Goal: Task Accomplishment & Management: Manage account settings

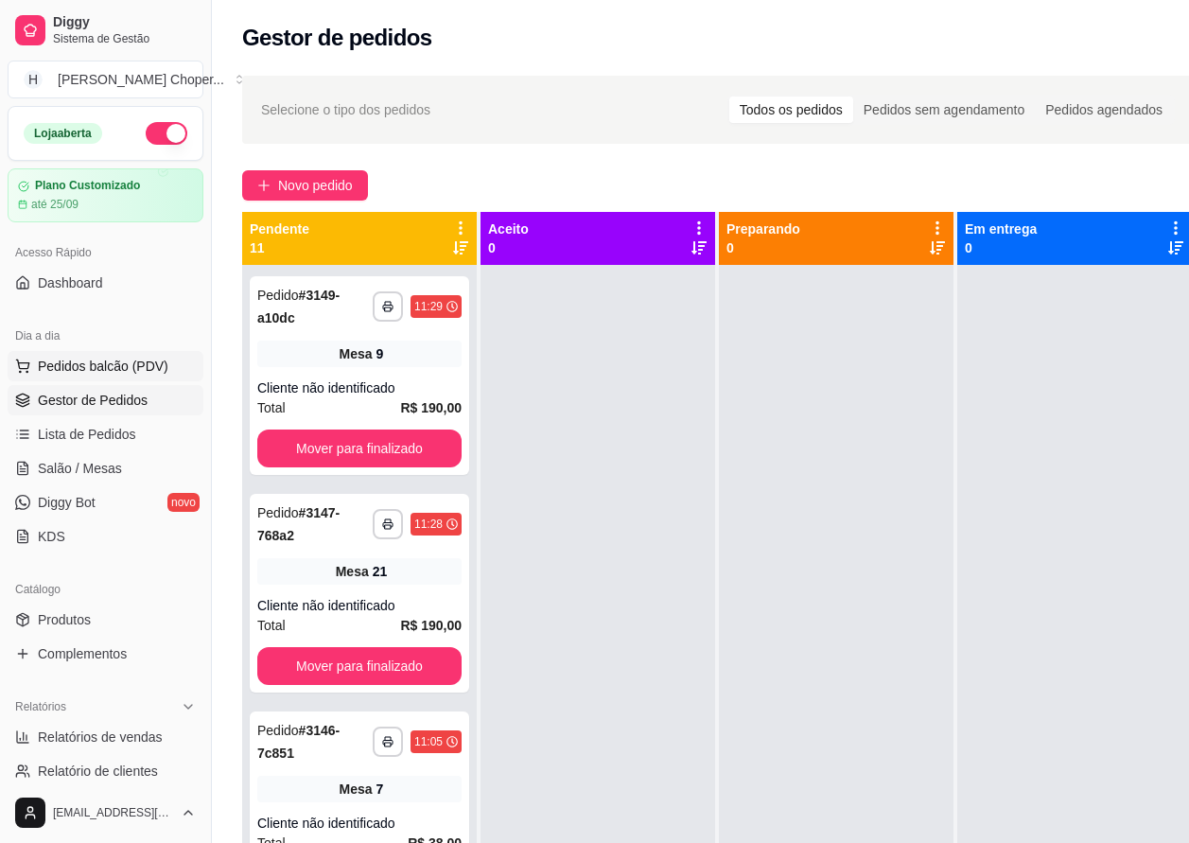
click at [96, 372] on span "Pedidos balcão (PDV)" at bounding box center [103, 366] width 131 height 19
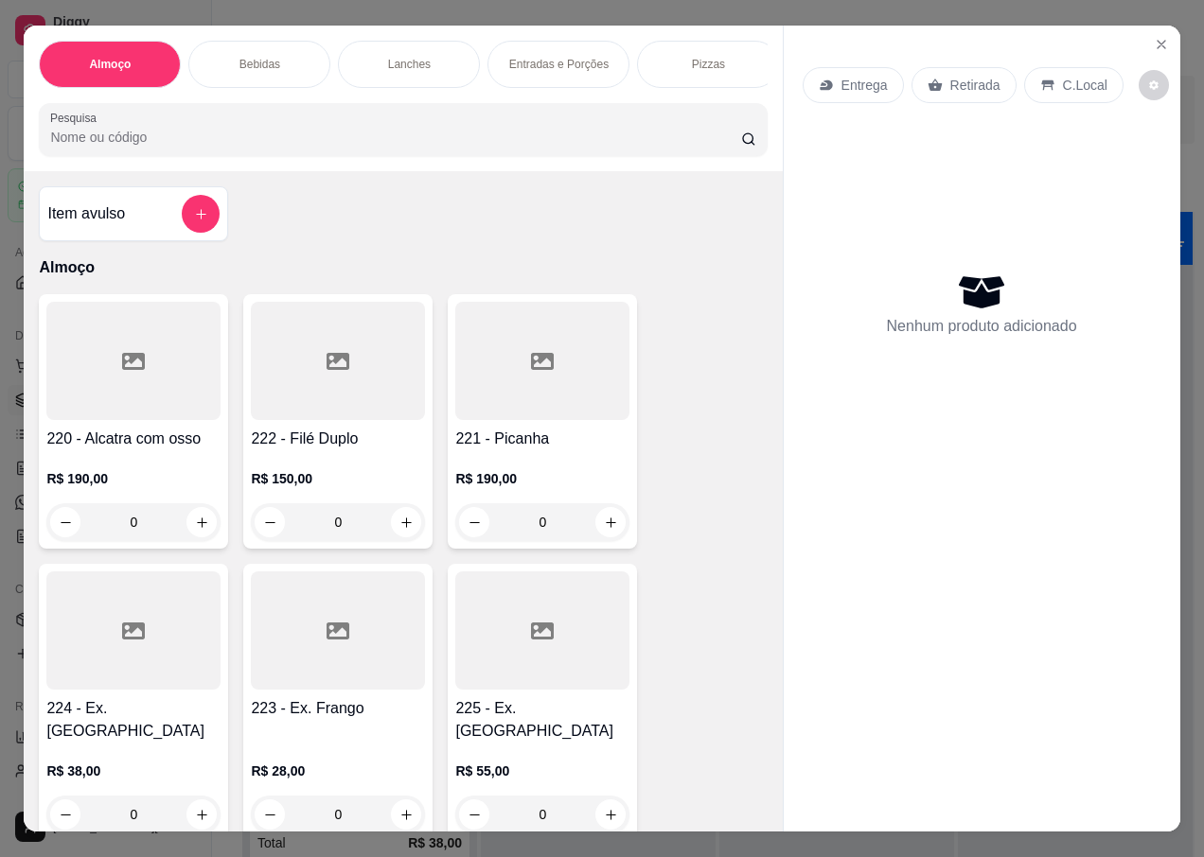
click at [937, 91] on div "Retirada" at bounding box center [963, 85] width 105 height 36
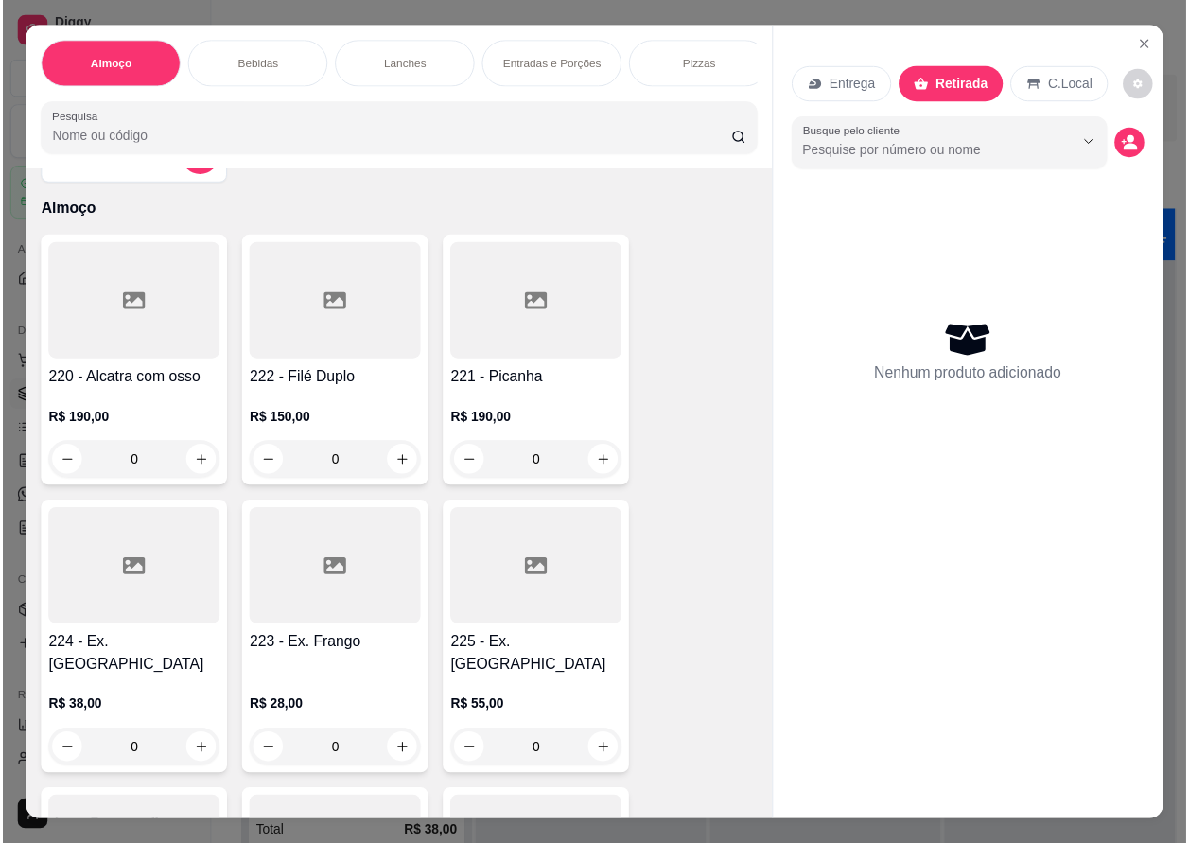
scroll to position [95, 0]
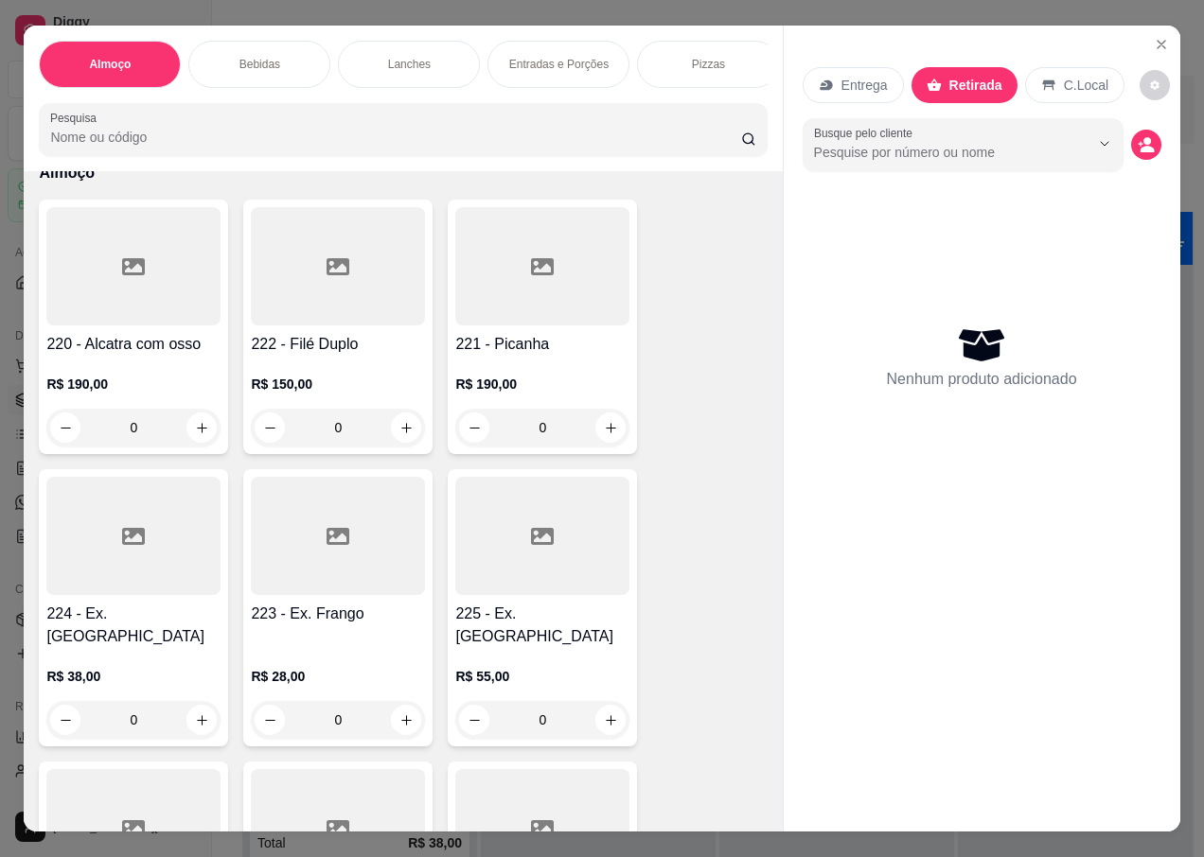
click at [193, 702] on div "0" at bounding box center [133, 720] width 174 height 38
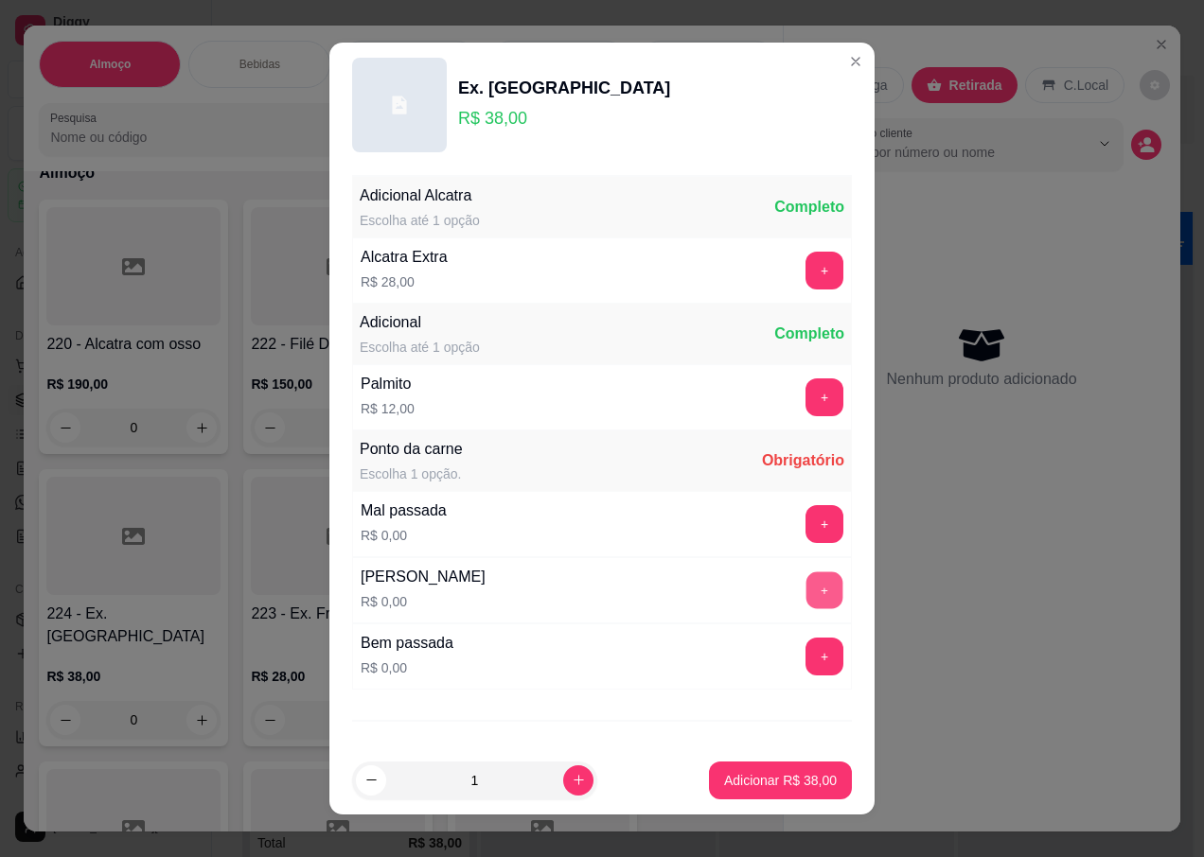
click at [806, 579] on button "+" at bounding box center [824, 591] width 37 height 37
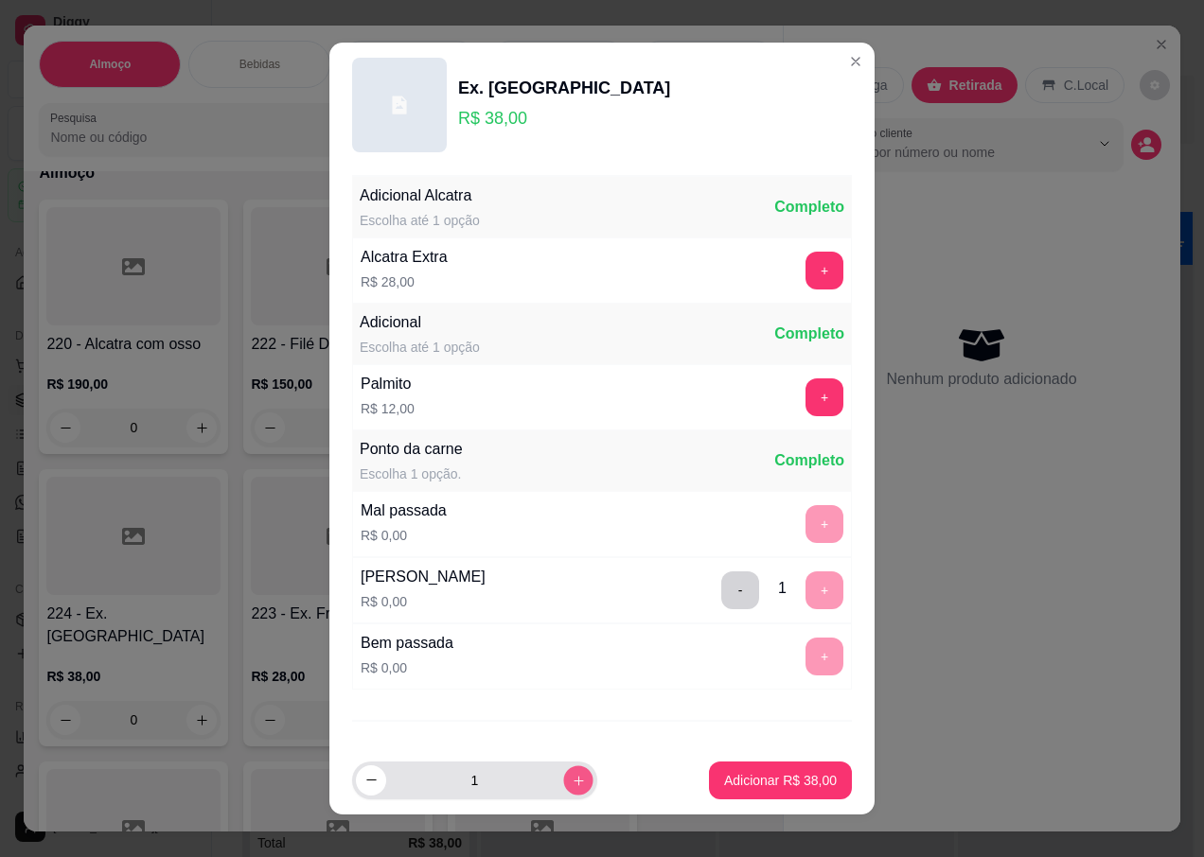
click at [572, 787] on icon "increase-product-quantity" at bounding box center [579, 780] width 14 height 14
type input "3"
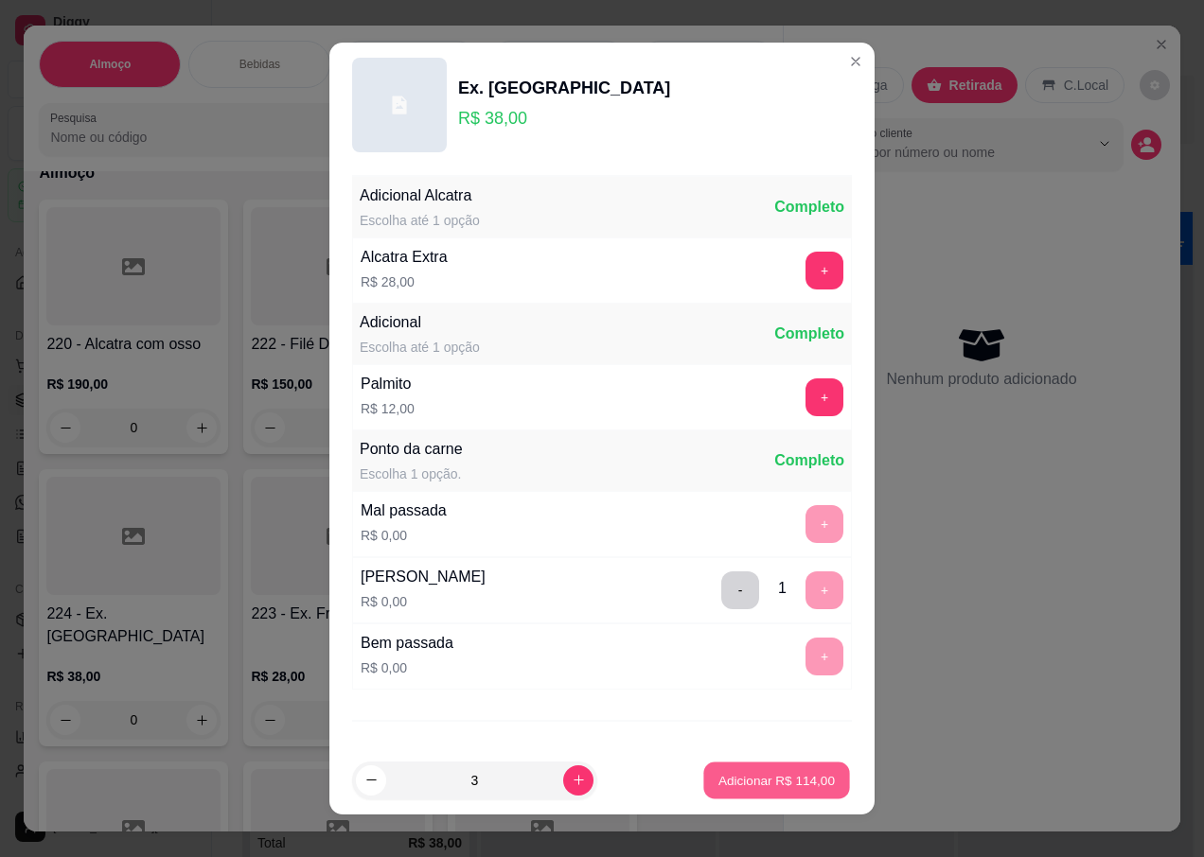
click at [732, 780] on p "Adicionar R$ 114,00" at bounding box center [776, 780] width 116 height 18
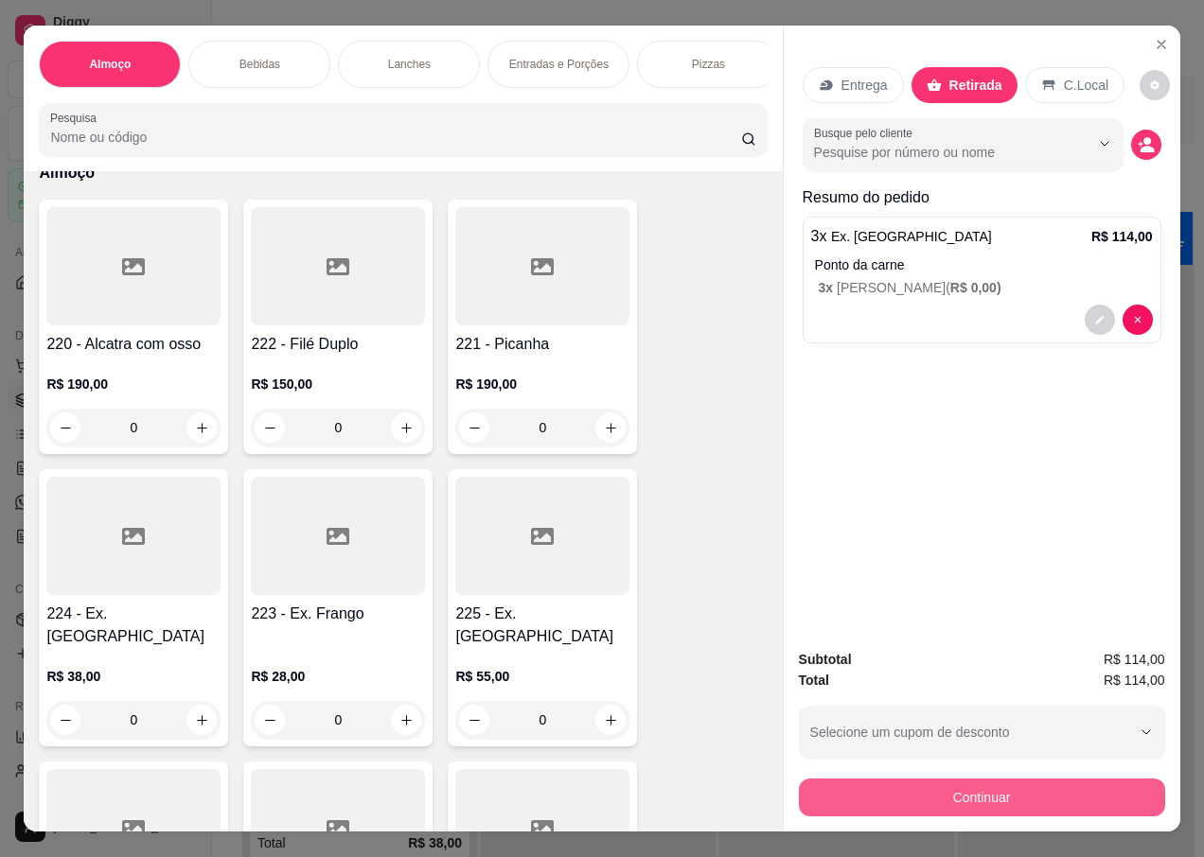
click at [990, 797] on button "Continuar" at bounding box center [982, 798] width 366 height 38
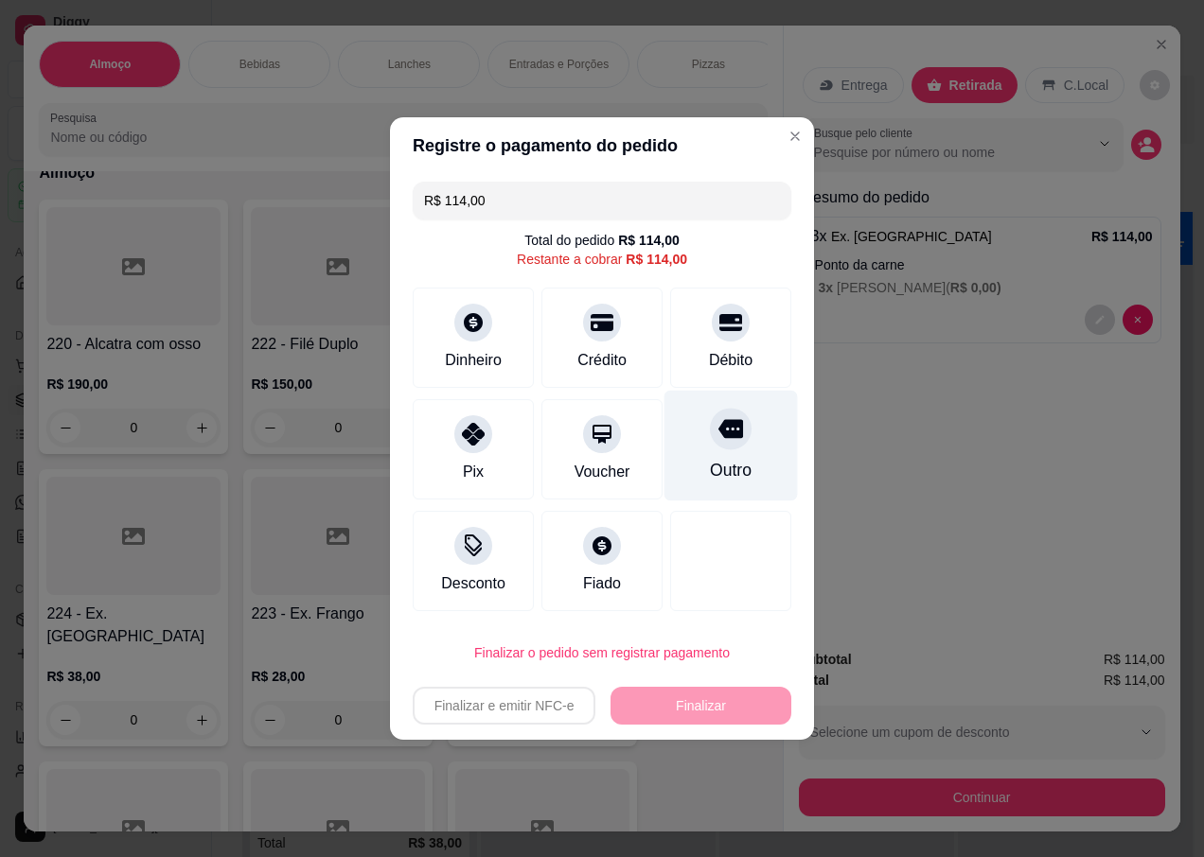
click at [722, 460] on div "Outro" at bounding box center [730, 446] width 133 height 111
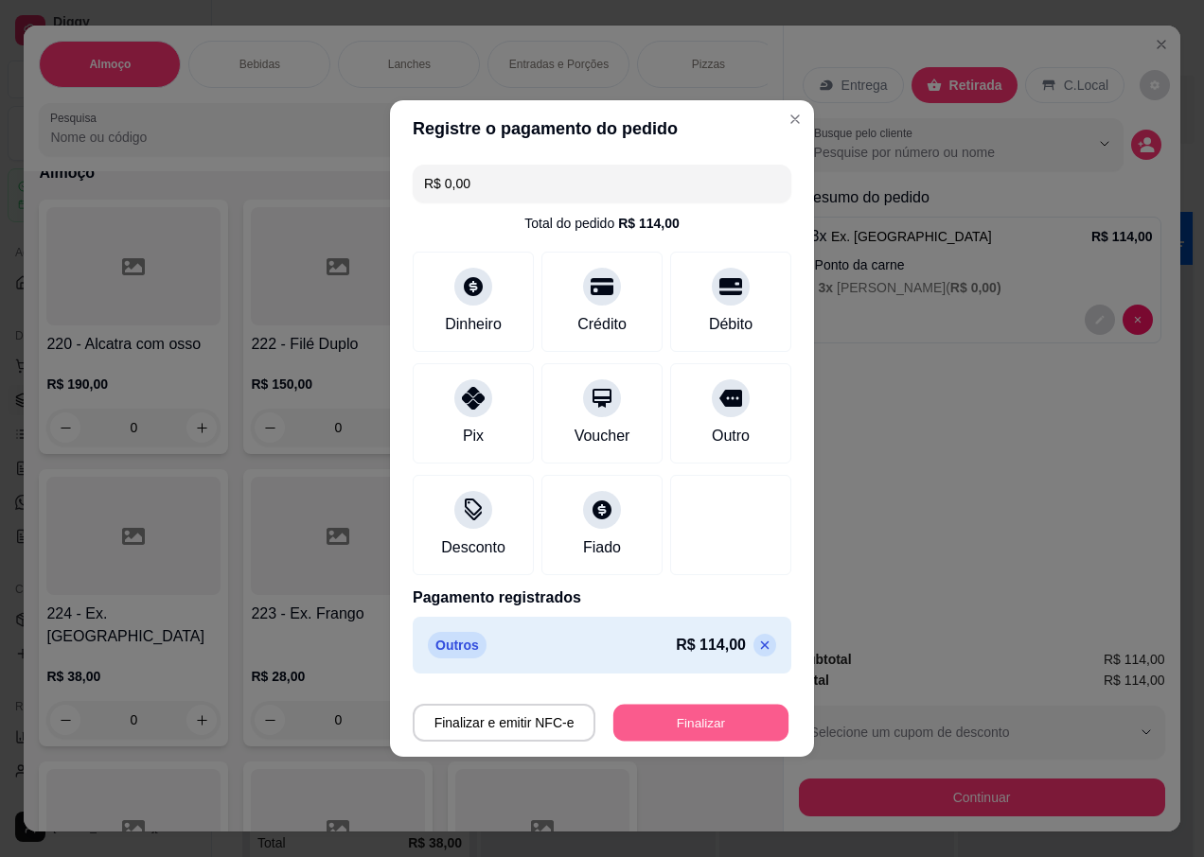
click at [681, 733] on button "Finalizar" at bounding box center [700, 723] width 175 height 37
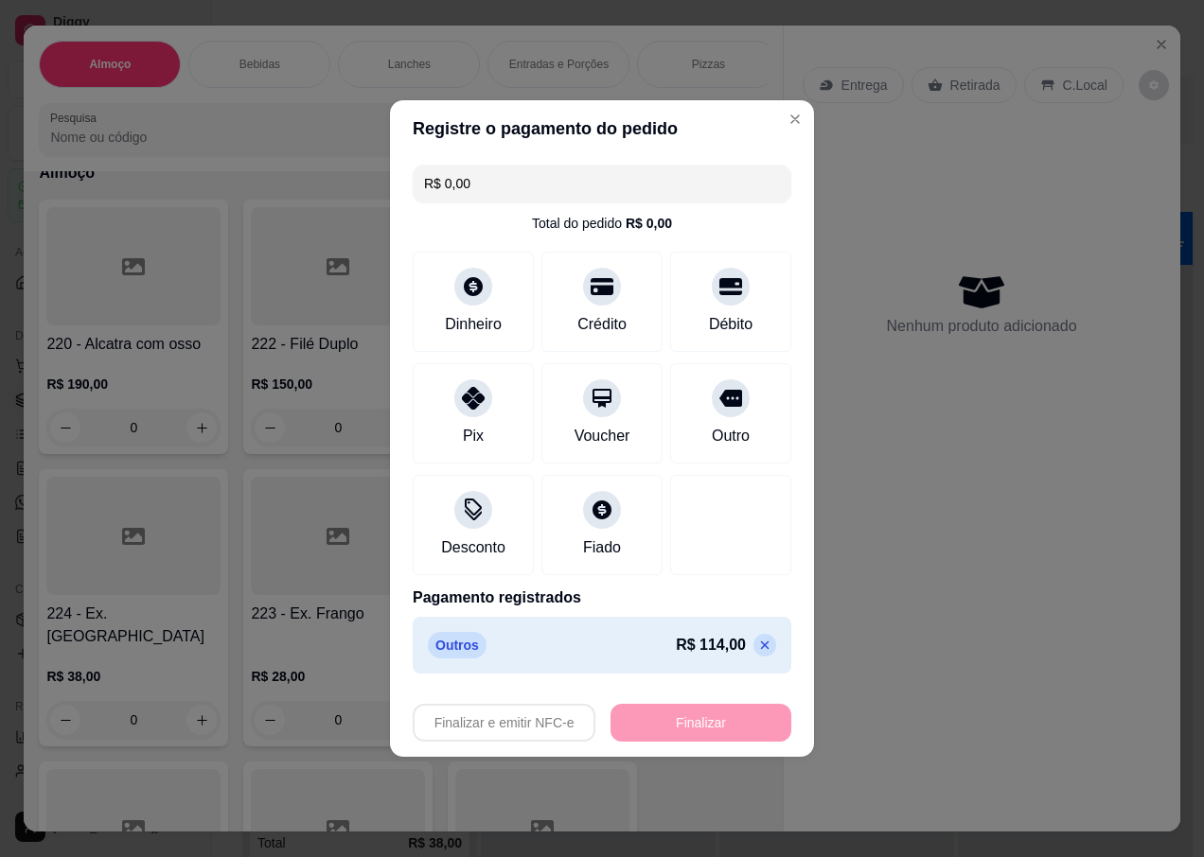
type input "-R$ 114,00"
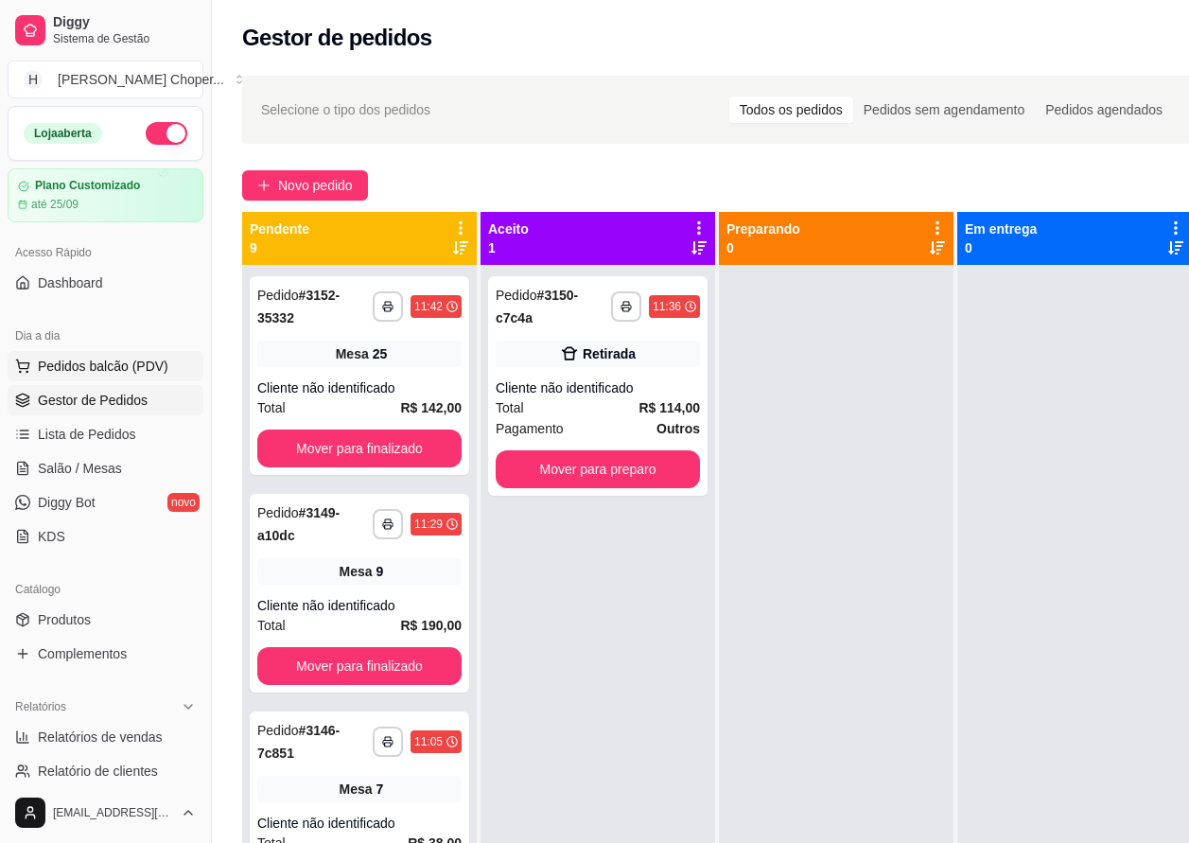
click at [130, 372] on span "Pedidos balcão (PDV)" at bounding box center [103, 366] width 131 height 19
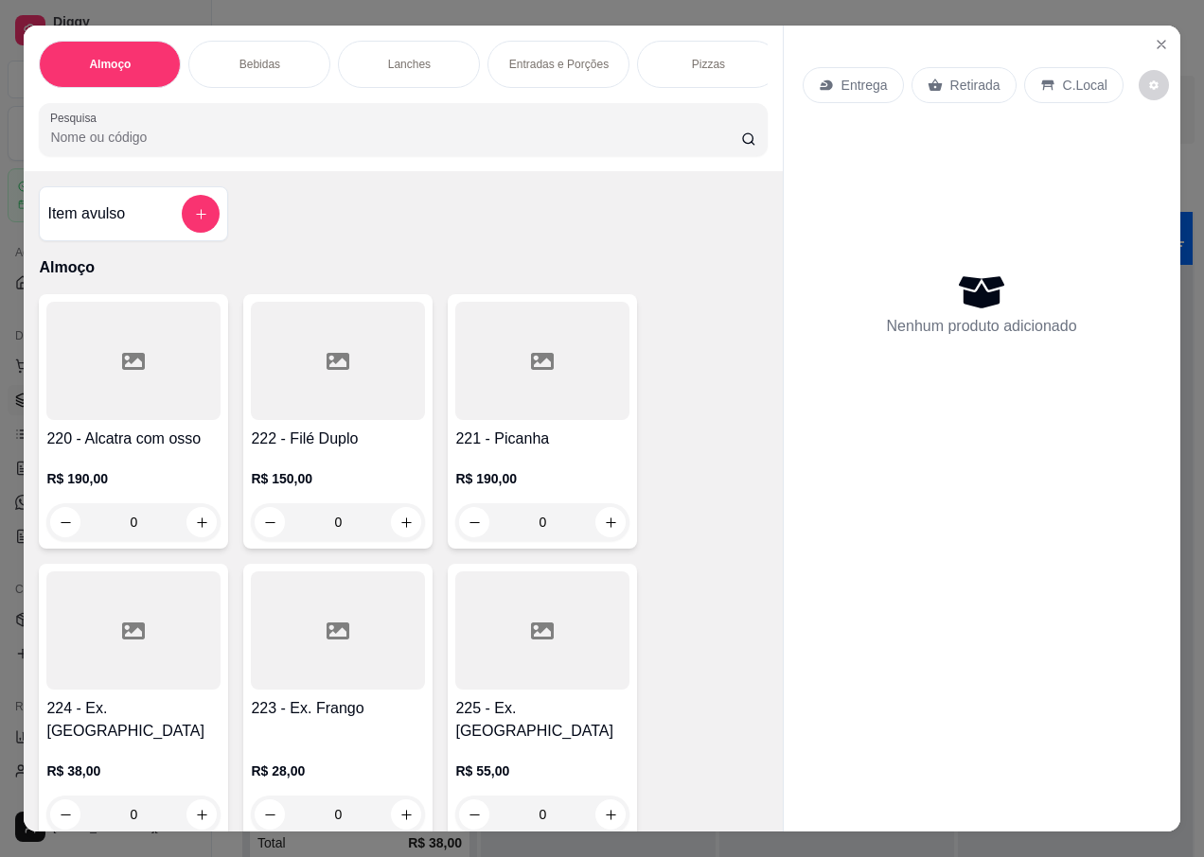
click at [966, 87] on p "Retirada" at bounding box center [975, 85] width 50 height 19
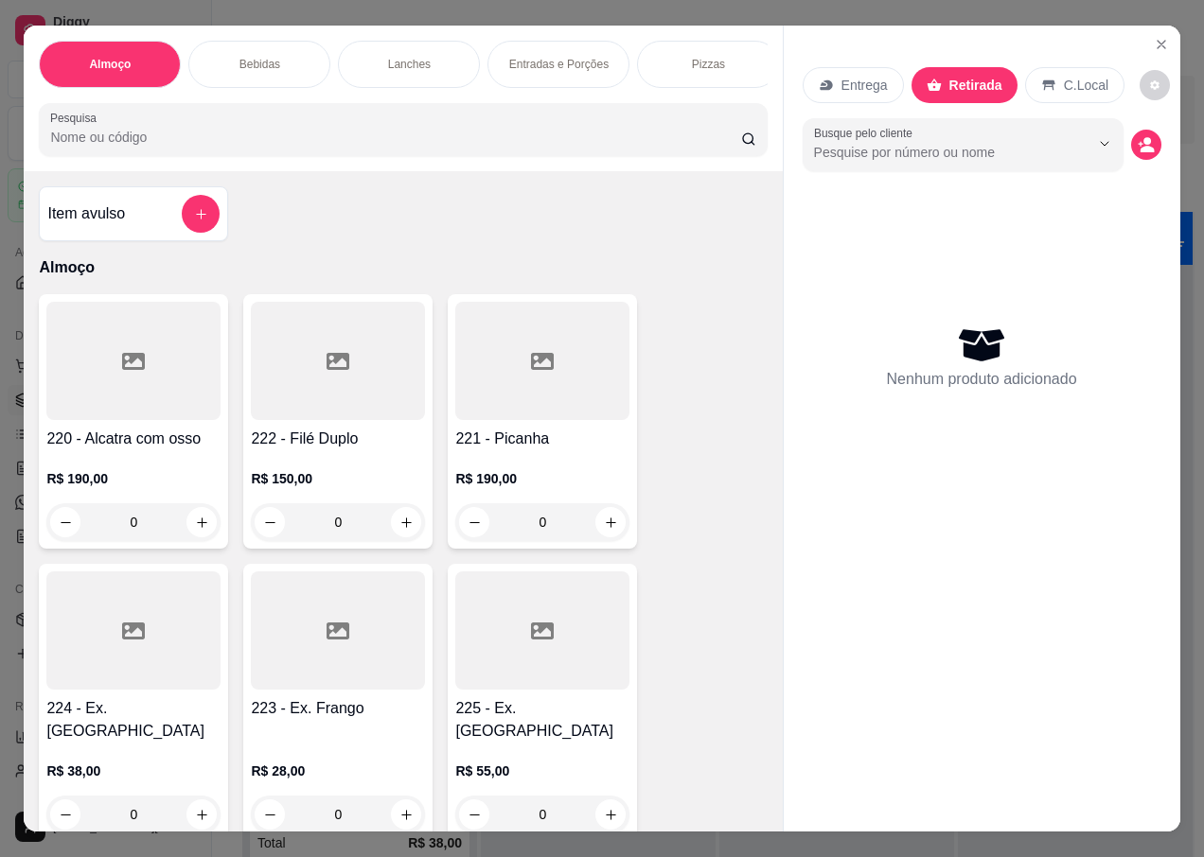
click at [189, 803] on div "0" at bounding box center [133, 815] width 174 height 38
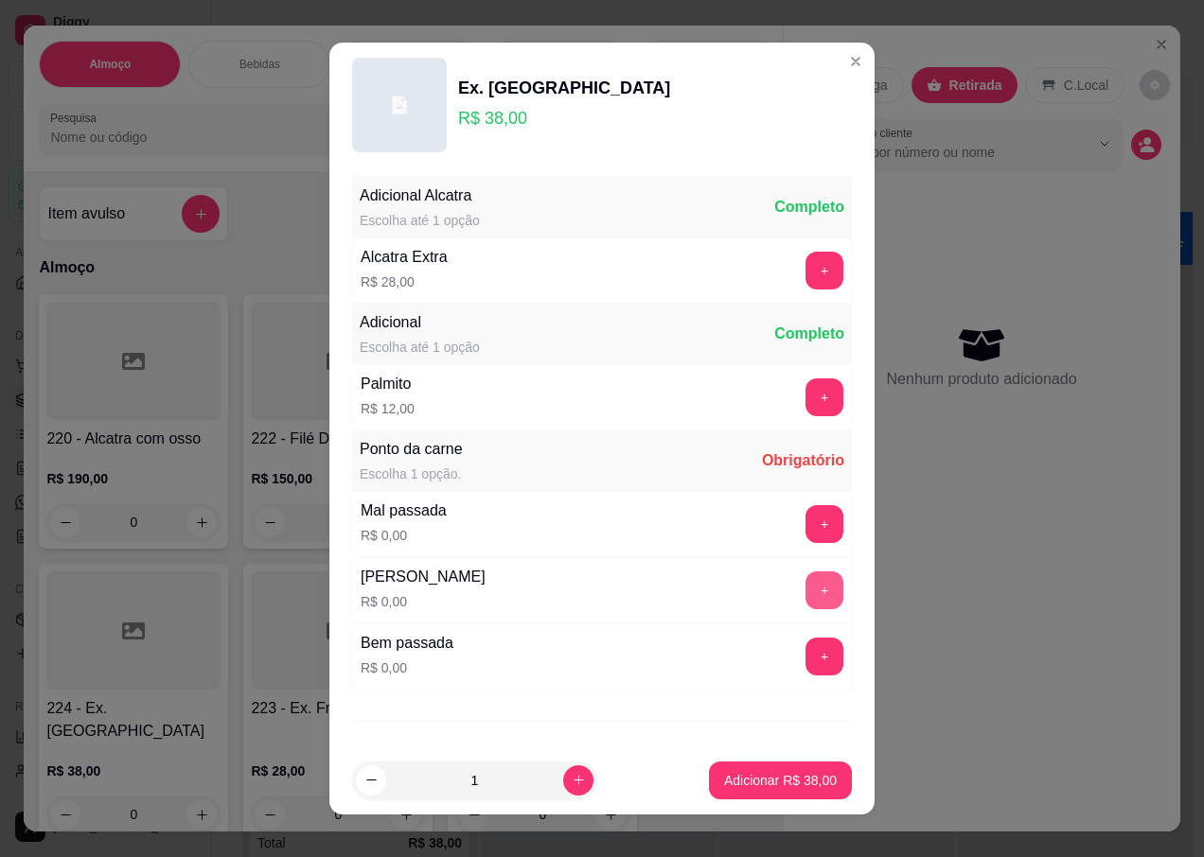
click at [805, 590] on button "+" at bounding box center [824, 591] width 38 height 38
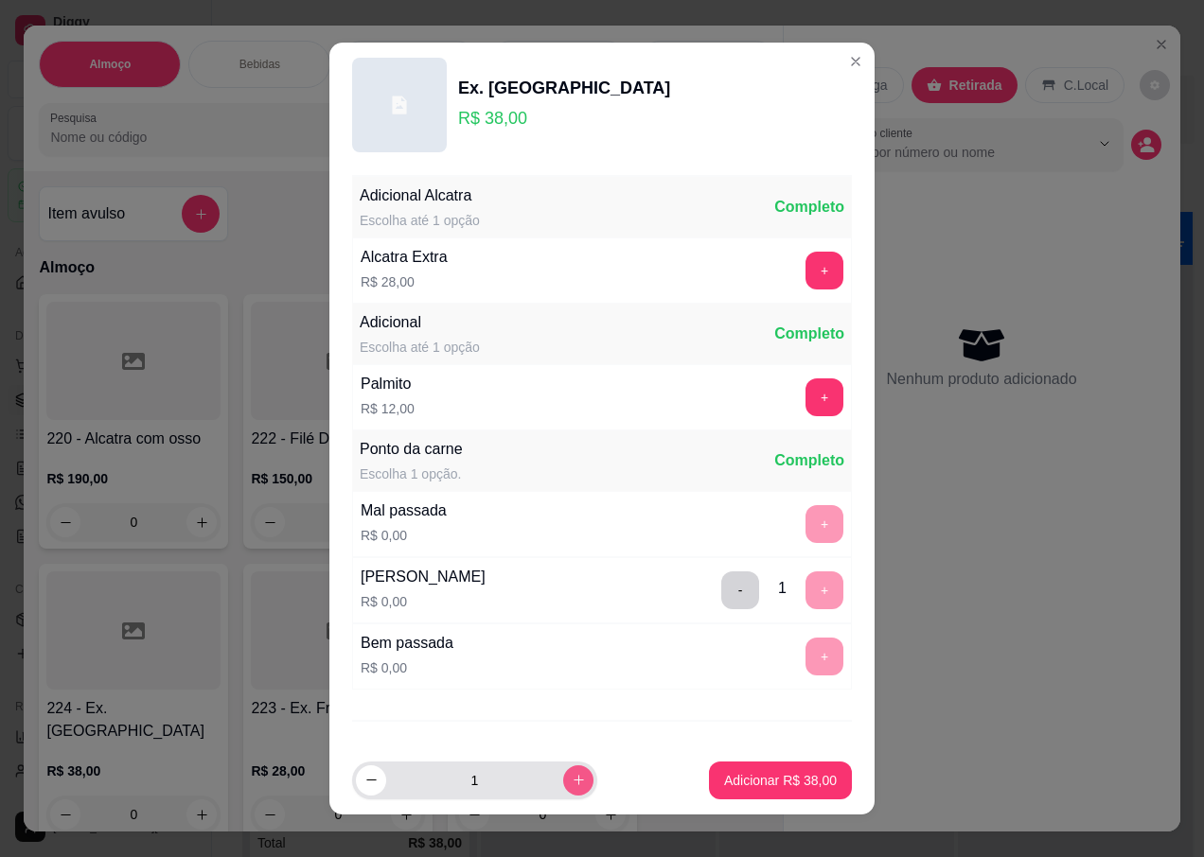
click at [563, 791] on button "increase-product-quantity" at bounding box center [578, 781] width 30 height 30
type input "2"
click at [731, 773] on p "Adicionar R$ 76,00" at bounding box center [781, 780] width 110 height 18
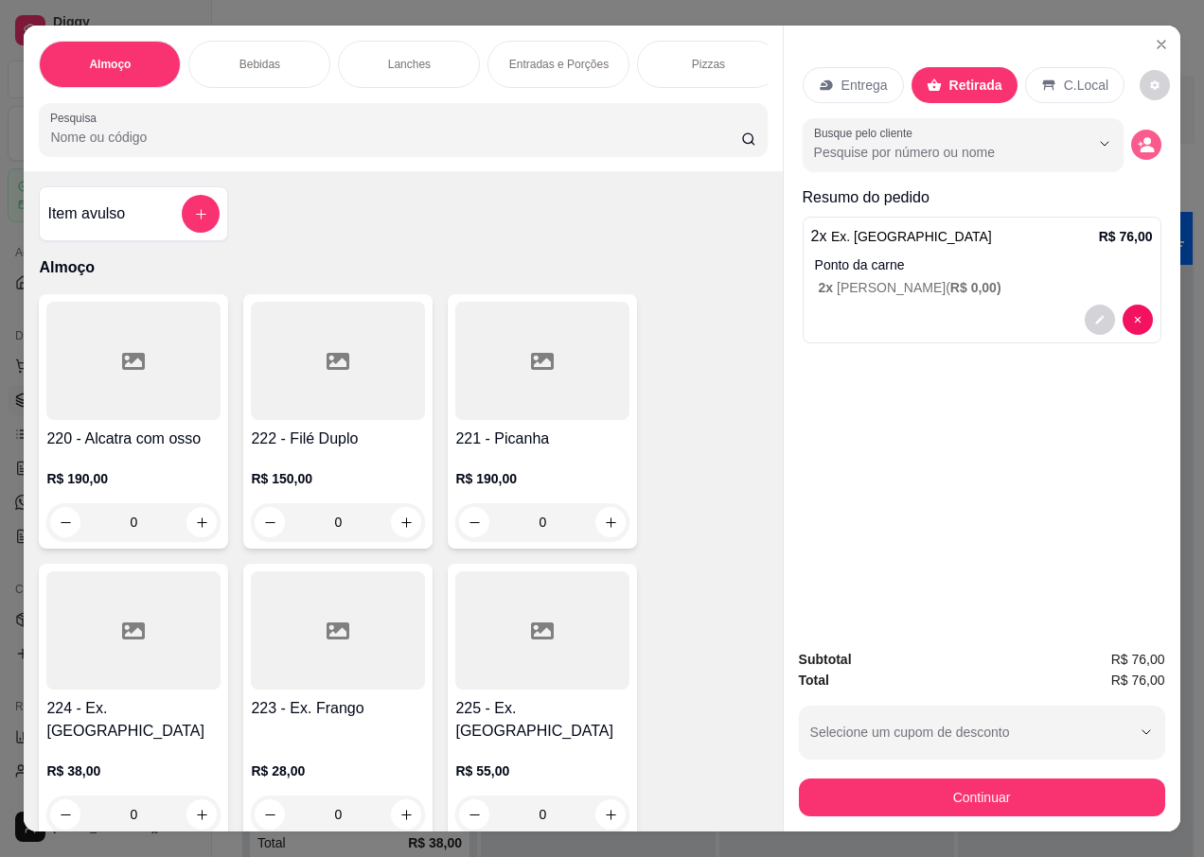
click at [1137, 138] on icon "decrease-product-quantity" at bounding box center [1145, 144] width 17 height 17
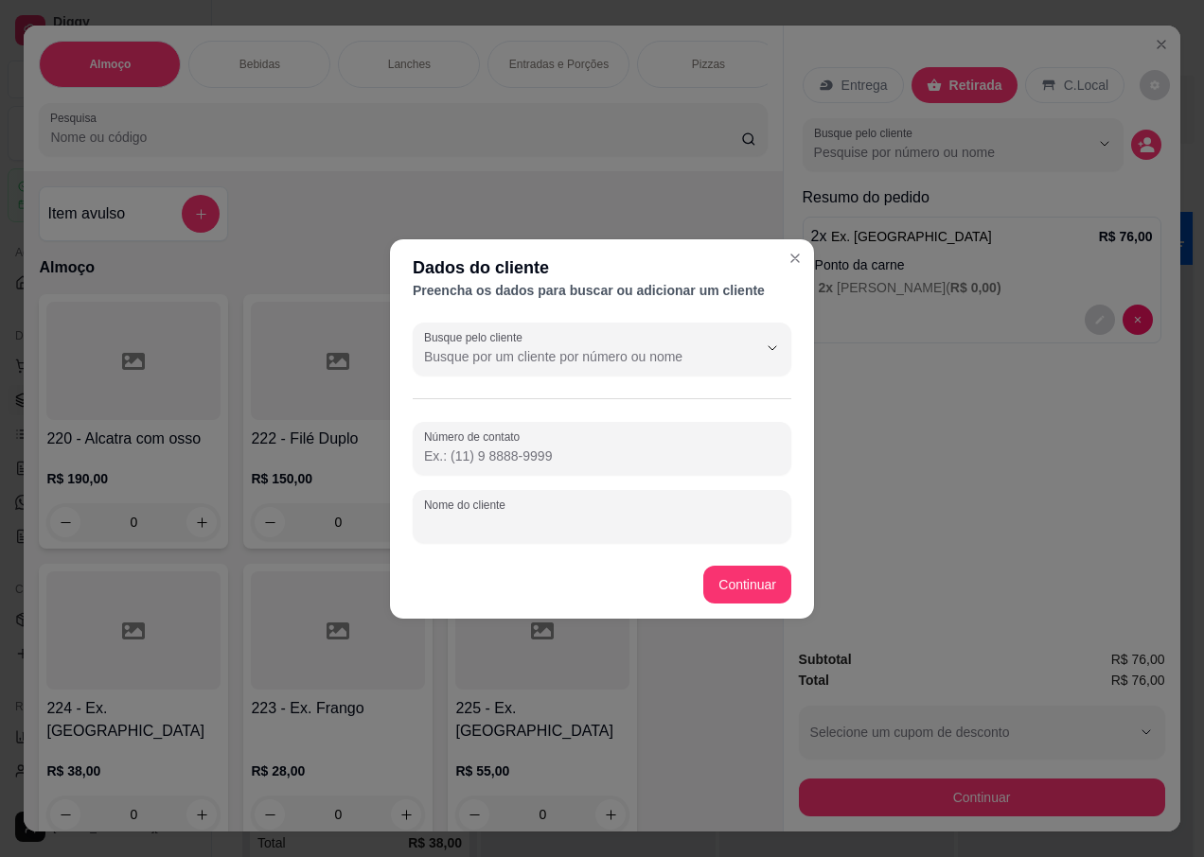
click at [532, 520] on input "Nome do cliente" at bounding box center [602, 524] width 356 height 19
type input "[PERSON_NAME]"
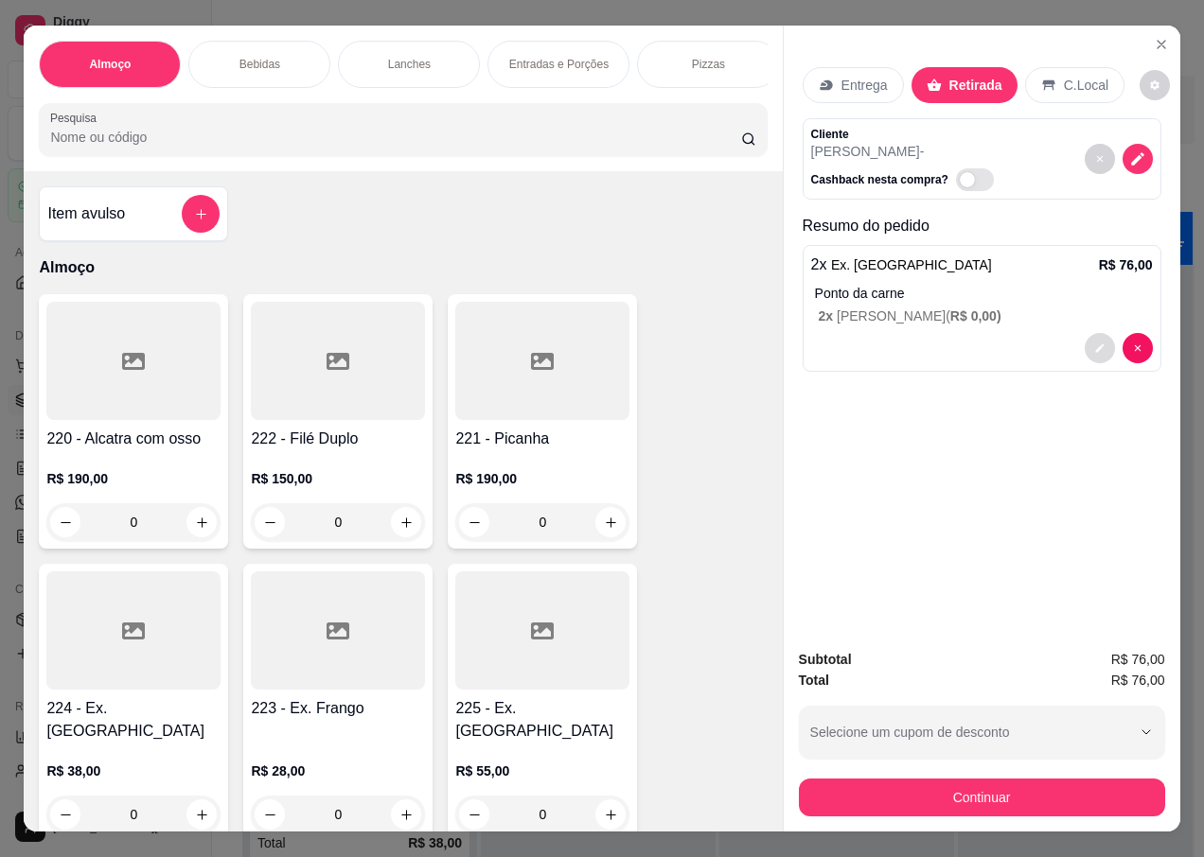
click at [1084, 344] on button "decrease-product-quantity" at bounding box center [1099, 348] width 30 height 30
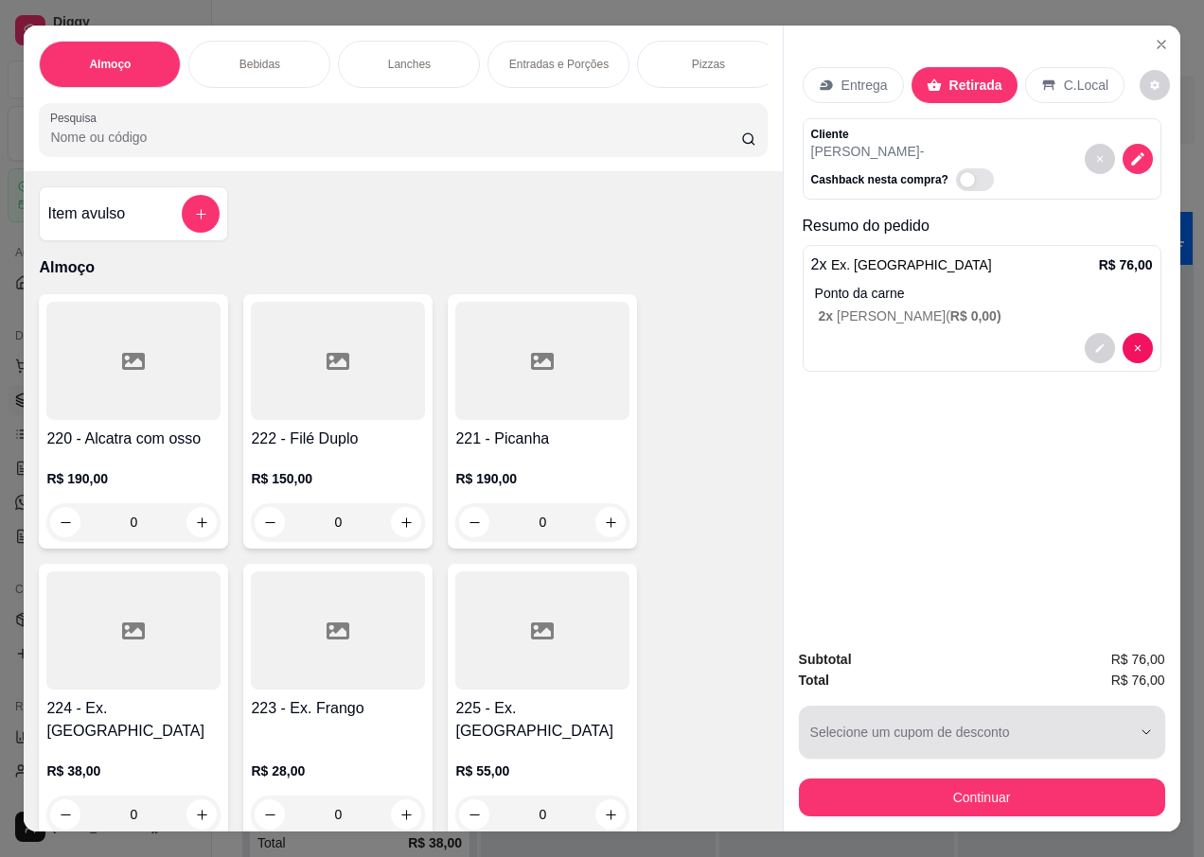
click at [1019, 719] on div "button" at bounding box center [970, 732] width 321 height 38
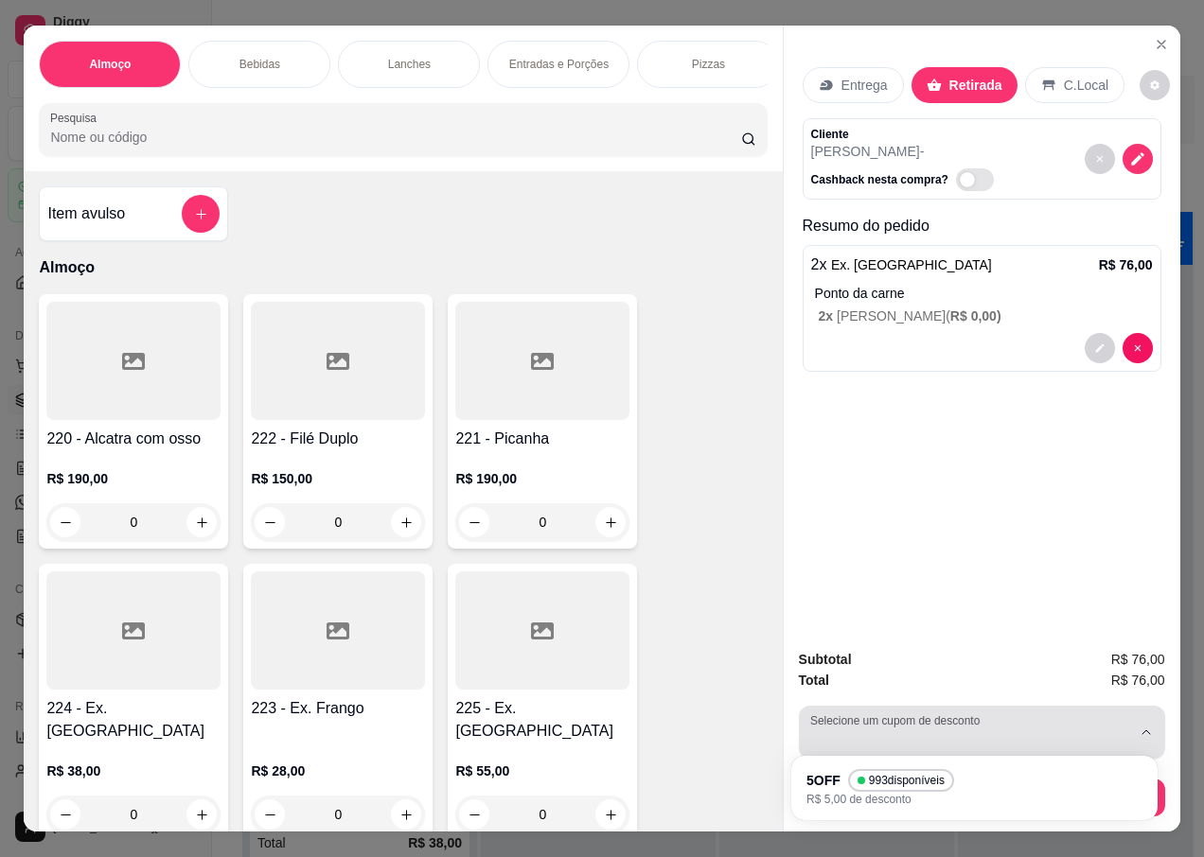
click at [1048, 538] on div "Entrega Retirada C.Local Cliente Pablo - Cashback nesta compra? Resumo do pedid…" at bounding box center [982, 330] width 396 height 608
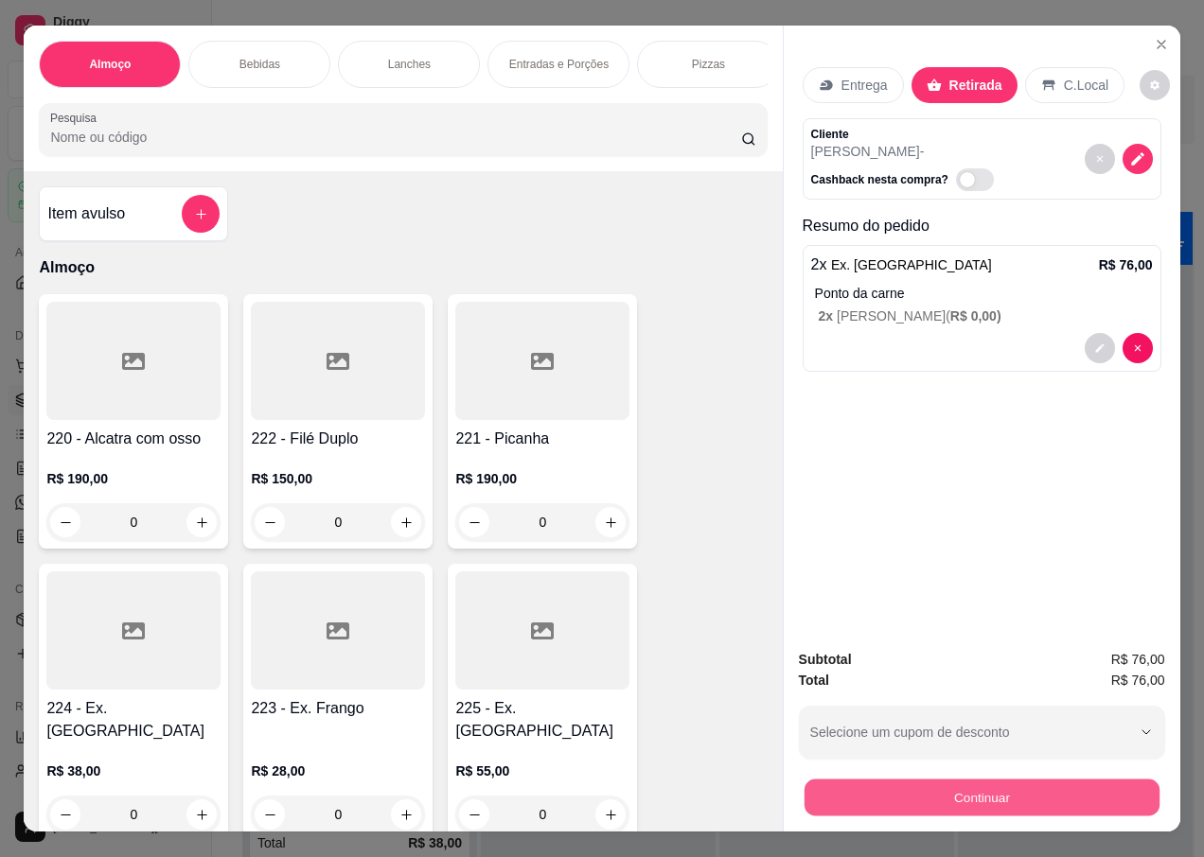
click at [977, 788] on button "Continuar" at bounding box center [980, 797] width 355 height 37
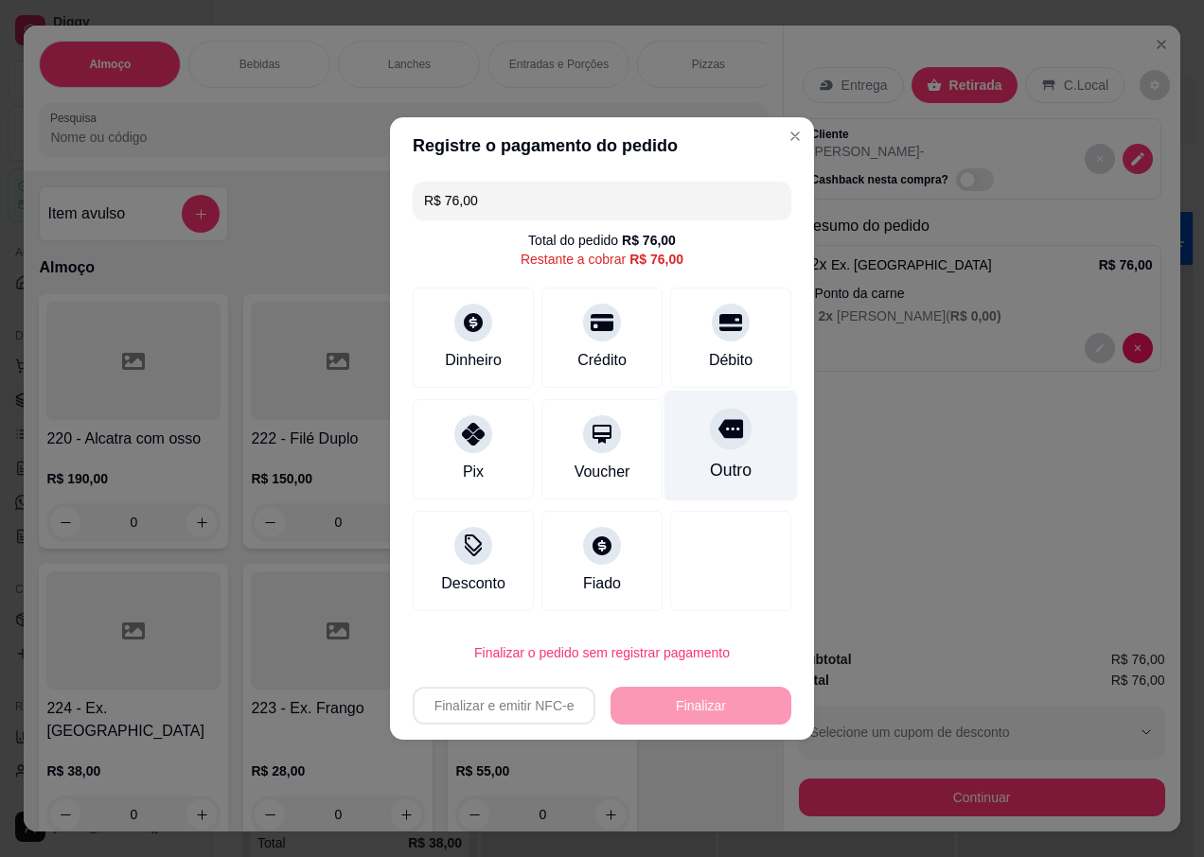
click at [714, 453] on div "Outro" at bounding box center [730, 446] width 133 height 111
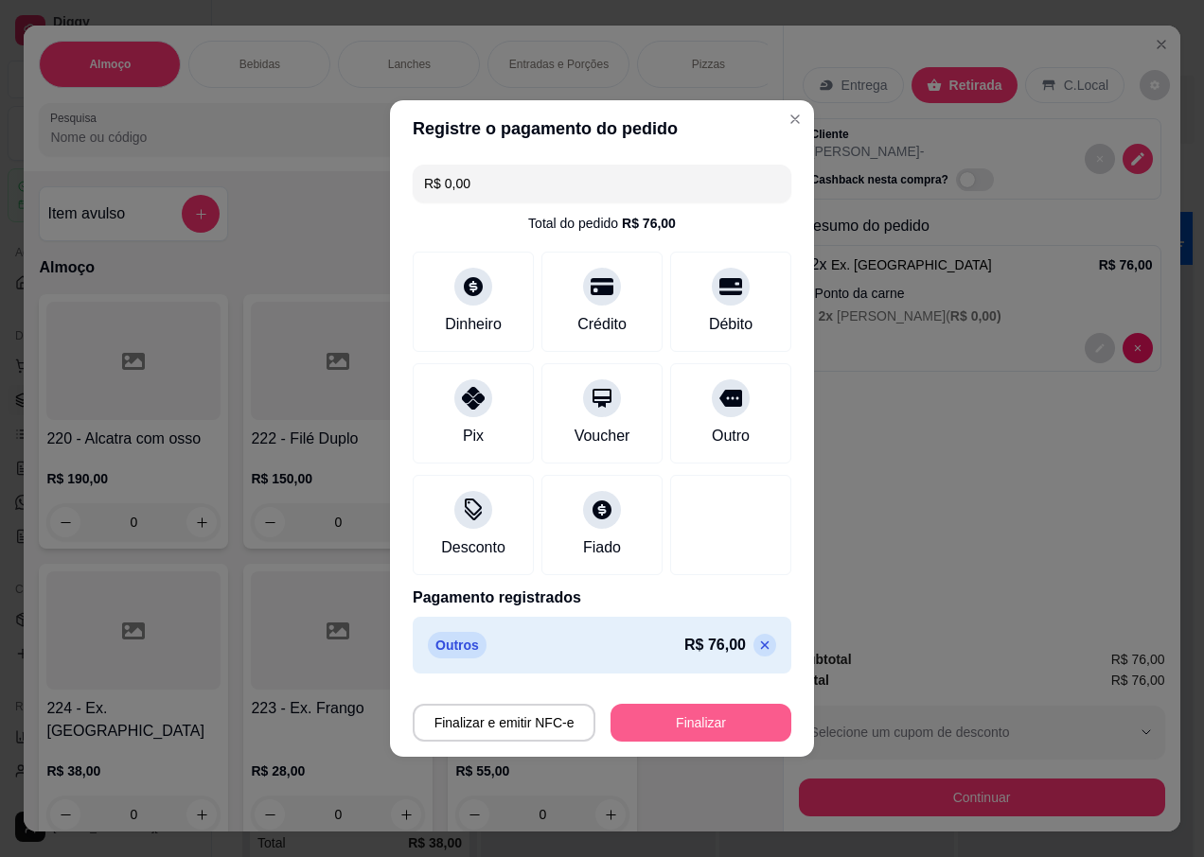
click at [739, 730] on button "Finalizar" at bounding box center [700, 723] width 181 height 38
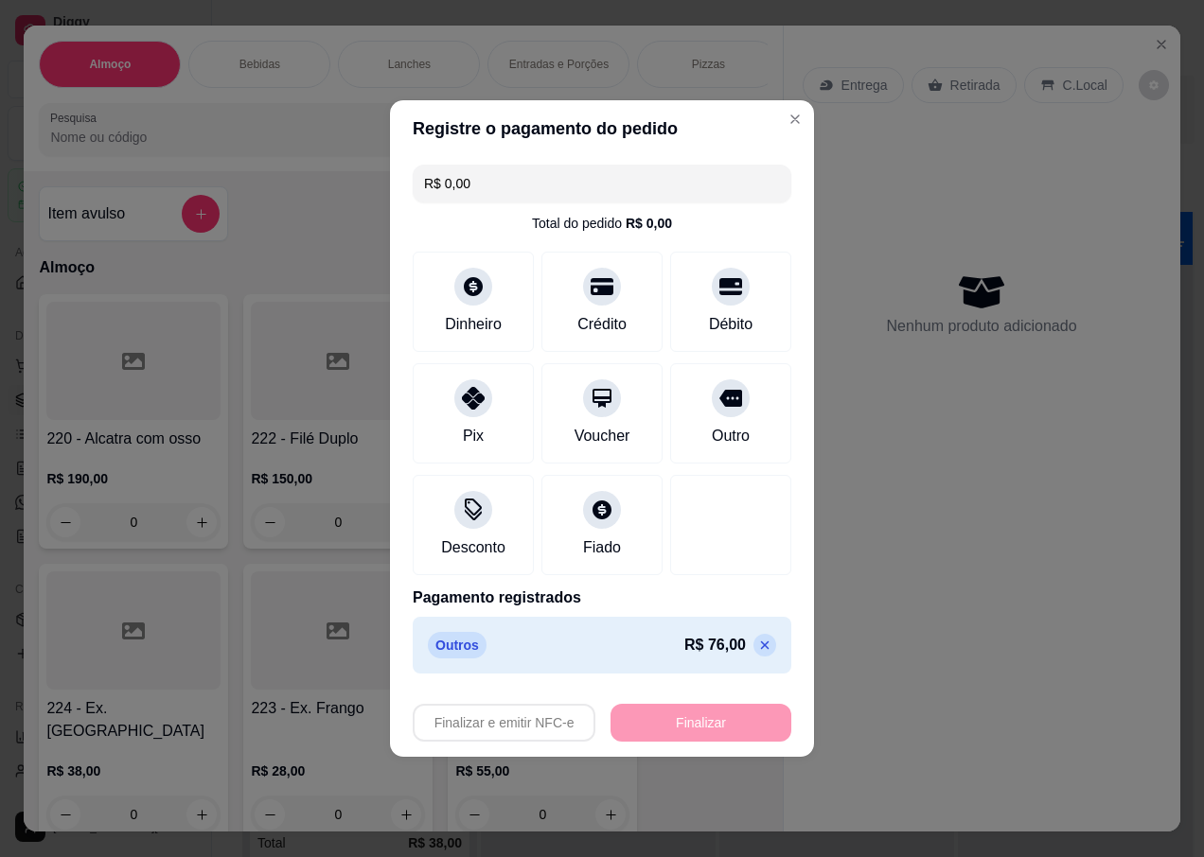
type input "-R$ 76,00"
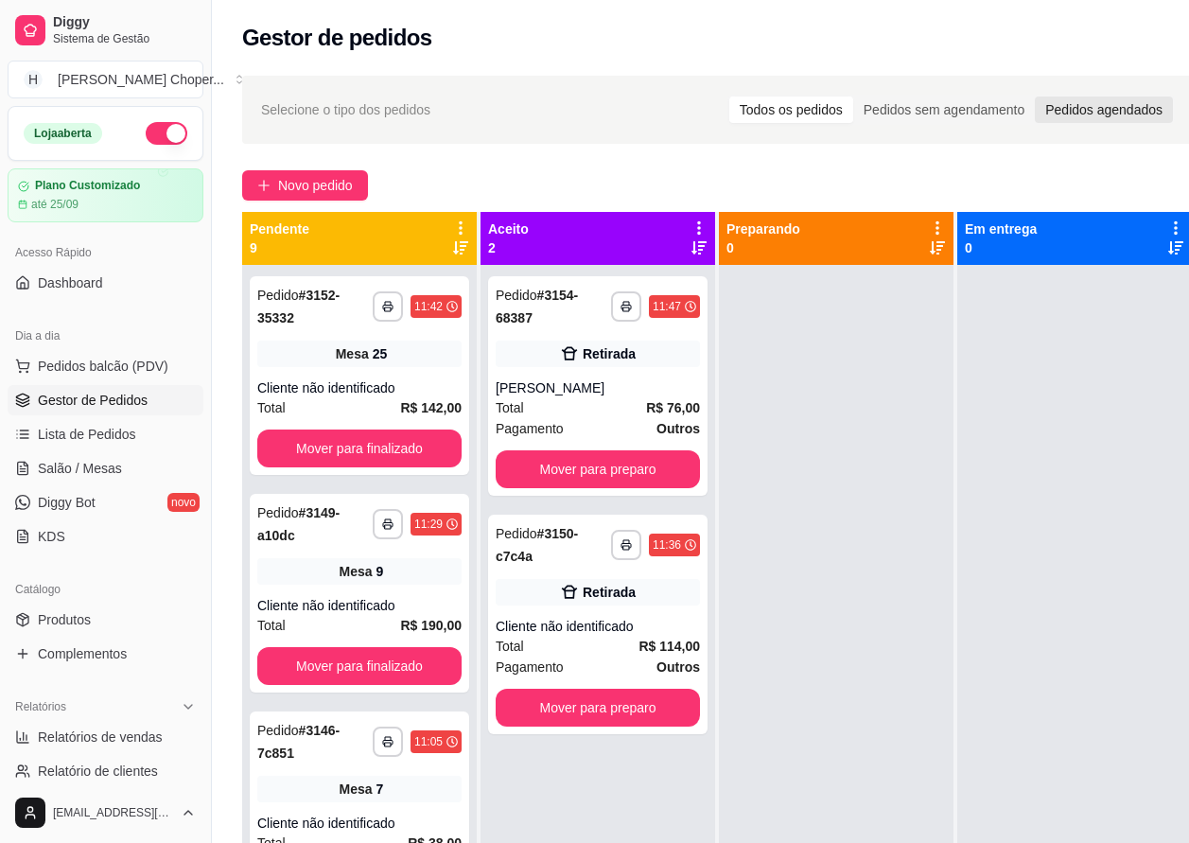
click at [1132, 100] on div "Pedidos agendados" at bounding box center [1104, 110] width 138 height 26
click at [1035, 97] on input "Pedidos agendados" at bounding box center [1035, 97] width 0 height 0
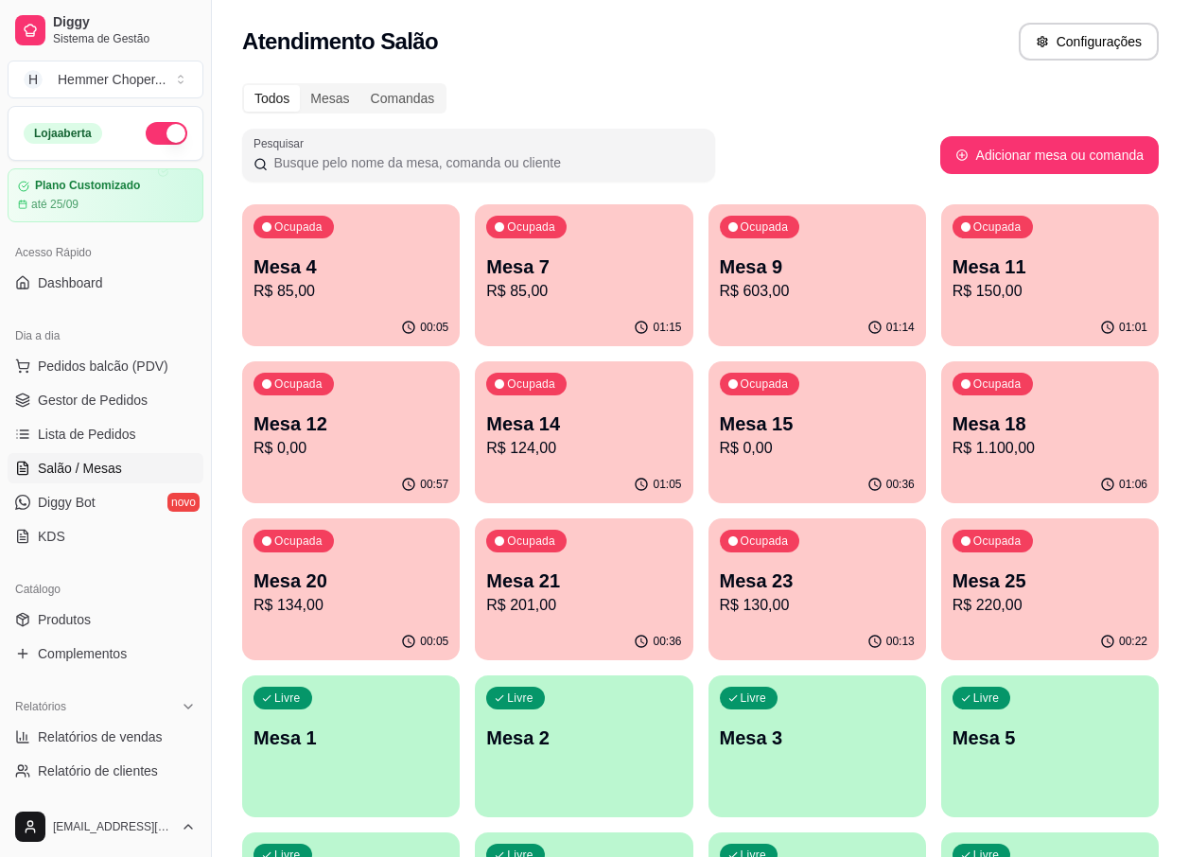
click at [602, 613] on p "R$ 201,00" at bounding box center [583, 605] width 195 height 23
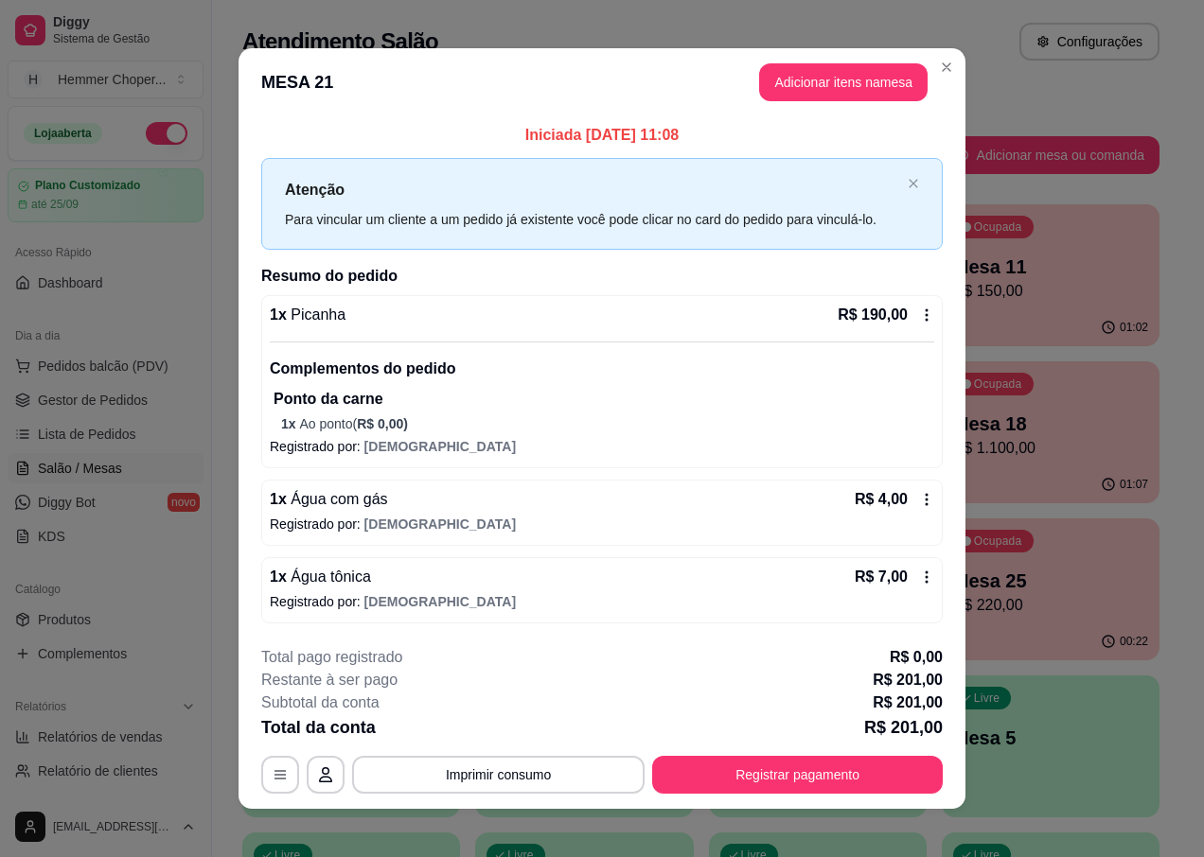
scroll to position [12, 0]
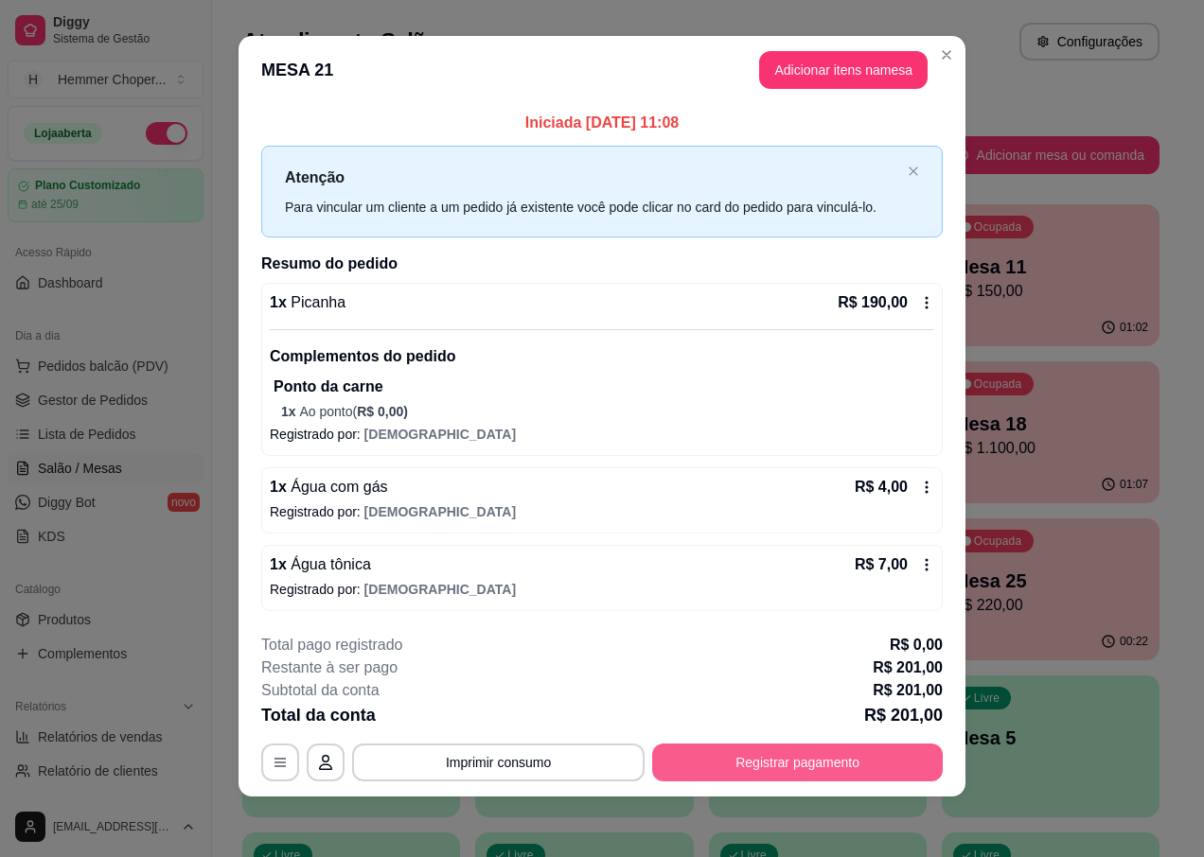
click at [793, 750] on button "Registrar pagamento" at bounding box center [797, 763] width 291 height 38
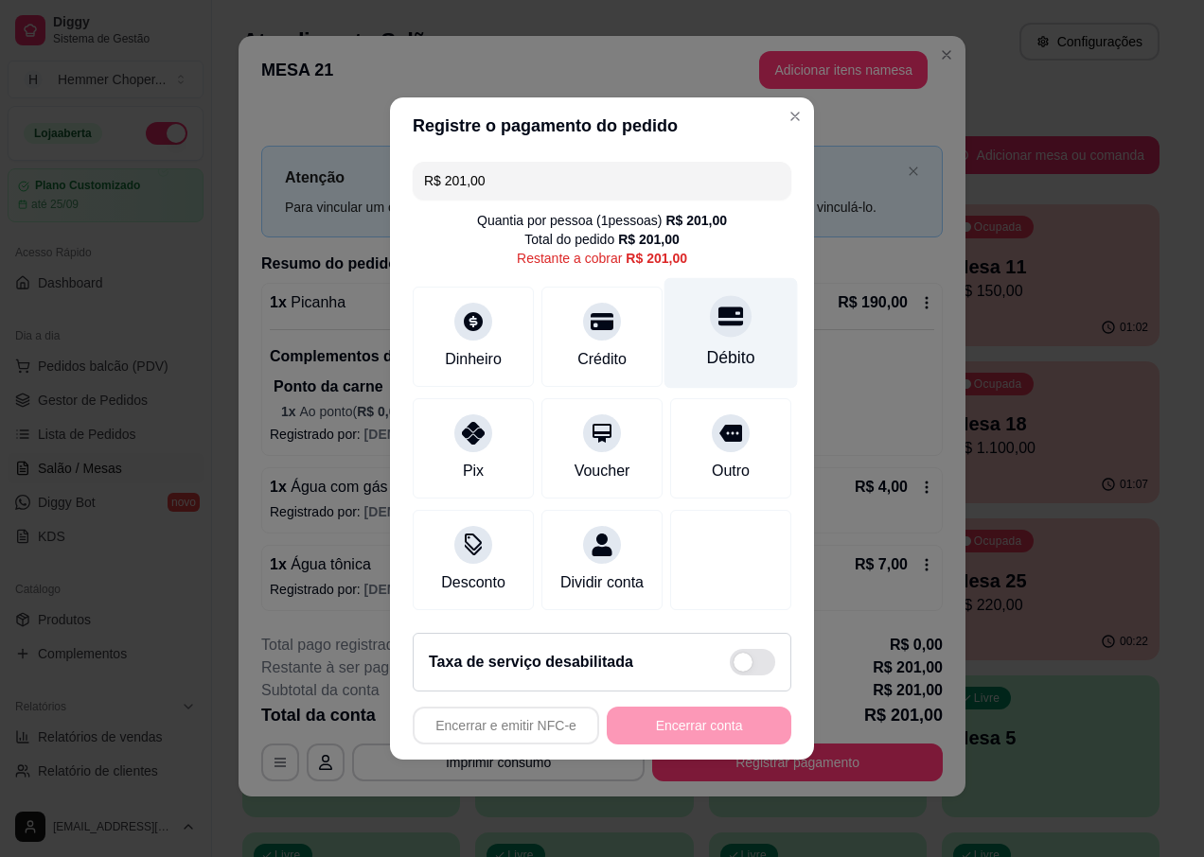
click at [729, 326] on div "Débito" at bounding box center [730, 333] width 133 height 111
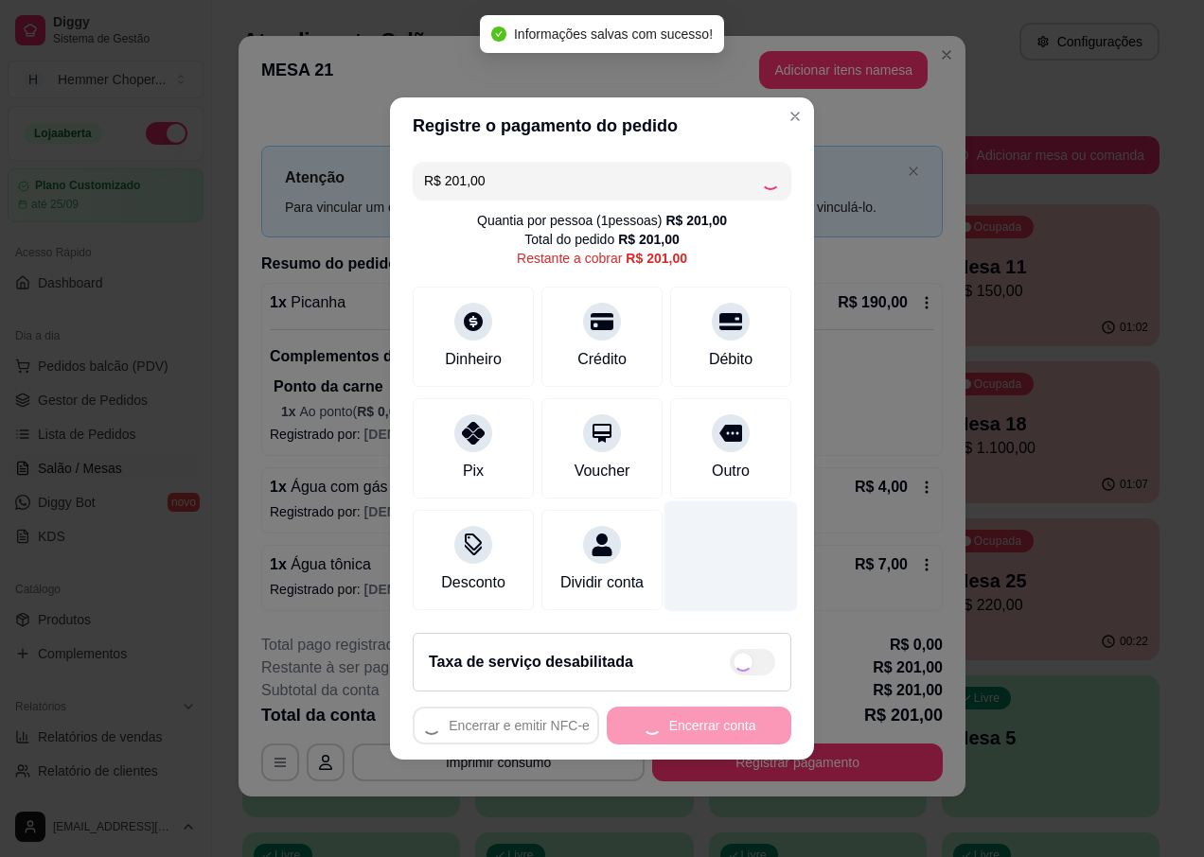
type input "R$ 0,00"
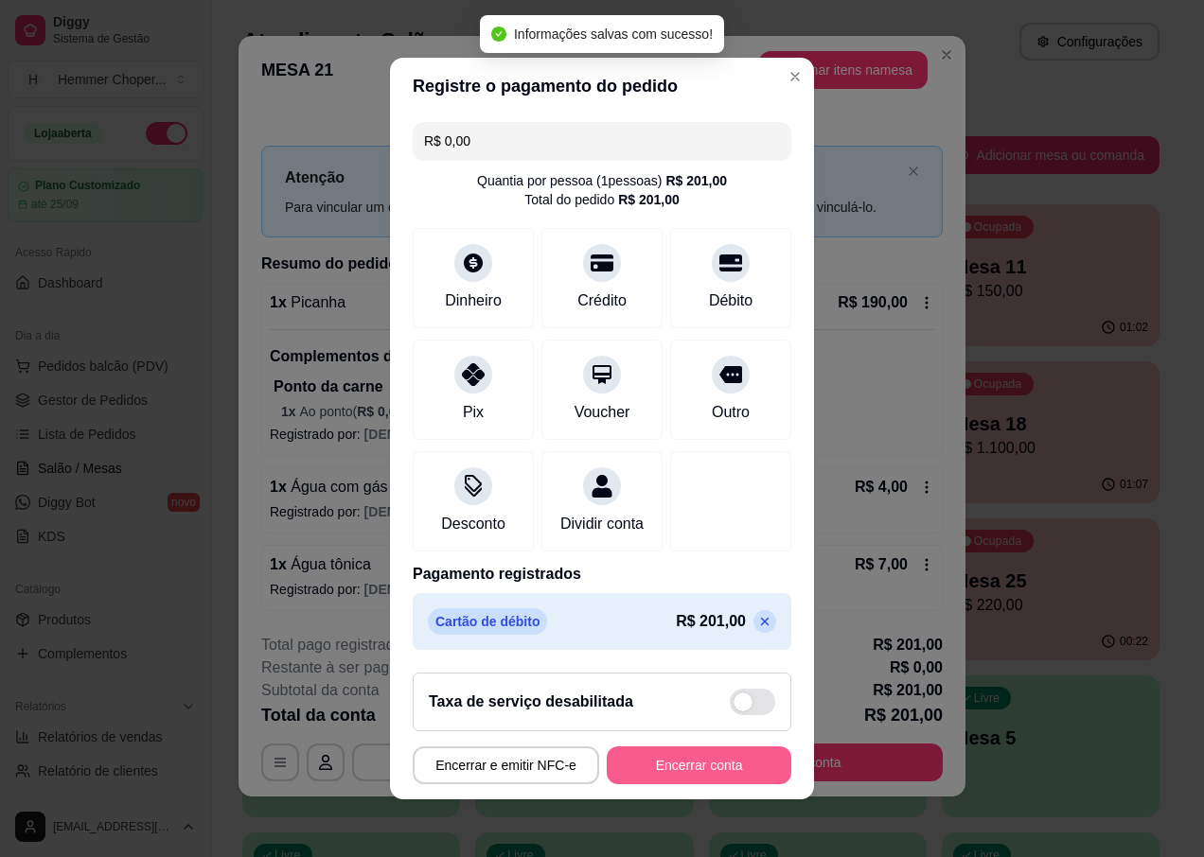
click at [706, 767] on button "Encerrar conta" at bounding box center [699, 766] width 185 height 38
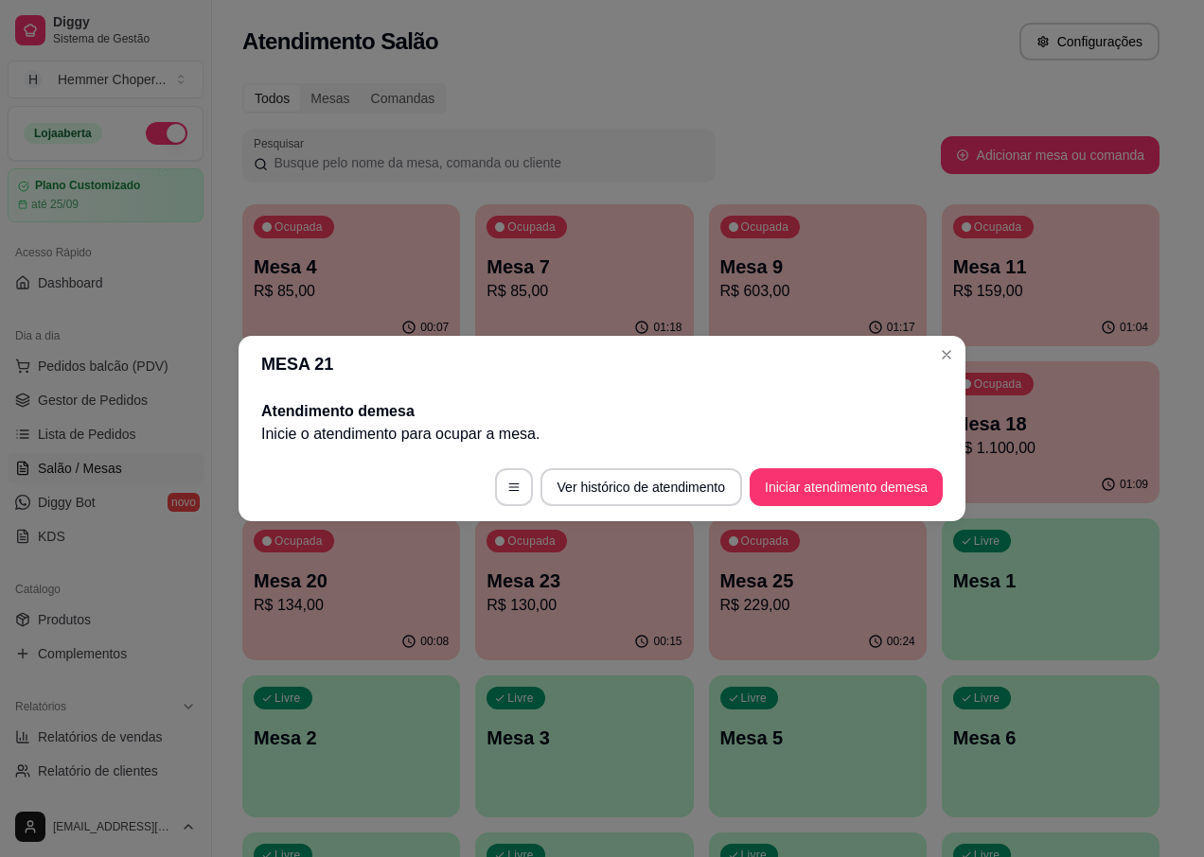
scroll to position [0, 0]
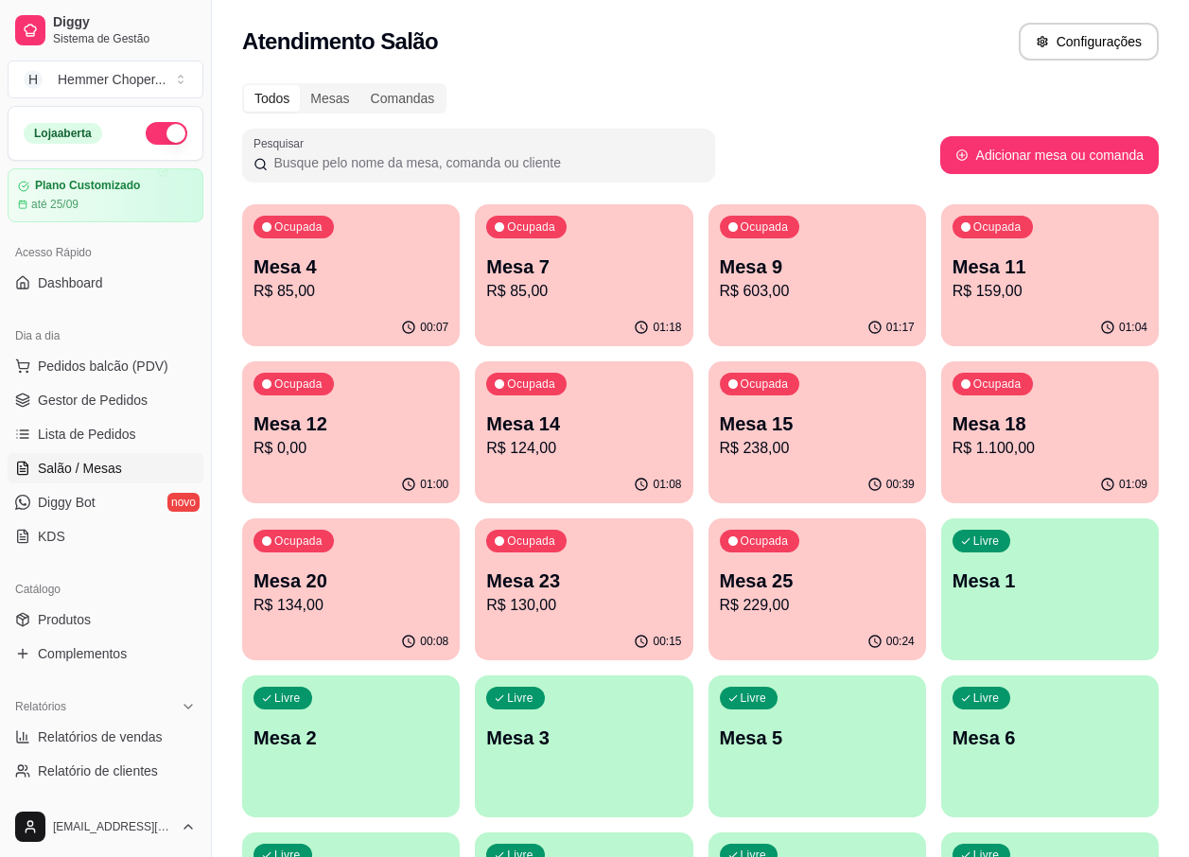
click at [597, 283] on p "R$ 85,00" at bounding box center [583, 291] width 195 height 23
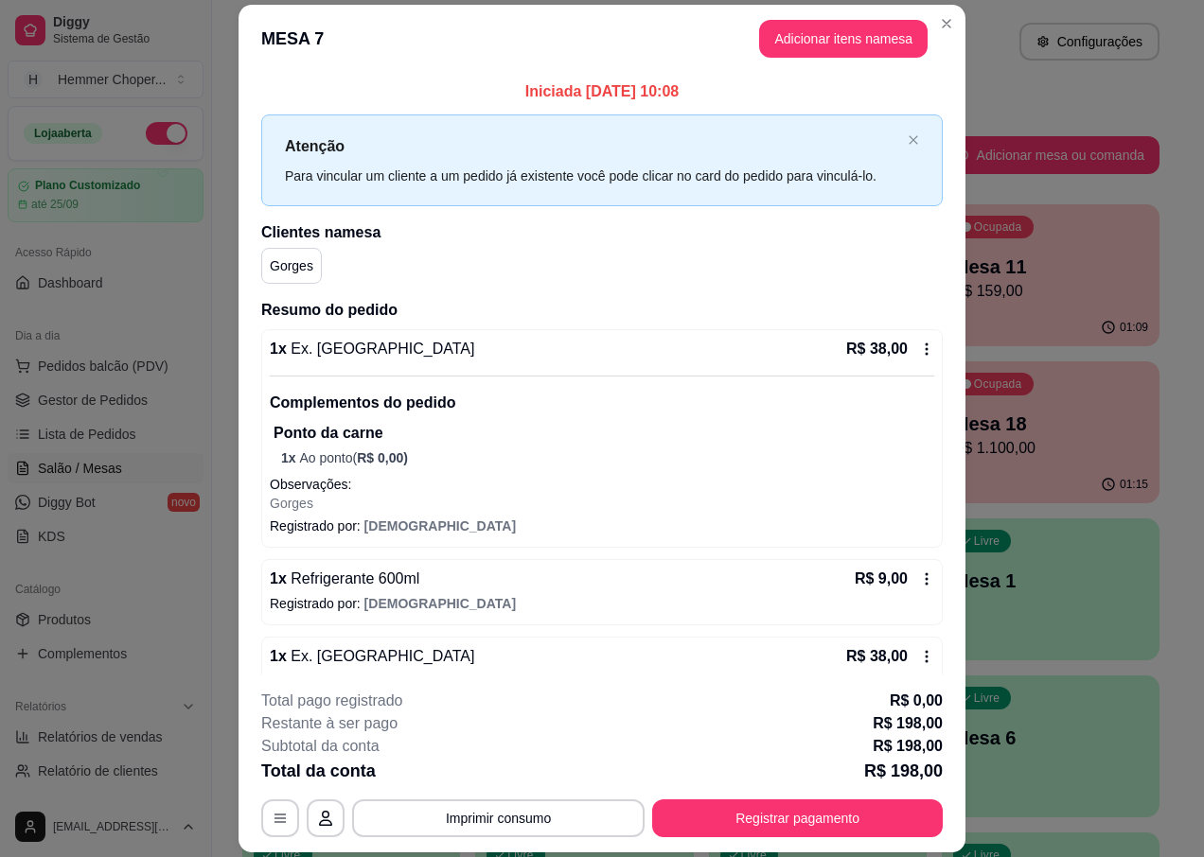
click at [919, 578] on icon at bounding box center [926, 579] width 15 height 15
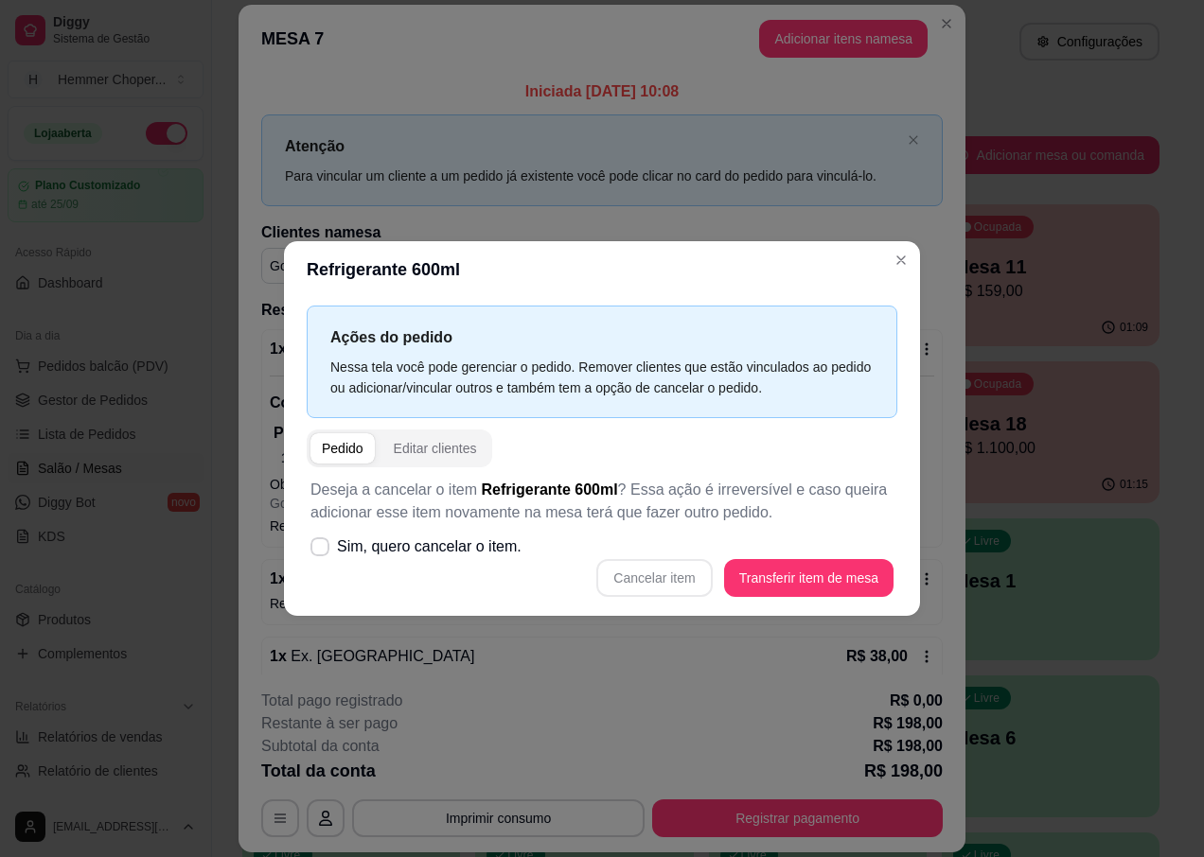
click at [659, 588] on div "Cancelar item Transferir item de mesa" at bounding box center [601, 578] width 583 height 38
click at [318, 552] on icon at bounding box center [319, 546] width 15 height 11
click at [318, 552] on input "Sim, quero cancelar o item." at bounding box center [315, 557] width 12 height 12
checkbox input "true"
click at [670, 578] on button "Cancelar item" at bounding box center [654, 578] width 113 height 37
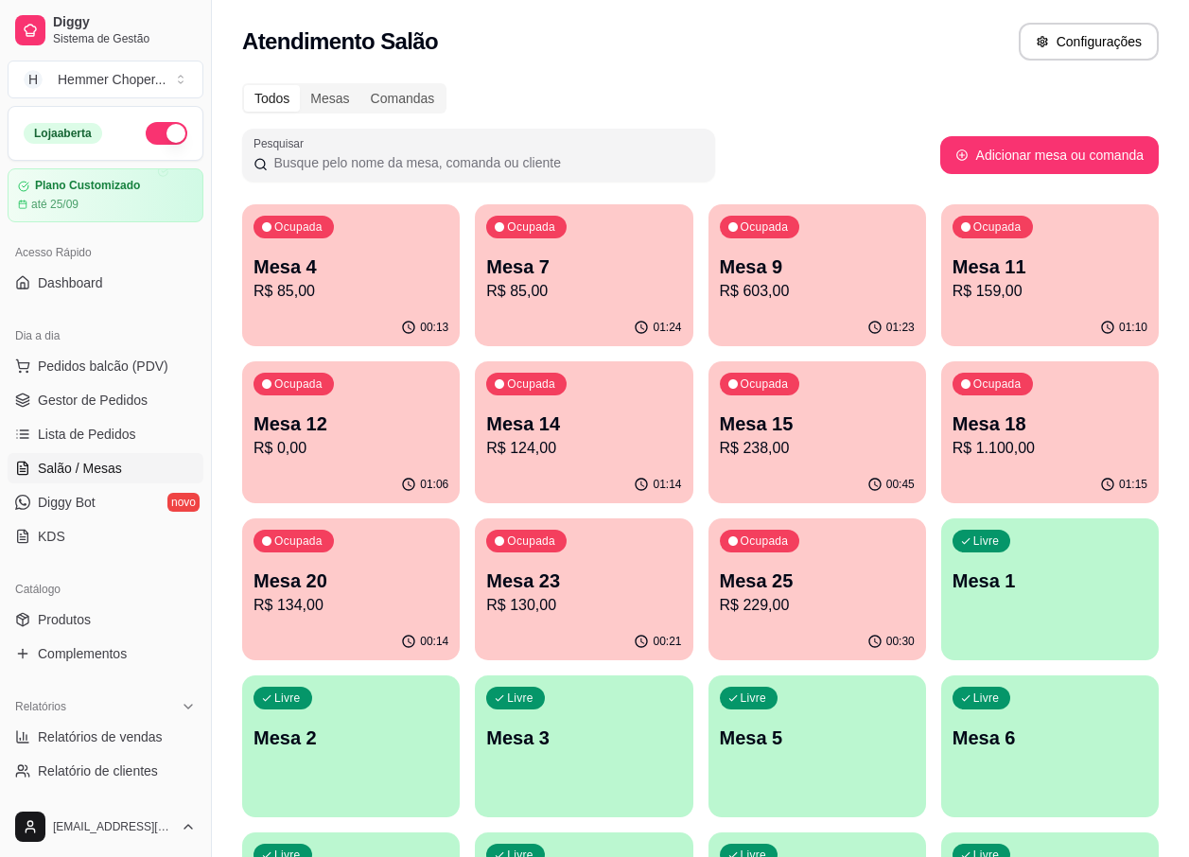
click at [595, 328] on div "01:24" at bounding box center [584, 327] width 218 height 37
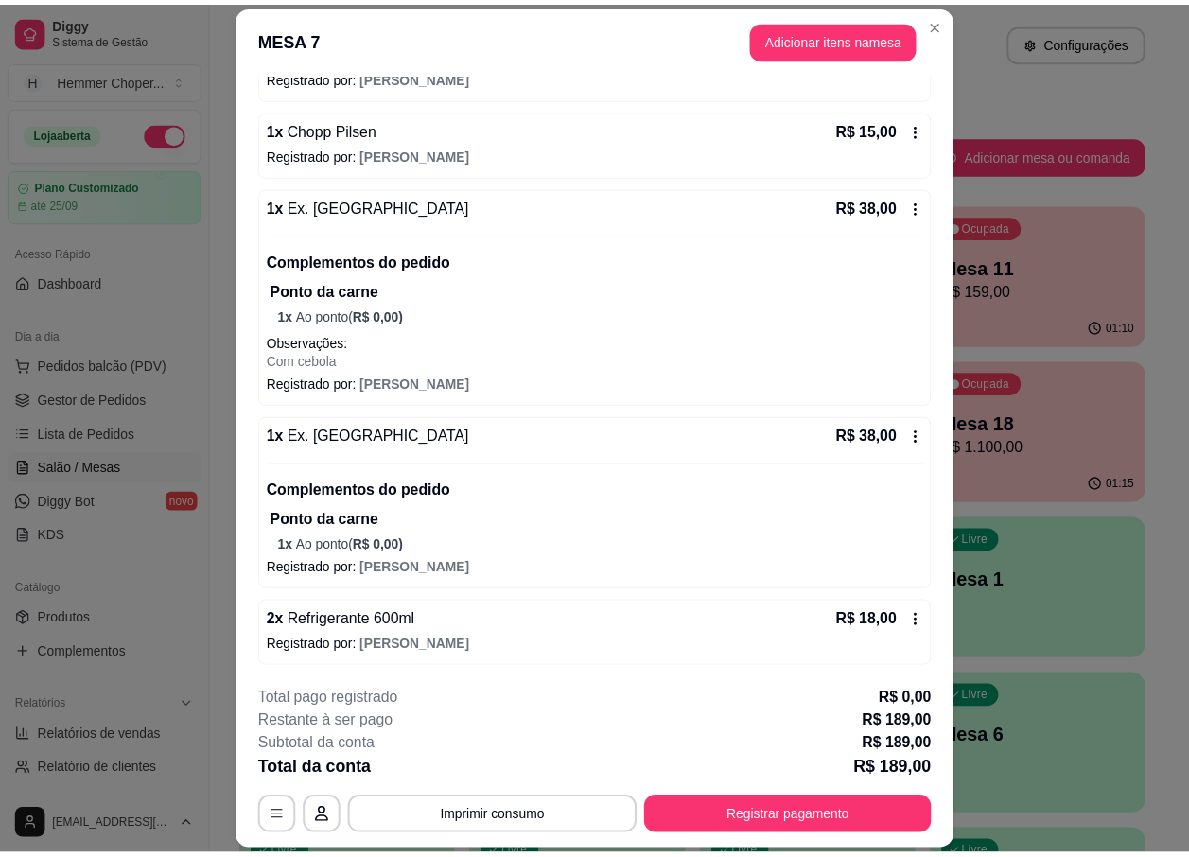
scroll to position [865, 0]
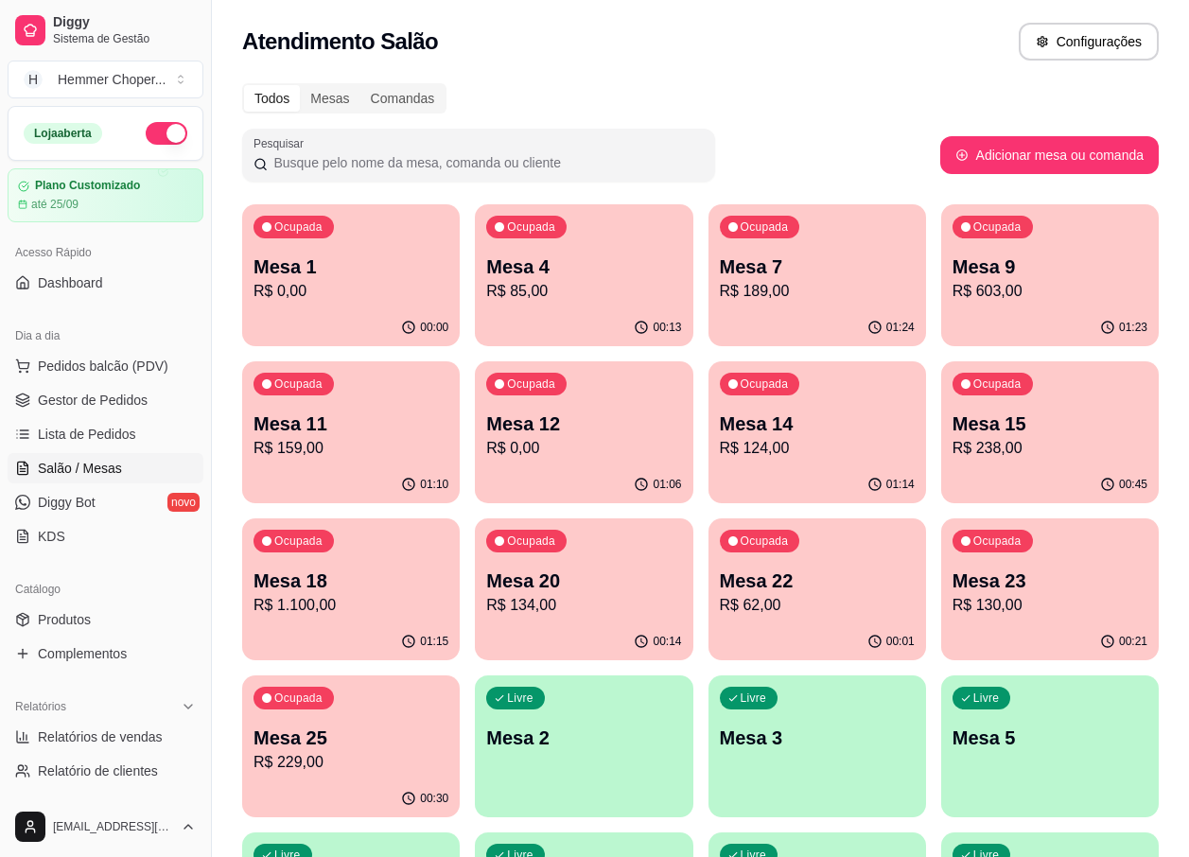
click at [376, 736] on p "Mesa 25" at bounding box center [351, 738] width 195 height 26
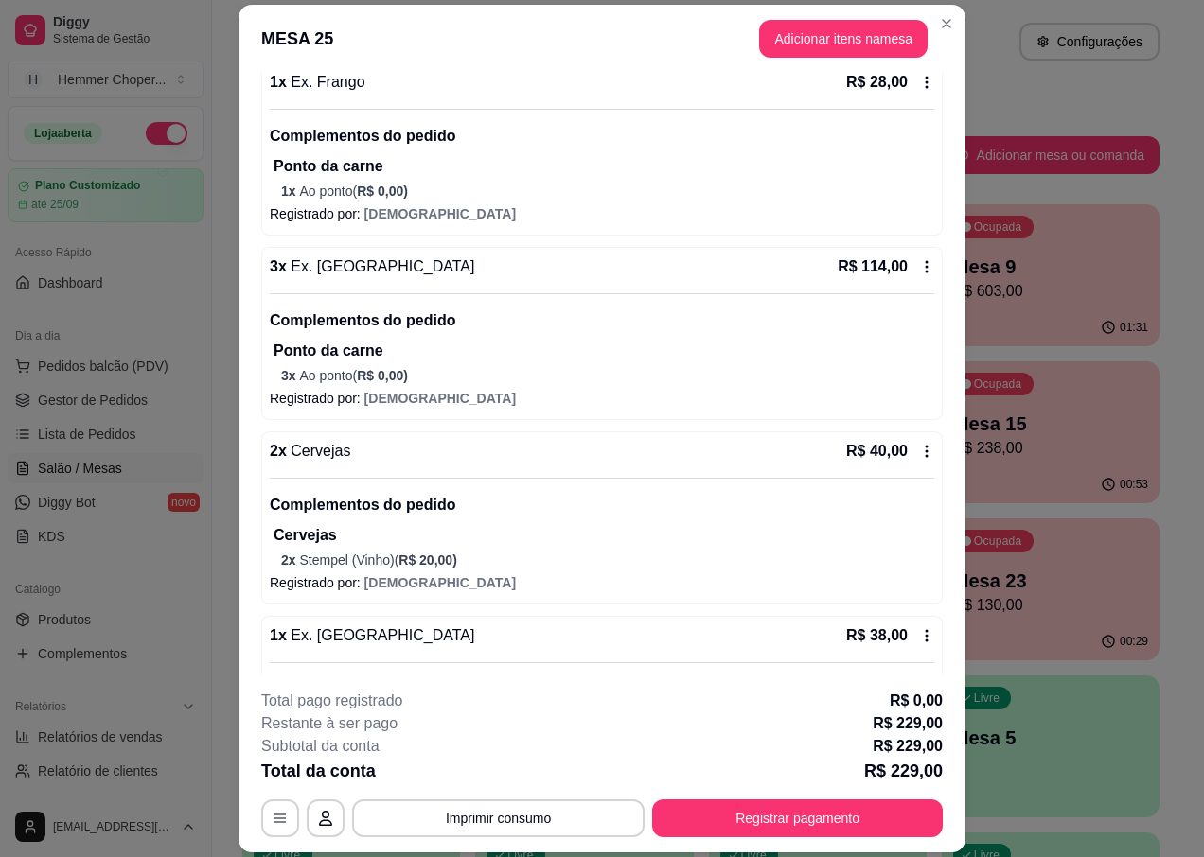
scroll to position [379, 0]
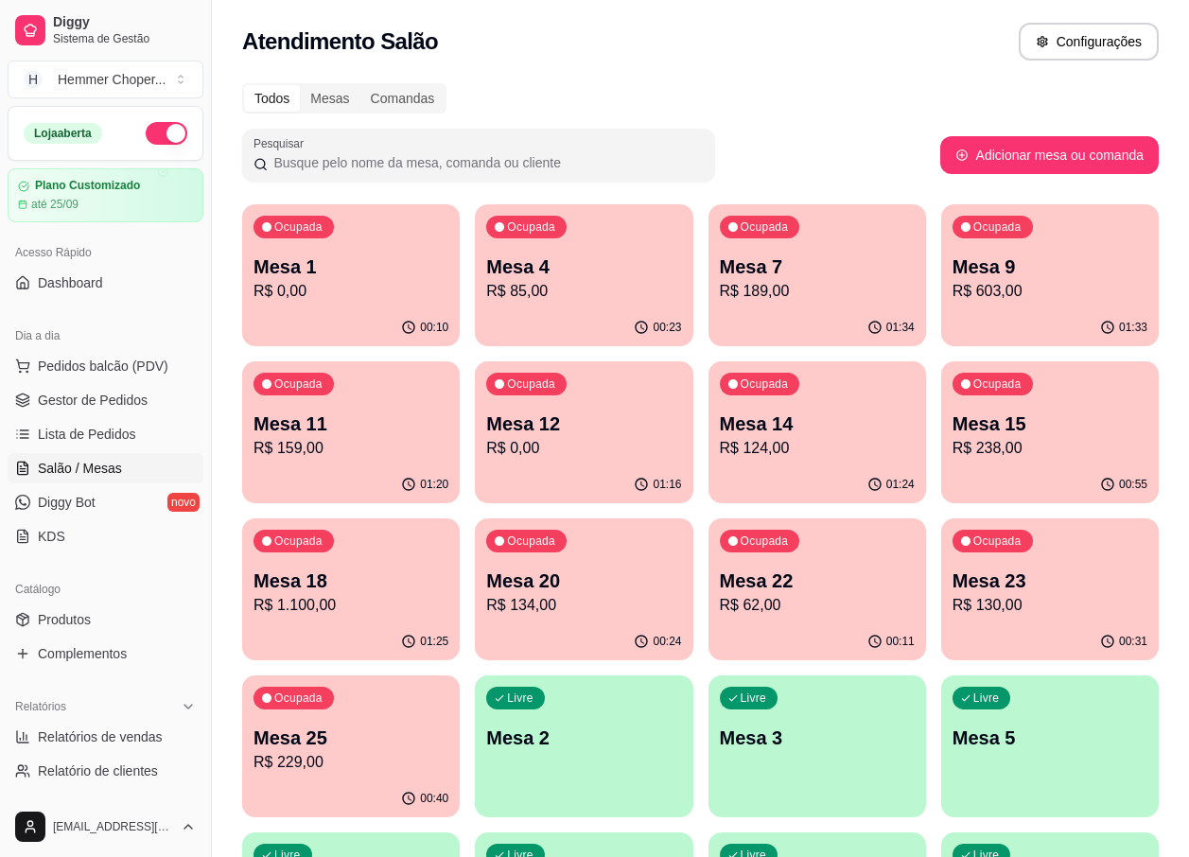
click at [836, 458] on p "R$ 124,00" at bounding box center [817, 448] width 195 height 23
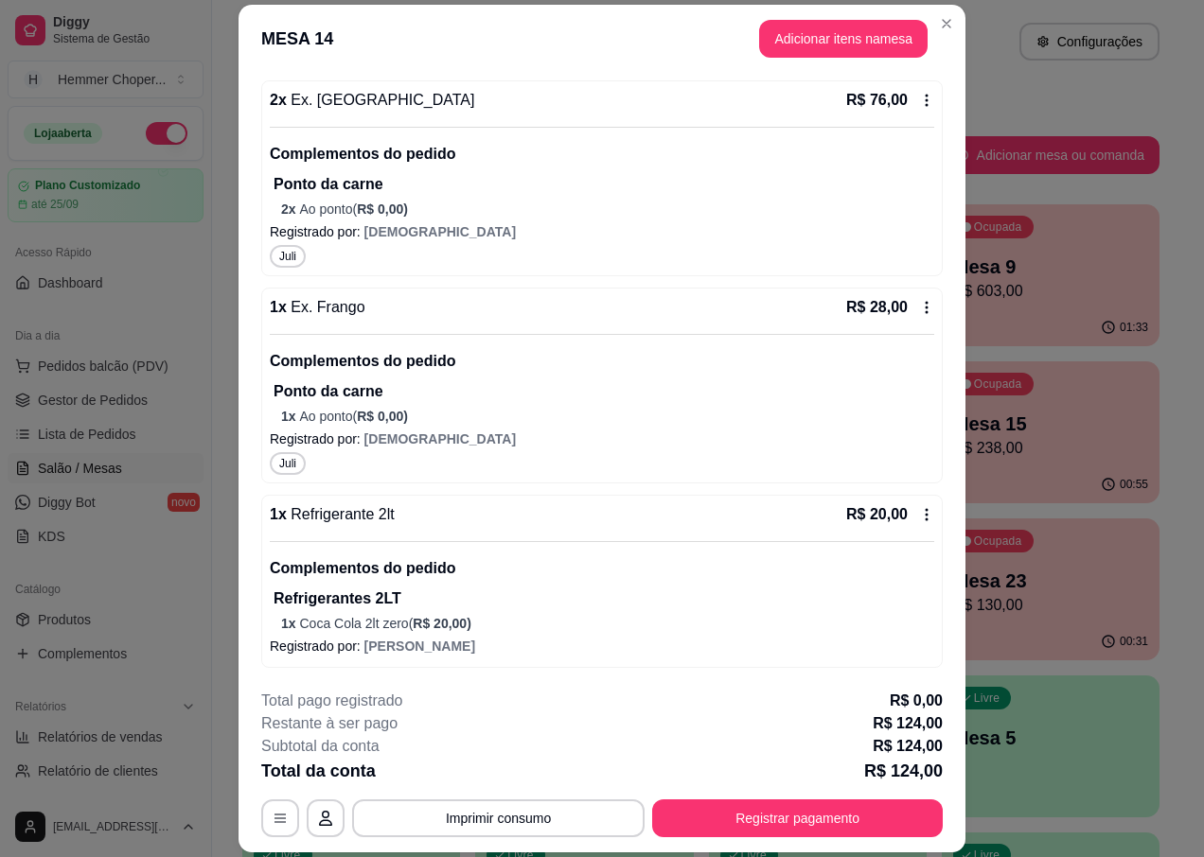
scroll to position [56, 0]
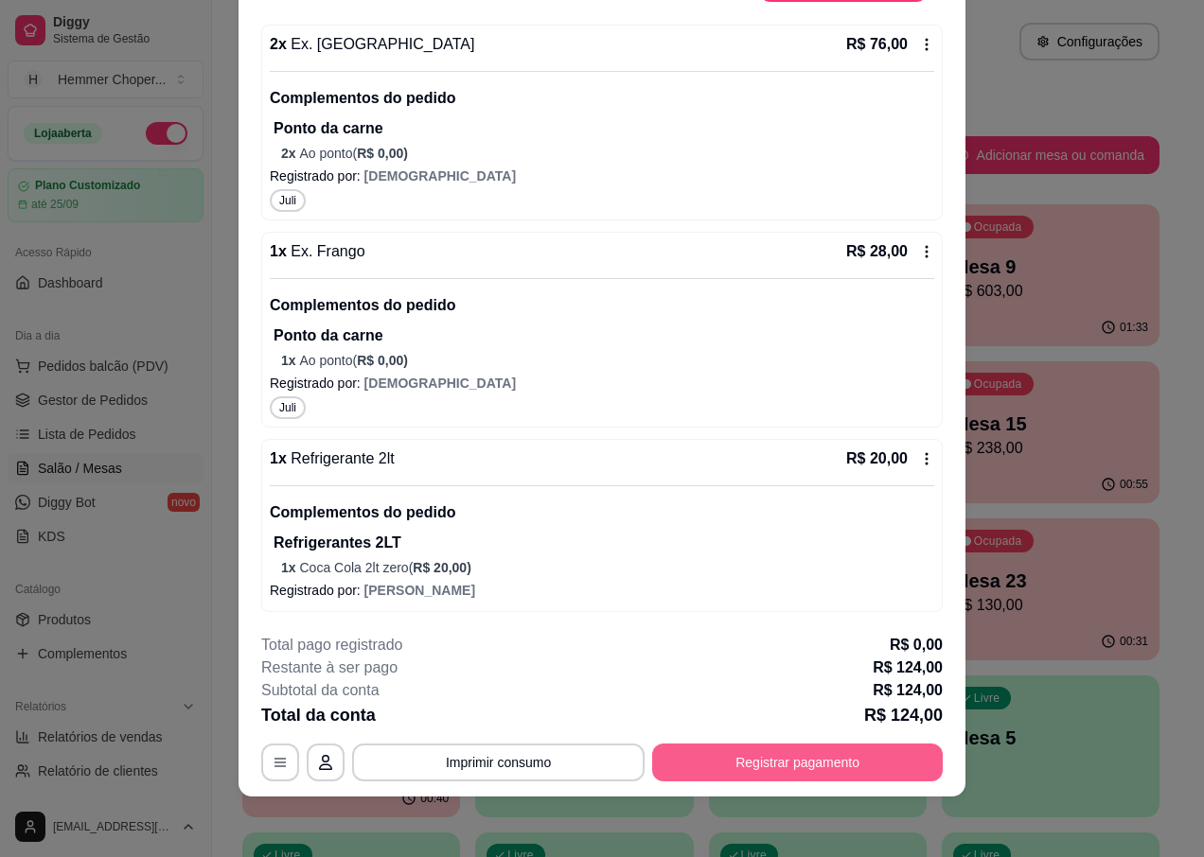
click at [744, 758] on button "Registrar pagamento" at bounding box center [797, 763] width 291 height 38
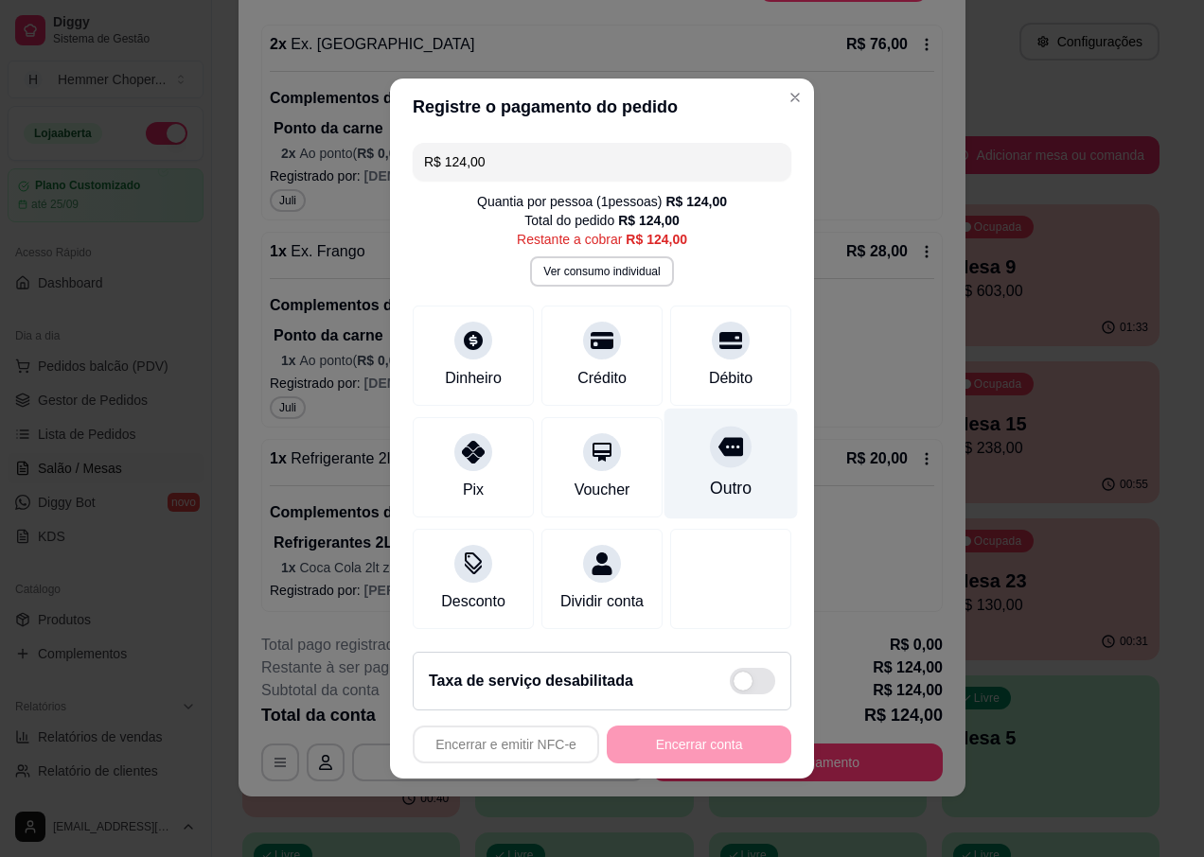
click at [718, 449] on div at bounding box center [731, 447] width 42 height 42
type input "R$ 0,00"
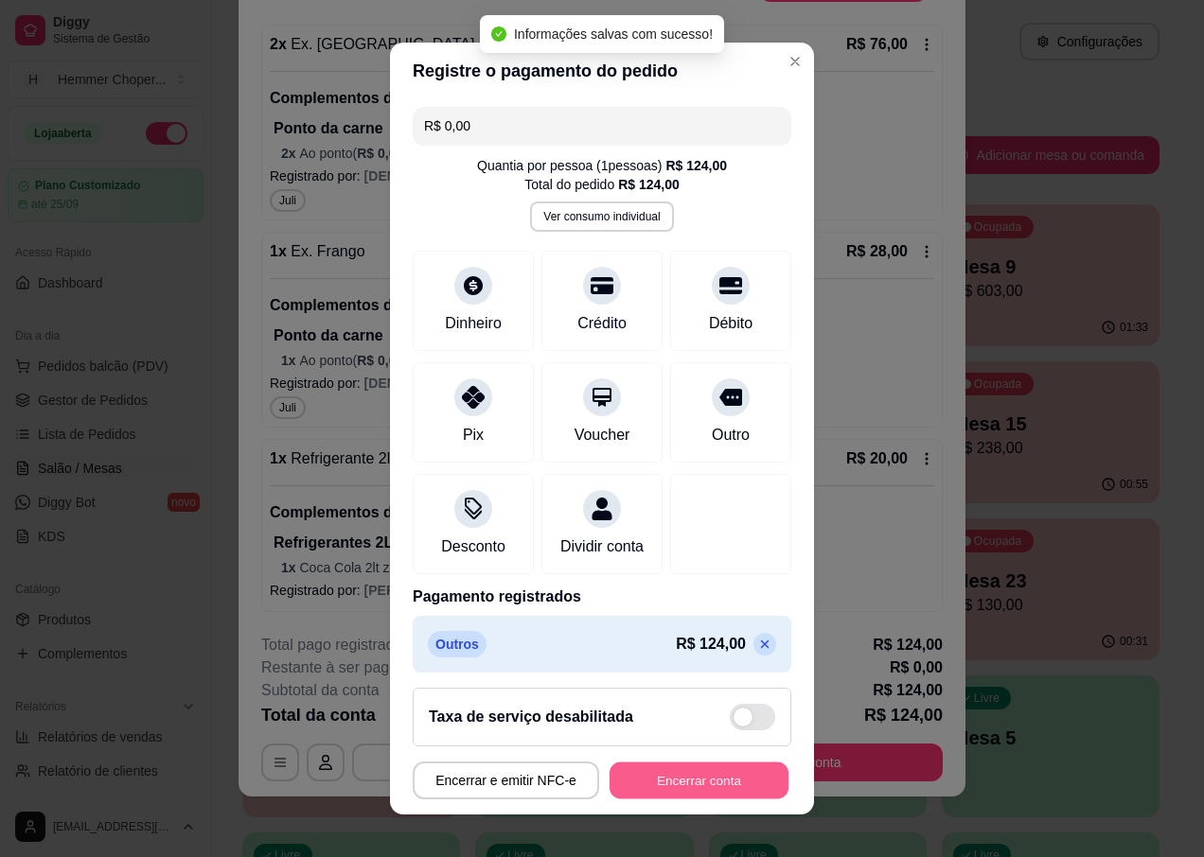
click at [701, 780] on button "Encerrar conta" at bounding box center [698, 780] width 179 height 37
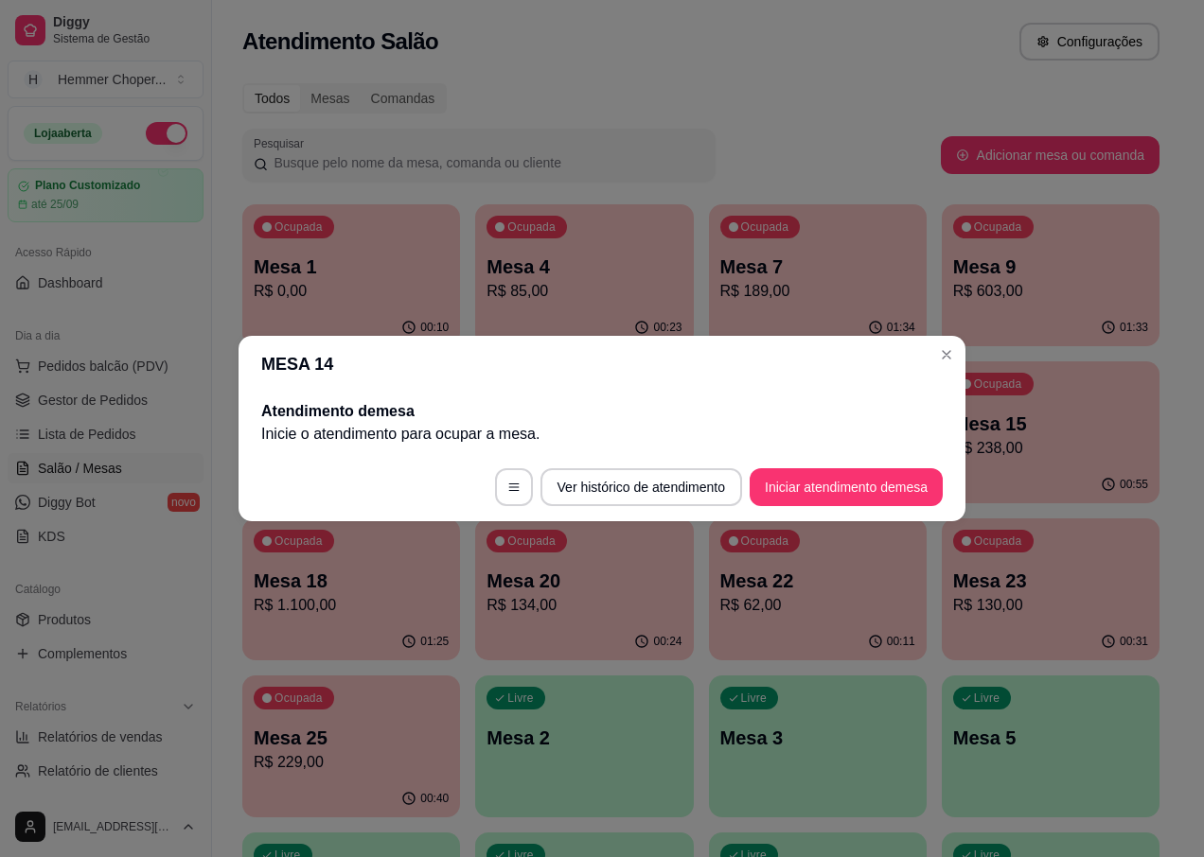
scroll to position [0, 0]
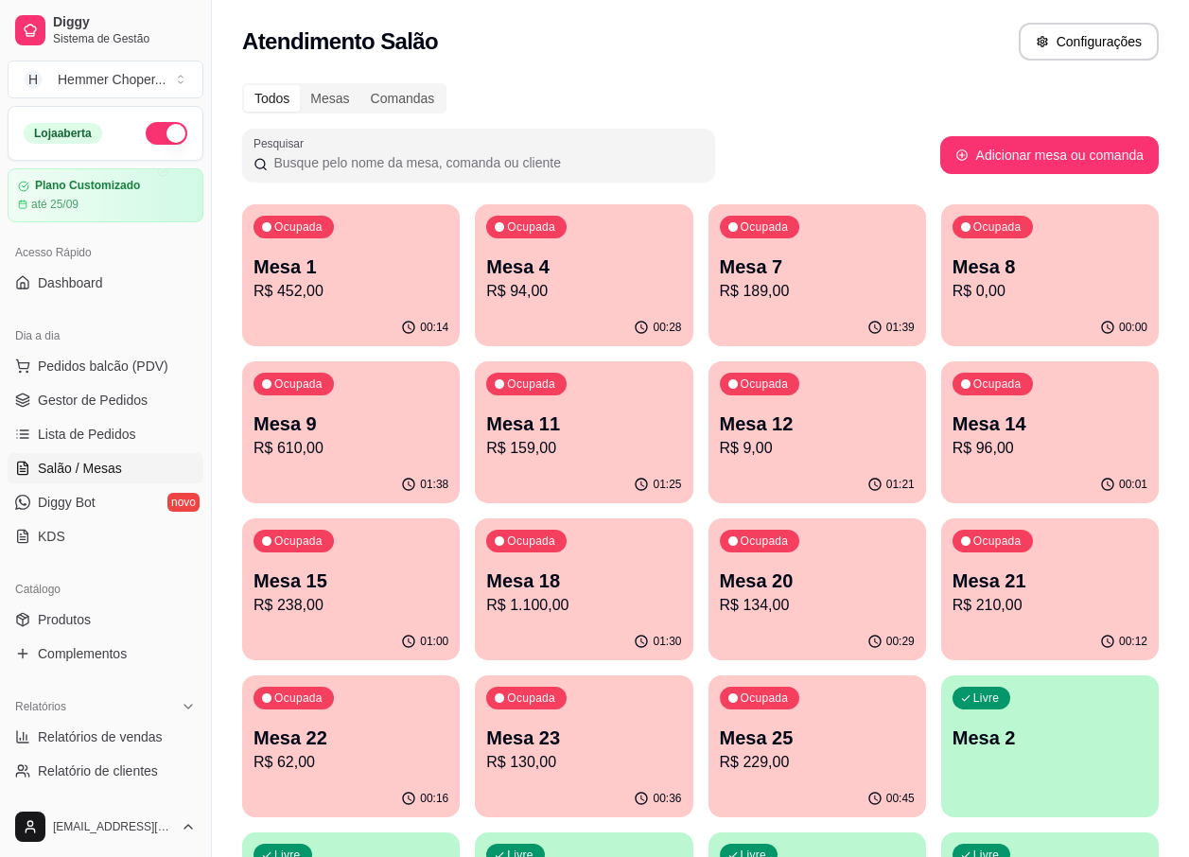
click at [808, 757] on p "R$ 229,00" at bounding box center [817, 762] width 195 height 23
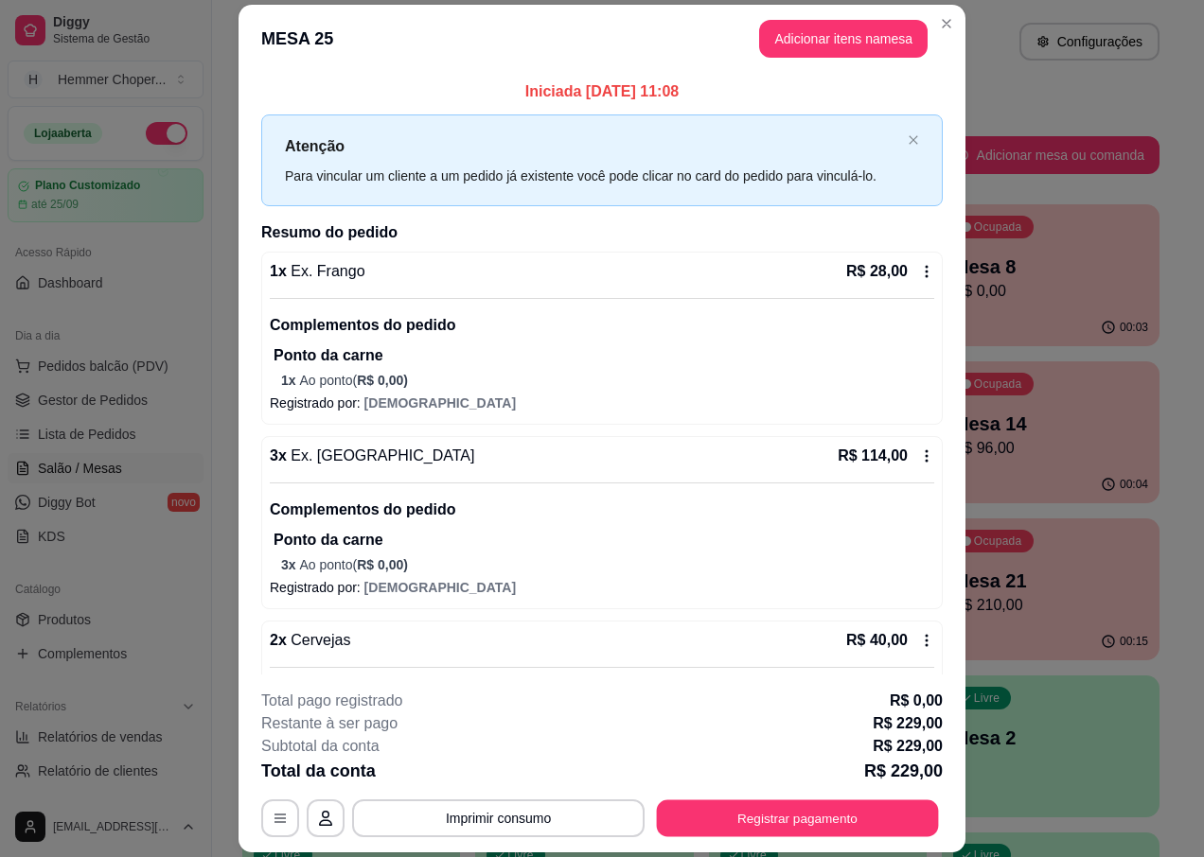
click at [918, 826] on button "Registrar pagamento" at bounding box center [798, 819] width 282 height 37
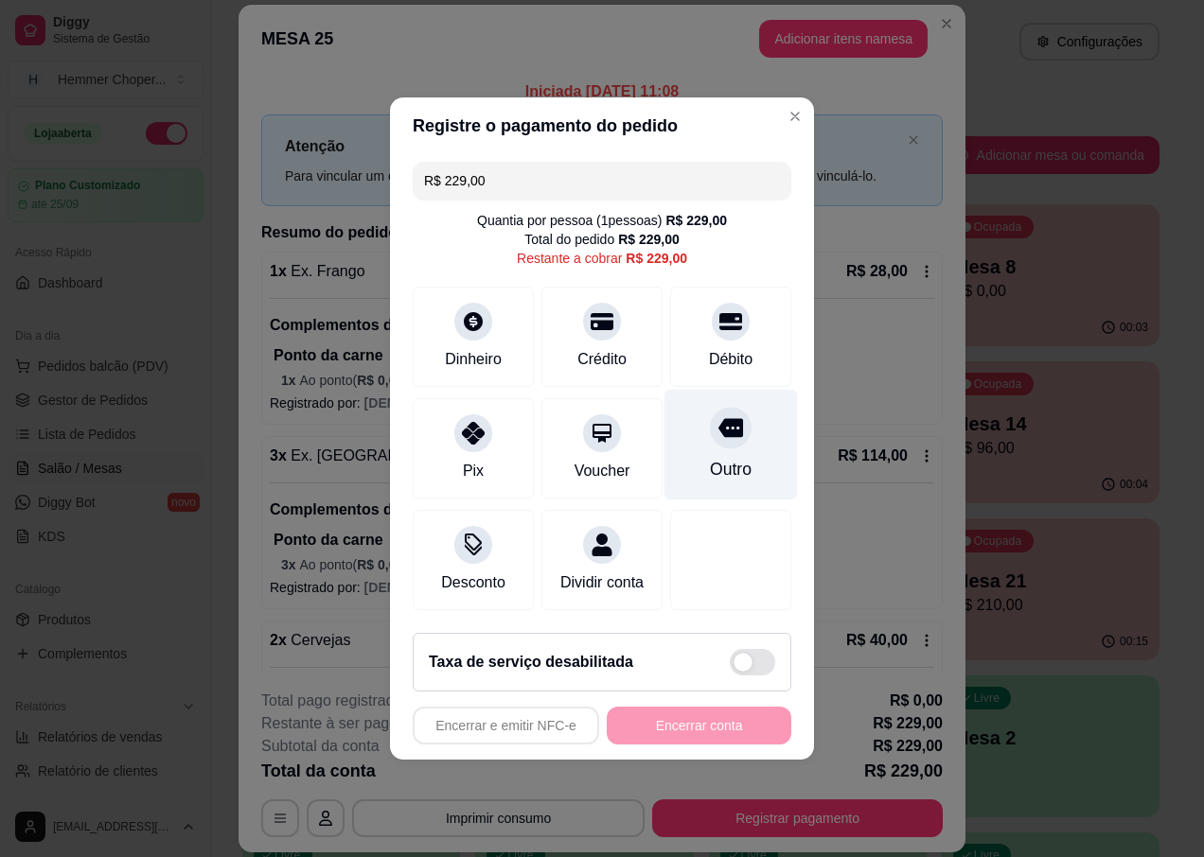
click at [714, 446] on div "Outro" at bounding box center [730, 445] width 133 height 111
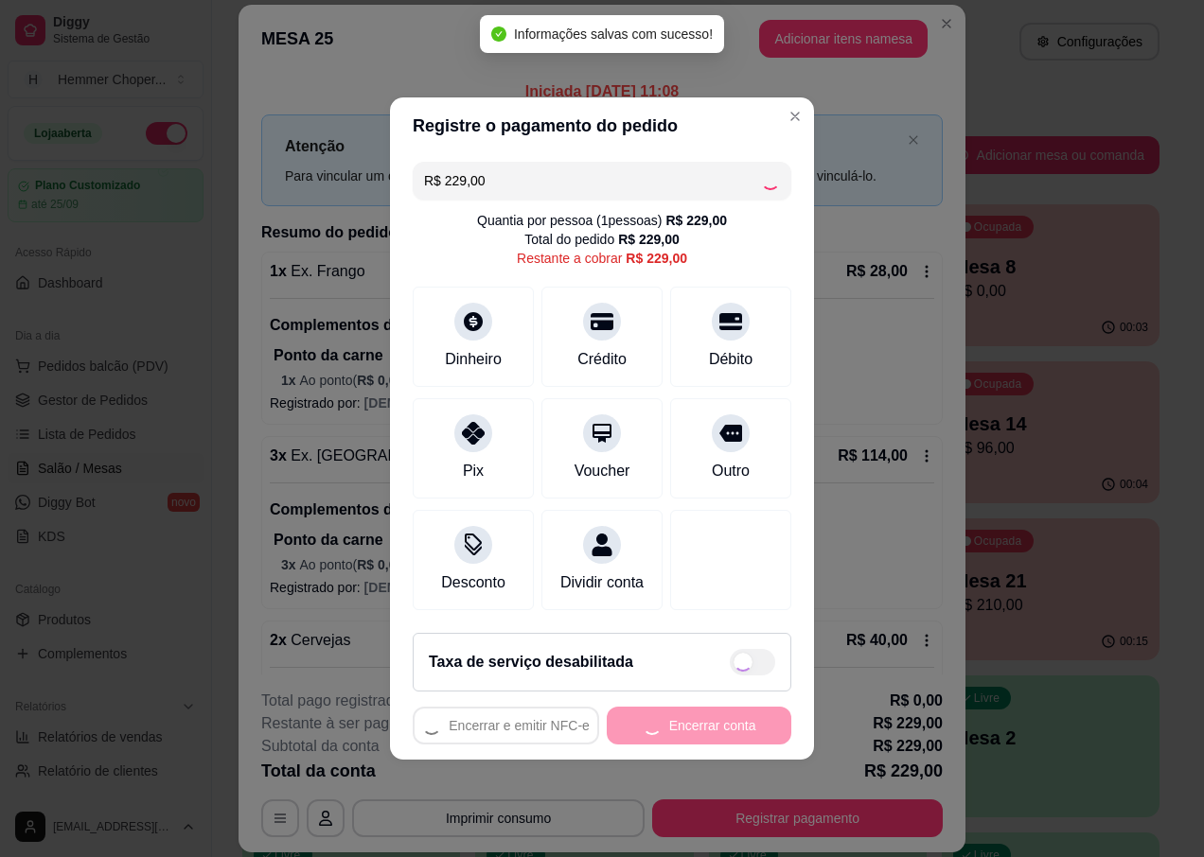
type input "R$ 0,00"
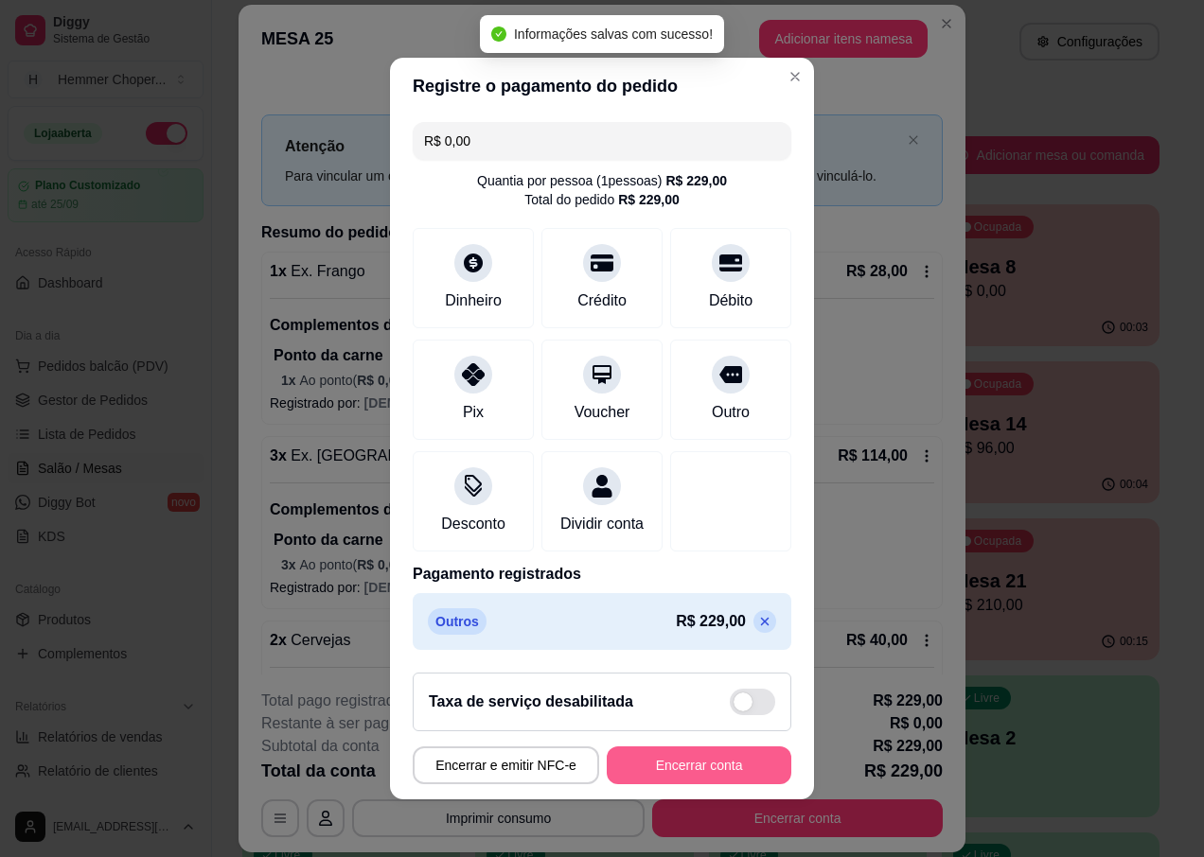
click at [701, 768] on button "Encerrar conta" at bounding box center [699, 766] width 185 height 38
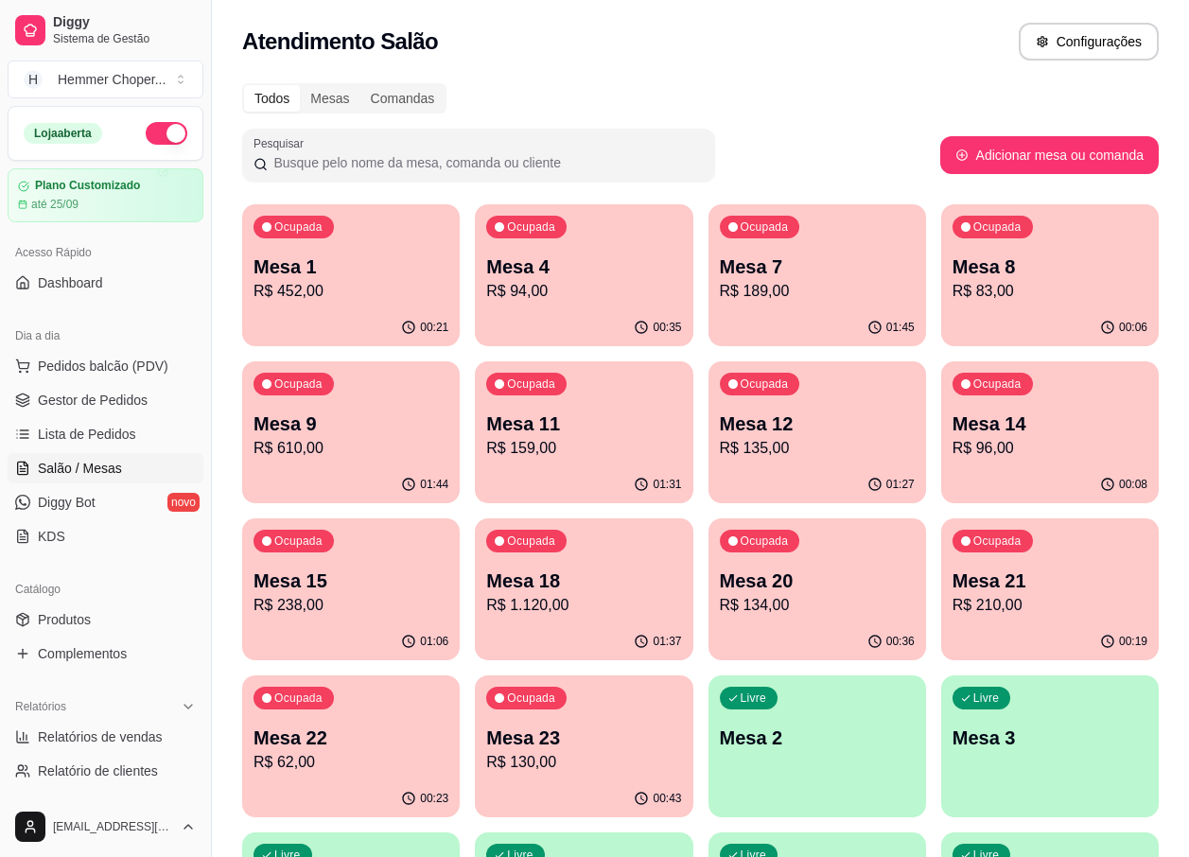
click at [597, 266] on p "Mesa 4" at bounding box center [583, 267] width 195 height 26
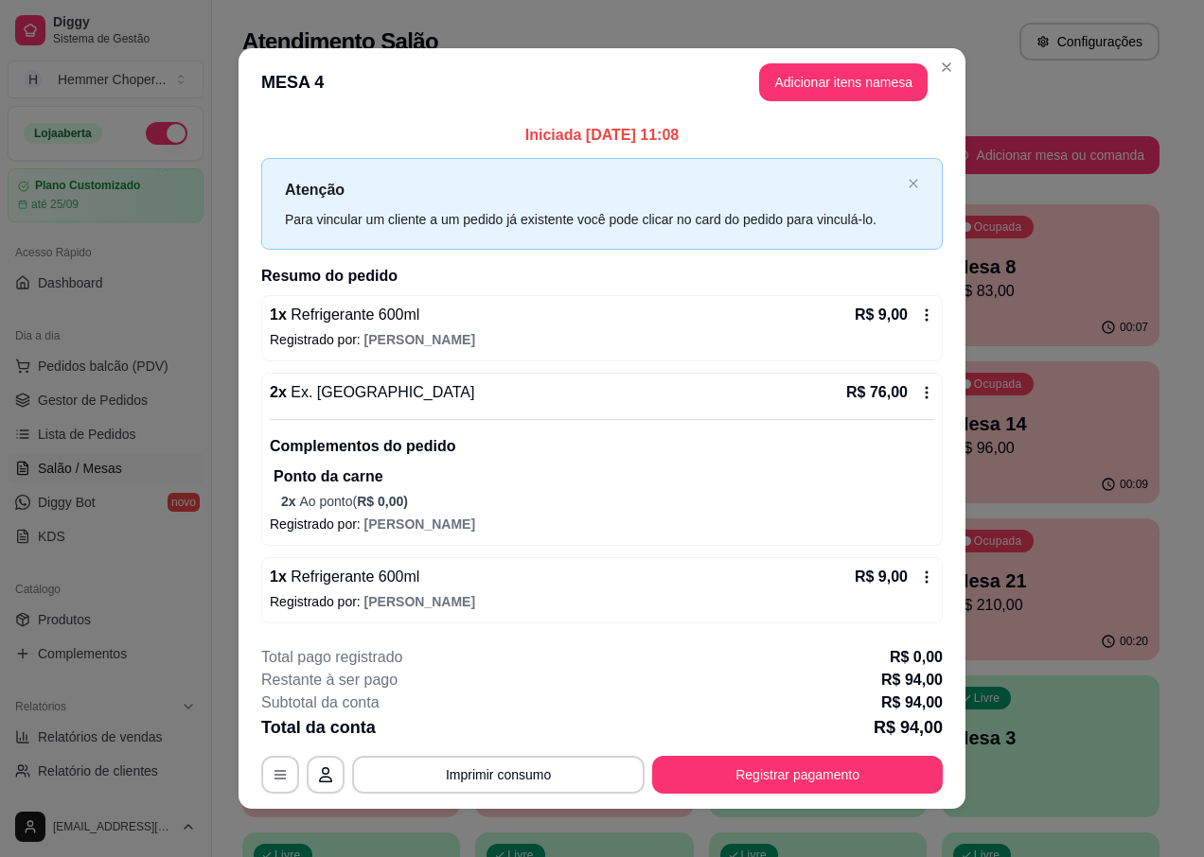
scroll to position [12, 0]
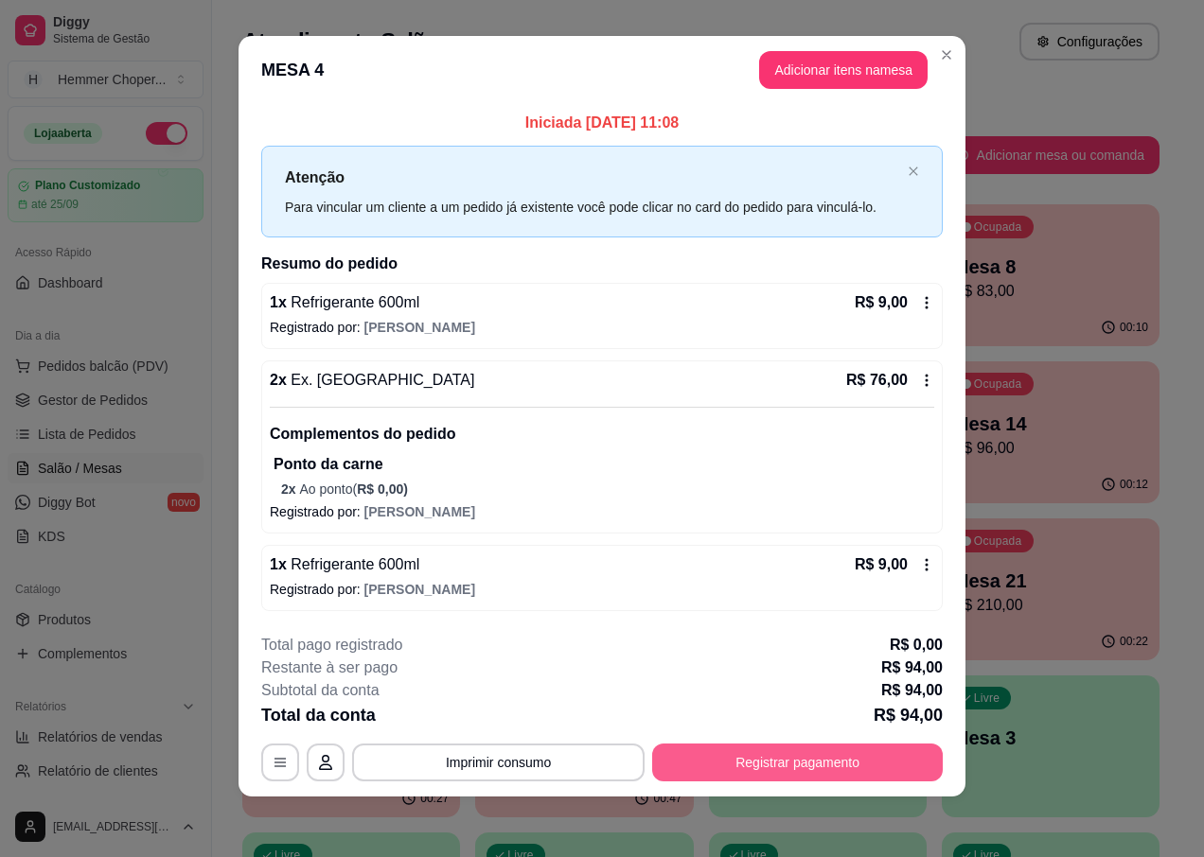
click at [712, 764] on button "Registrar pagamento" at bounding box center [797, 763] width 291 height 38
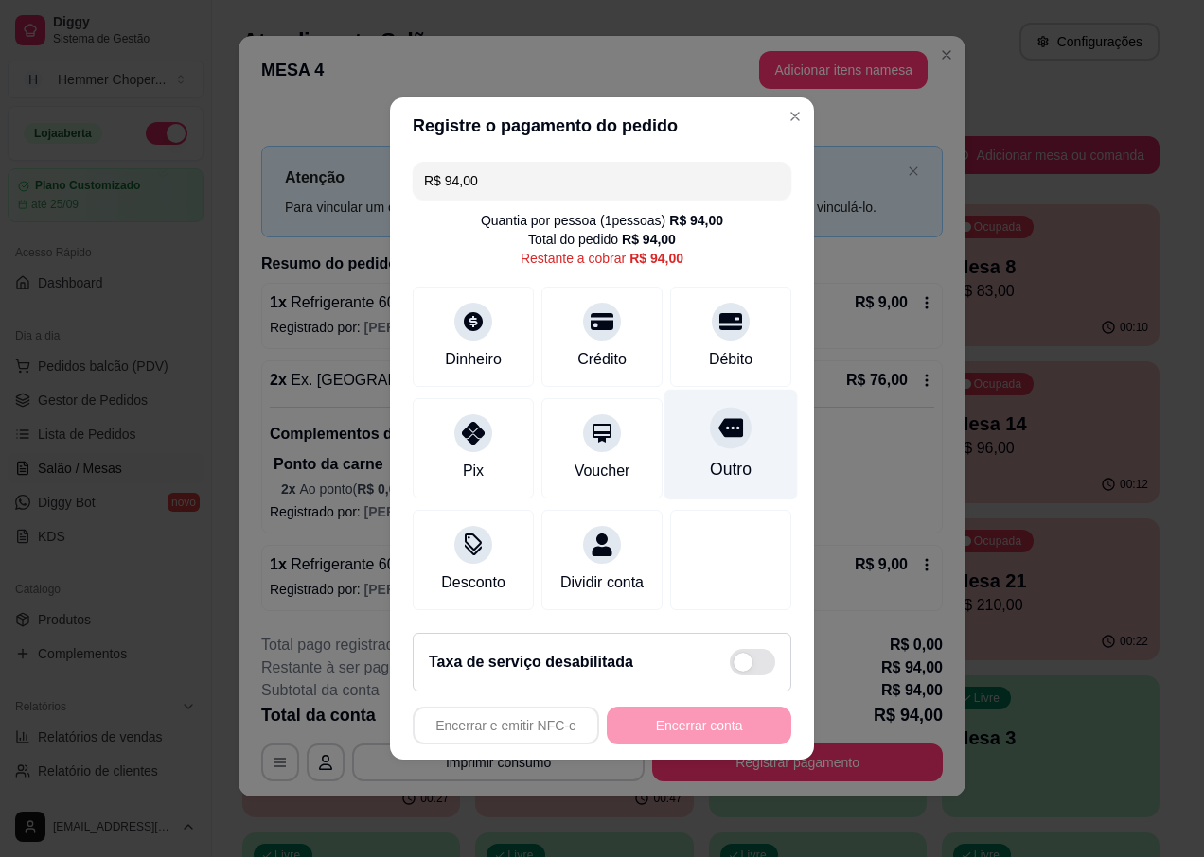
click at [740, 438] on div "Outro" at bounding box center [730, 445] width 133 height 111
type input "R$ 0,00"
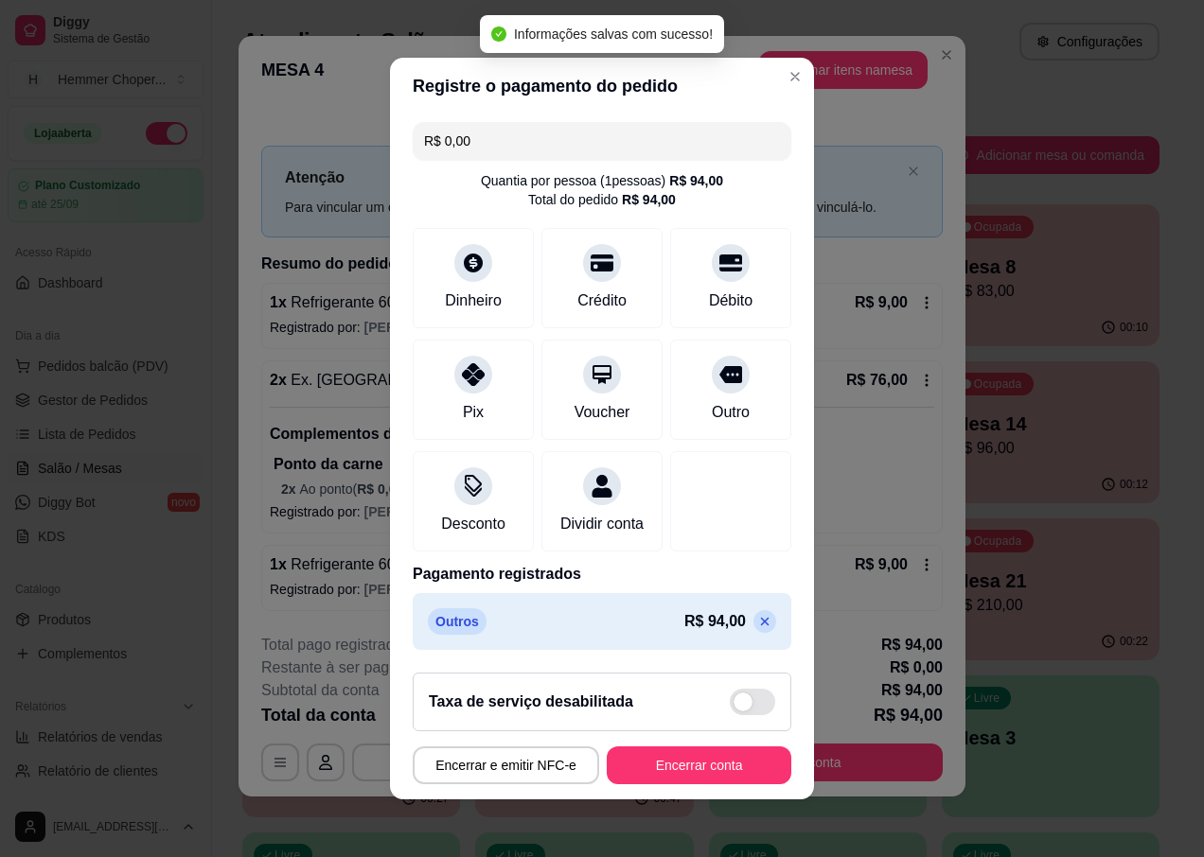
click at [727, 768] on button "Encerrar conta" at bounding box center [699, 766] width 185 height 38
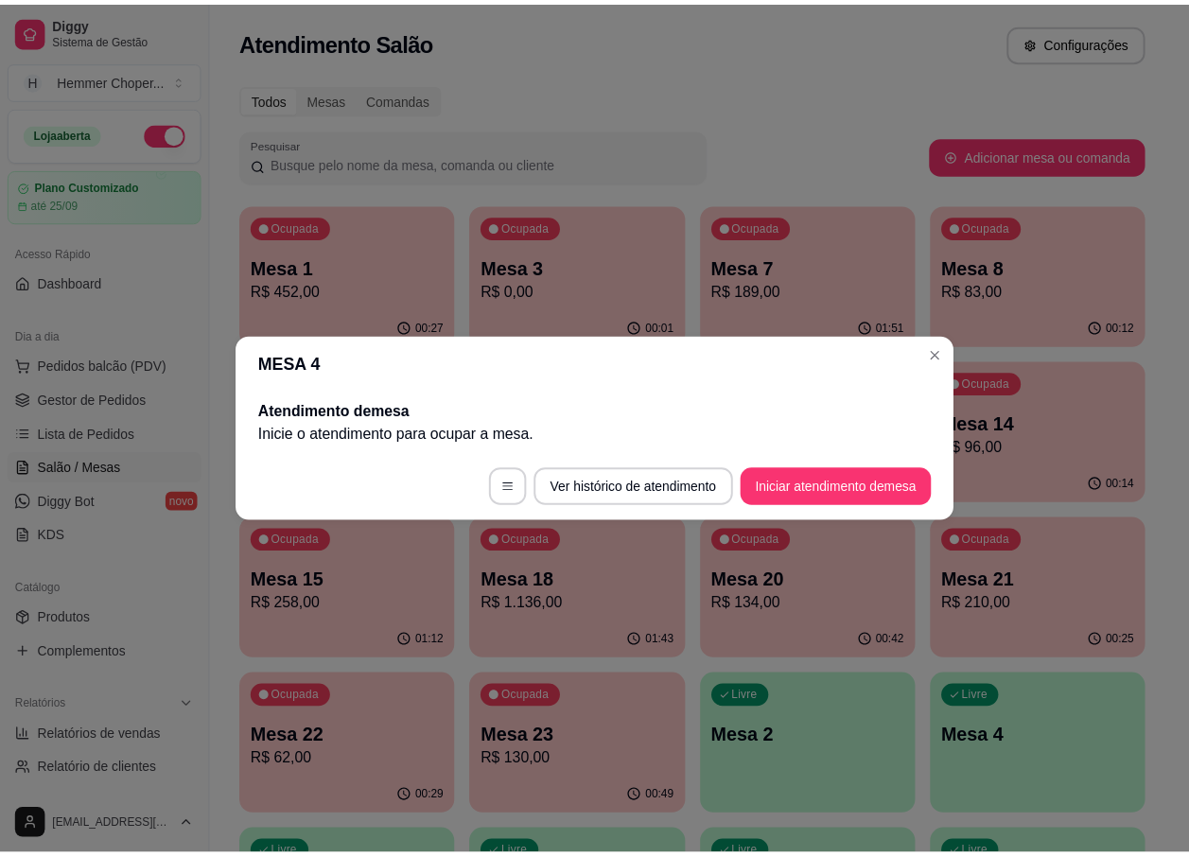
scroll to position [0, 0]
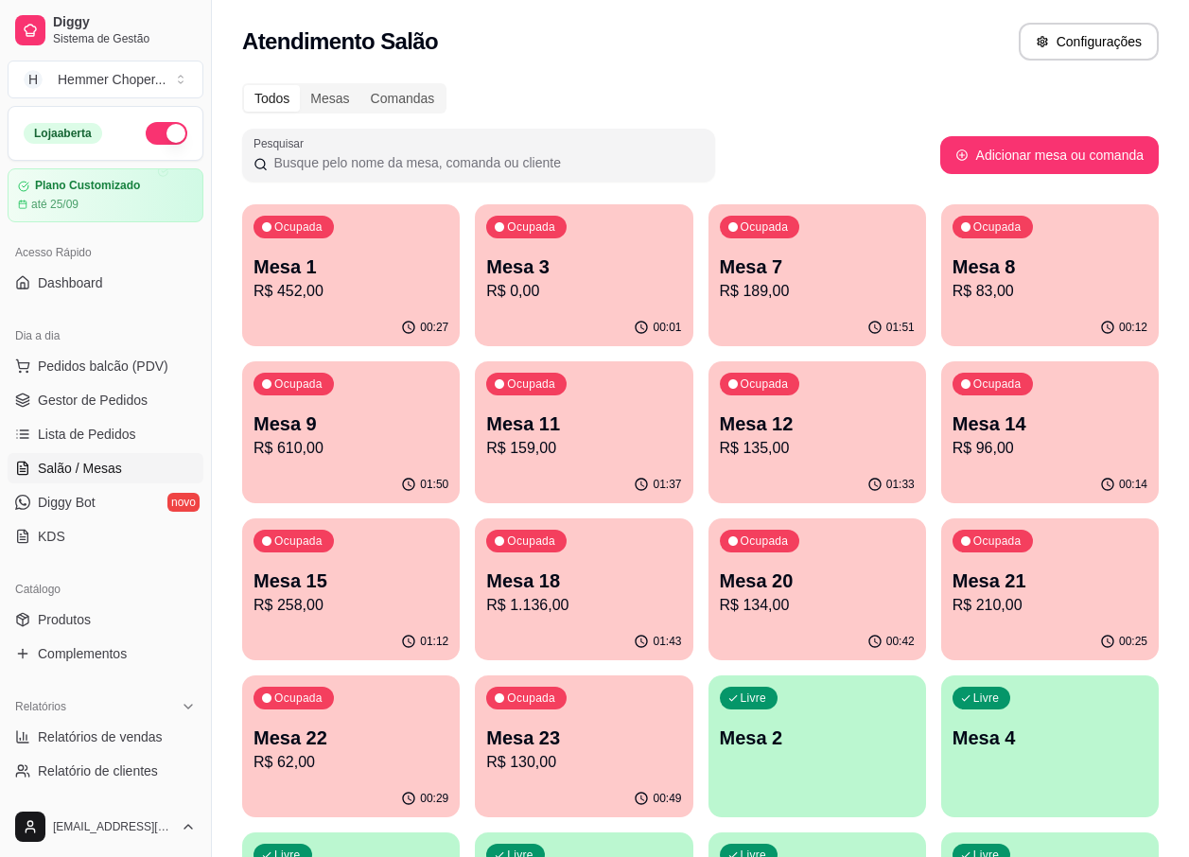
click at [326, 427] on p "Mesa 9" at bounding box center [351, 424] width 195 height 26
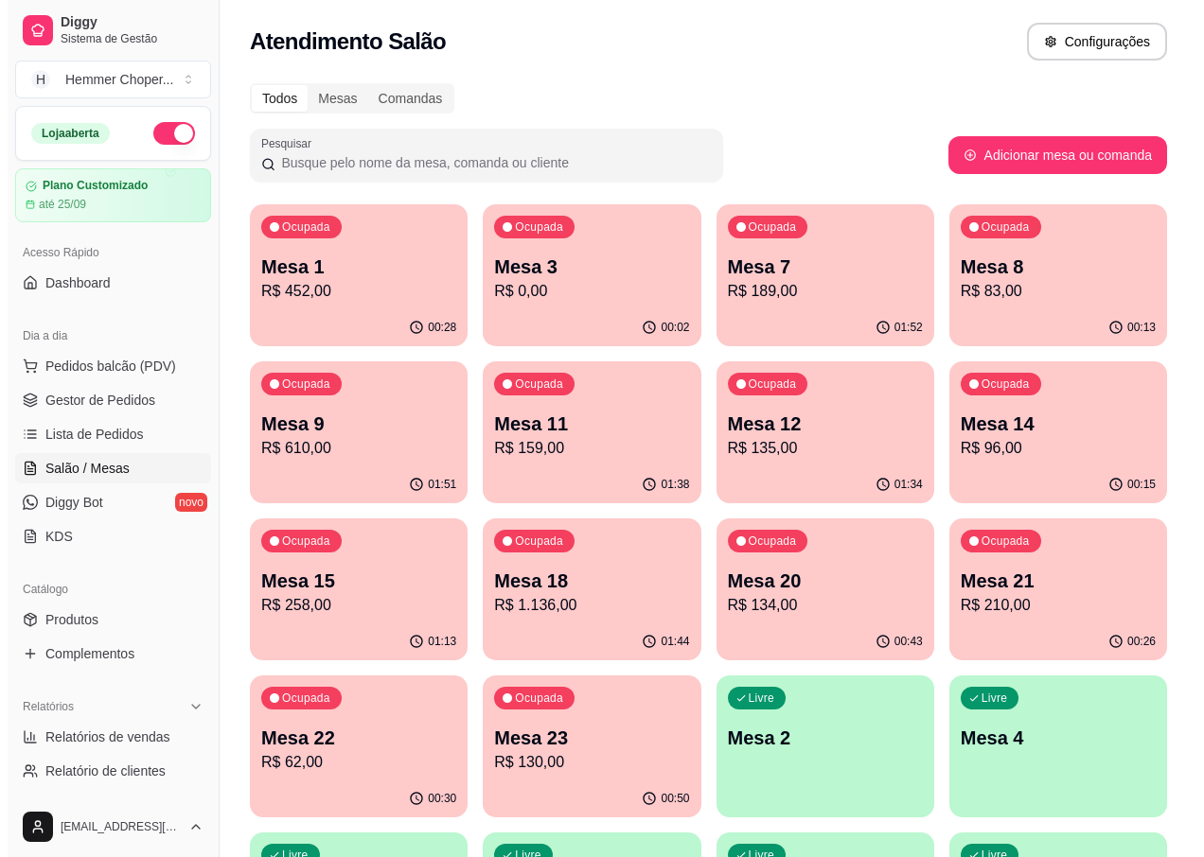
scroll to position [284, 0]
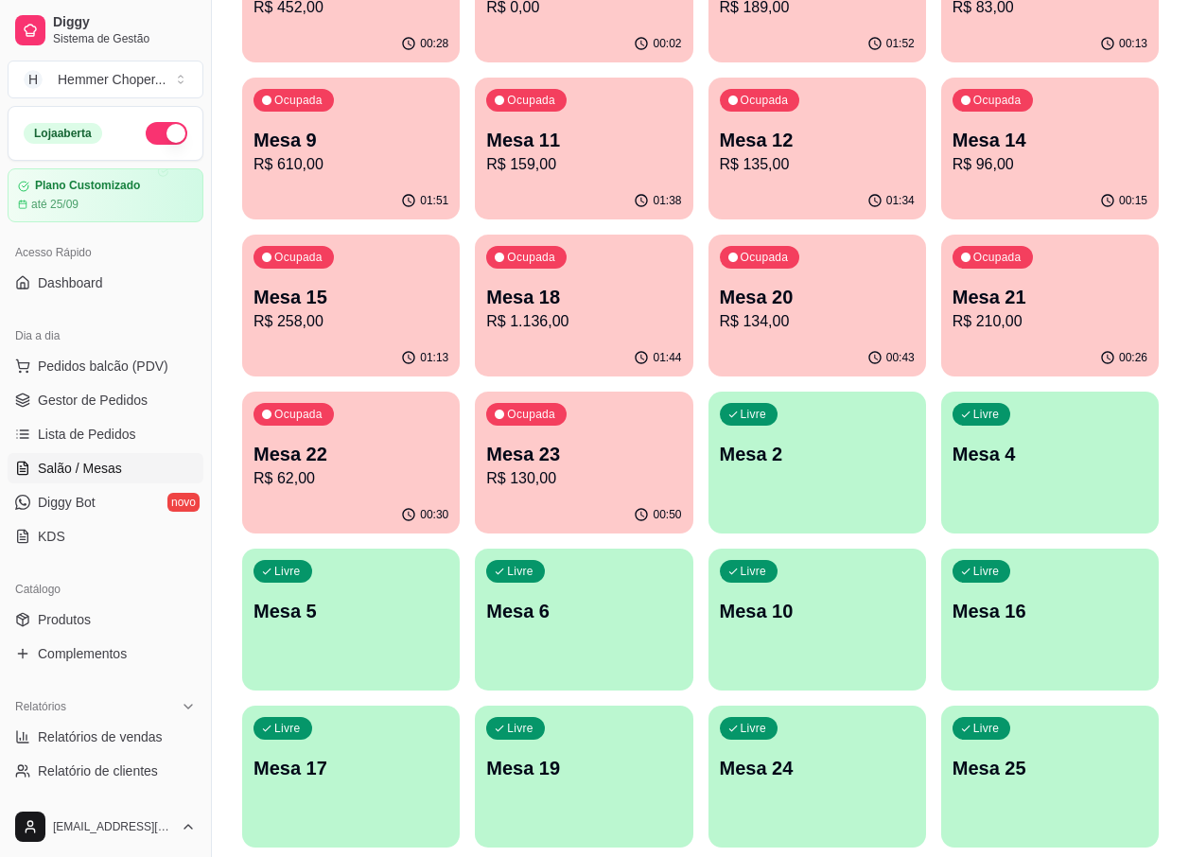
click at [749, 515] on div "button" at bounding box center [818, 522] width 218 height 23
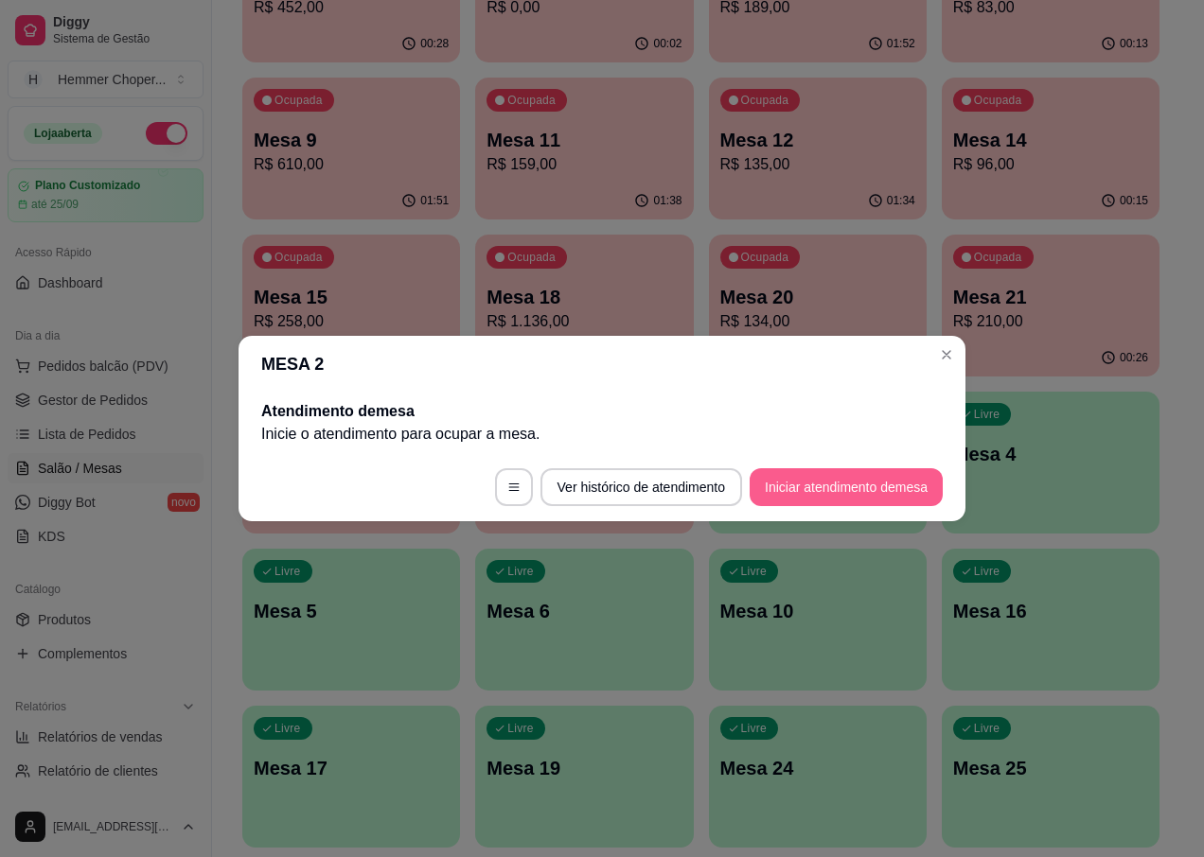
click at [759, 497] on button "Iniciar atendimento de mesa" at bounding box center [845, 487] width 193 height 38
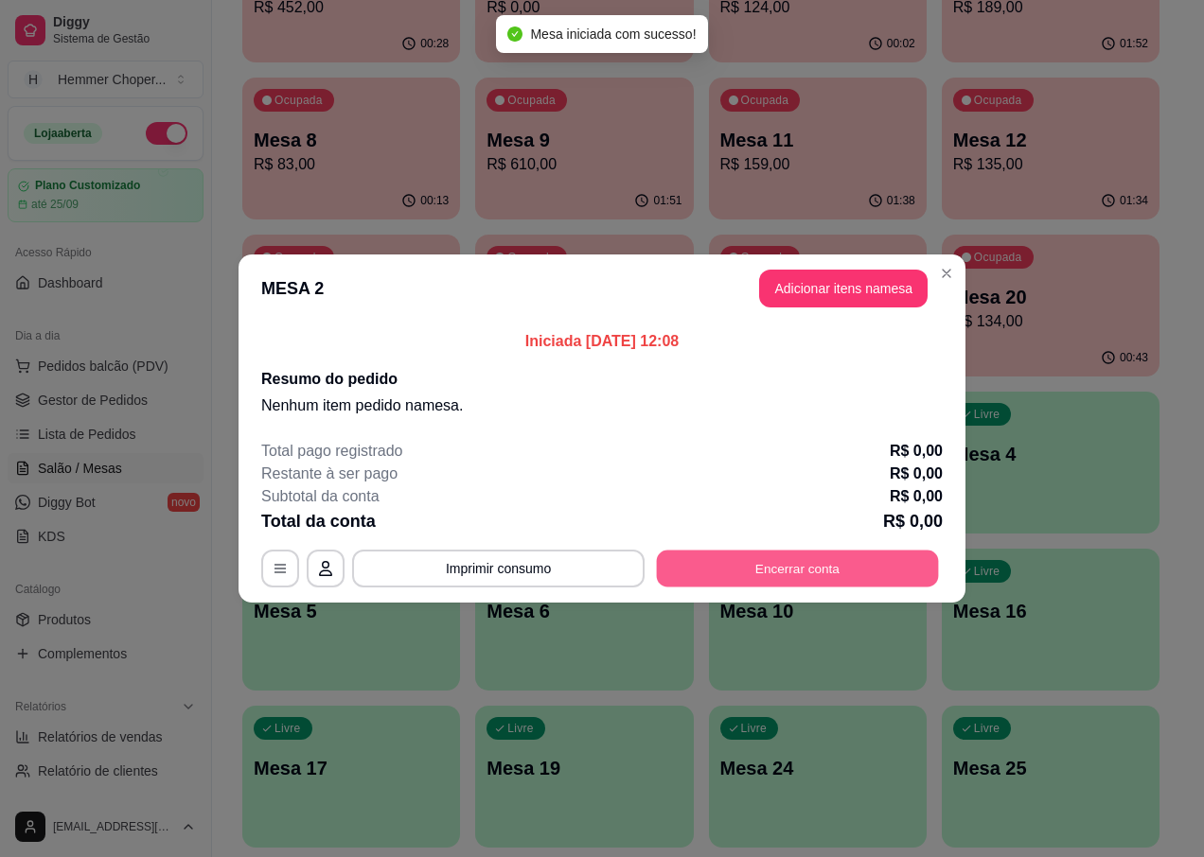
click at [754, 577] on button "Encerrar conta" at bounding box center [798, 569] width 282 height 37
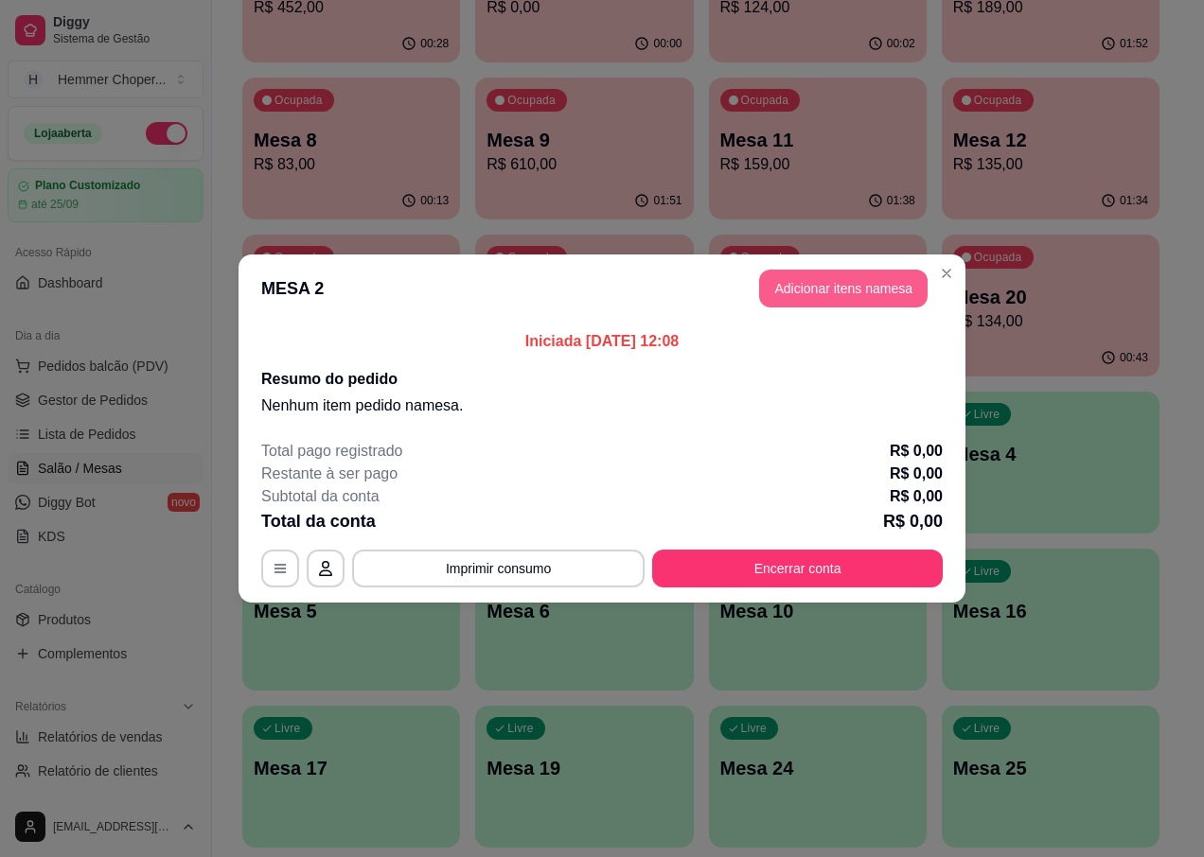
click at [810, 290] on button "Adicionar itens na mesa" at bounding box center [843, 289] width 168 height 38
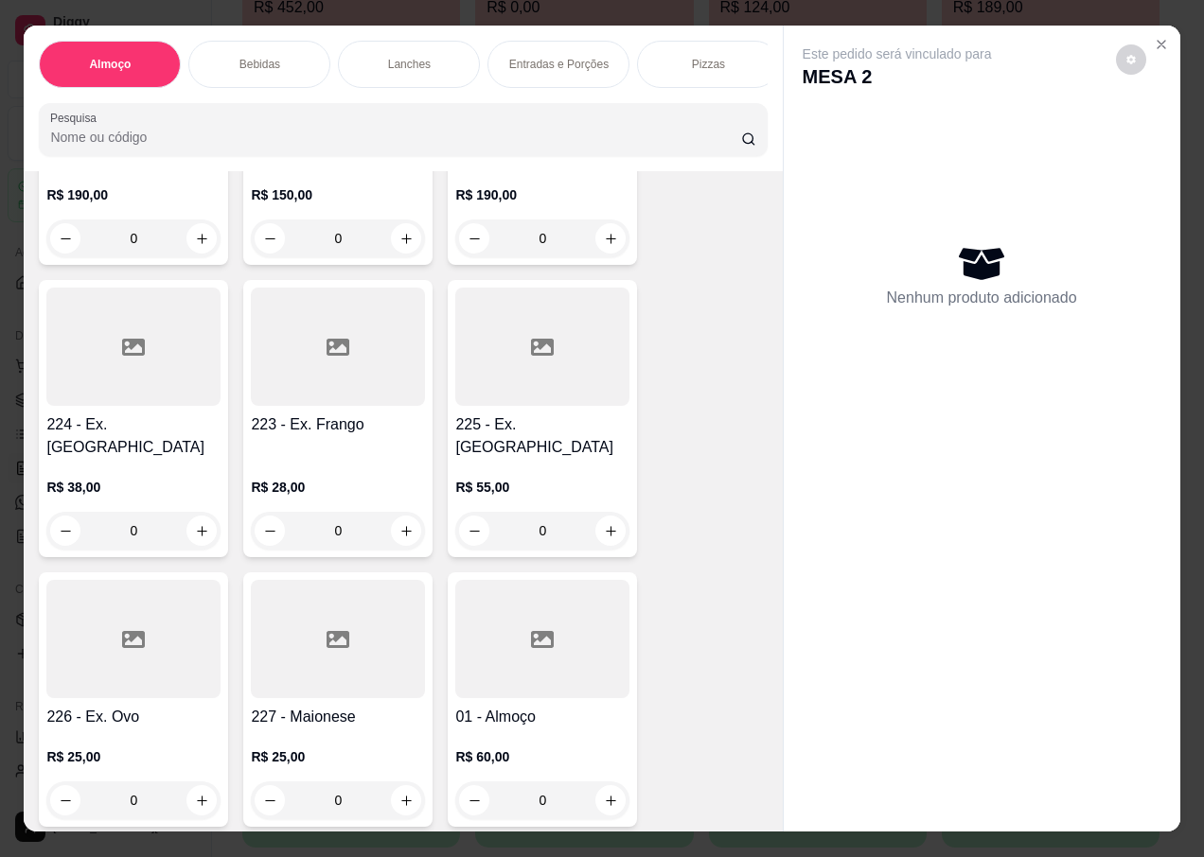
click at [599, 512] on div "0" at bounding box center [542, 531] width 174 height 38
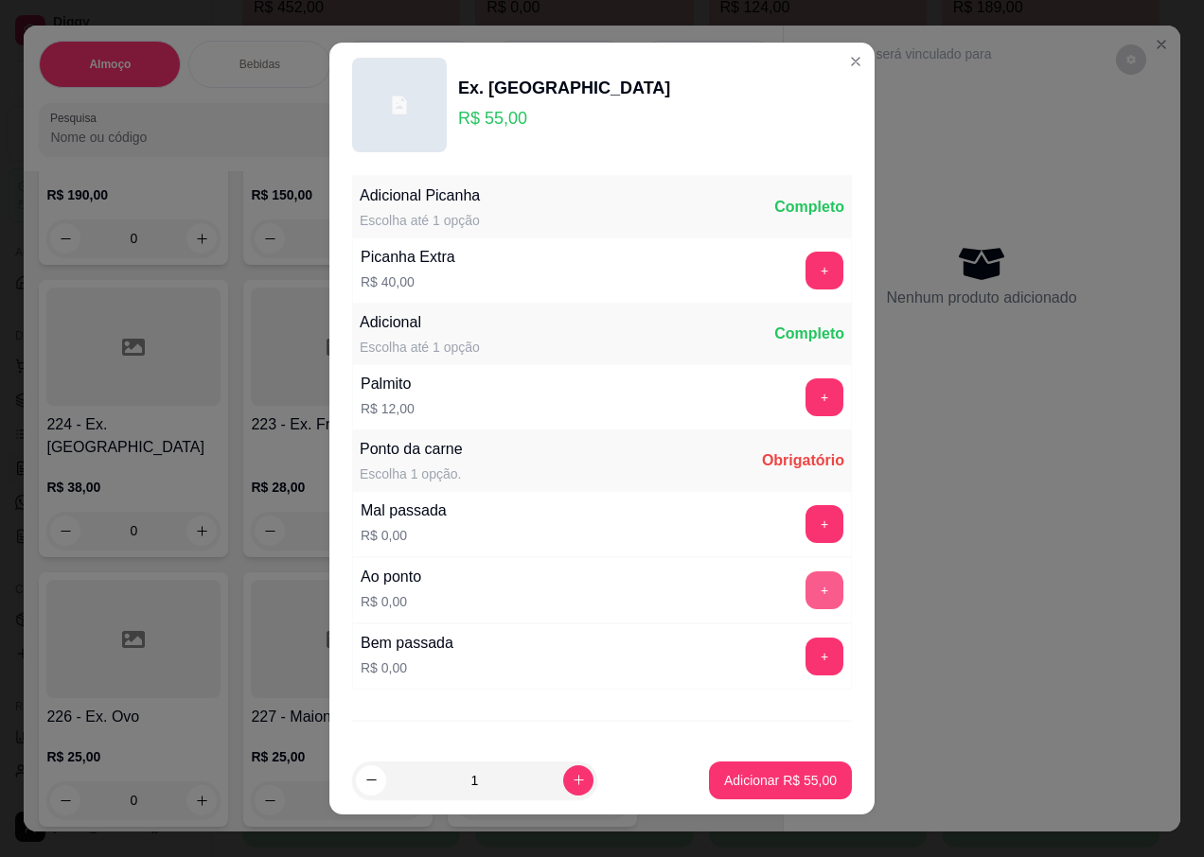
click at [805, 587] on button "+" at bounding box center [824, 591] width 38 height 38
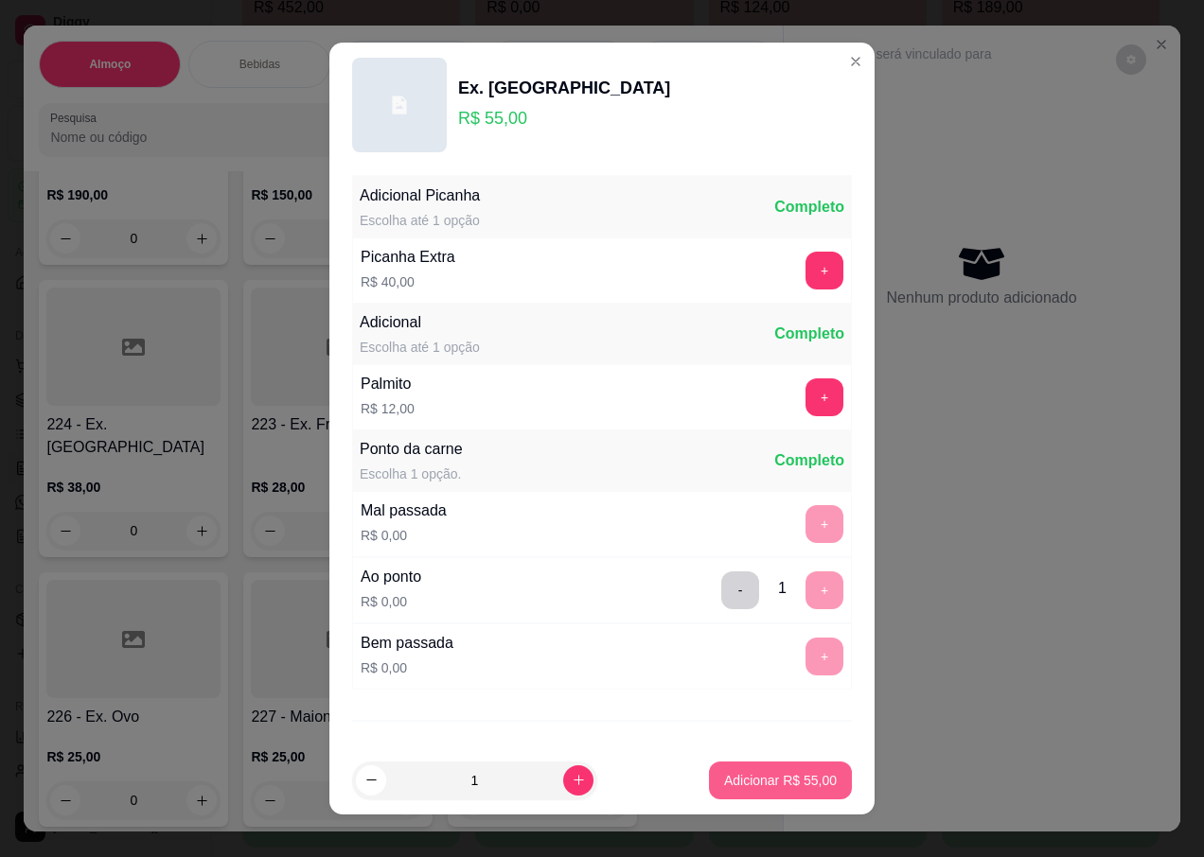
click at [724, 771] on p "Adicionar R$ 55,00" at bounding box center [780, 780] width 113 height 19
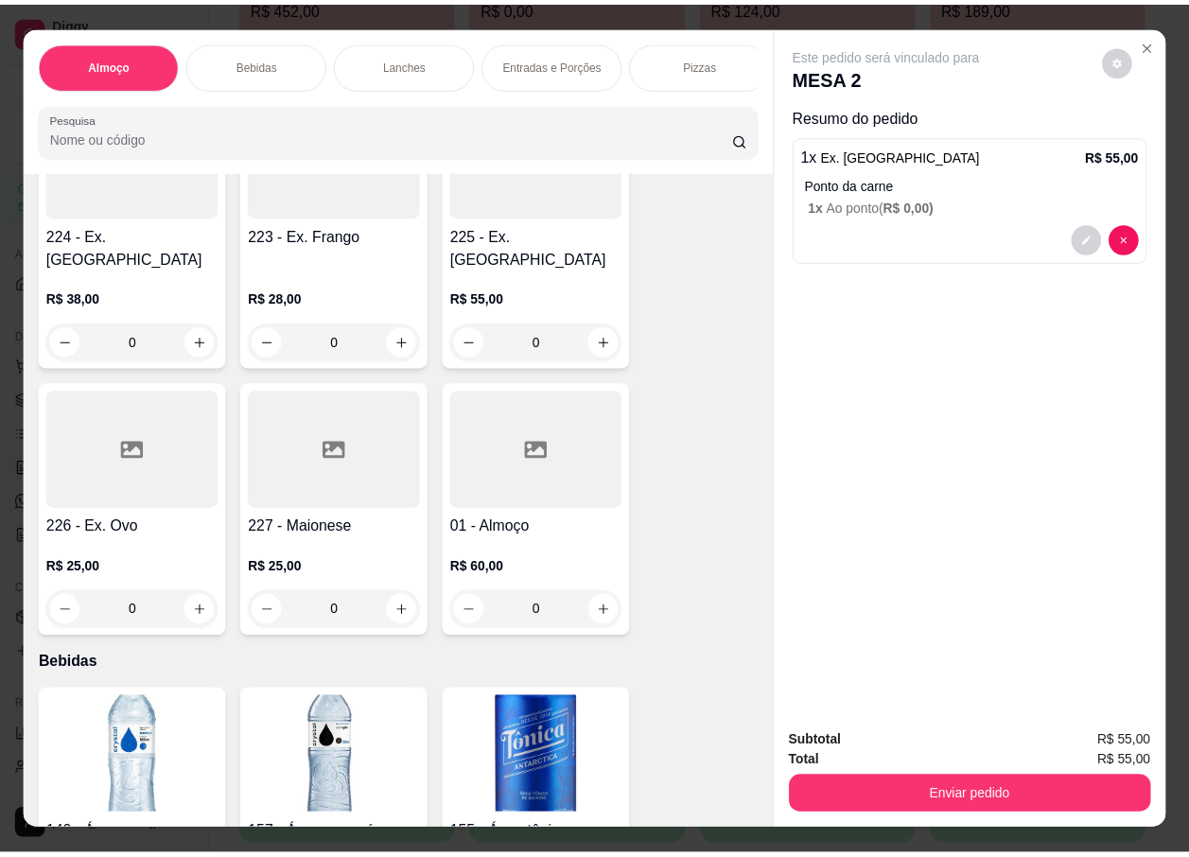
scroll to position [662, 0]
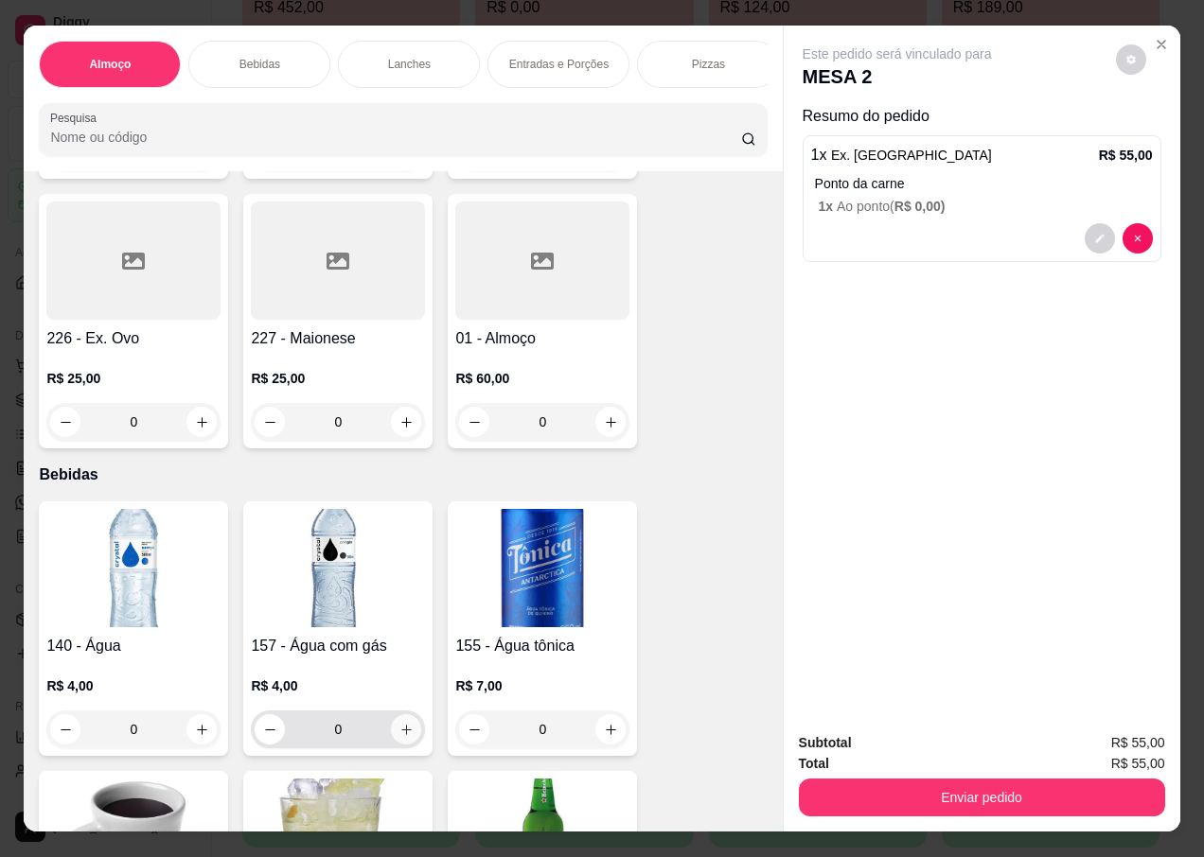
click at [401, 725] on icon "increase-product-quantity" at bounding box center [406, 730] width 10 height 10
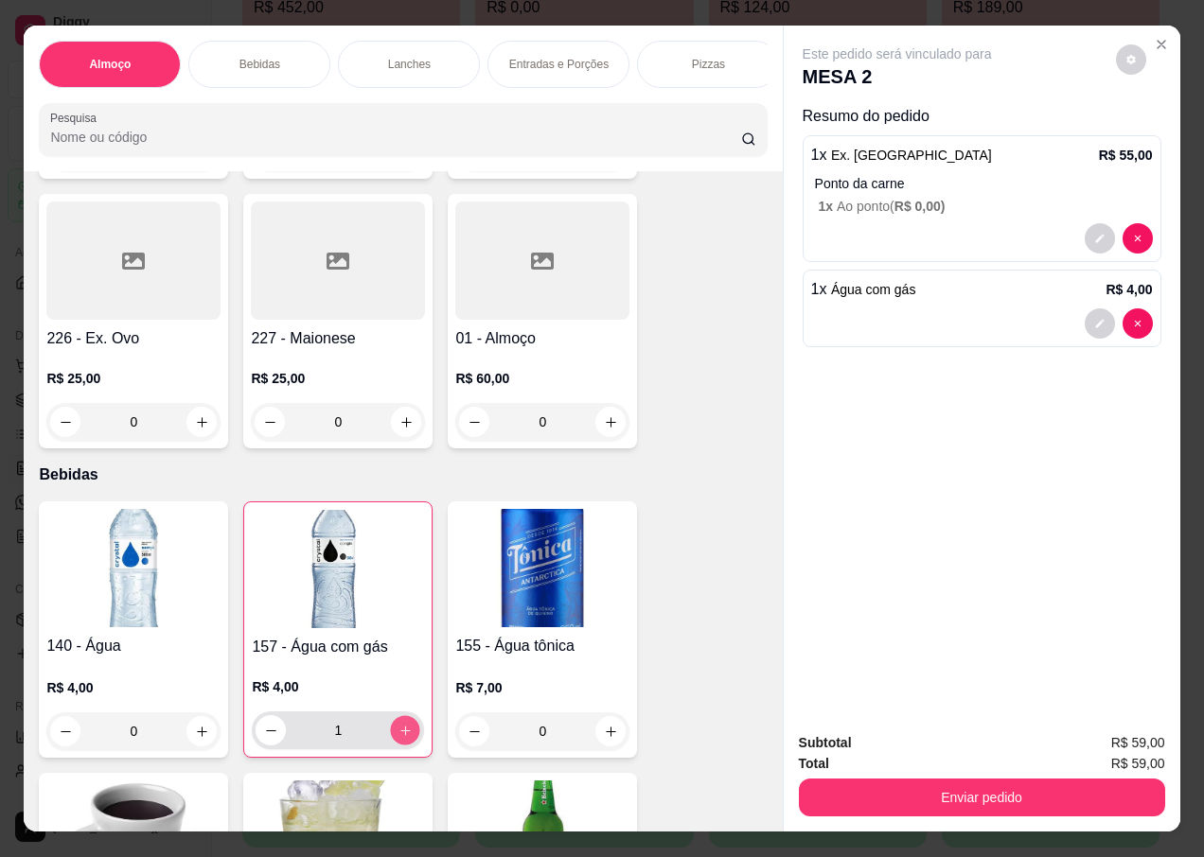
click at [400, 726] on icon "increase-product-quantity" at bounding box center [404, 730] width 9 height 9
click at [400, 726] on icon "increase-product-quantity" at bounding box center [405, 731] width 10 height 10
click at [401, 724] on icon "increase-product-quantity" at bounding box center [405, 731] width 14 height 14
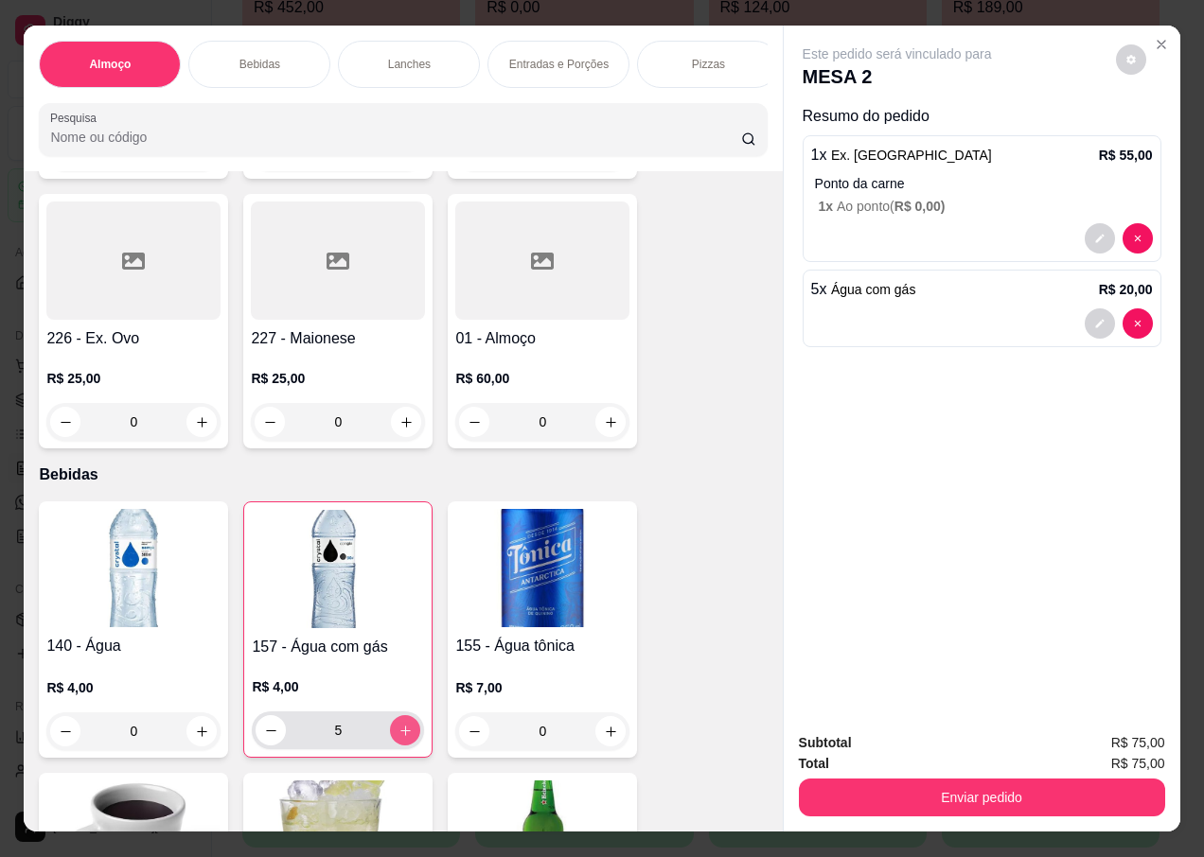
type input "6"
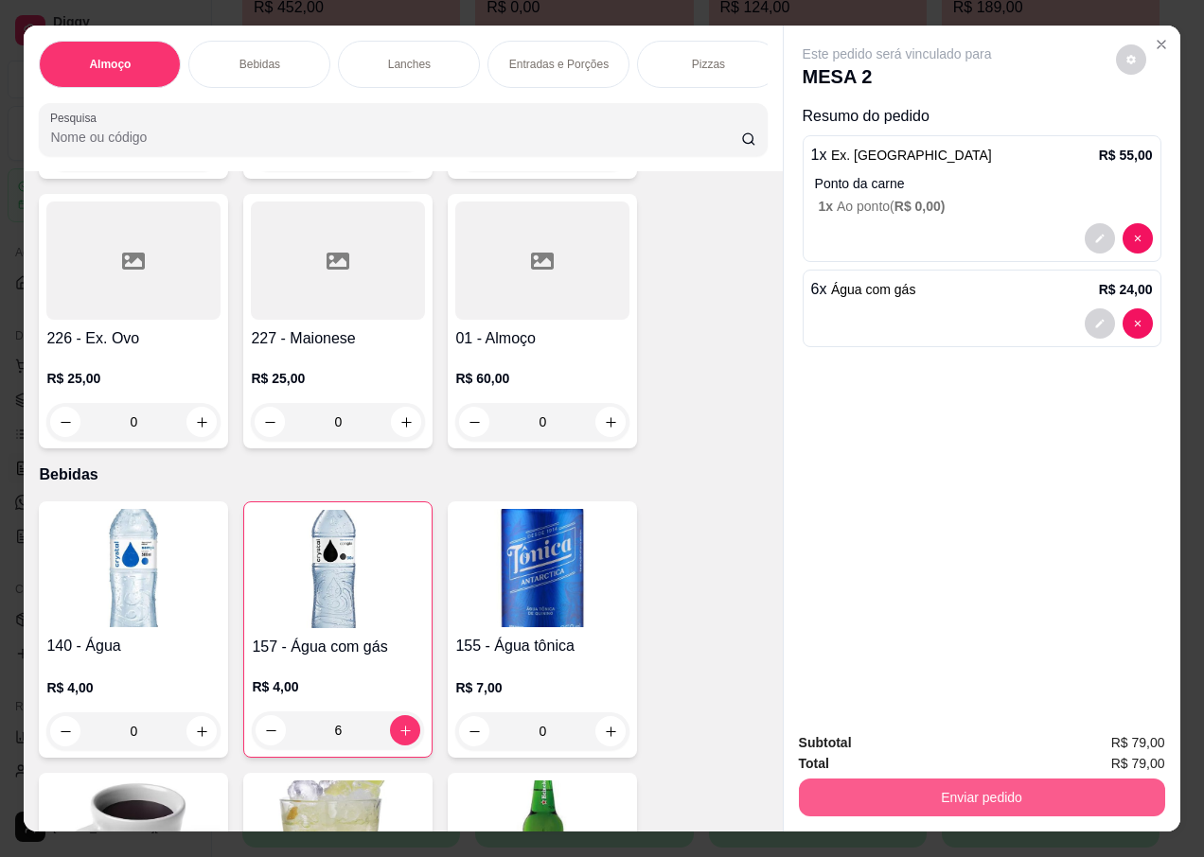
click at [852, 788] on button "Enviar pedido" at bounding box center [982, 798] width 366 height 38
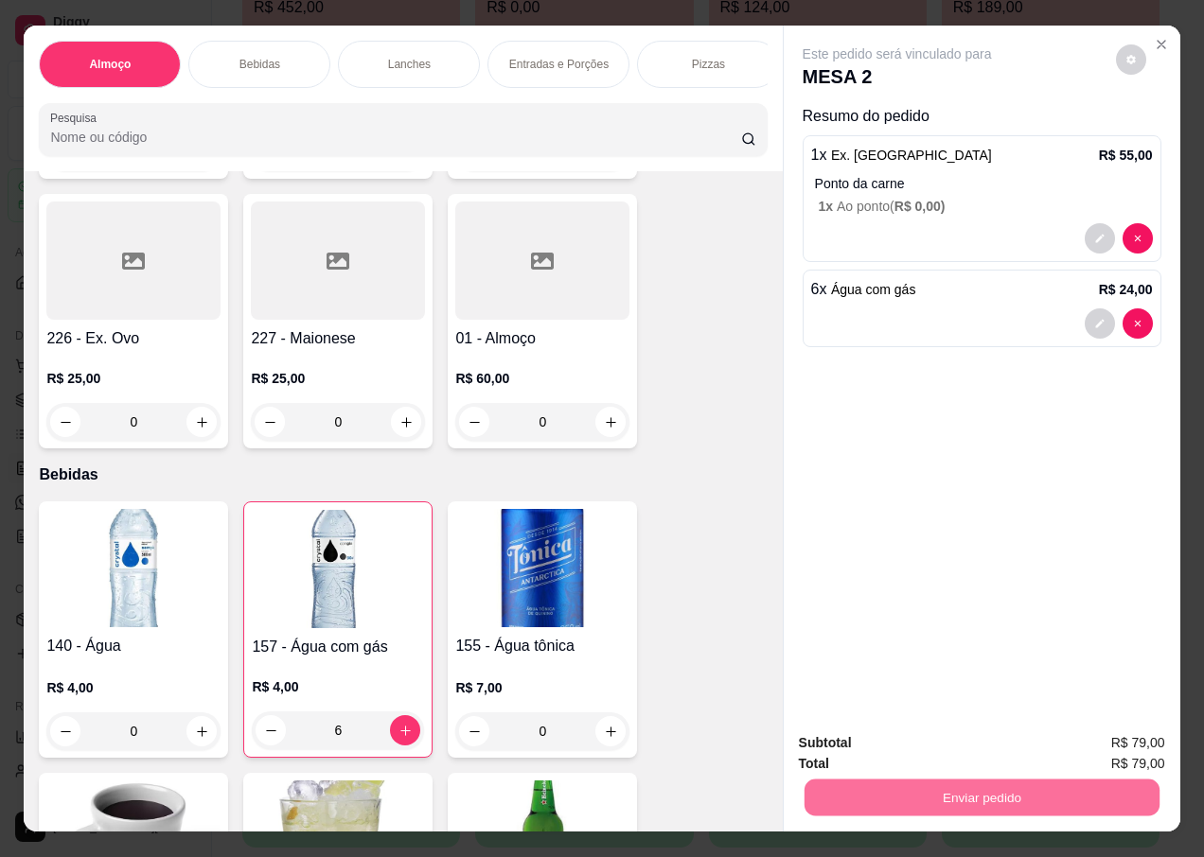
click at [989, 740] on button "Não registrar e enviar pedido" at bounding box center [918, 744] width 197 height 36
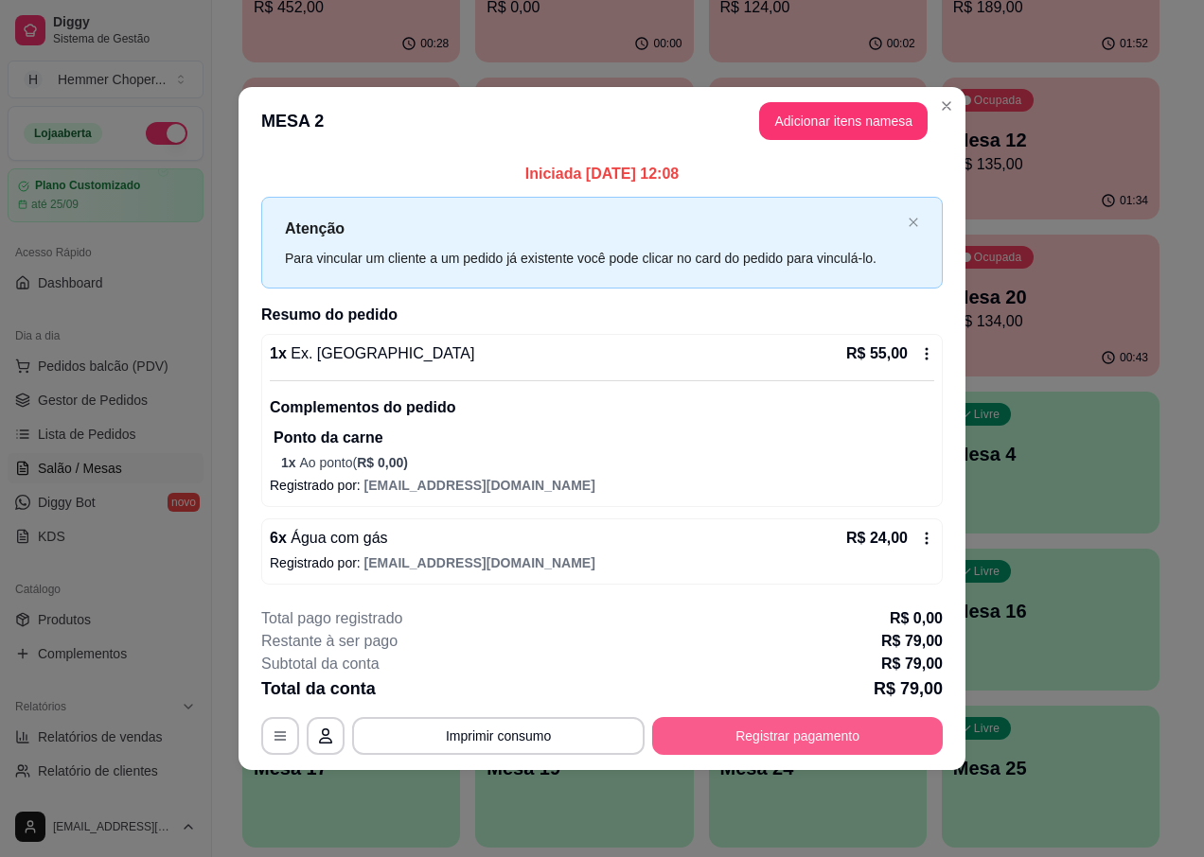
click at [834, 727] on button "Registrar pagamento" at bounding box center [797, 736] width 291 height 38
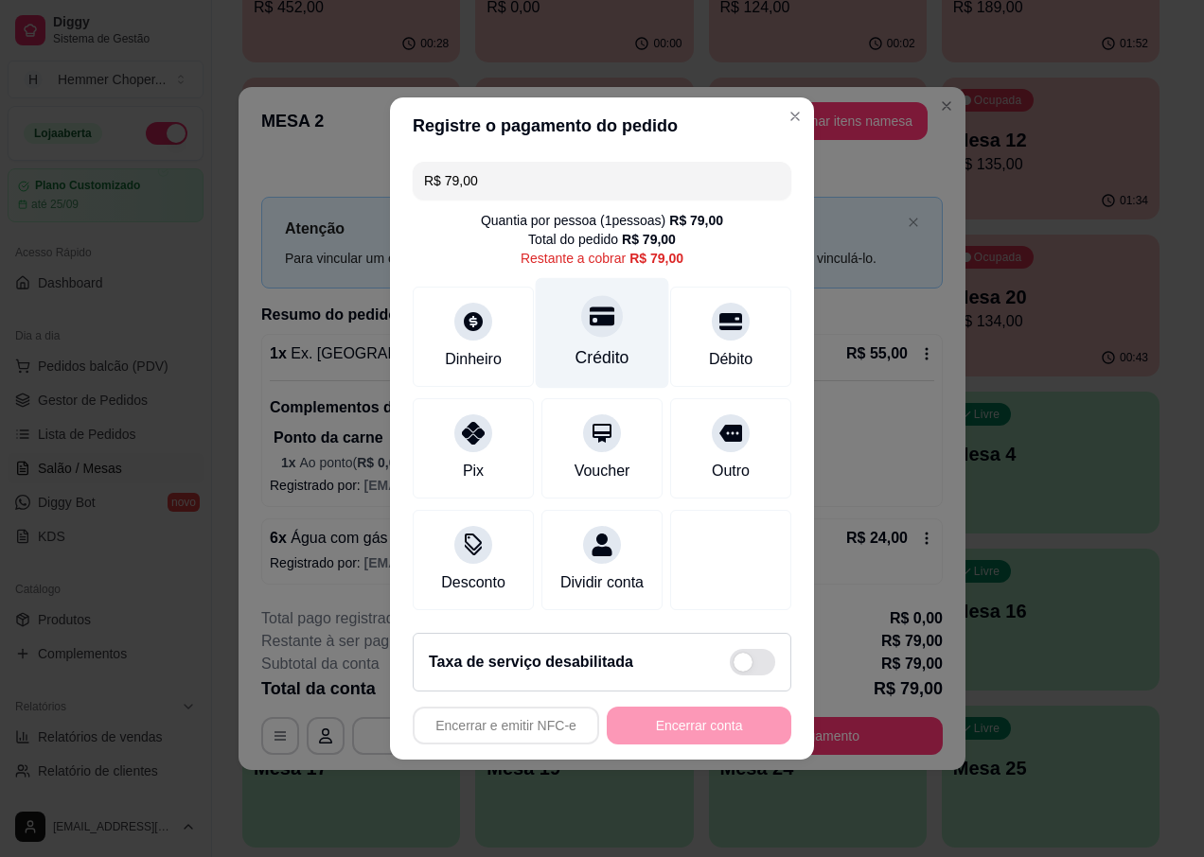
click at [606, 326] on div "Crédito" at bounding box center [602, 333] width 133 height 111
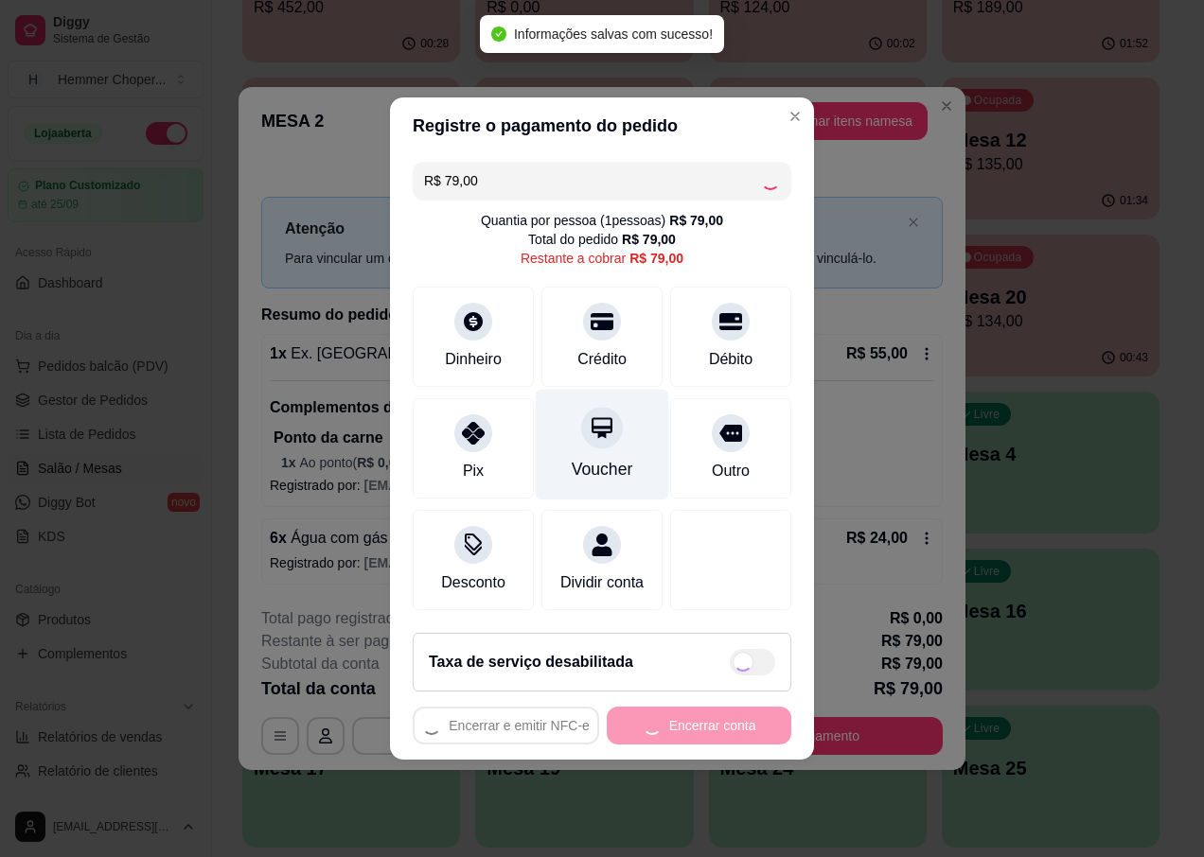
type input "R$ 0,00"
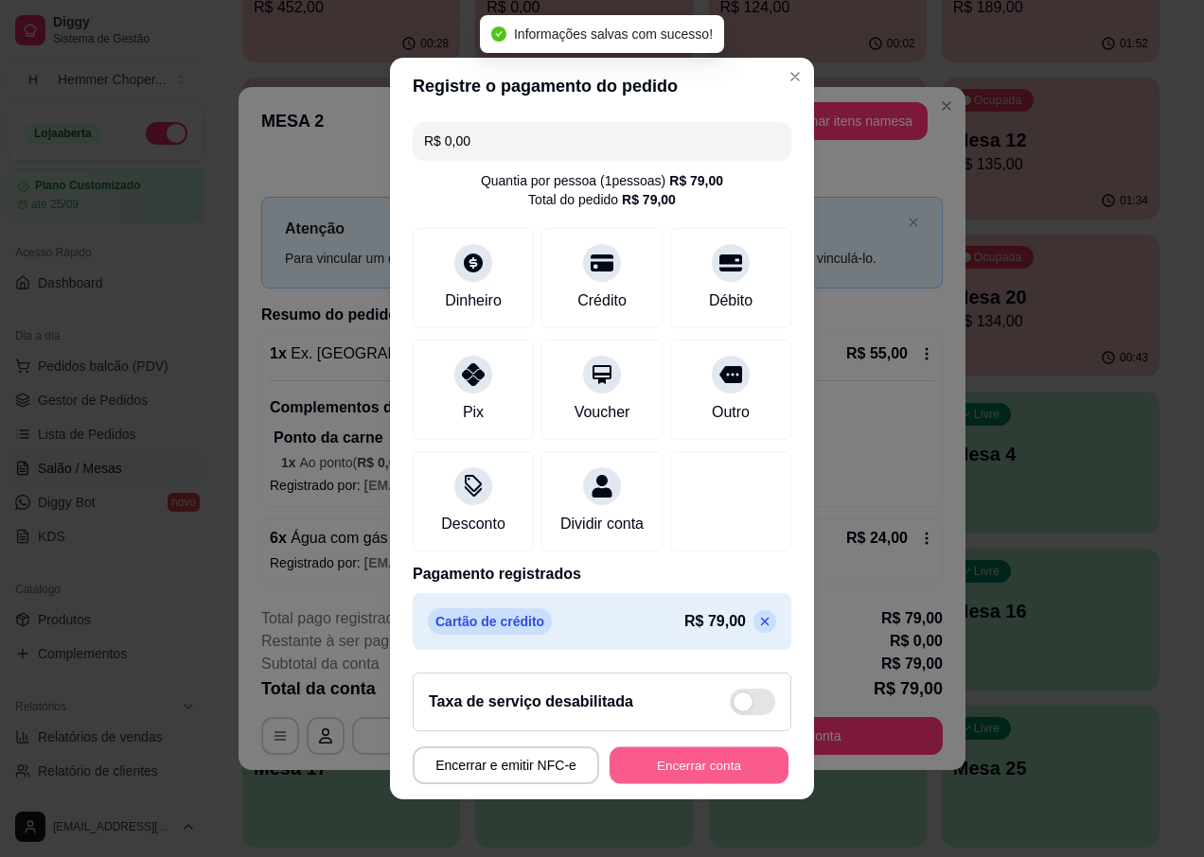
click at [734, 767] on button "Encerrar conta" at bounding box center [698, 766] width 179 height 37
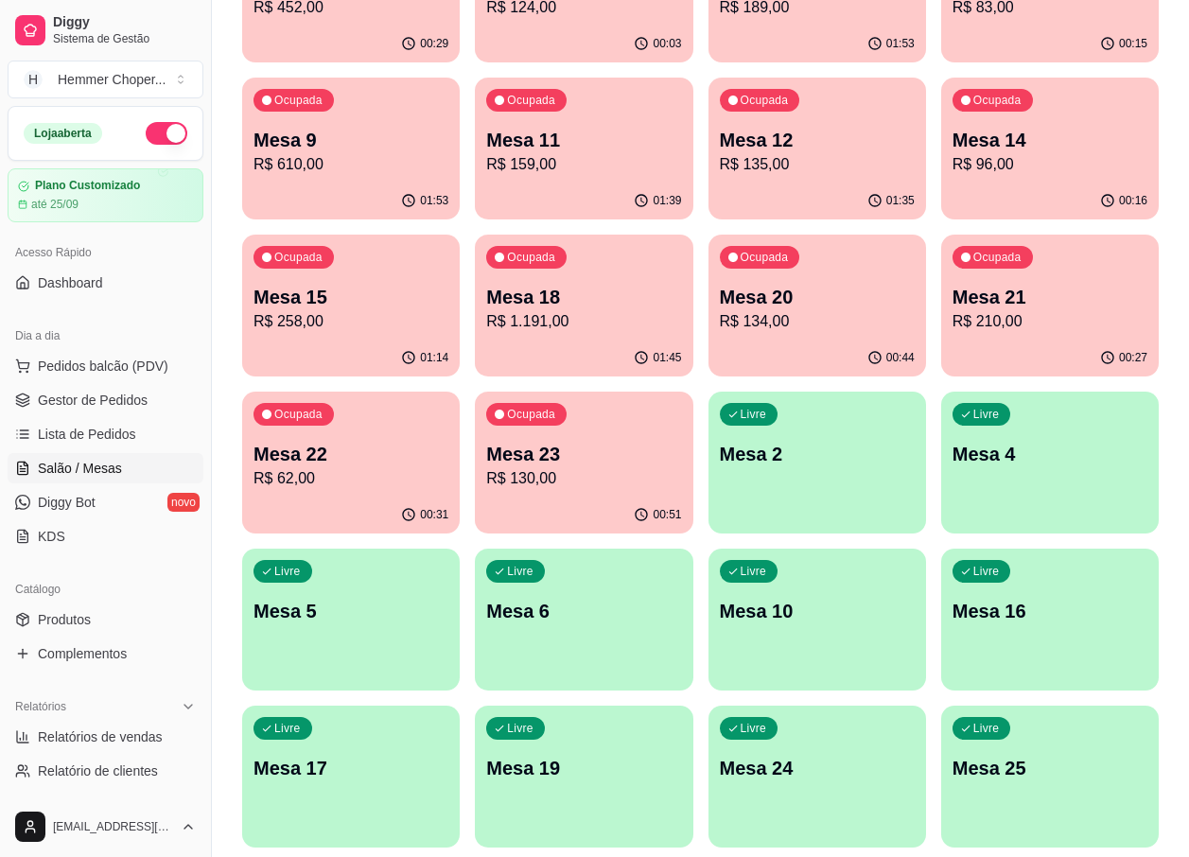
scroll to position [284, 0]
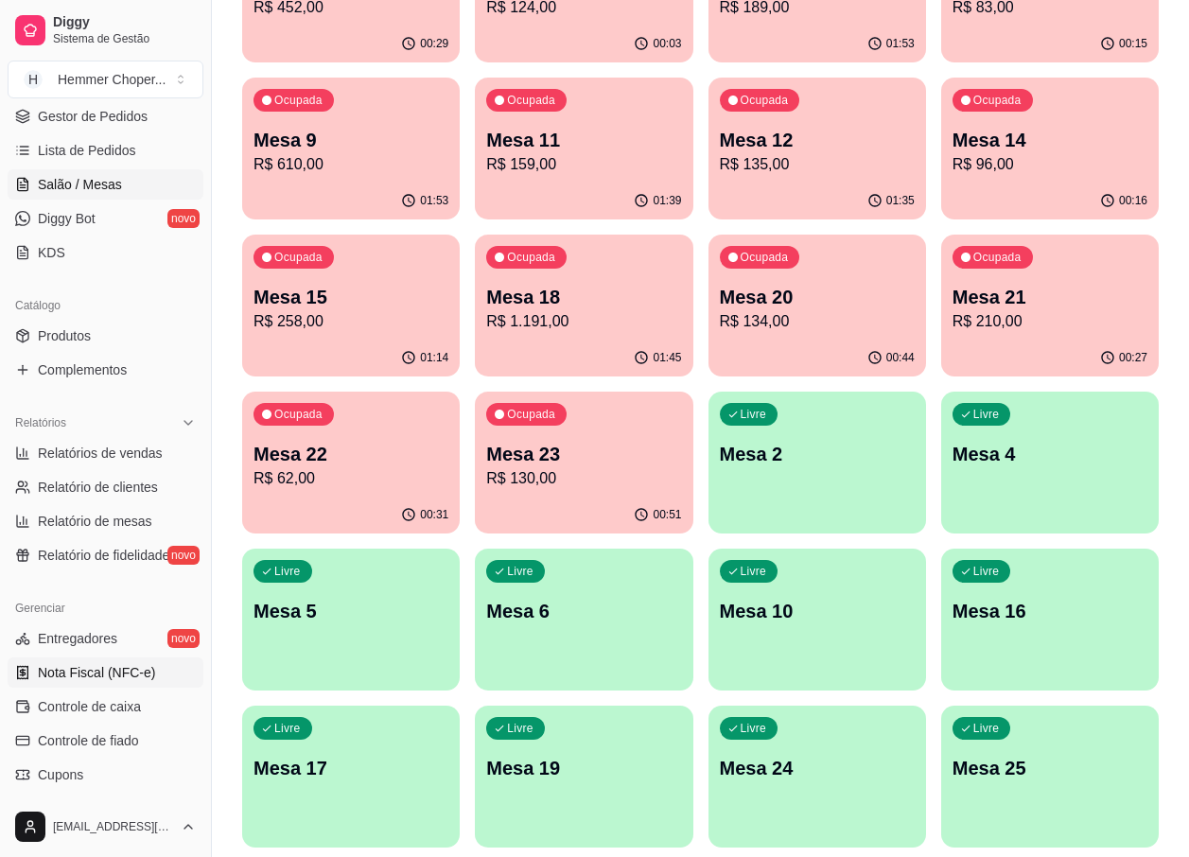
click at [116, 667] on span "Nota Fiscal (NFC-e)" at bounding box center [96, 672] width 117 height 19
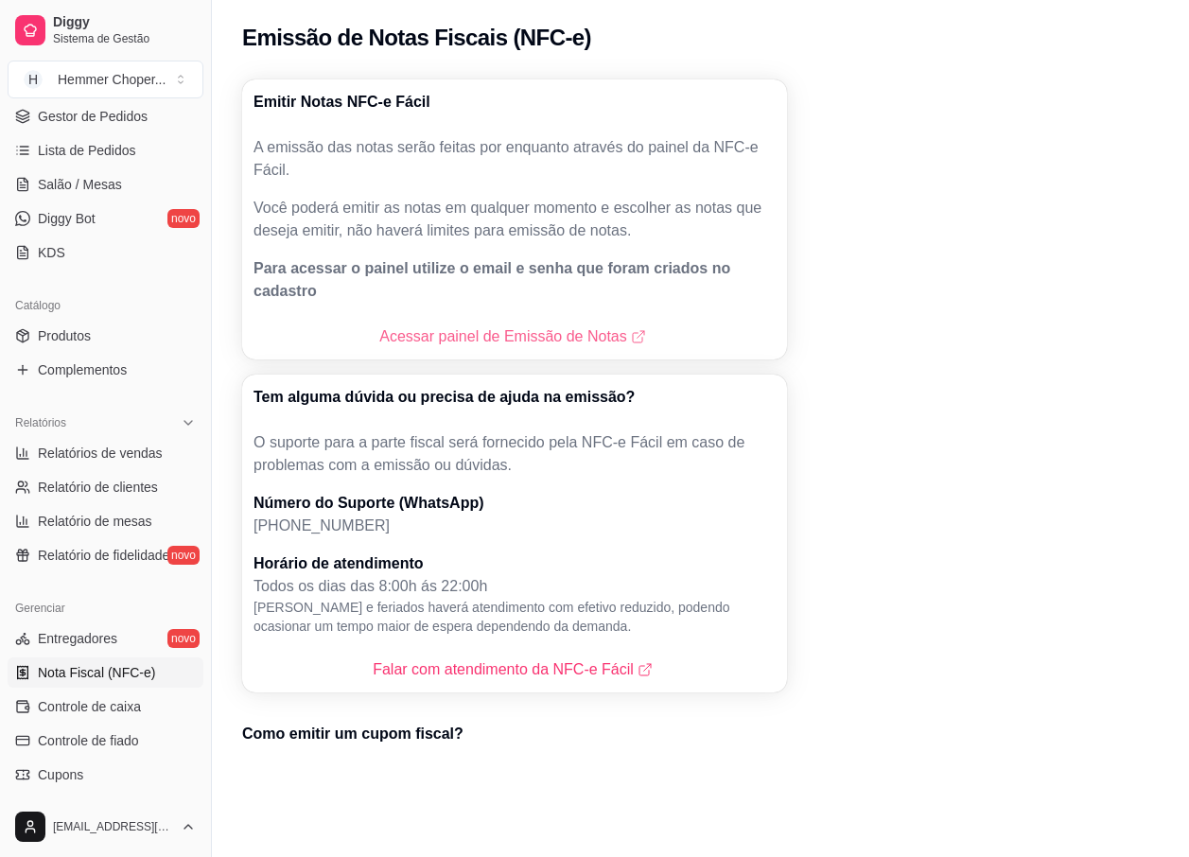
click at [497, 326] on link "Acessar painel de Emissão de Notas" at bounding box center [514, 337] width 270 height 23
click at [89, 171] on link "Salão / Mesas" at bounding box center [106, 184] width 196 height 30
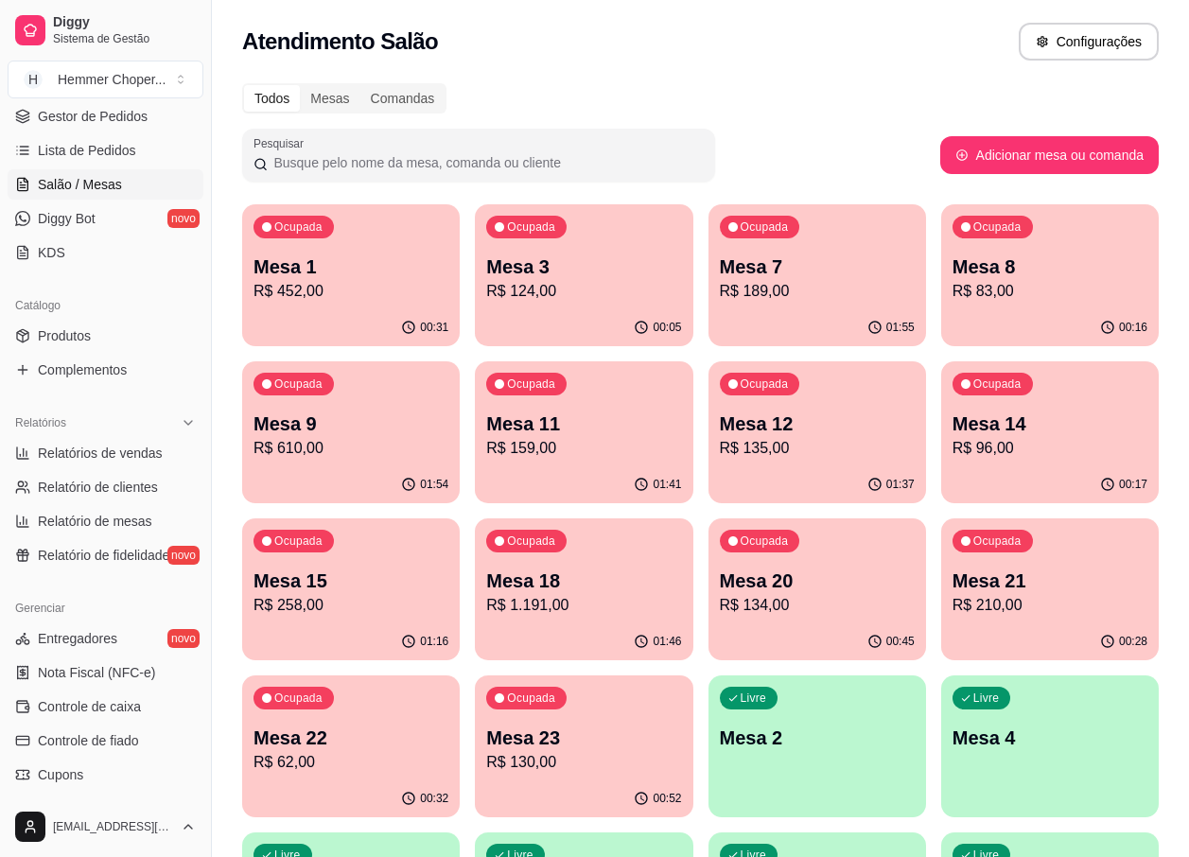
click at [396, 426] on p "Mesa 9" at bounding box center [351, 424] width 195 height 26
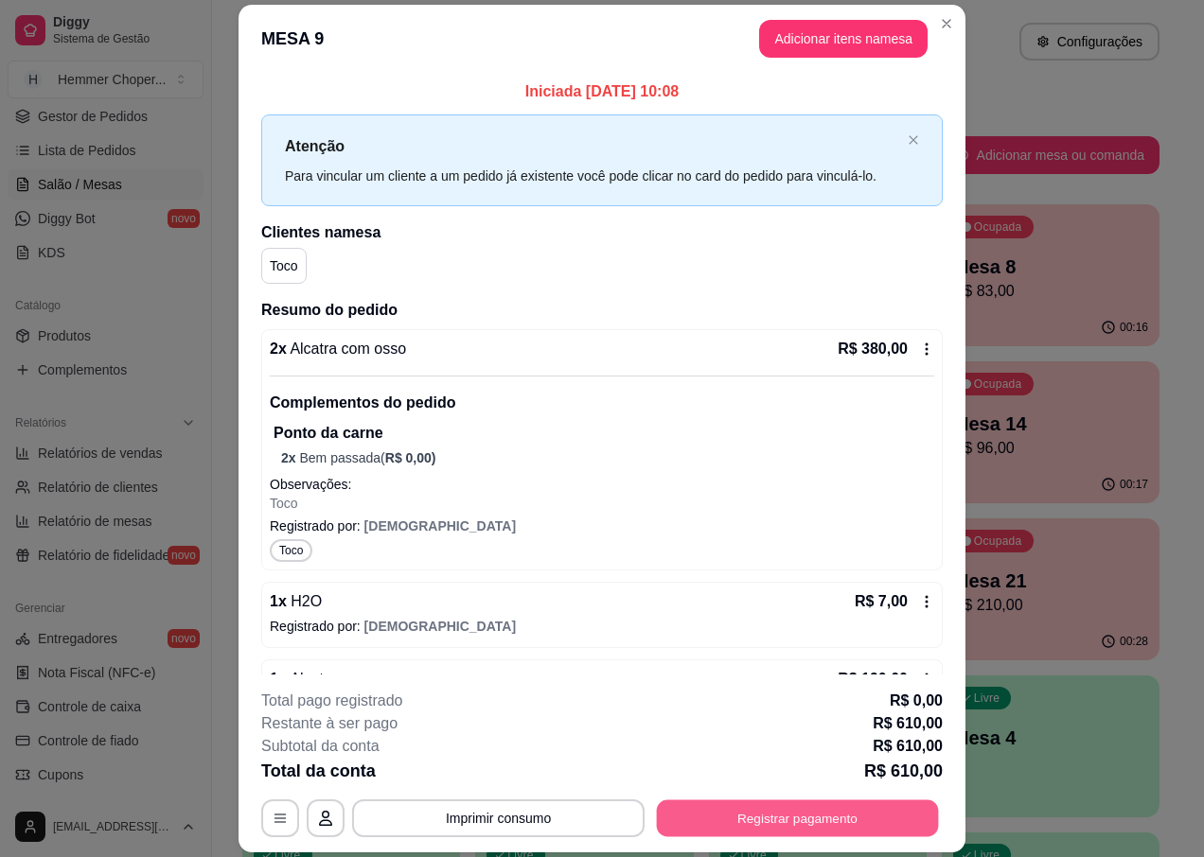
click at [749, 818] on button "Registrar pagamento" at bounding box center [798, 819] width 282 height 37
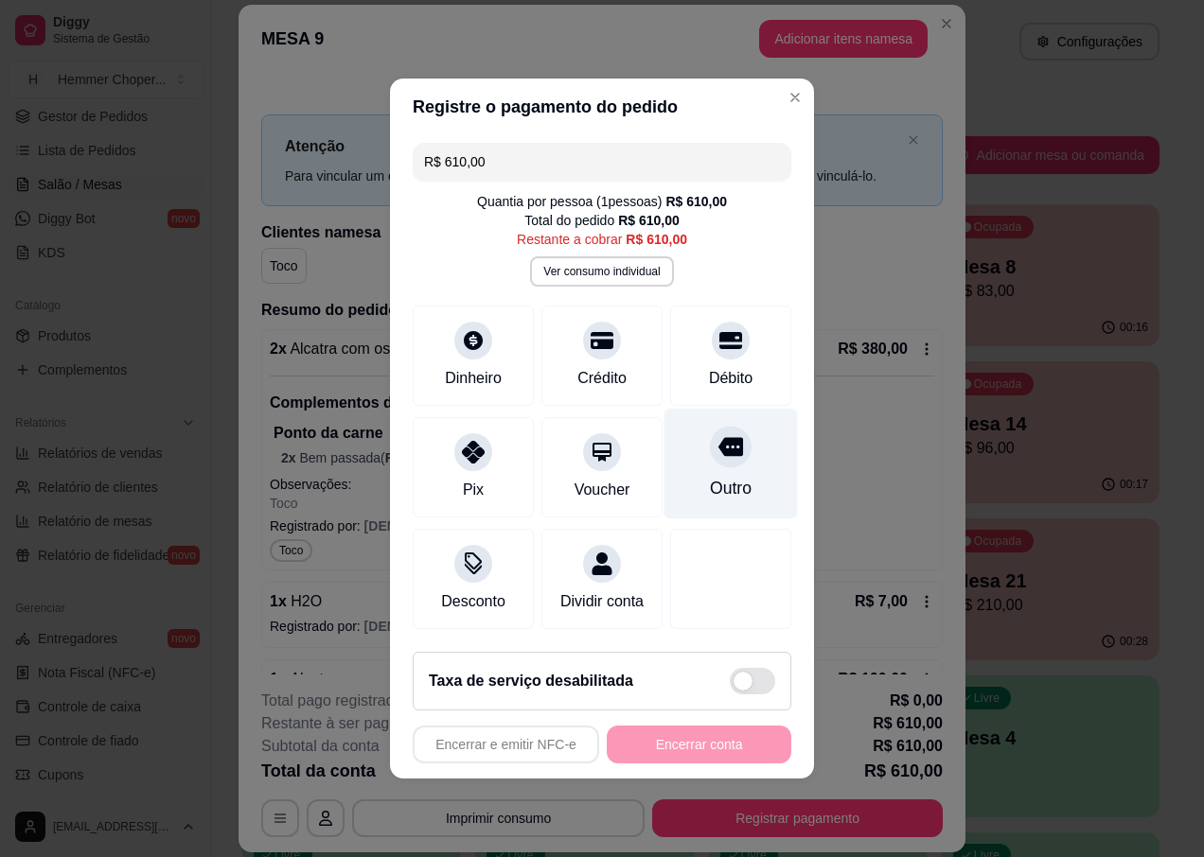
click at [727, 476] on div "Outro" at bounding box center [731, 488] width 42 height 25
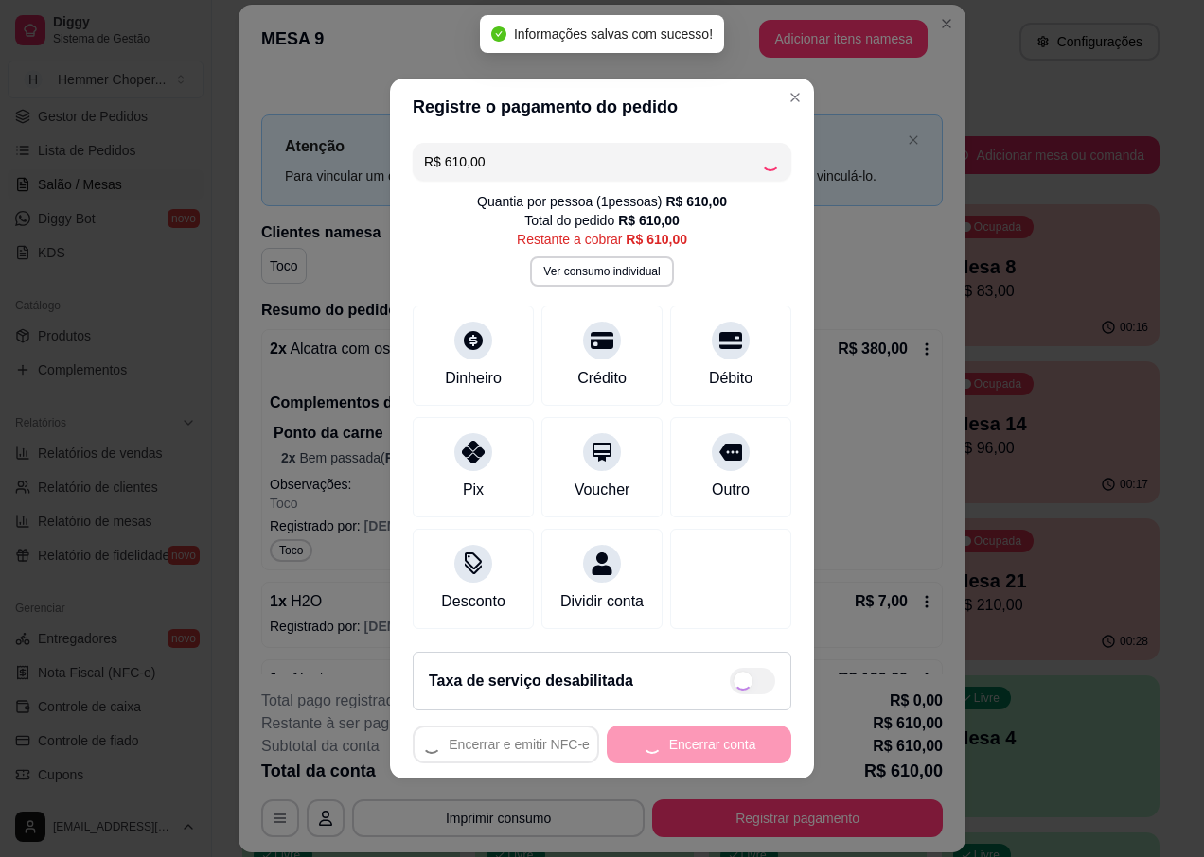
type input "R$ 0,00"
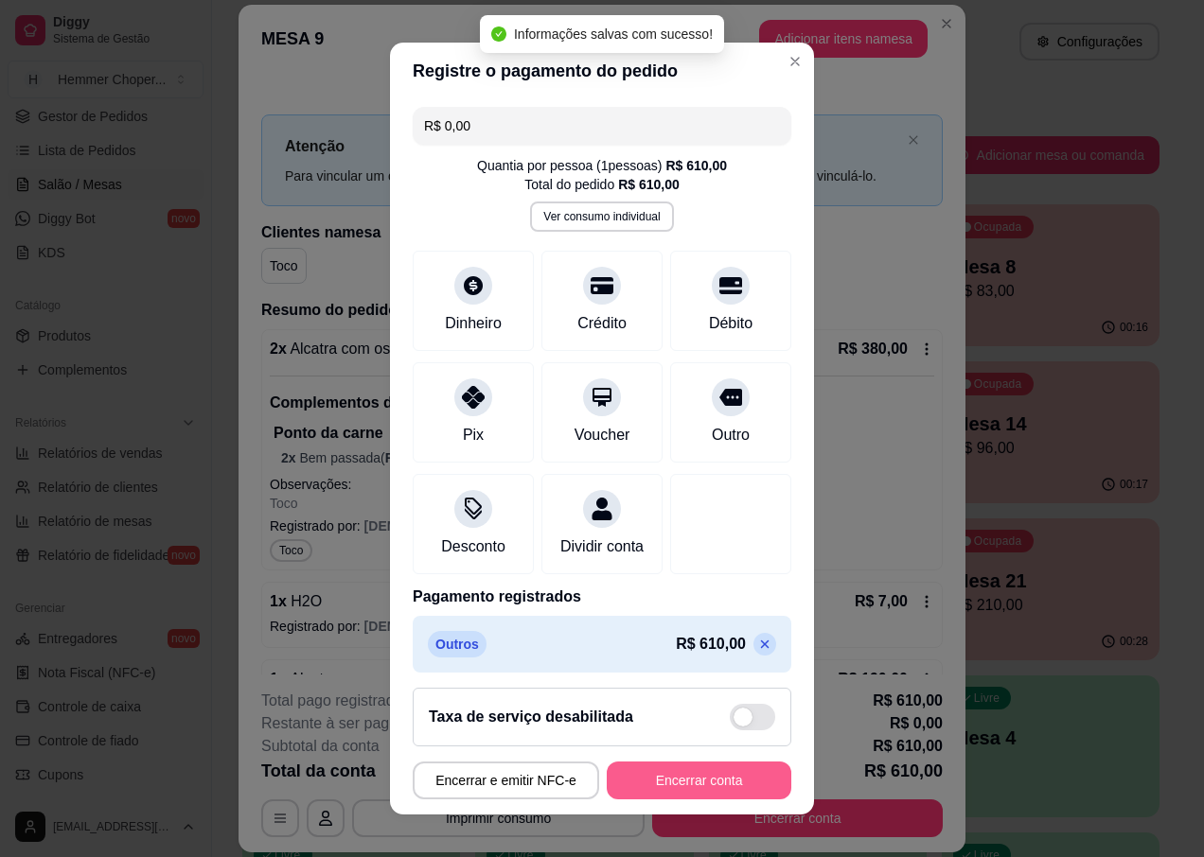
click at [706, 776] on button "Encerrar conta" at bounding box center [699, 781] width 185 height 38
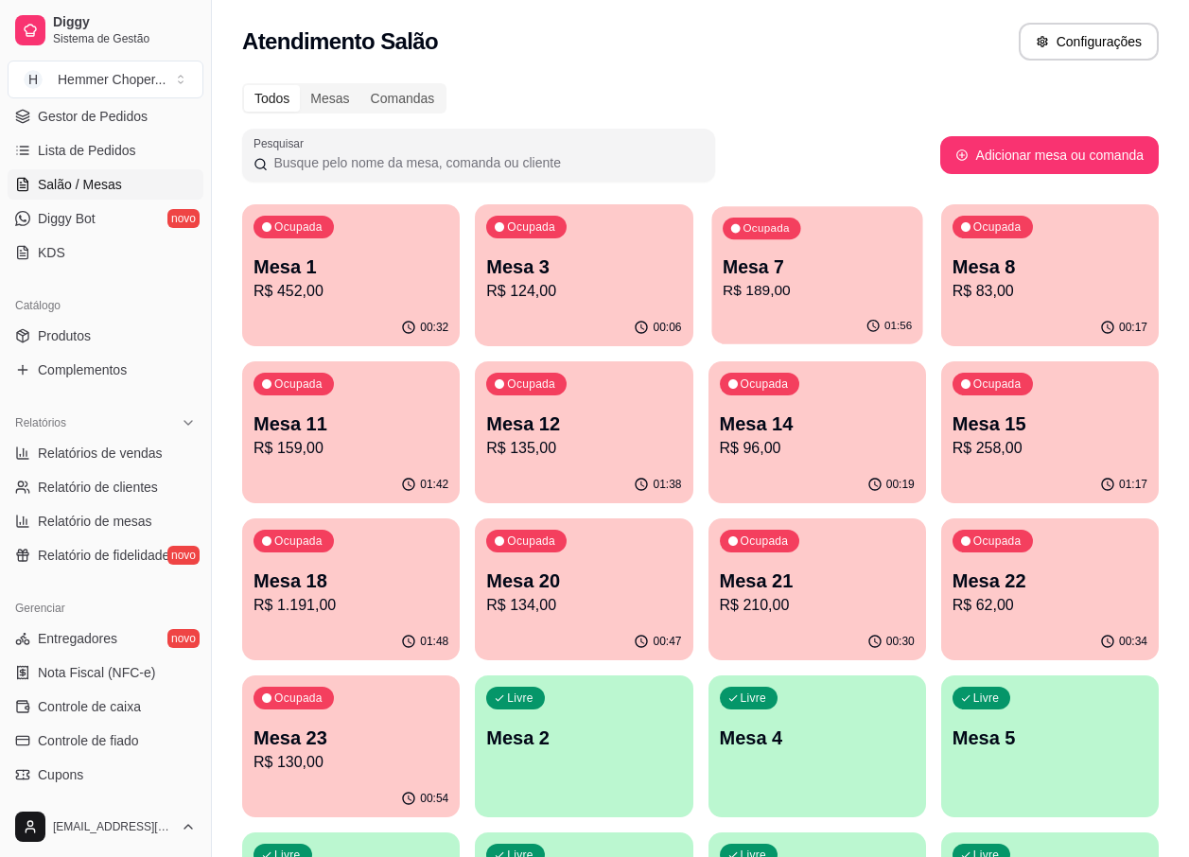
click at [756, 243] on div "Ocupada Mesa 7 R$ 189,00" at bounding box center [817, 257] width 211 height 102
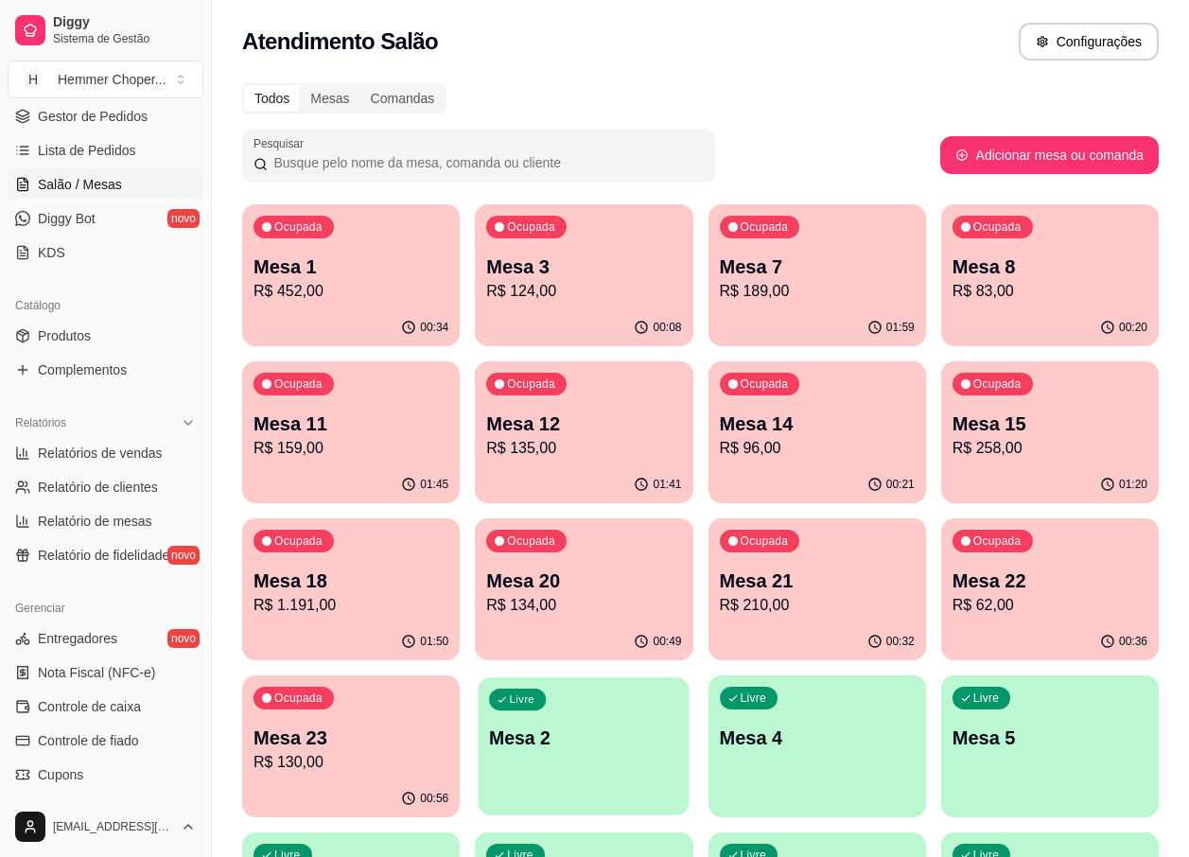
click at [615, 732] on p "Mesa 2" at bounding box center [583, 739] width 189 height 26
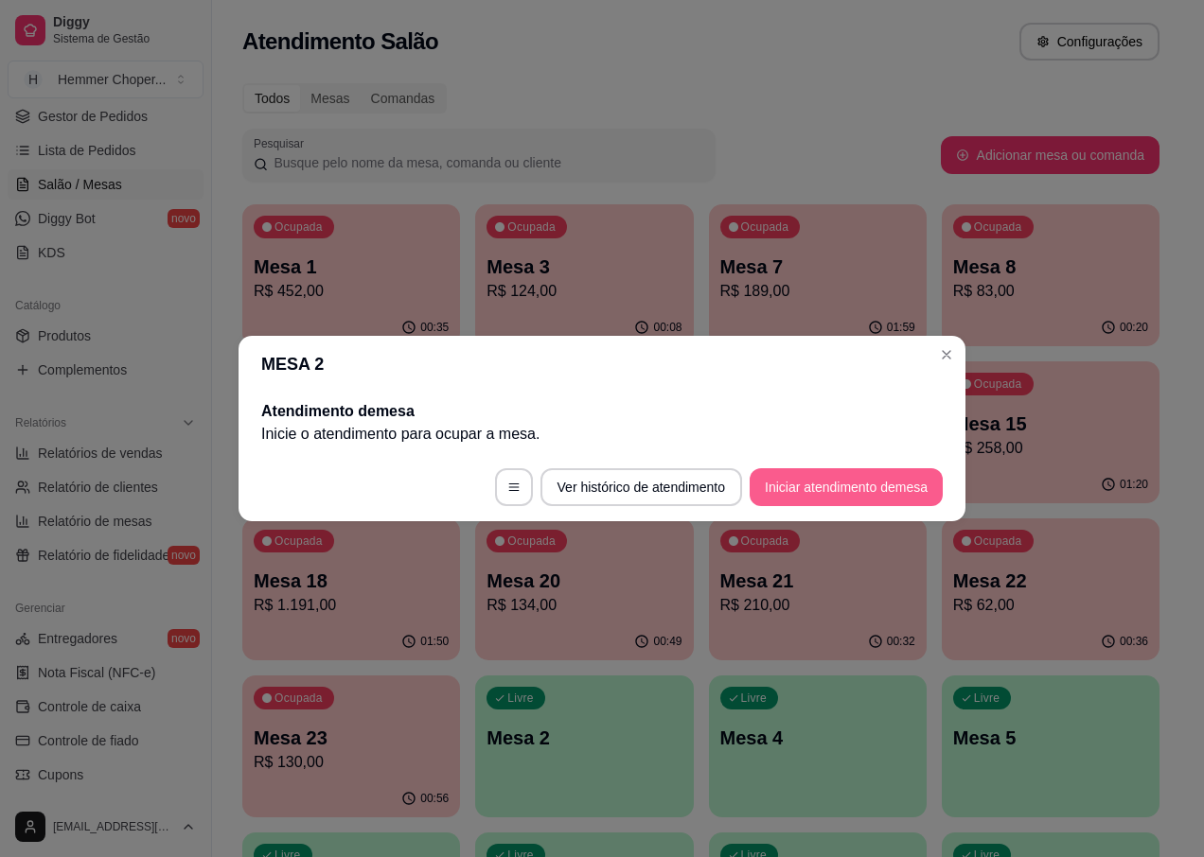
click at [827, 484] on button "Iniciar atendimento de mesa" at bounding box center [845, 487] width 193 height 38
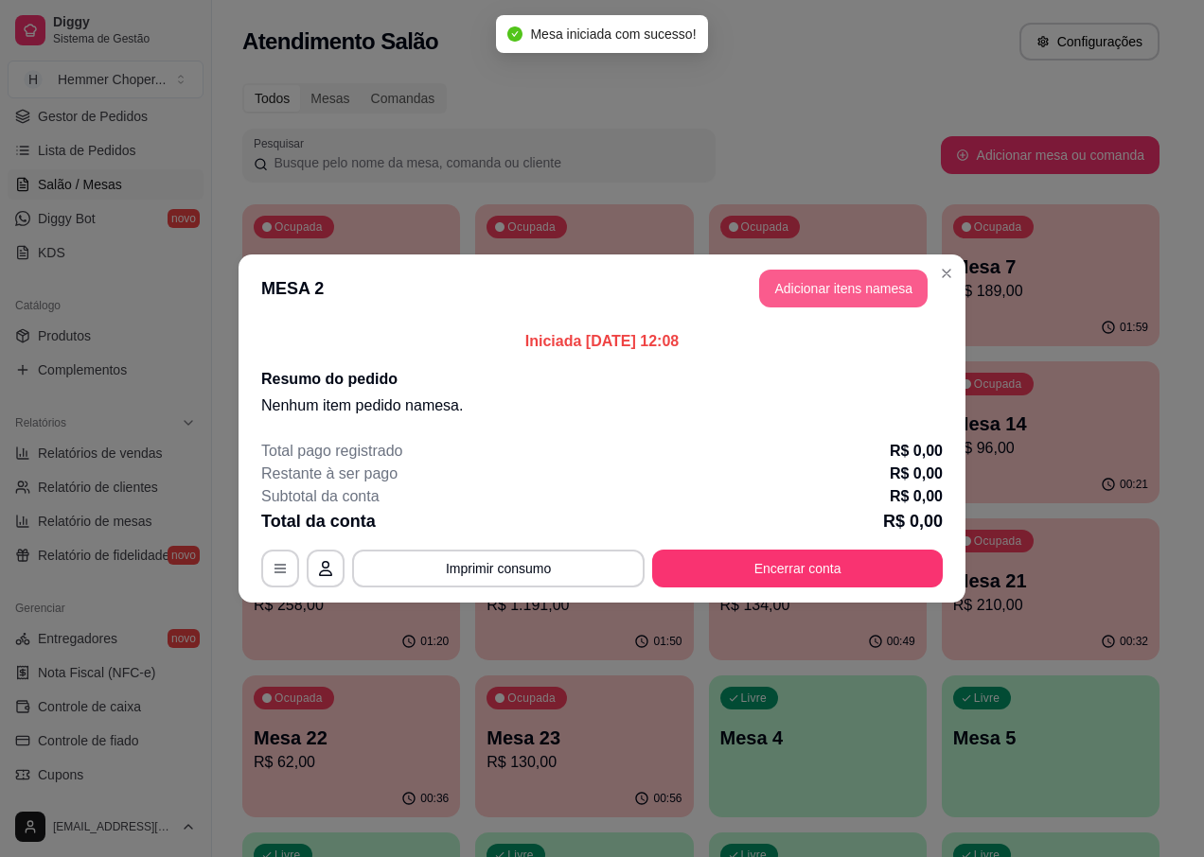
click at [868, 296] on button "Adicionar itens na mesa" at bounding box center [843, 289] width 168 height 38
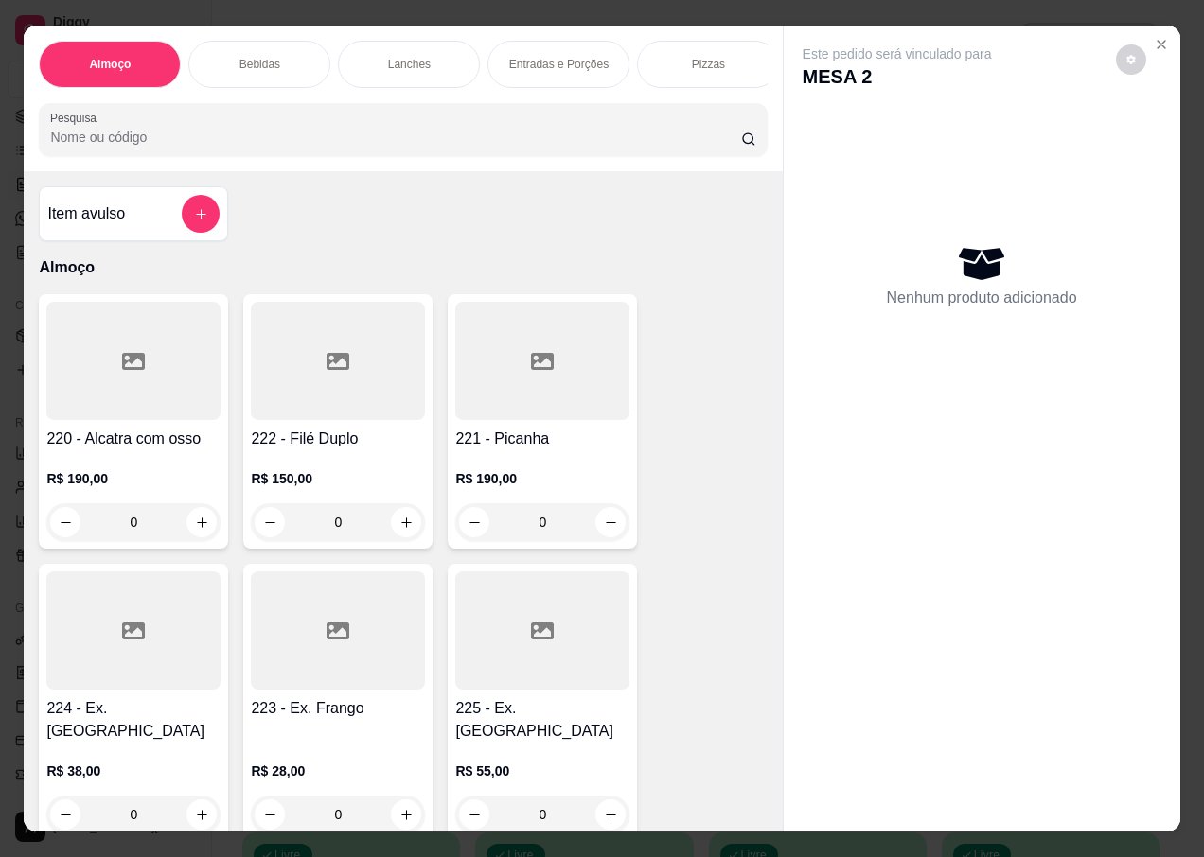
click at [193, 803] on div "0" at bounding box center [133, 815] width 174 height 38
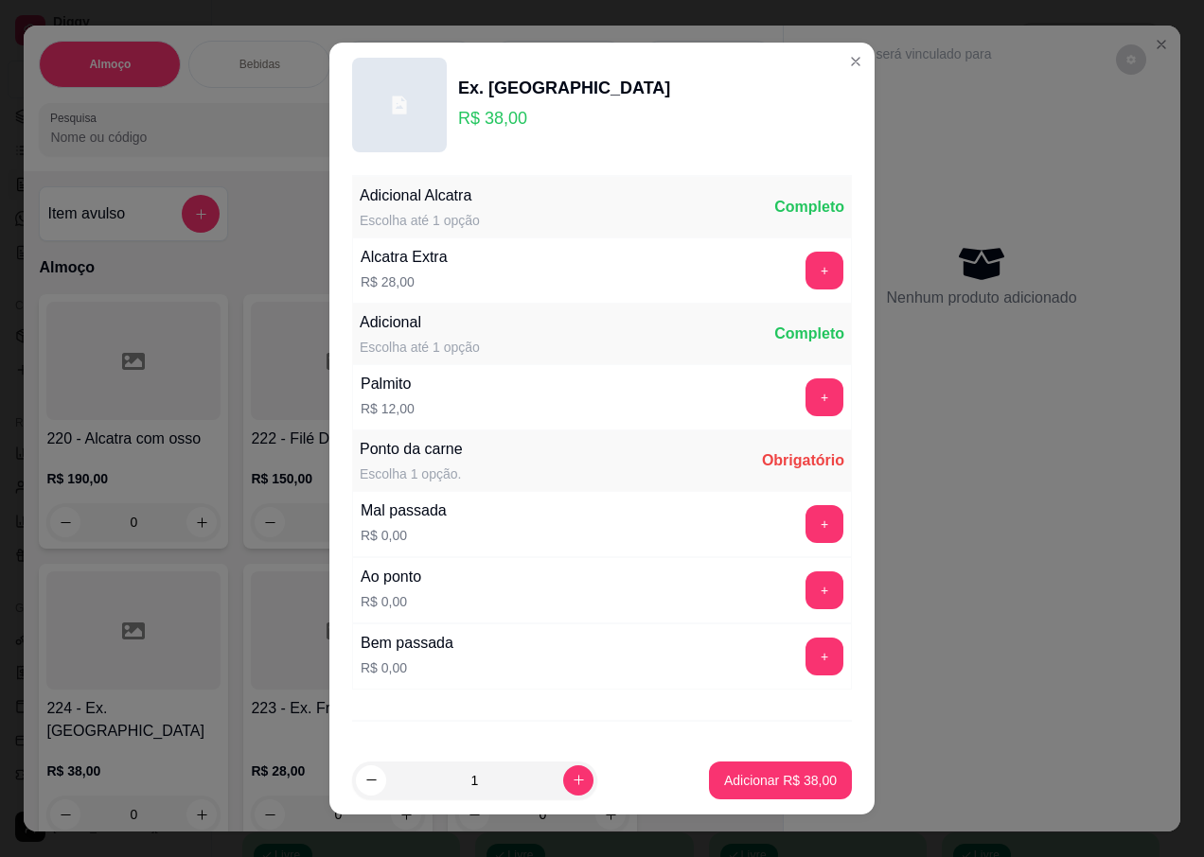
click at [805, 592] on button "+" at bounding box center [824, 591] width 38 height 38
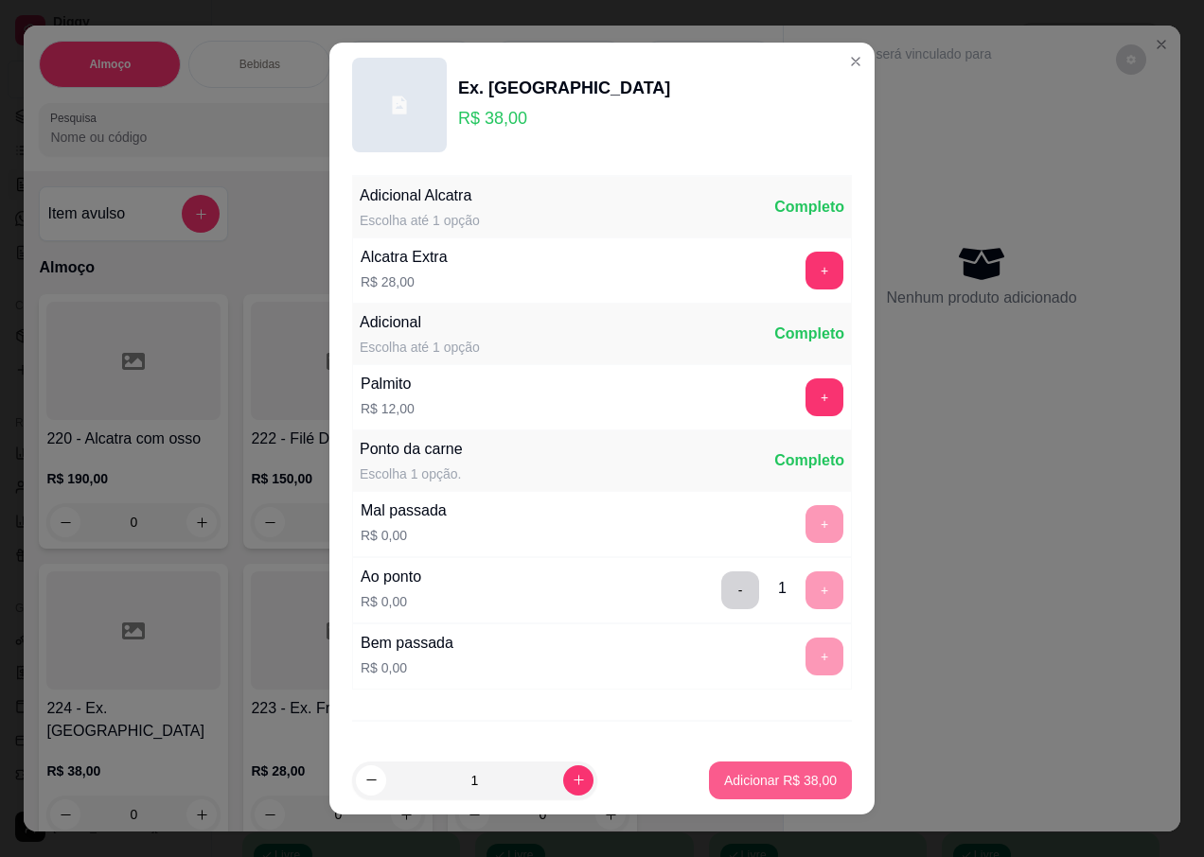
click at [778, 784] on p "Adicionar R$ 38,00" at bounding box center [780, 780] width 113 height 19
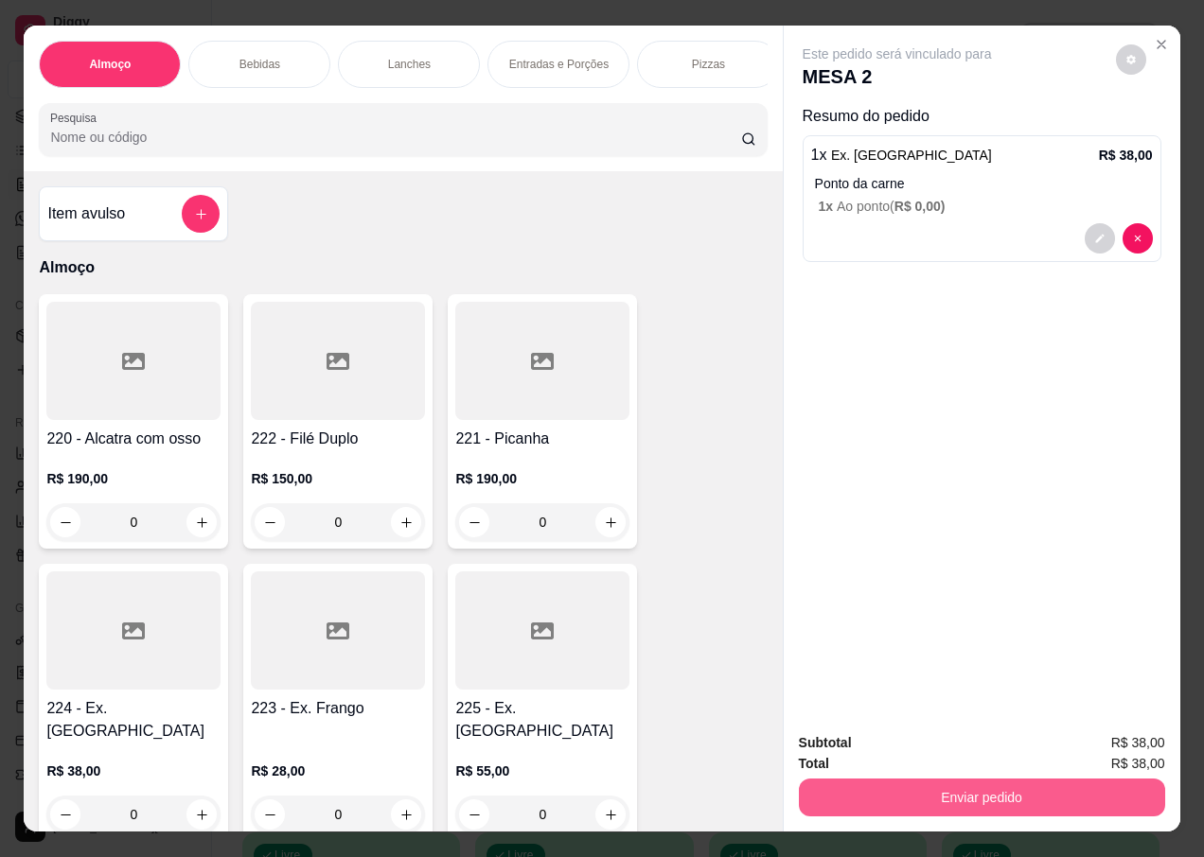
click at [999, 782] on button "Enviar pedido" at bounding box center [982, 798] width 366 height 38
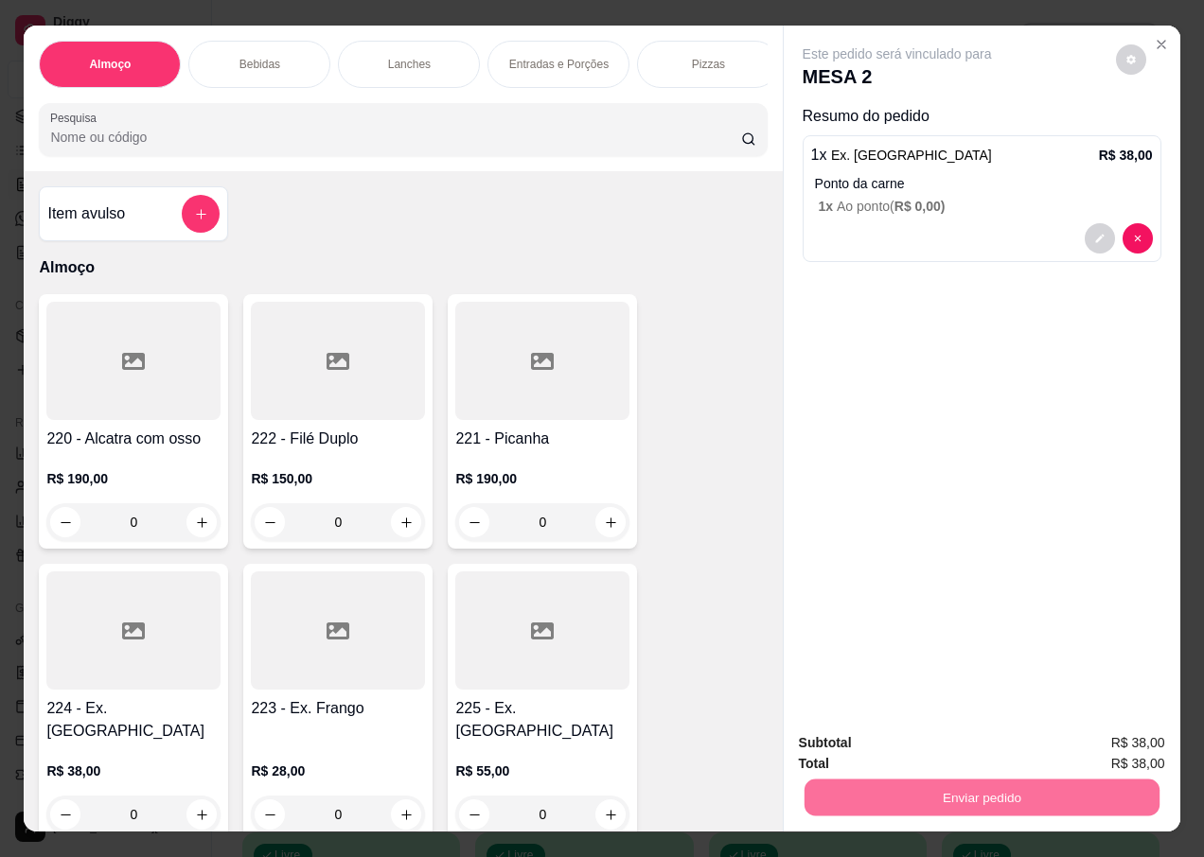
click at [919, 735] on button "Não registrar e enviar pedido" at bounding box center [918, 744] width 197 height 36
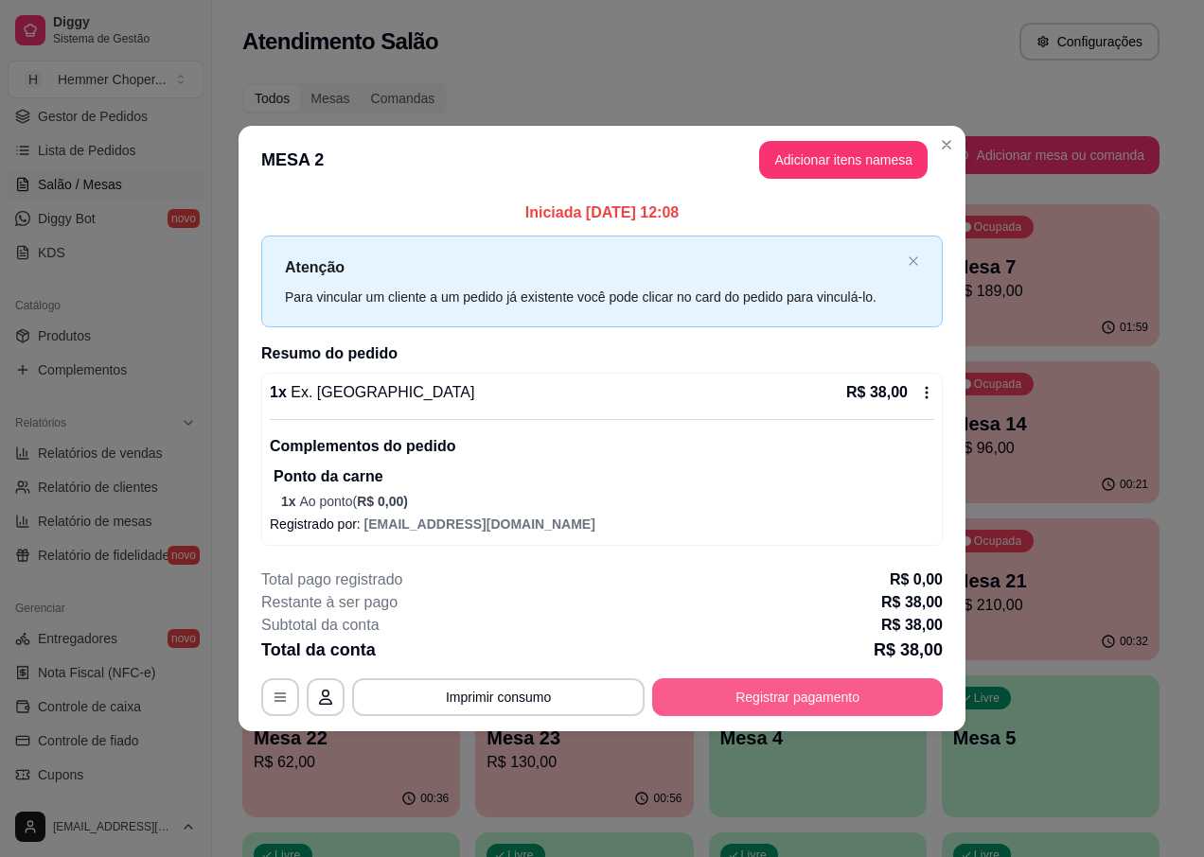
click at [866, 696] on button "Registrar pagamento" at bounding box center [797, 697] width 291 height 38
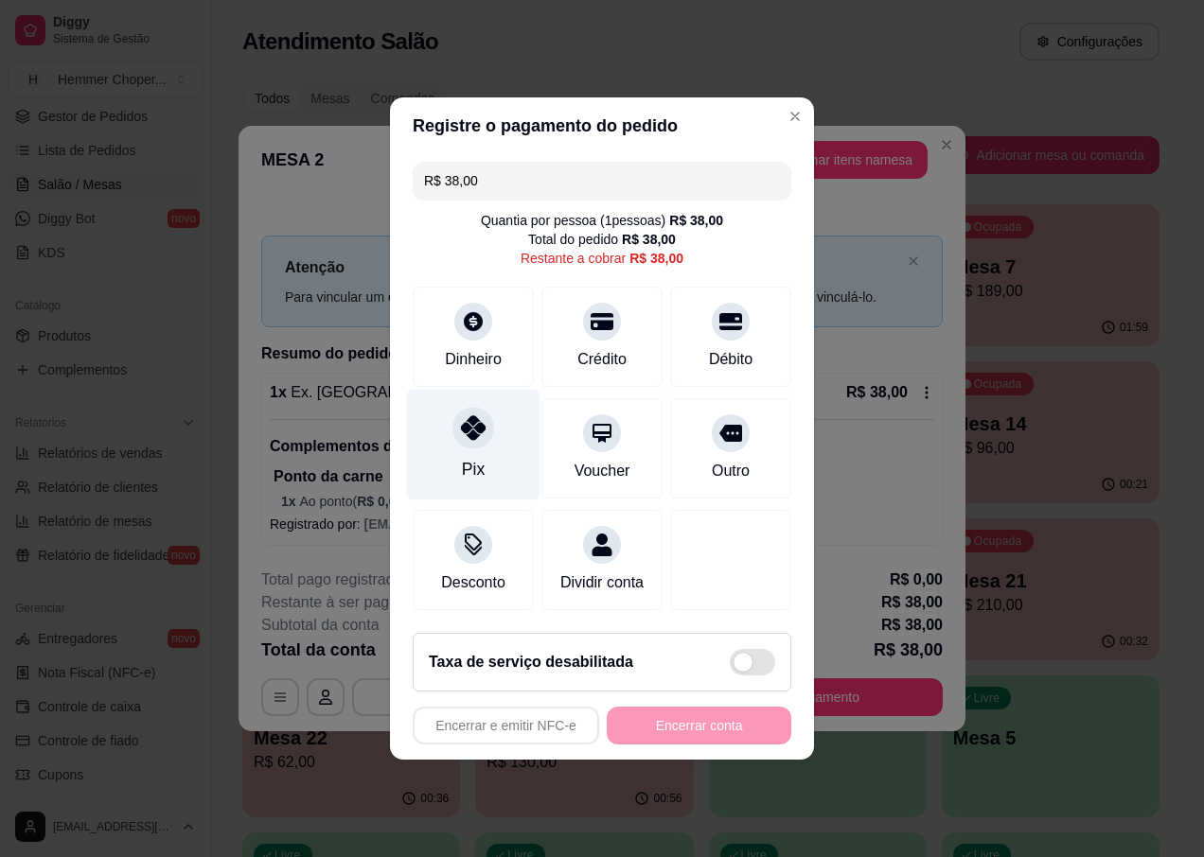
click at [459, 400] on div "Pix" at bounding box center [473, 445] width 133 height 111
type input "R$ 0,00"
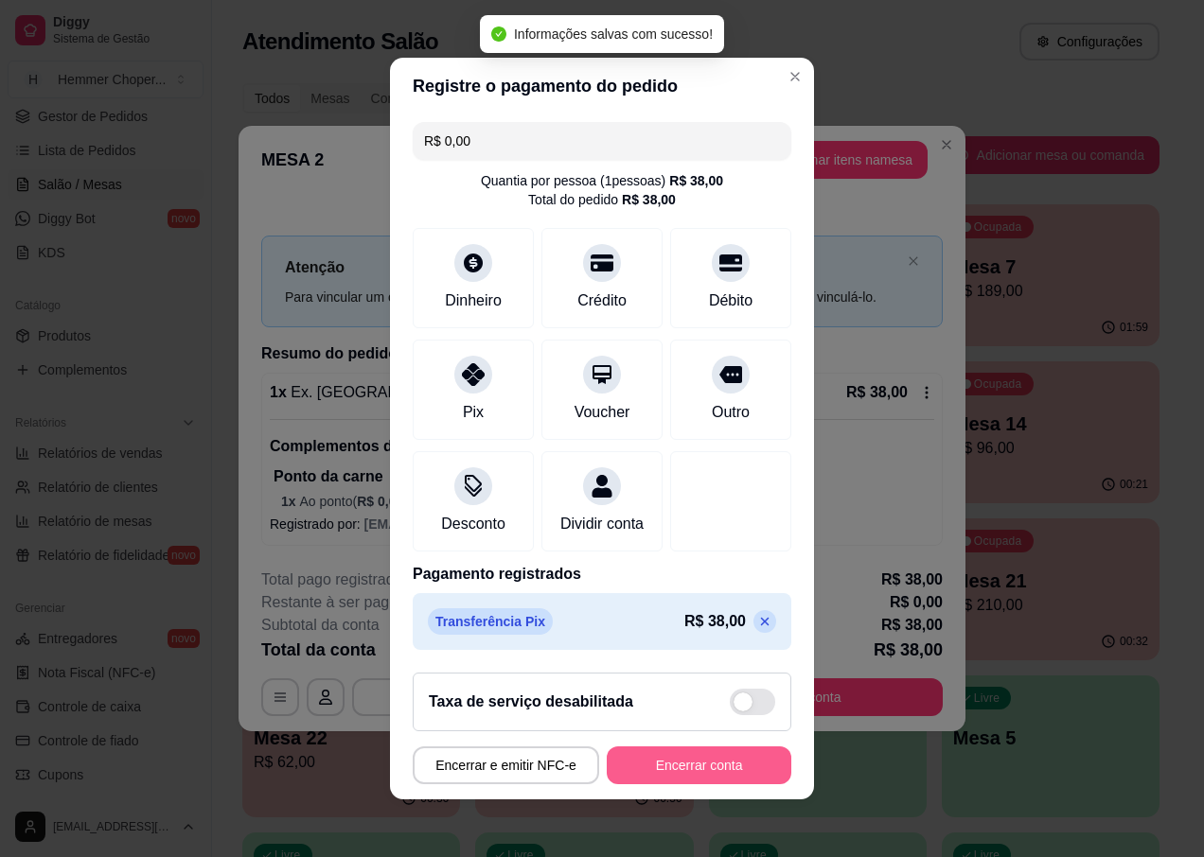
click at [701, 782] on button "Encerrar conta" at bounding box center [699, 766] width 185 height 38
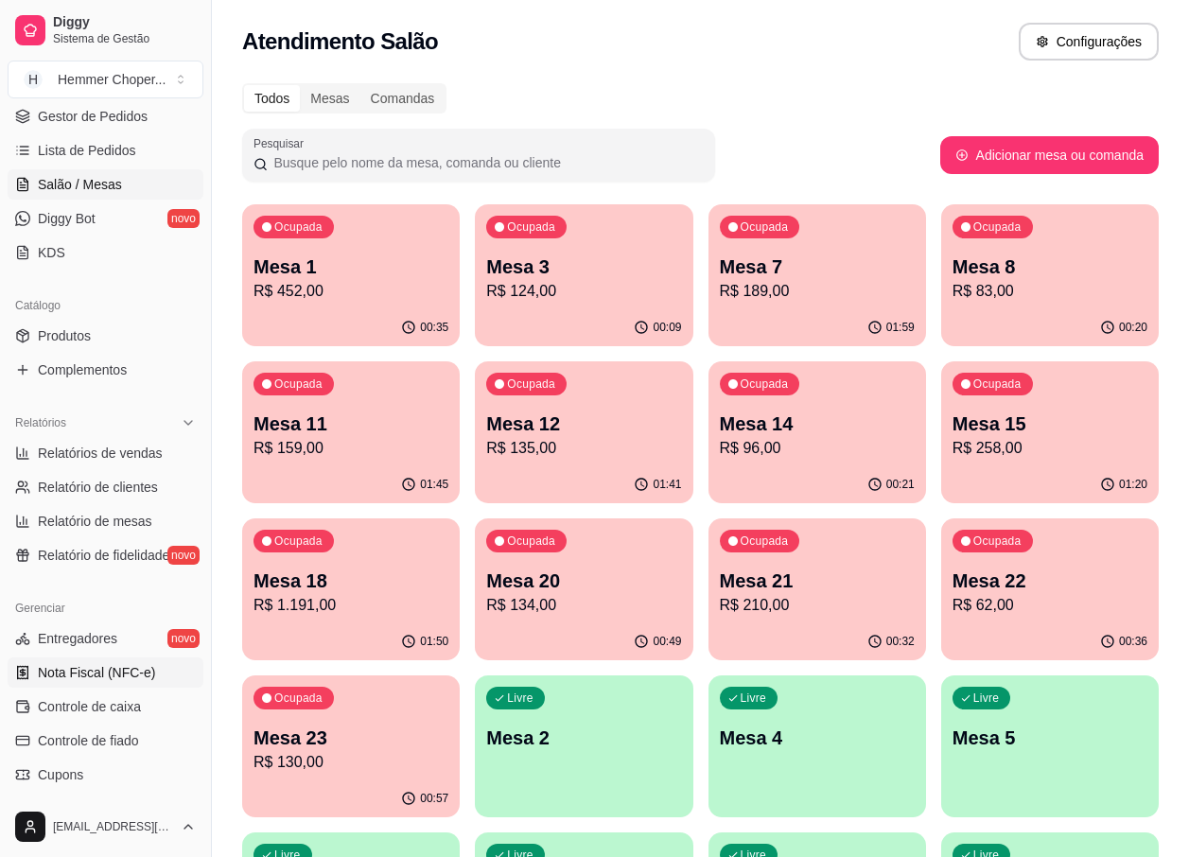
click at [141, 671] on span "Nota Fiscal (NFC-e)" at bounding box center [96, 672] width 117 height 19
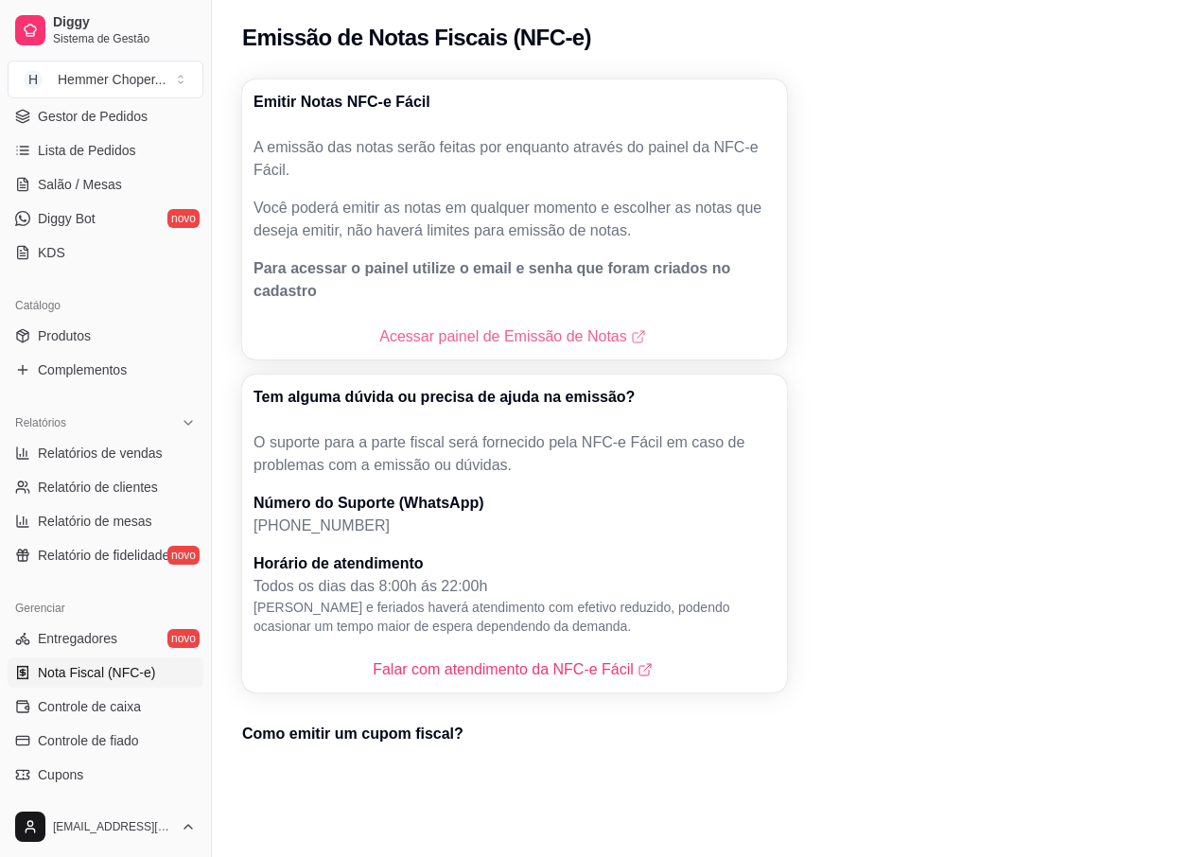
click at [427, 326] on link "Acessar painel de Emissão de Notas" at bounding box center [514, 337] width 270 height 23
click at [69, 190] on span "Salão / Mesas" at bounding box center [80, 184] width 84 height 19
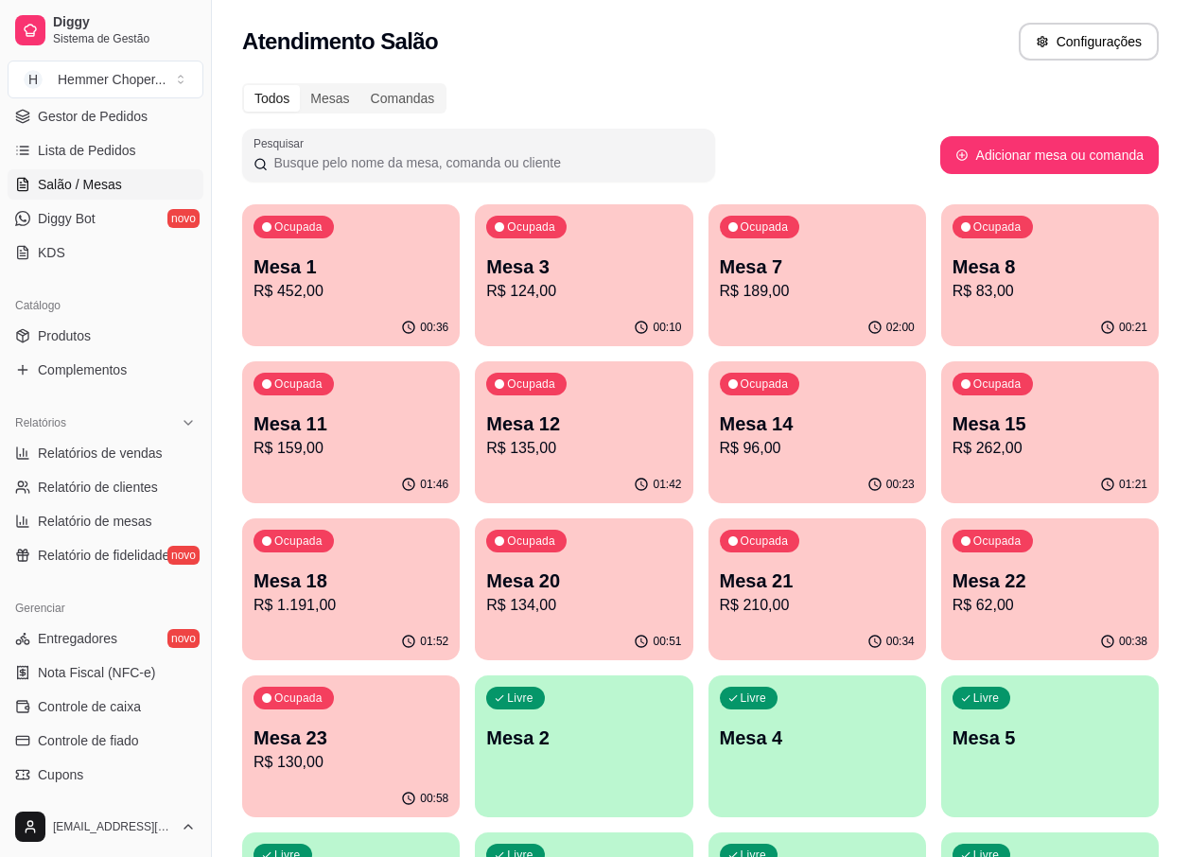
click at [808, 306] on div "Ocupada Mesa 7 R$ 189,00" at bounding box center [818, 256] width 218 height 105
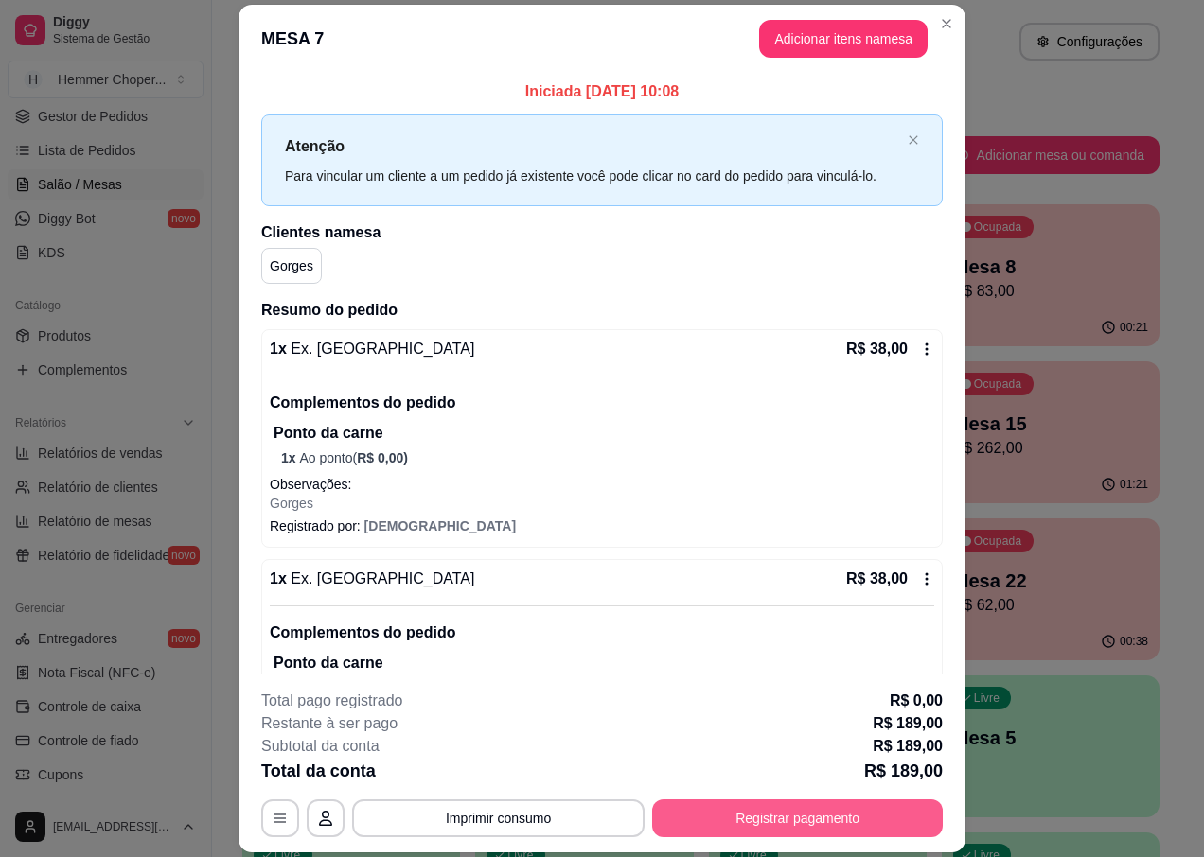
click at [757, 818] on button "Registrar pagamento" at bounding box center [797, 819] width 291 height 38
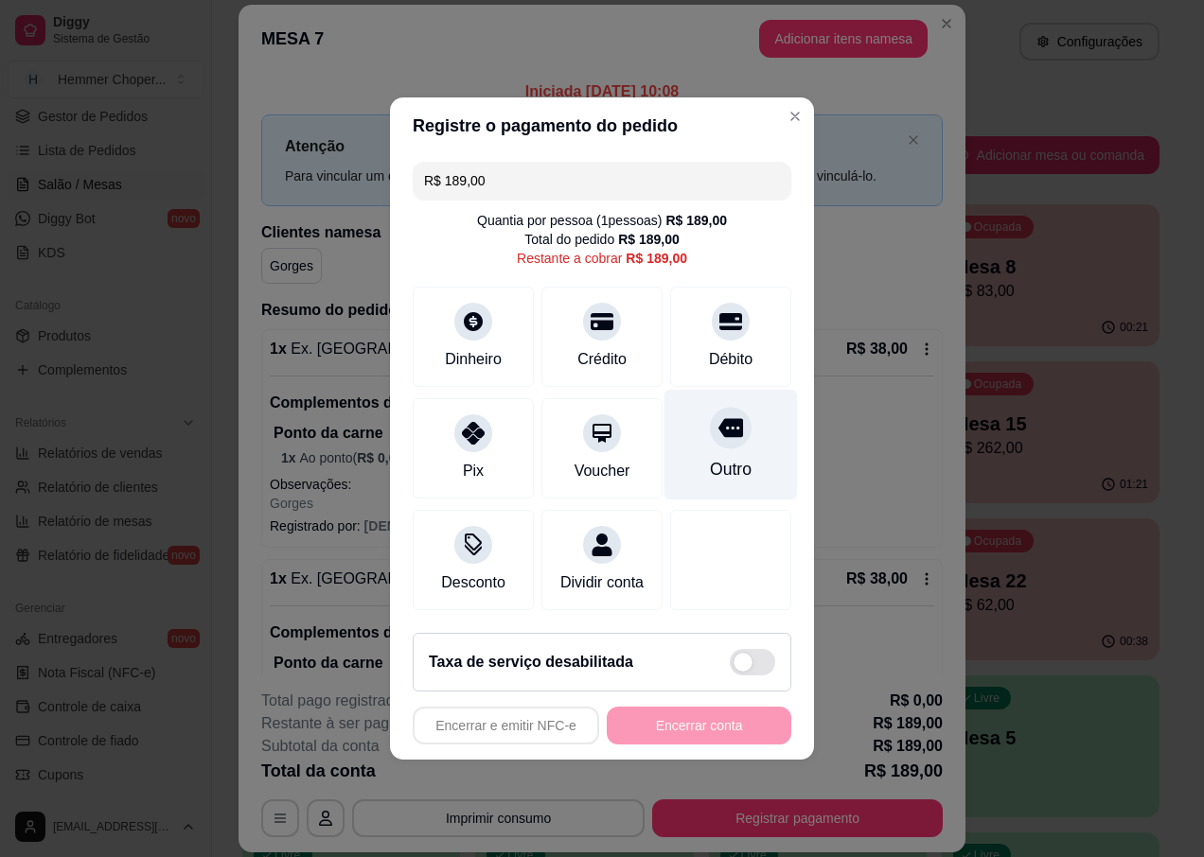
click at [732, 446] on div "Outro" at bounding box center [730, 445] width 133 height 111
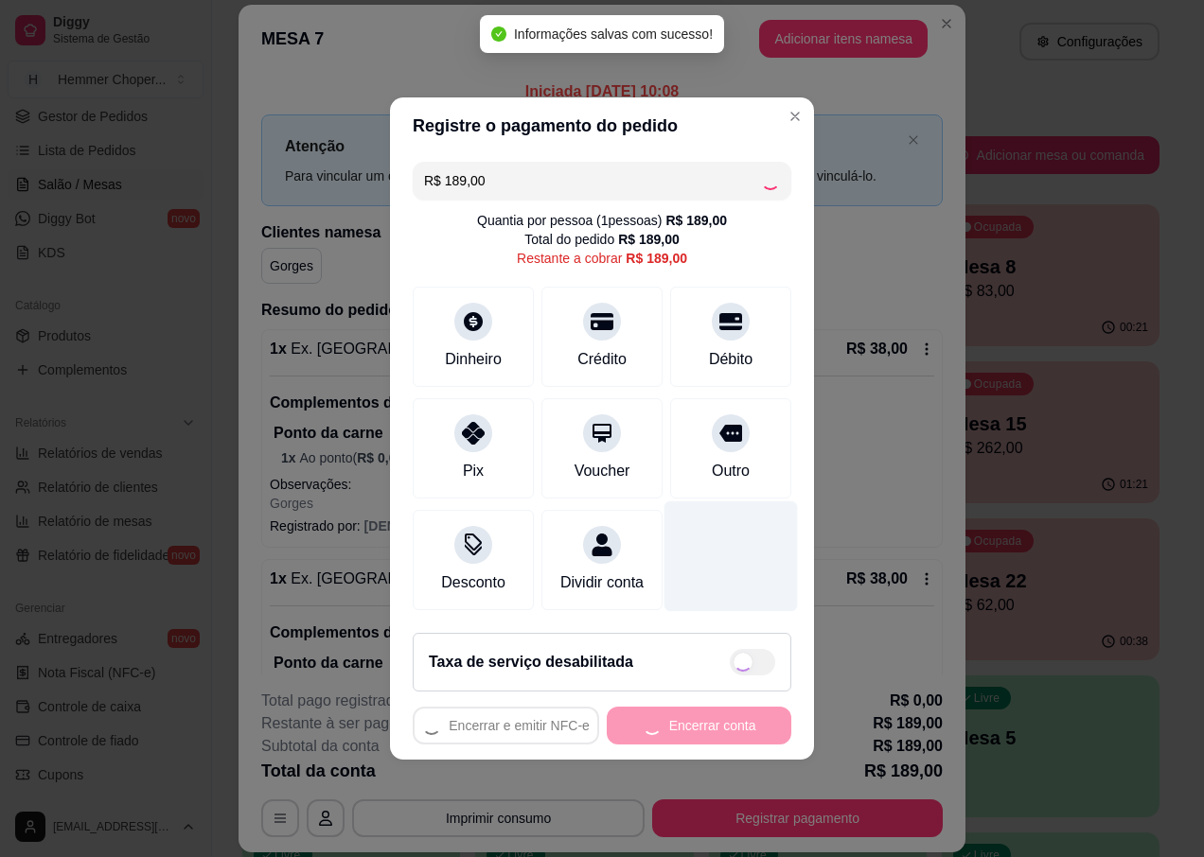
type input "R$ 0,00"
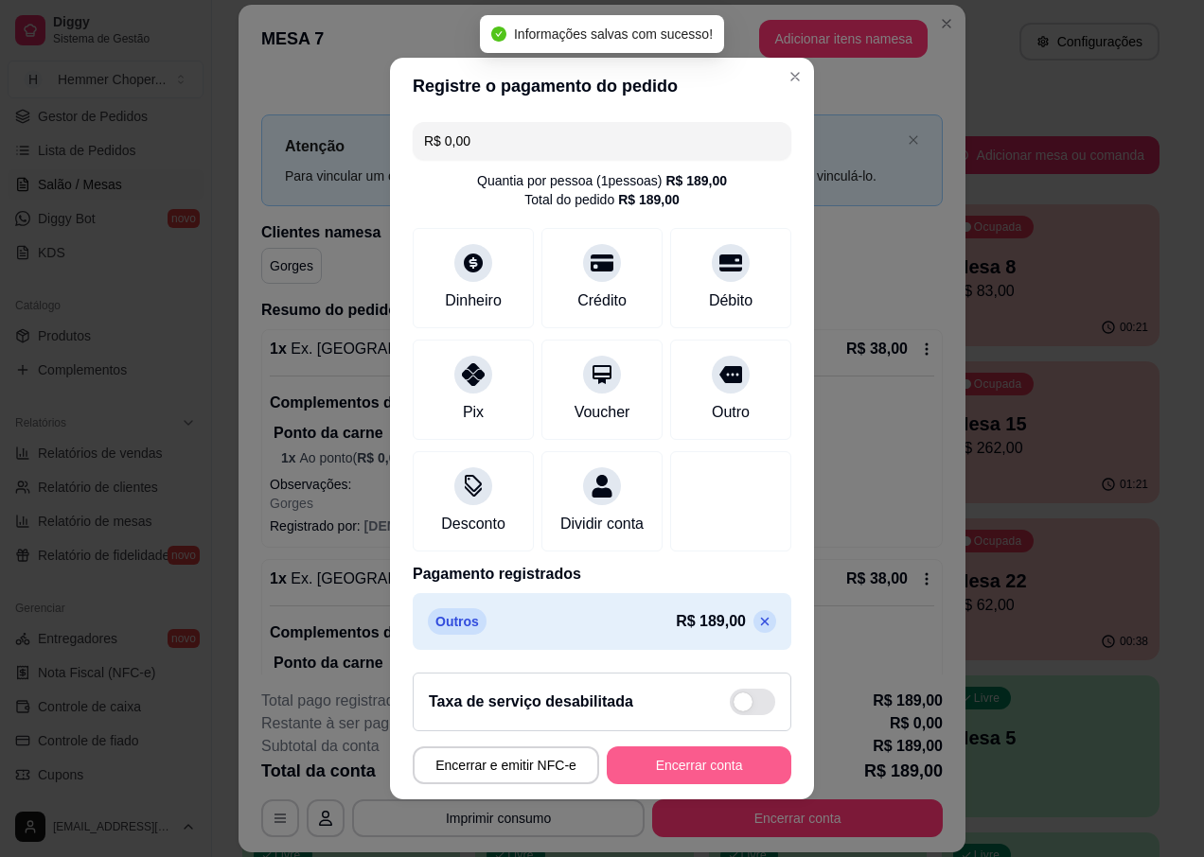
click at [683, 772] on button "Encerrar conta" at bounding box center [699, 766] width 185 height 38
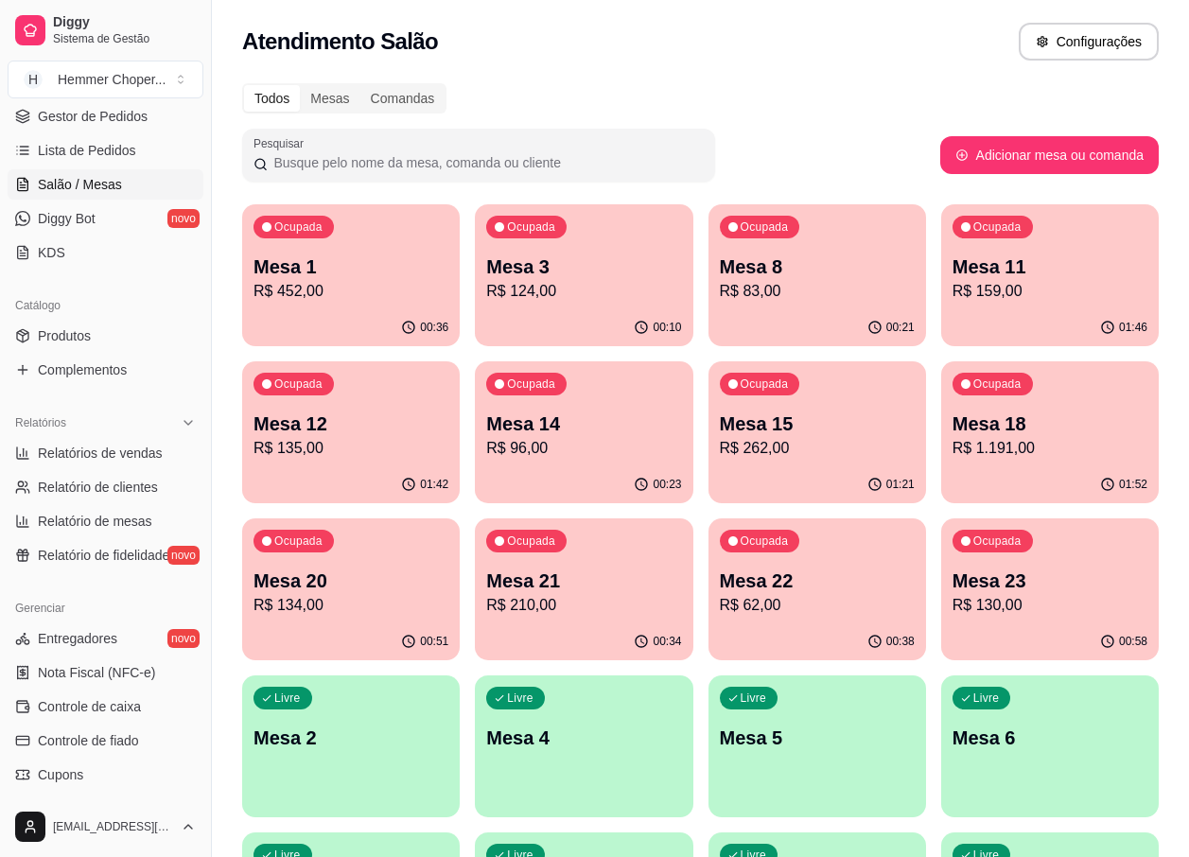
click at [372, 600] on p "R$ 134,00" at bounding box center [351, 605] width 195 height 23
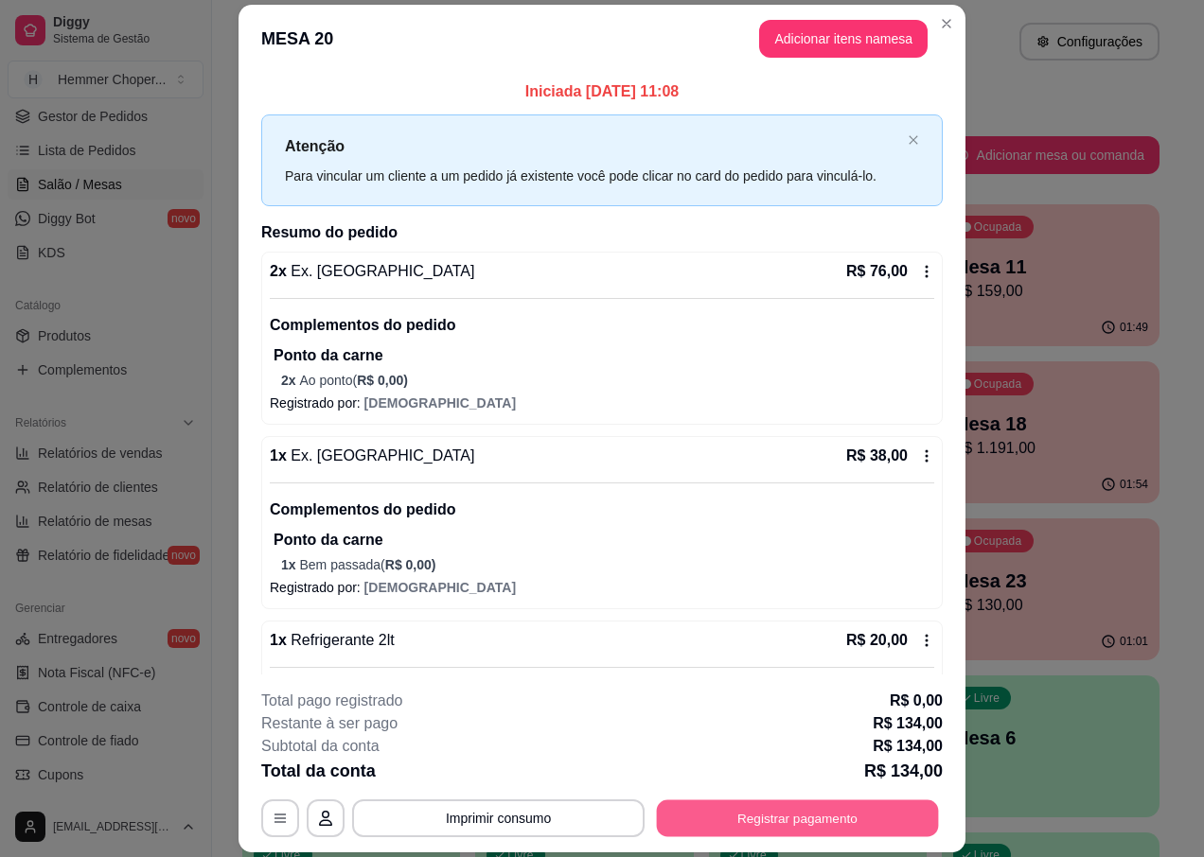
click at [818, 802] on button "Registrar pagamento" at bounding box center [798, 819] width 282 height 37
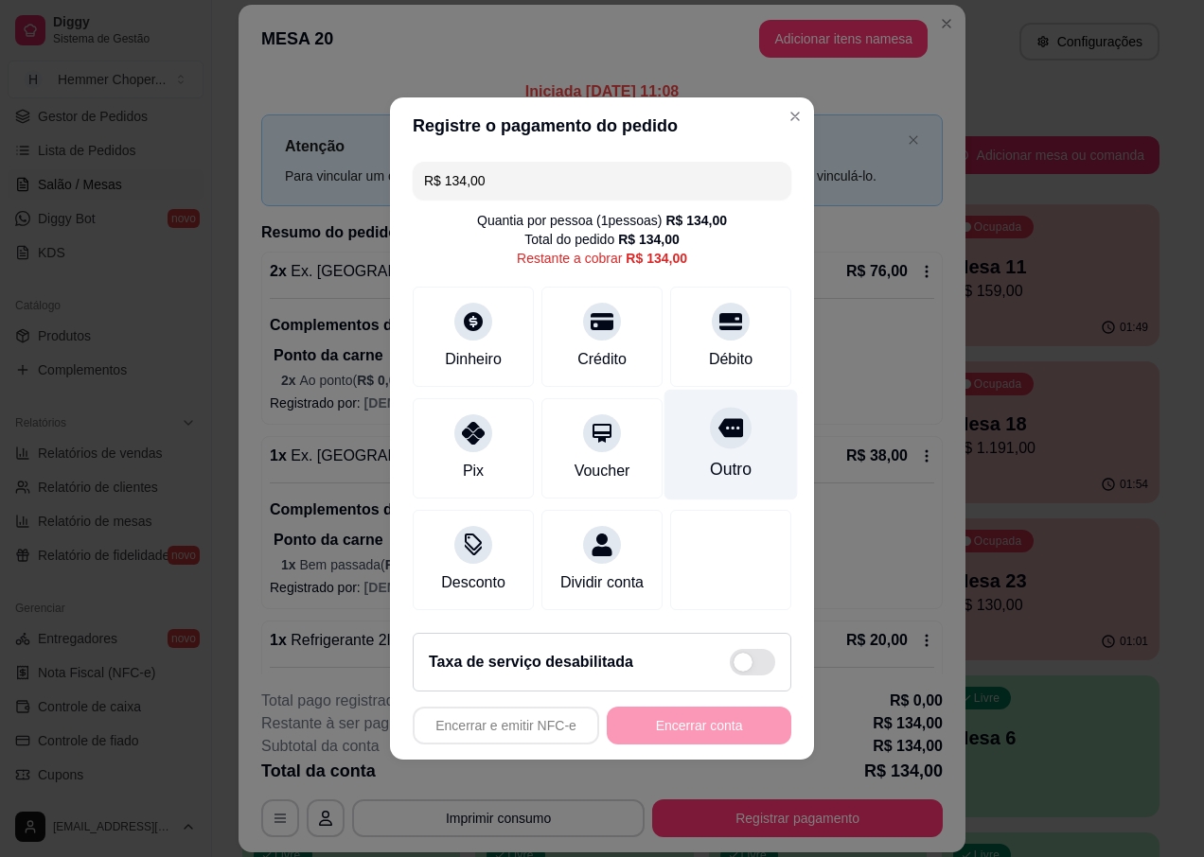
click at [731, 422] on div at bounding box center [731, 428] width 42 height 42
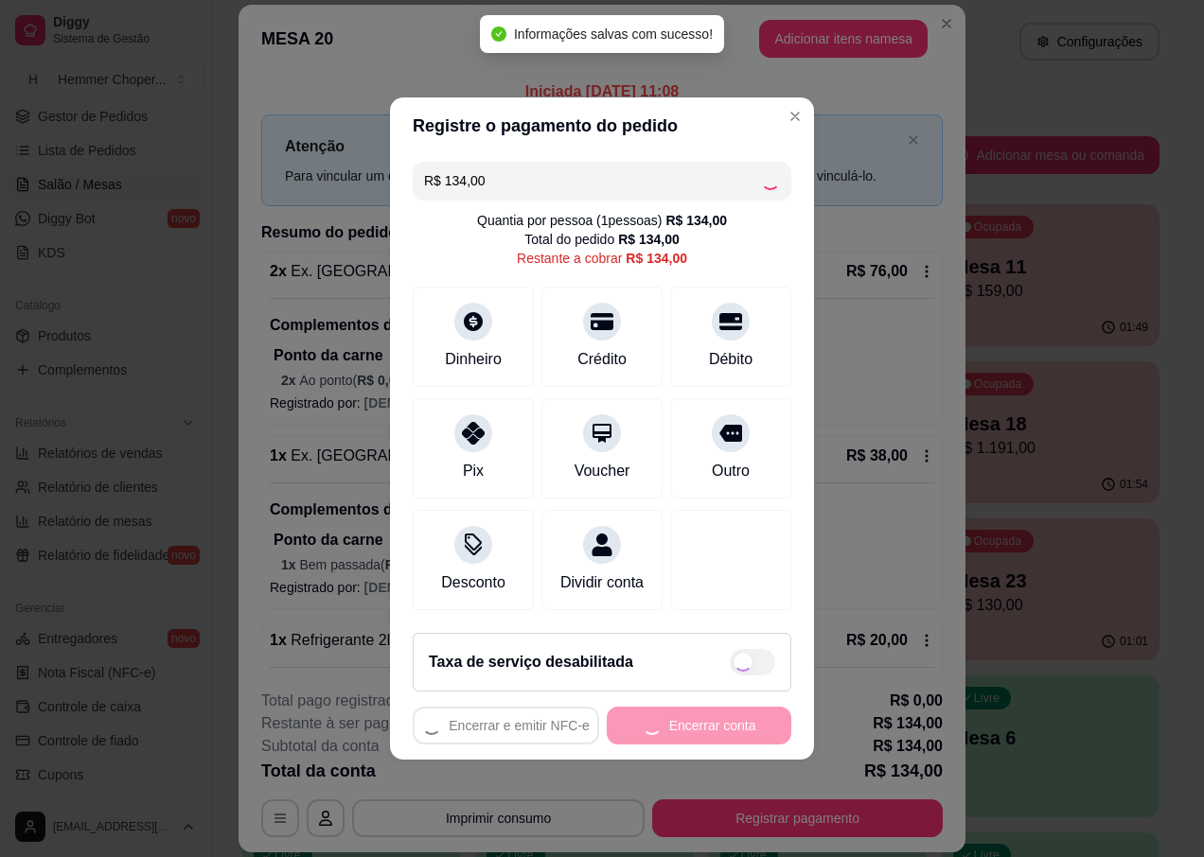
type input "R$ 0,00"
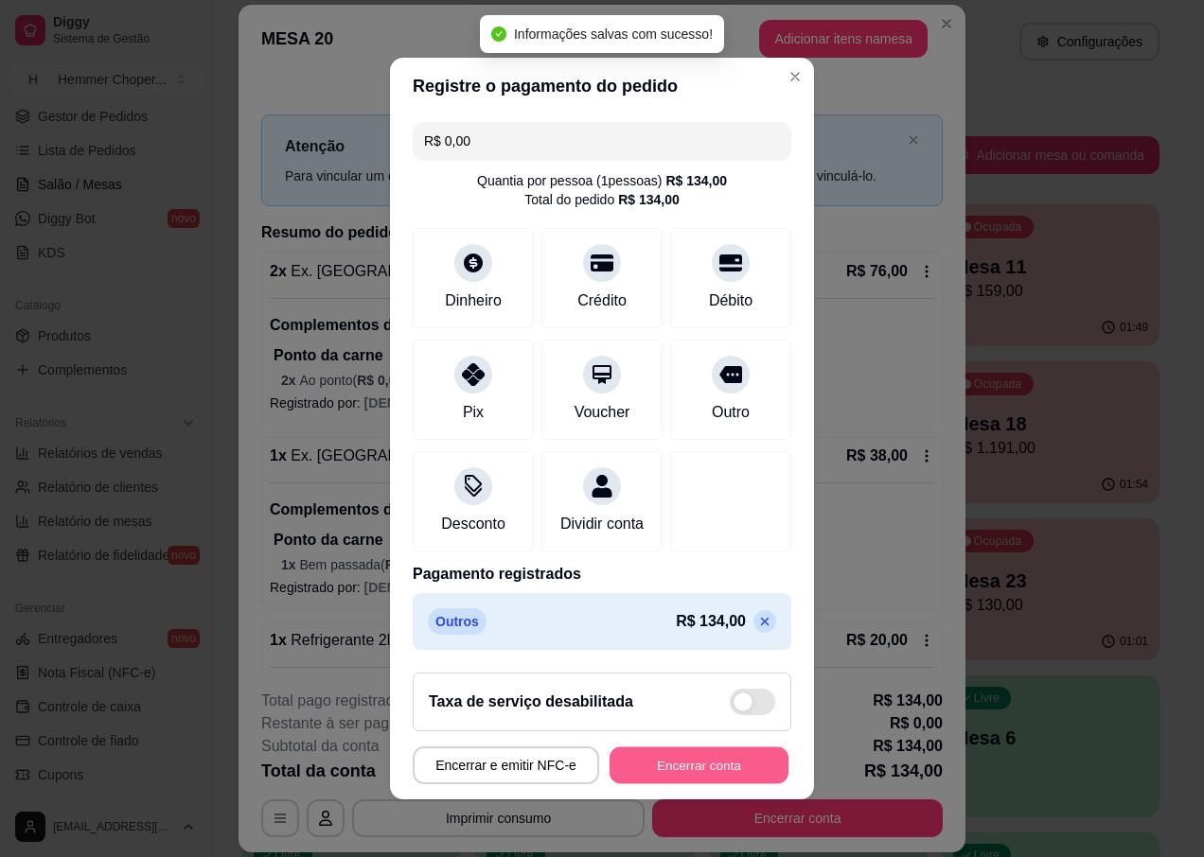
click at [690, 769] on button "Encerrar conta" at bounding box center [698, 766] width 179 height 37
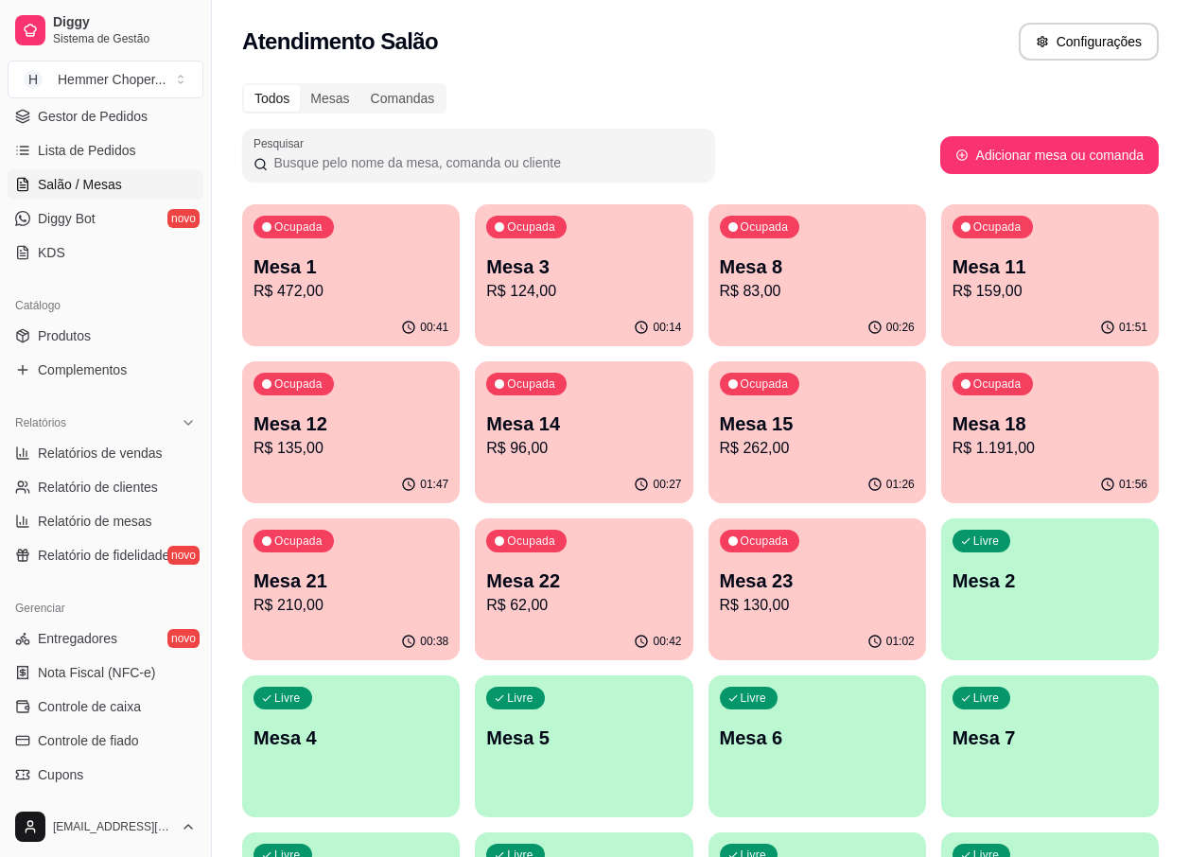
click at [871, 606] on p "R$ 130,00" at bounding box center [817, 605] width 195 height 23
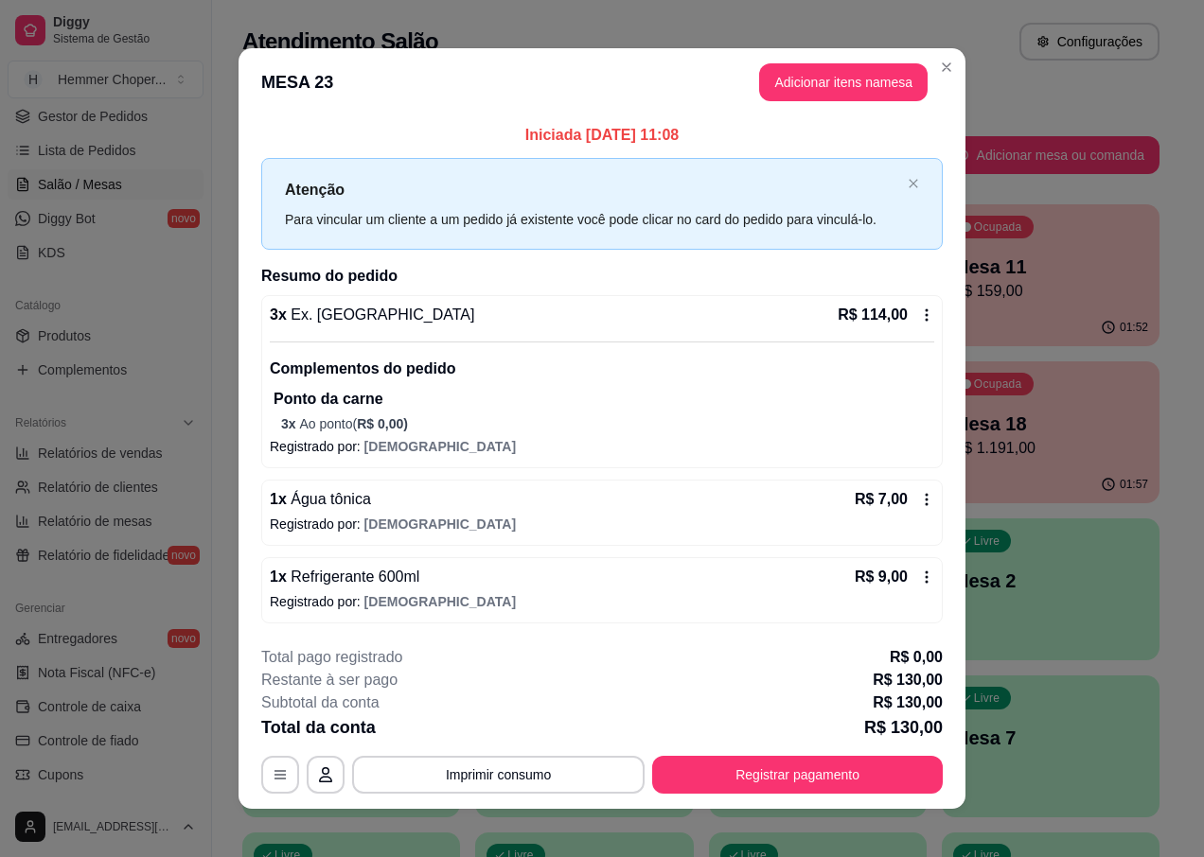
scroll to position [12, 0]
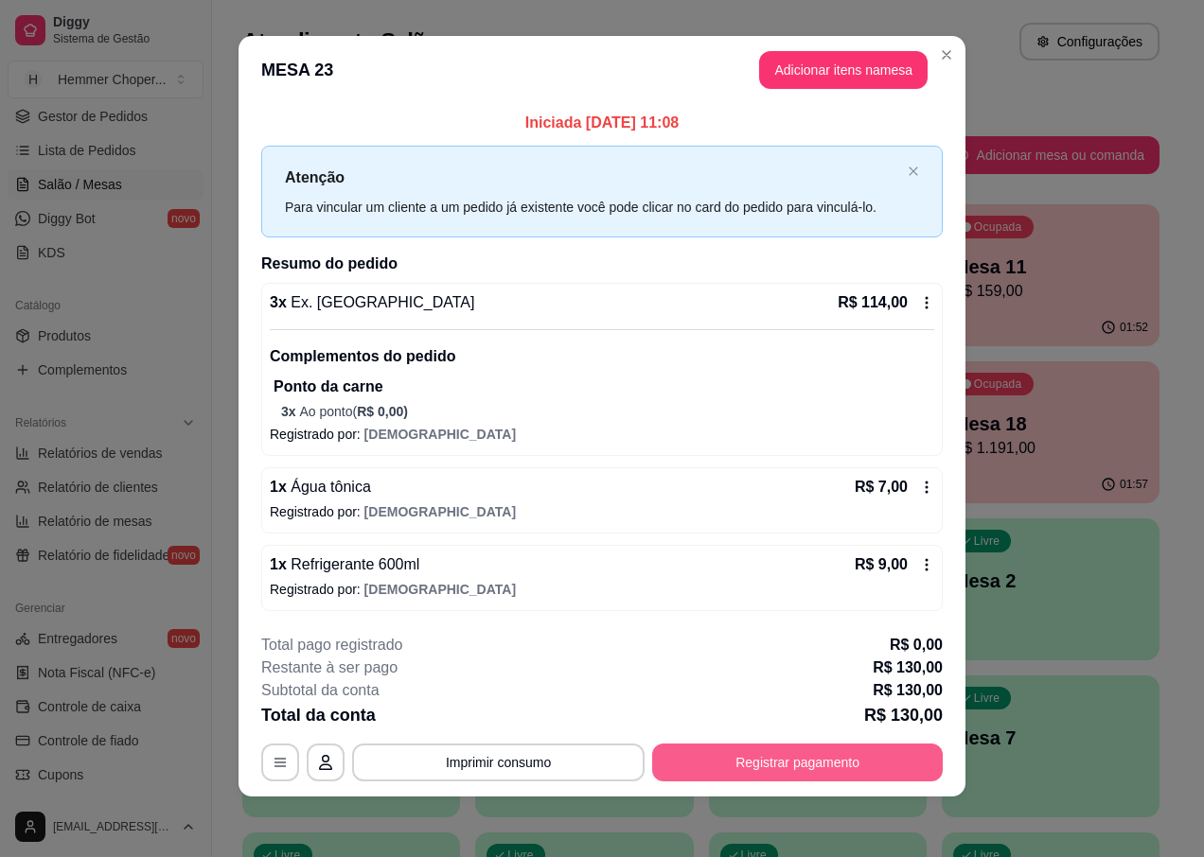
click at [738, 746] on button "Registrar pagamento" at bounding box center [797, 763] width 291 height 38
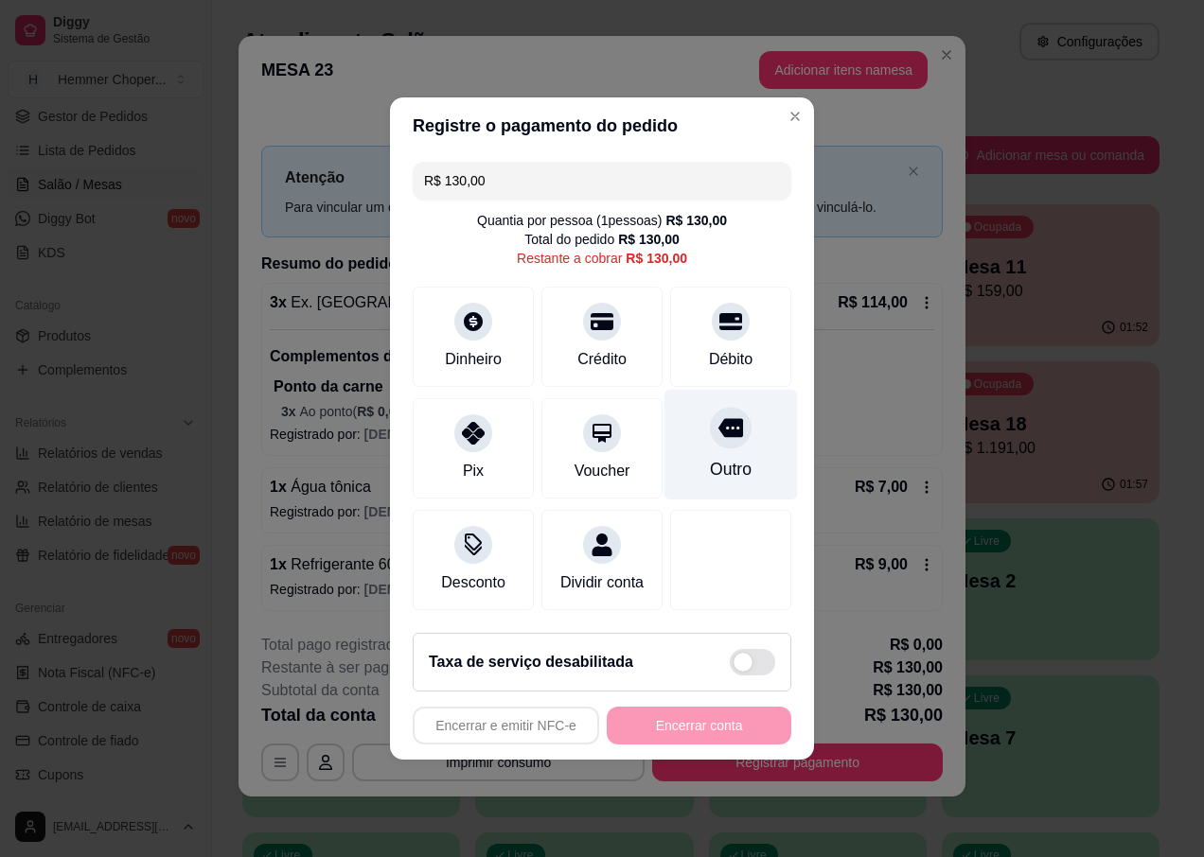
click at [695, 432] on div "Outro" at bounding box center [730, 445] width 133 height 111
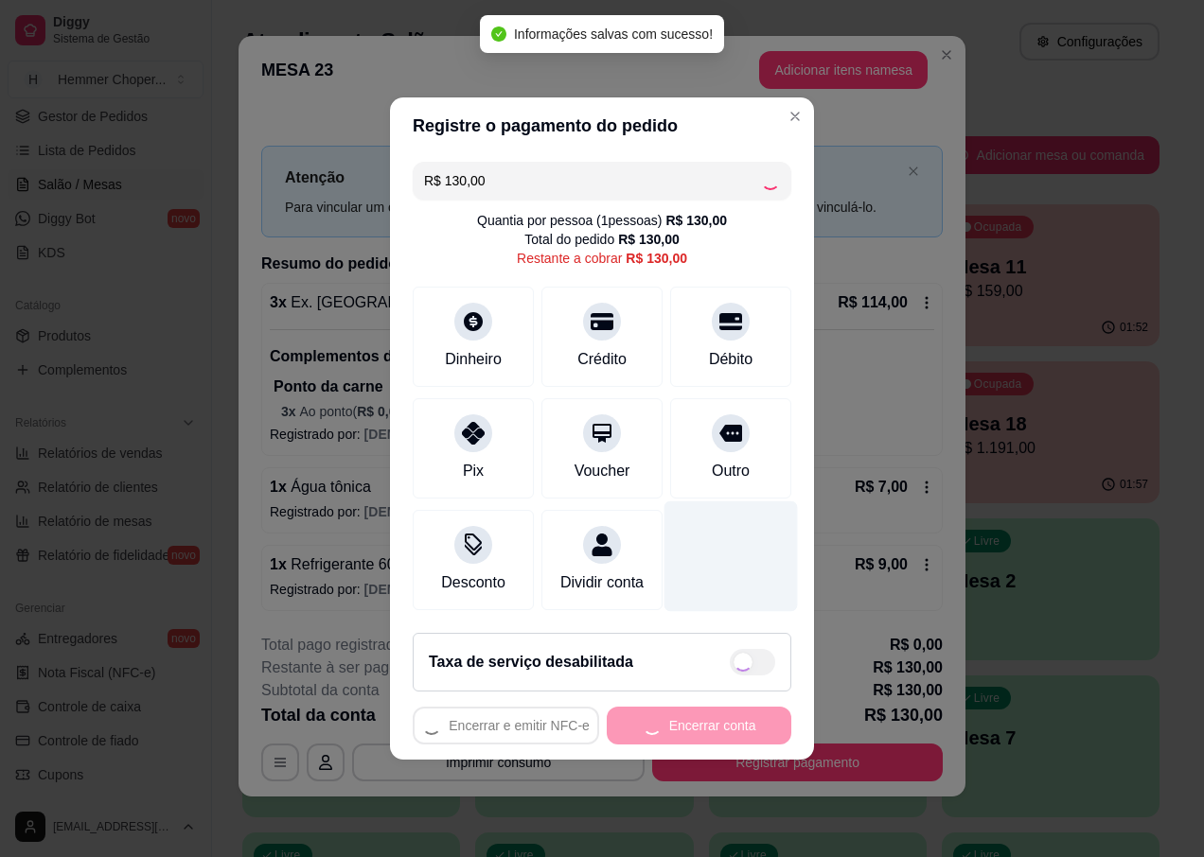
type input "R$ 0,00"
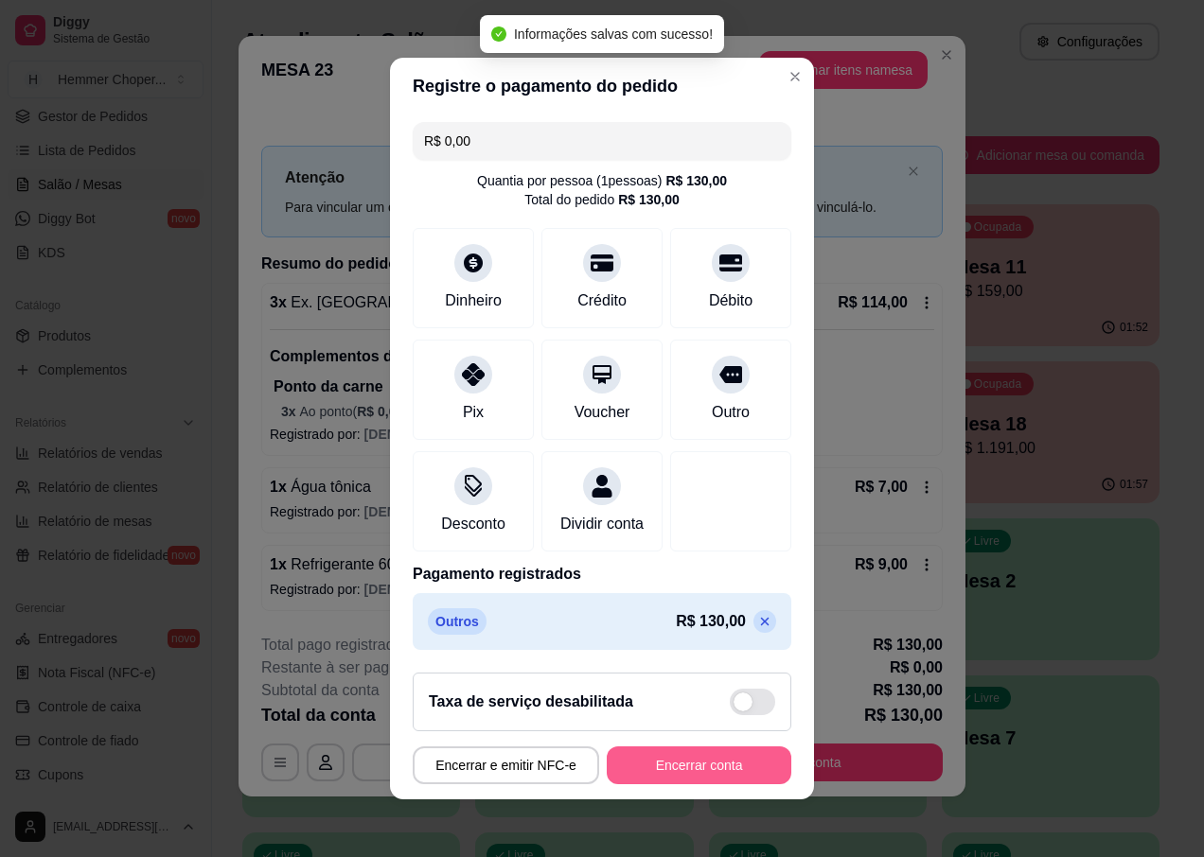
click at [686, 782] on button "Encerrar conta" at bounding box center [699, 766] width 185 height 38
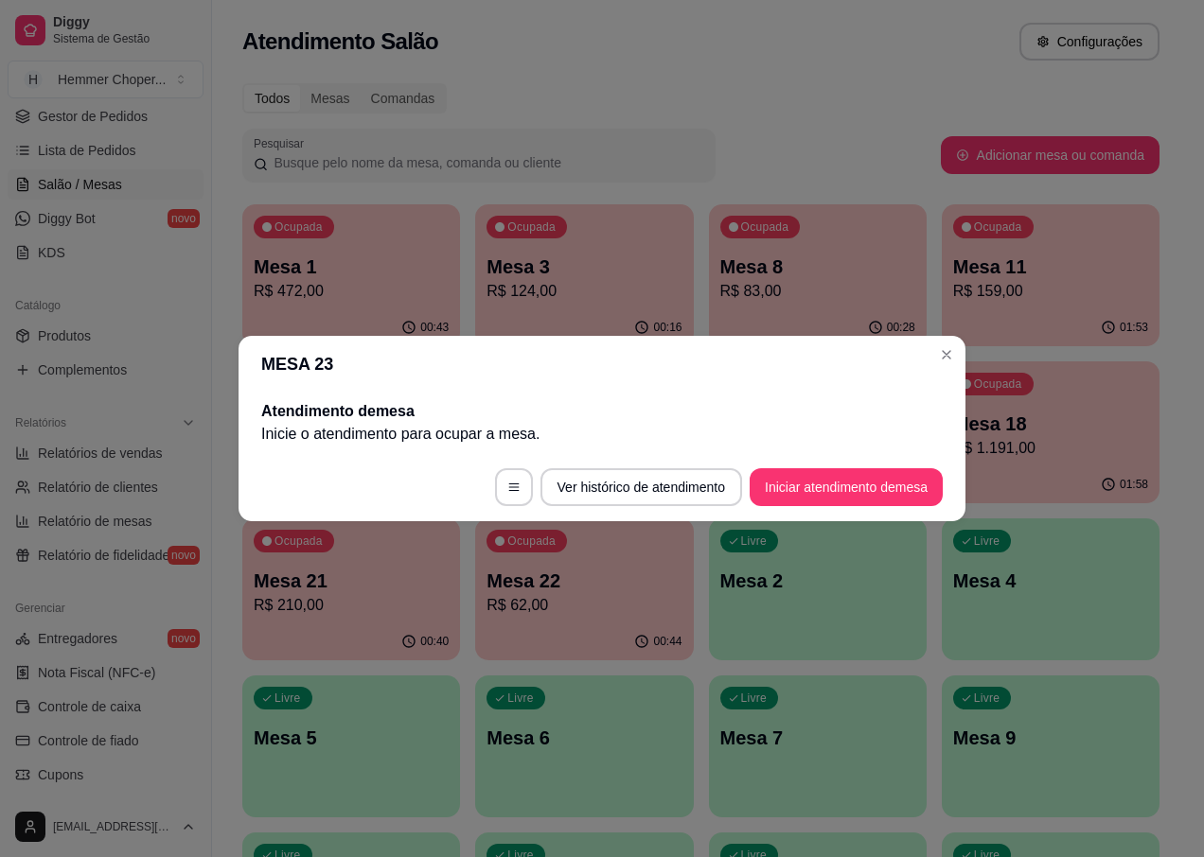
scroll to position [0, 0]
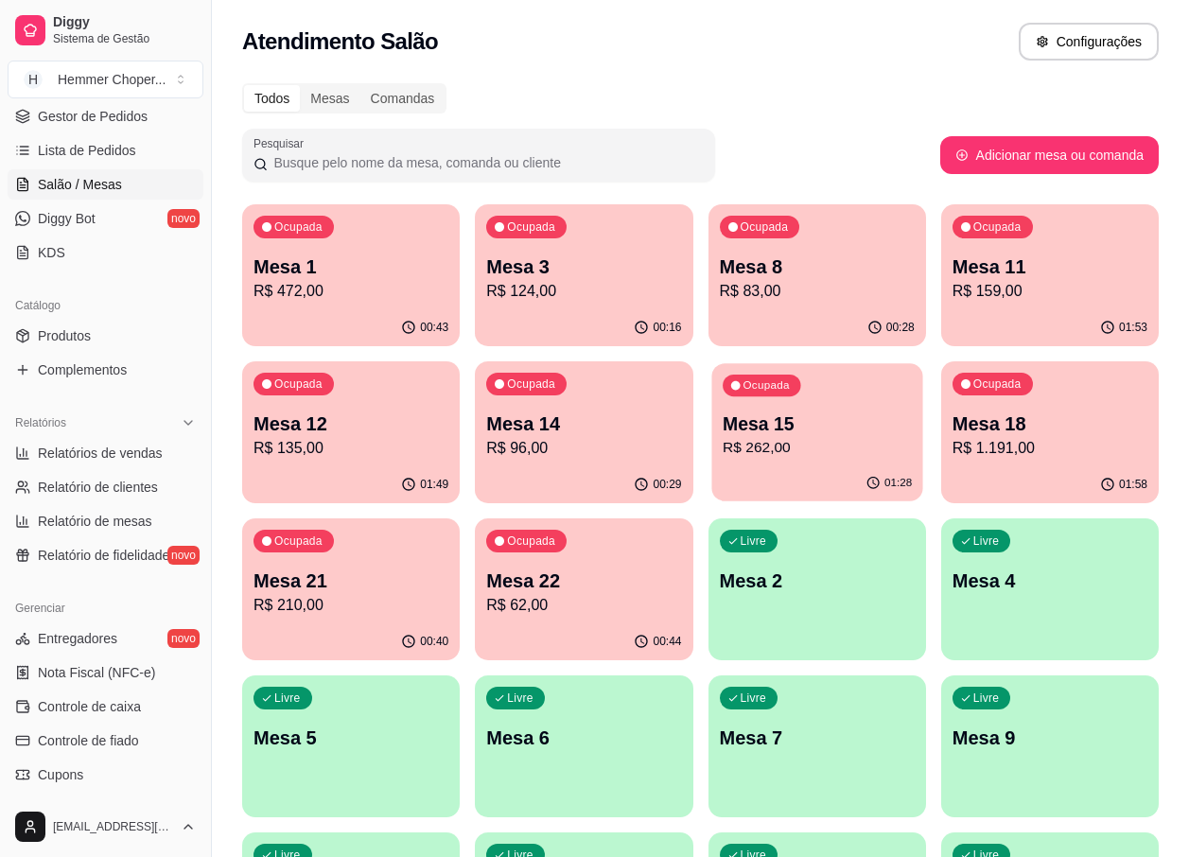
click at [817, 447] on p "R$ 262,00" at bounding box center [817, 448] width 189 height 22
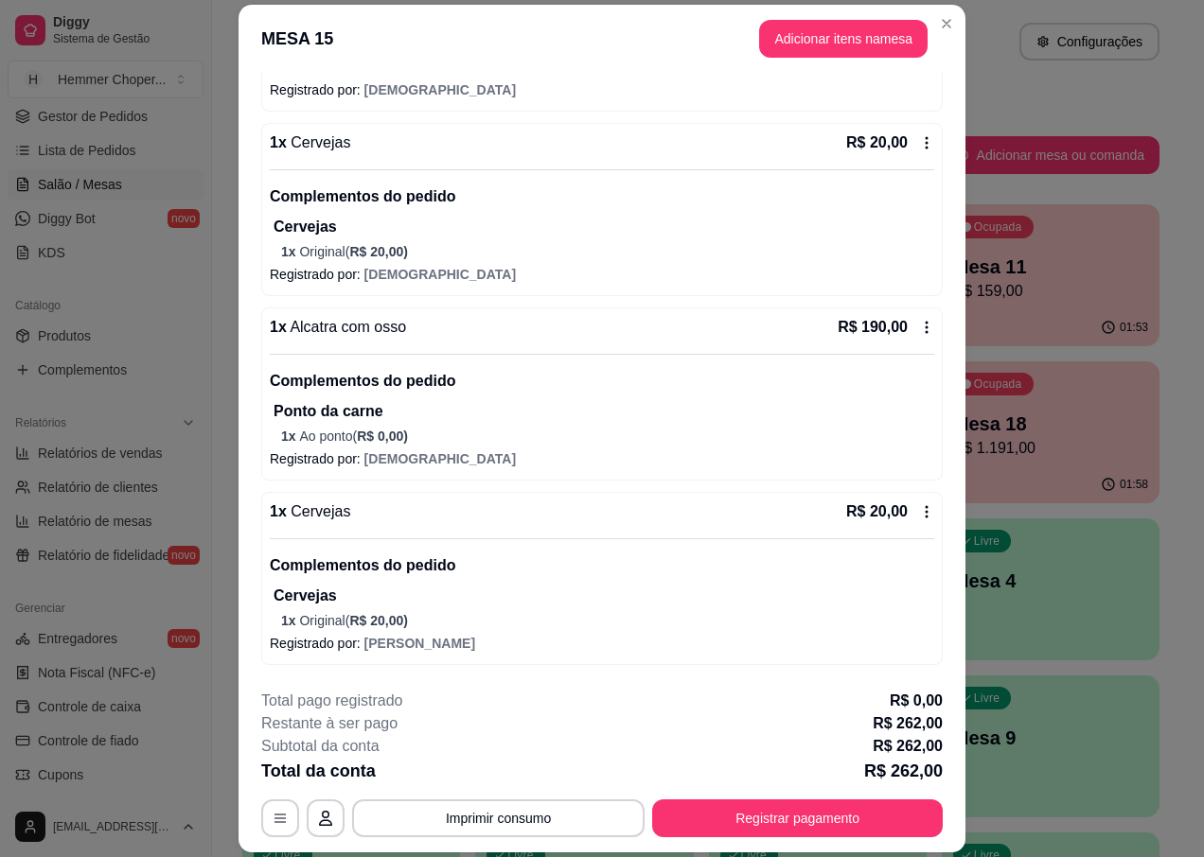
scroll to position [359, 0]
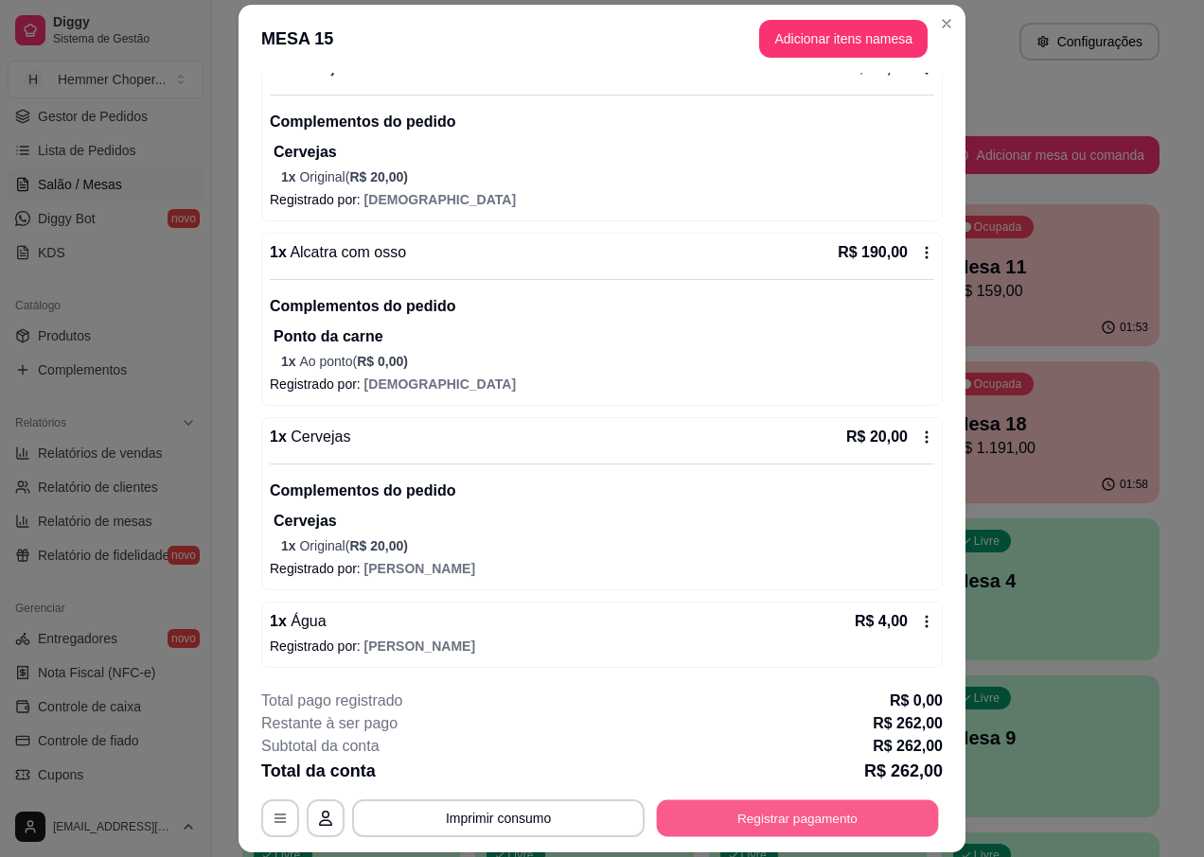
click at [707, 823] on button "Registrar pagamento" at bounding box center [798, 819] width 282 height 37
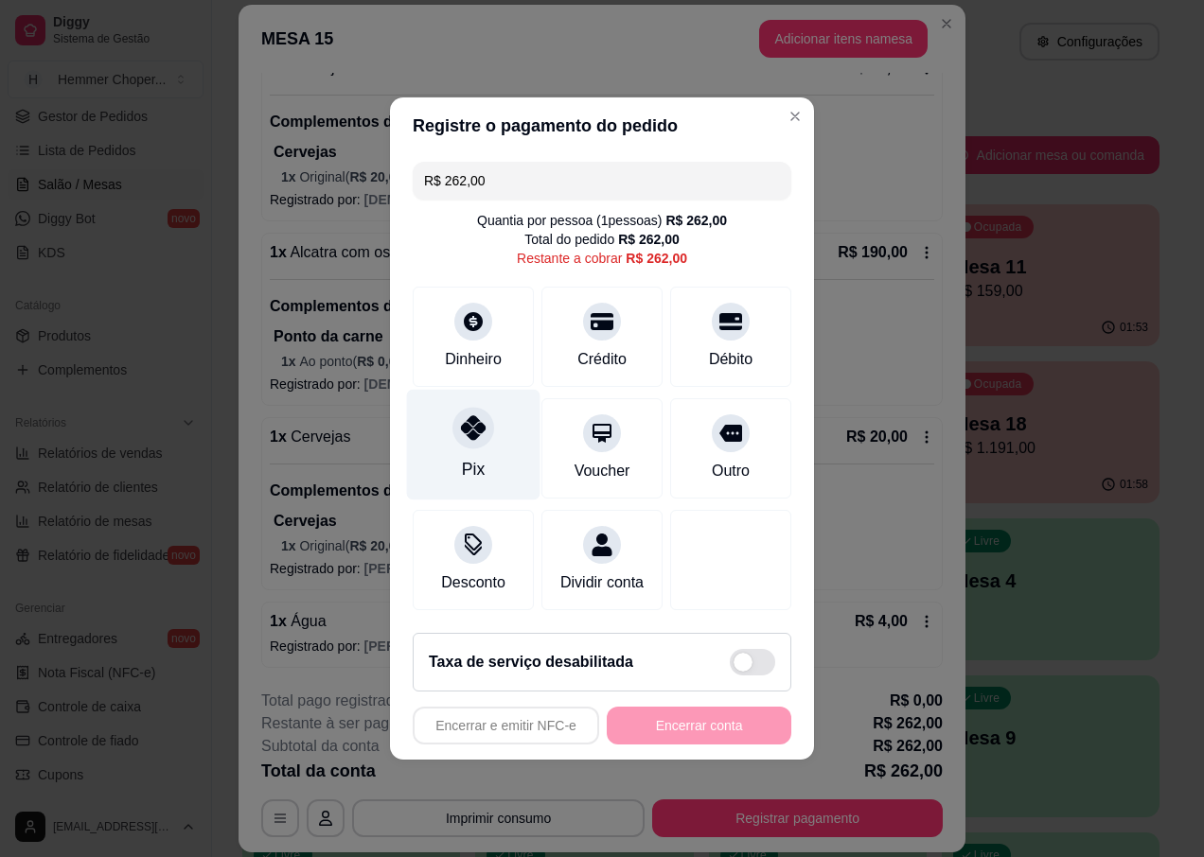
click at [484, 434] on div "Pix" at bounding box center [473, 445] width 133 height 111
type input "R$ 0,00"
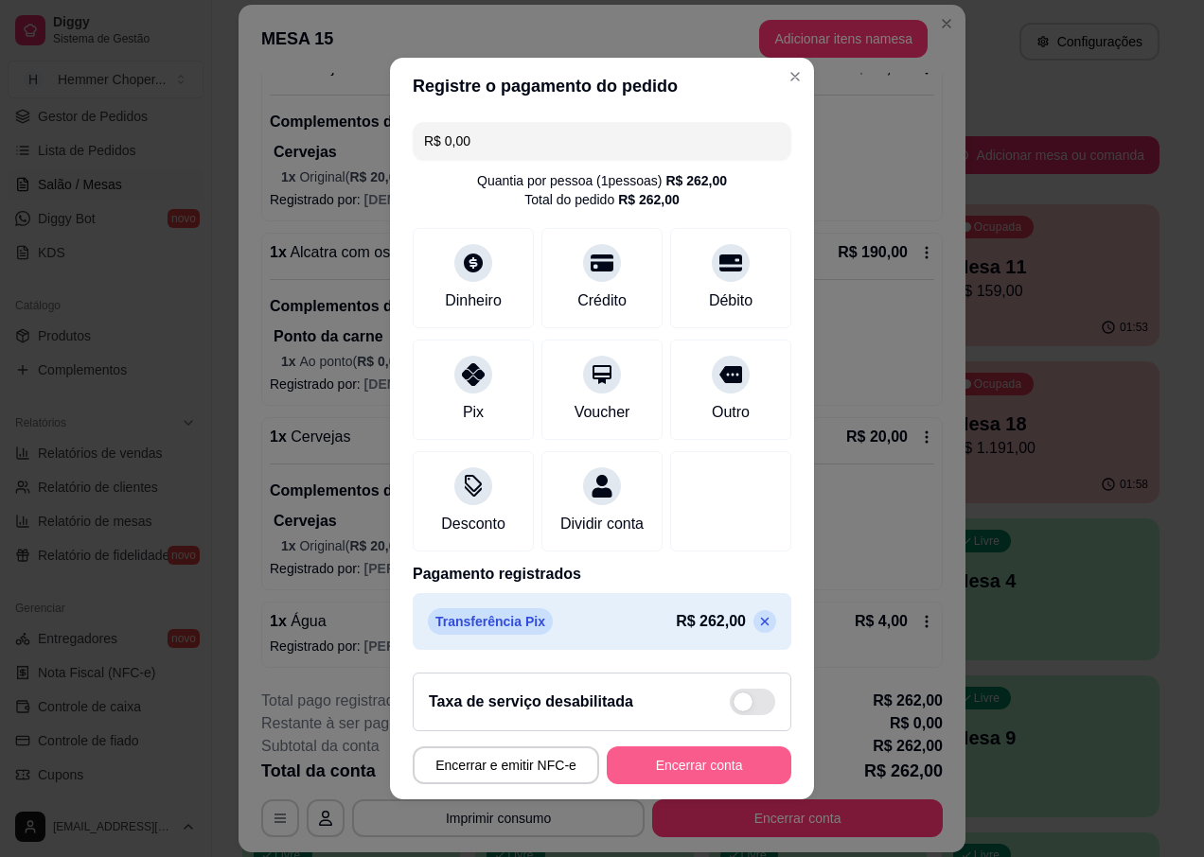
click at [692, 771] on button "Encerrar conta" at bounding box center [699, 766] width 185 height 38
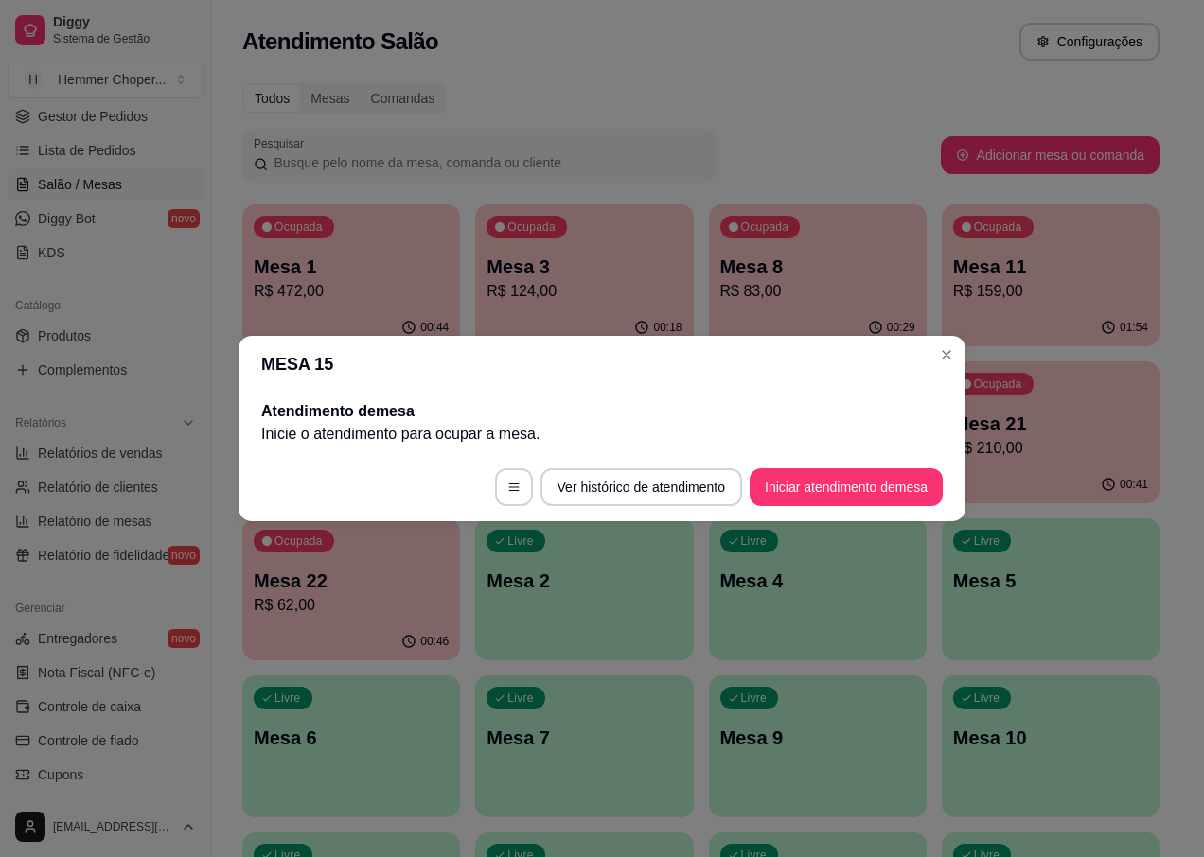
scroll to position [0, 0]
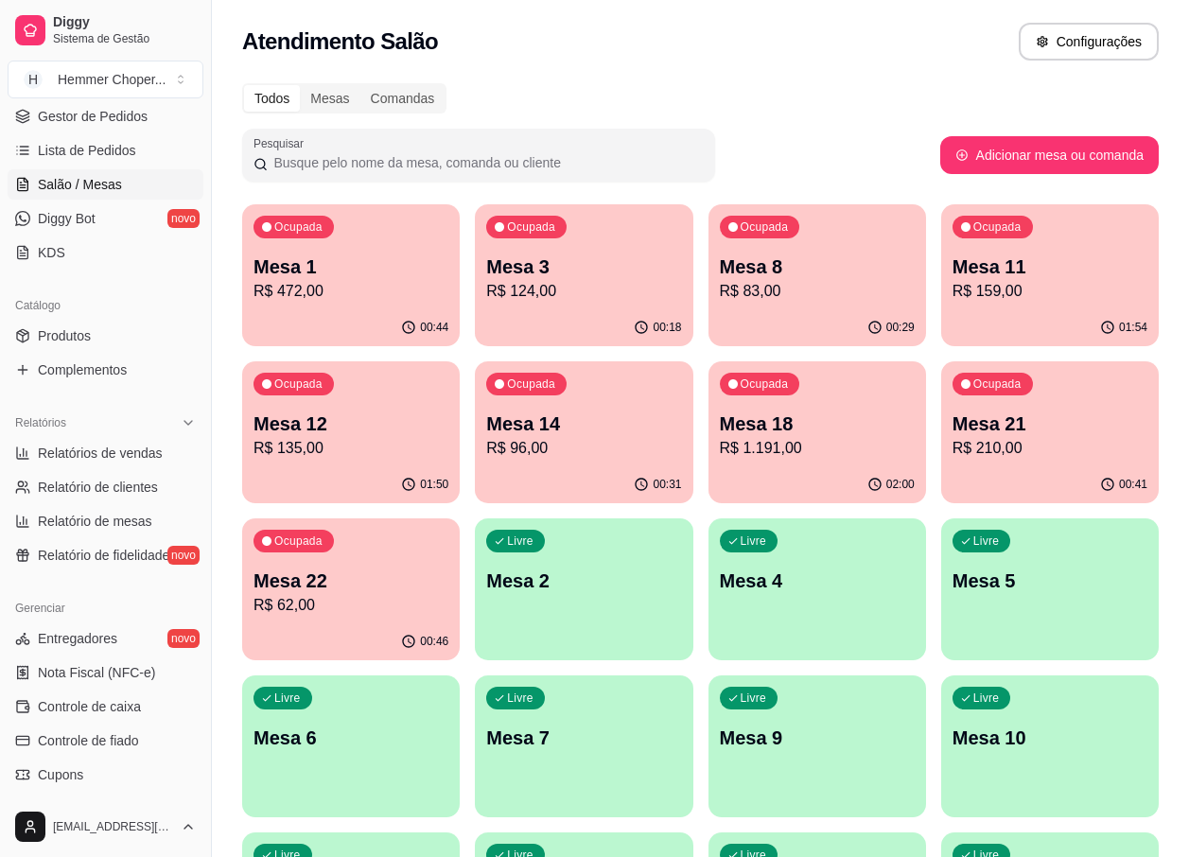
click at [295, 589] on p "Mesa 22" at bounding box center [351, 581] width 195 height 26
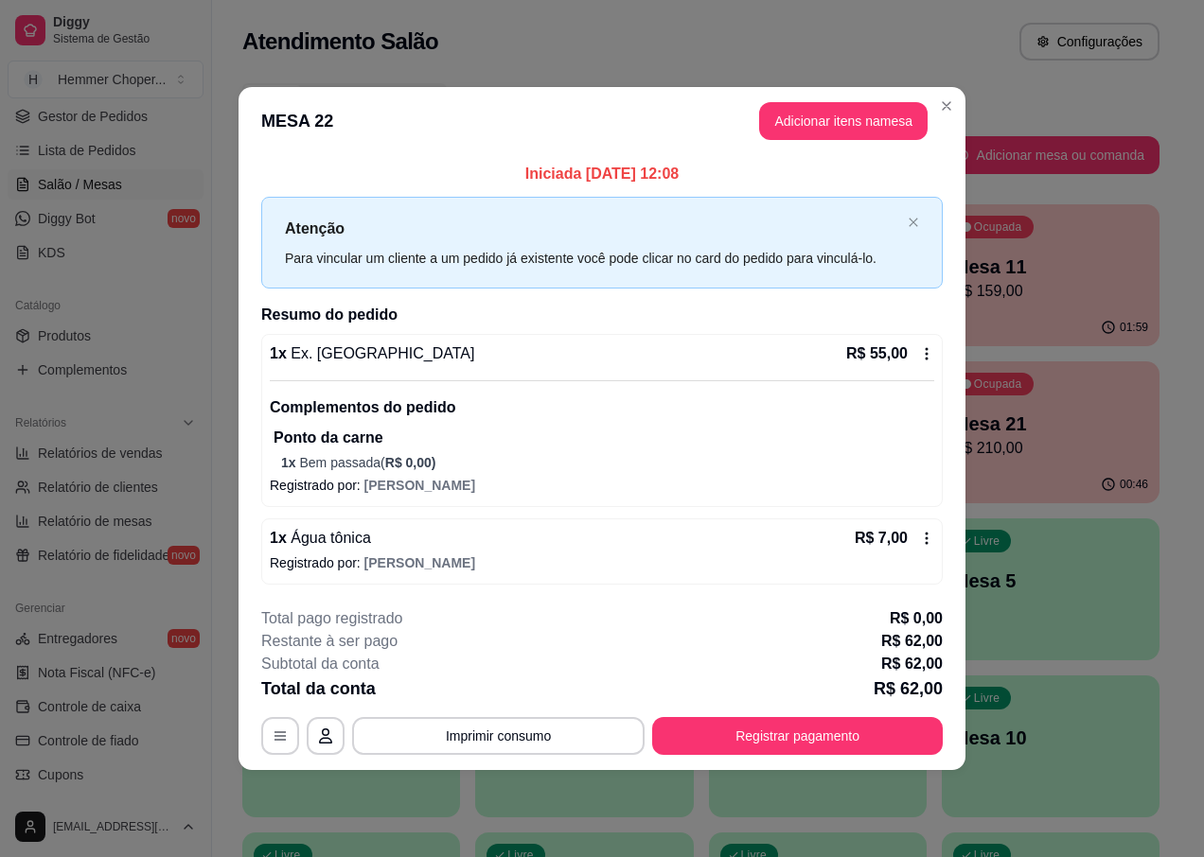
click at [744, 730] on button "Registrar pagamento" at bounding box center [797, 736] width 291 height 38
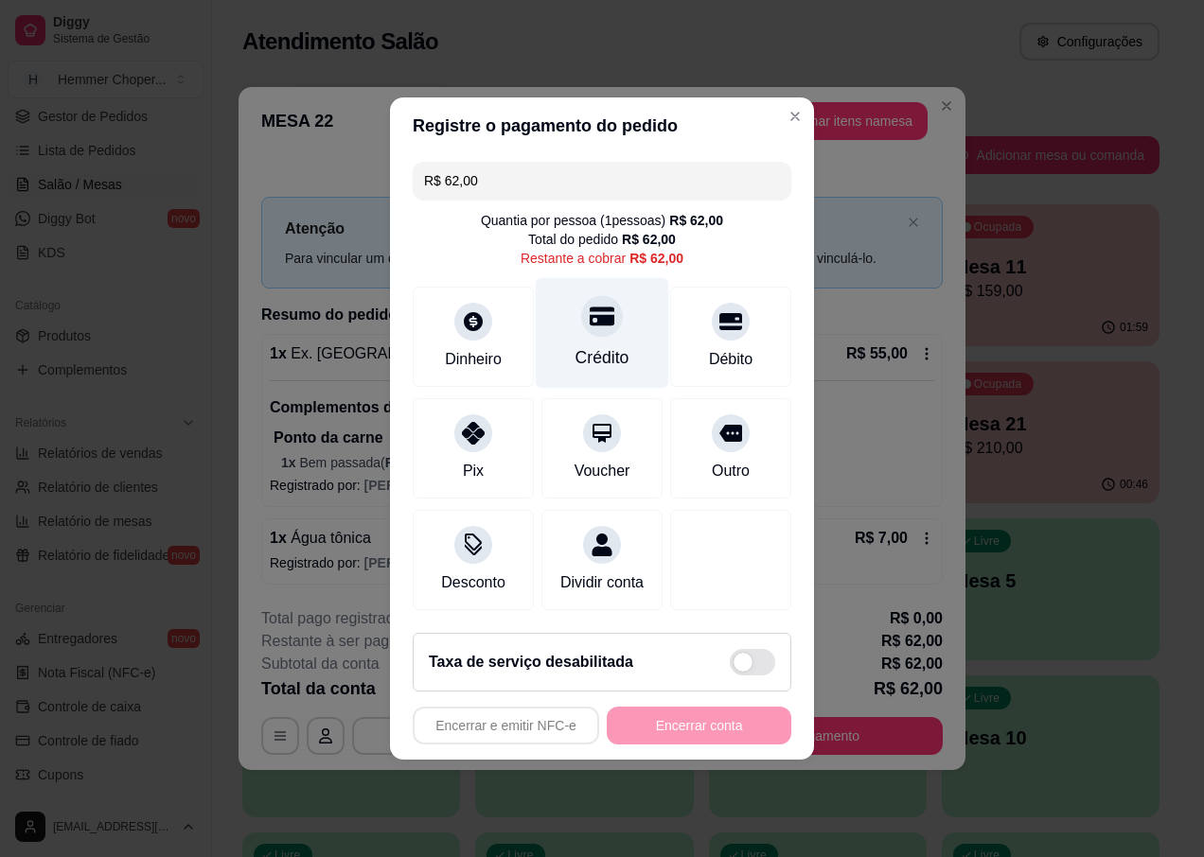
click at [590, 327] on div "Crédito" at bounding box center [602, 333] width 133 height 111
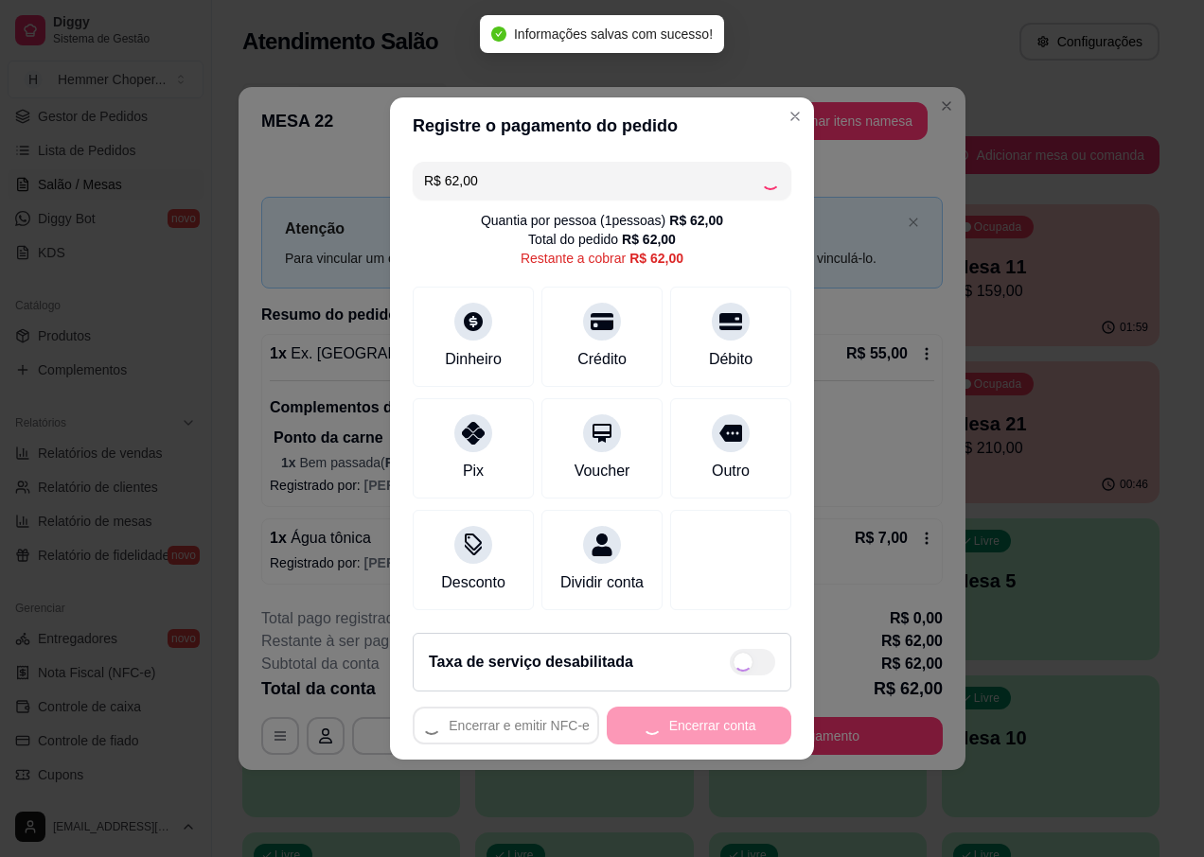
type input "R$ 0,00"
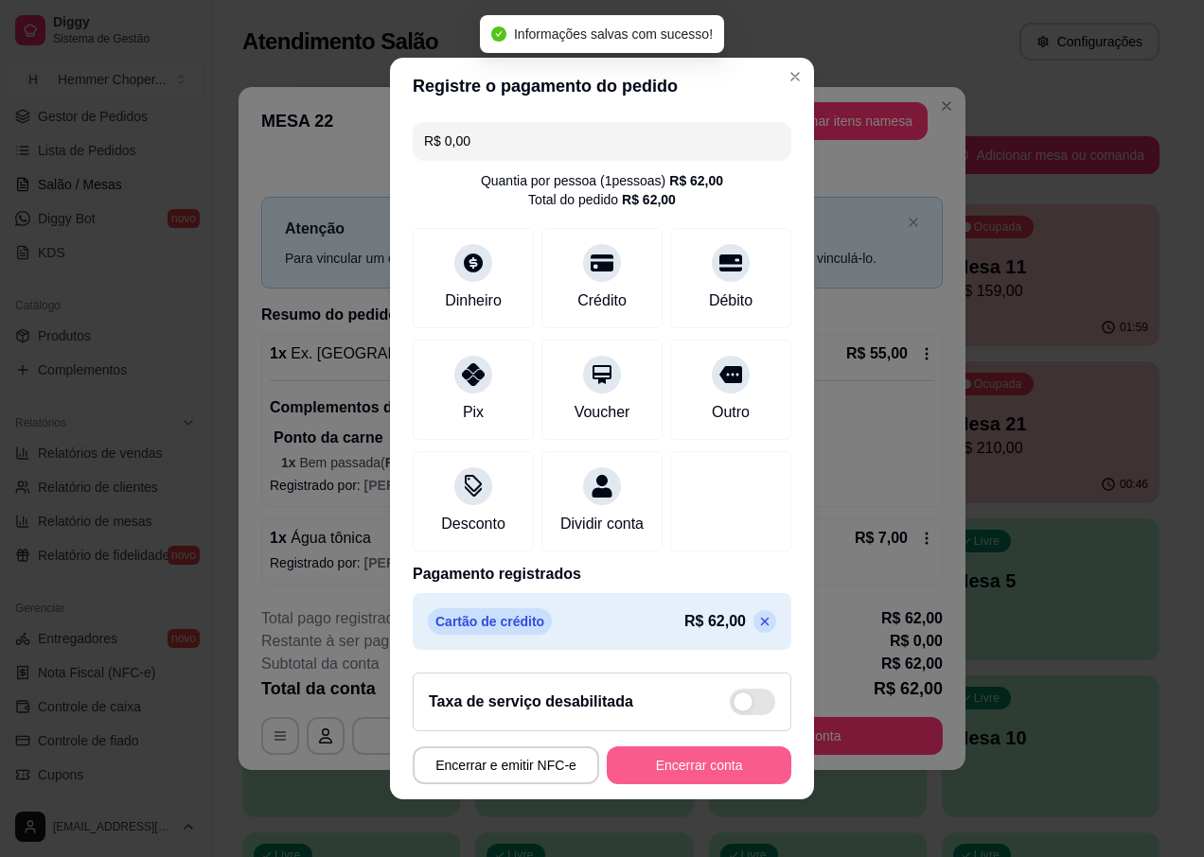
click at [674, 759] on button "Encerrar conta" at bounding box center [699, 766] width 185 height 38
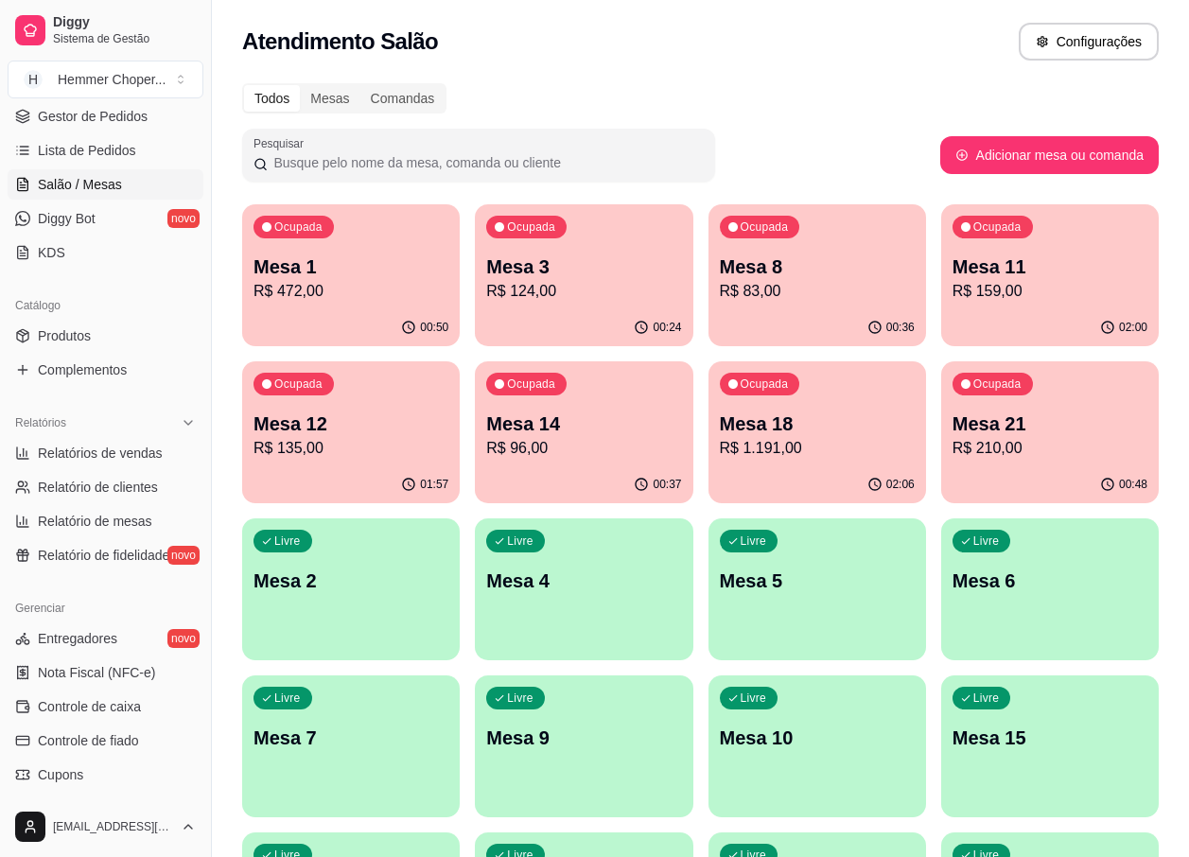
click at [1022, 443] on p "R$ 210,00" at bounding box center [1050, 448] width 195 height 23
click at [744, 412] on p "Mesa 18" at bounding box center [817, 425] width 189 height 26
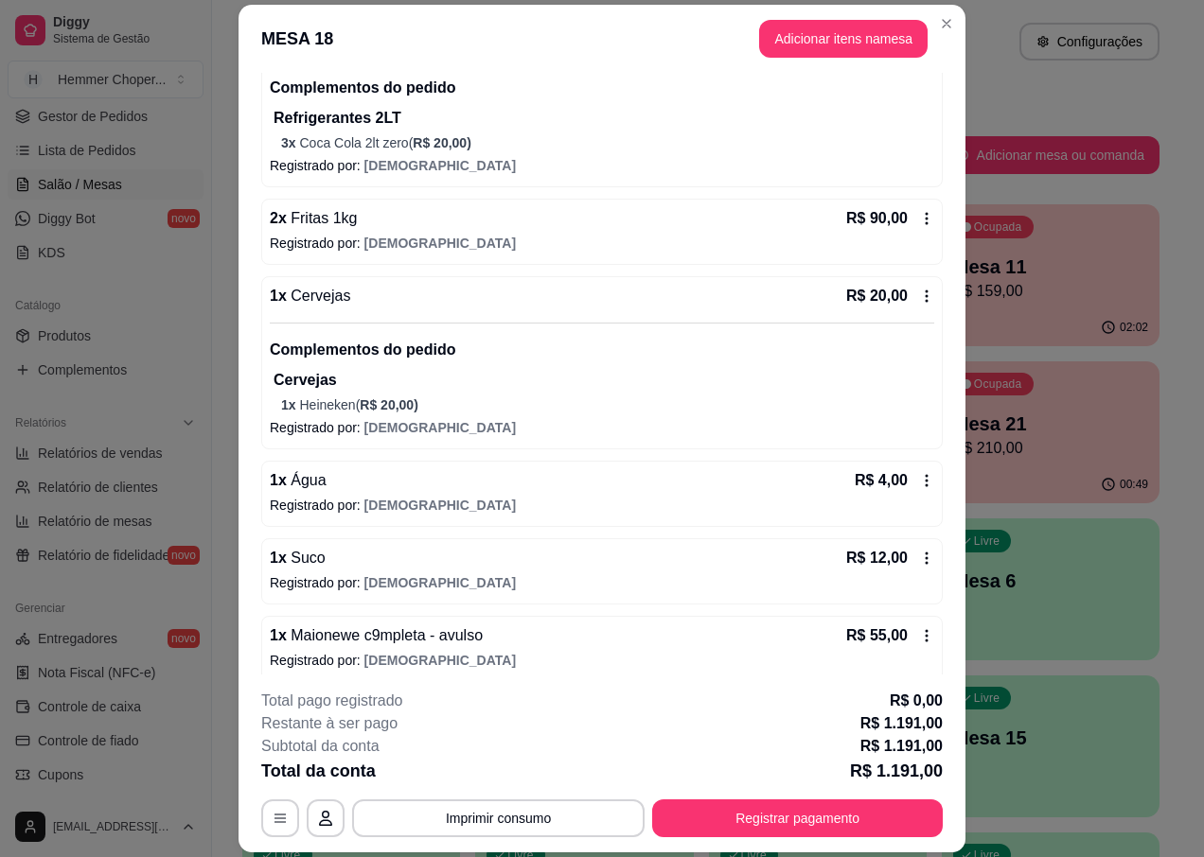
scroll to position [379, 0]
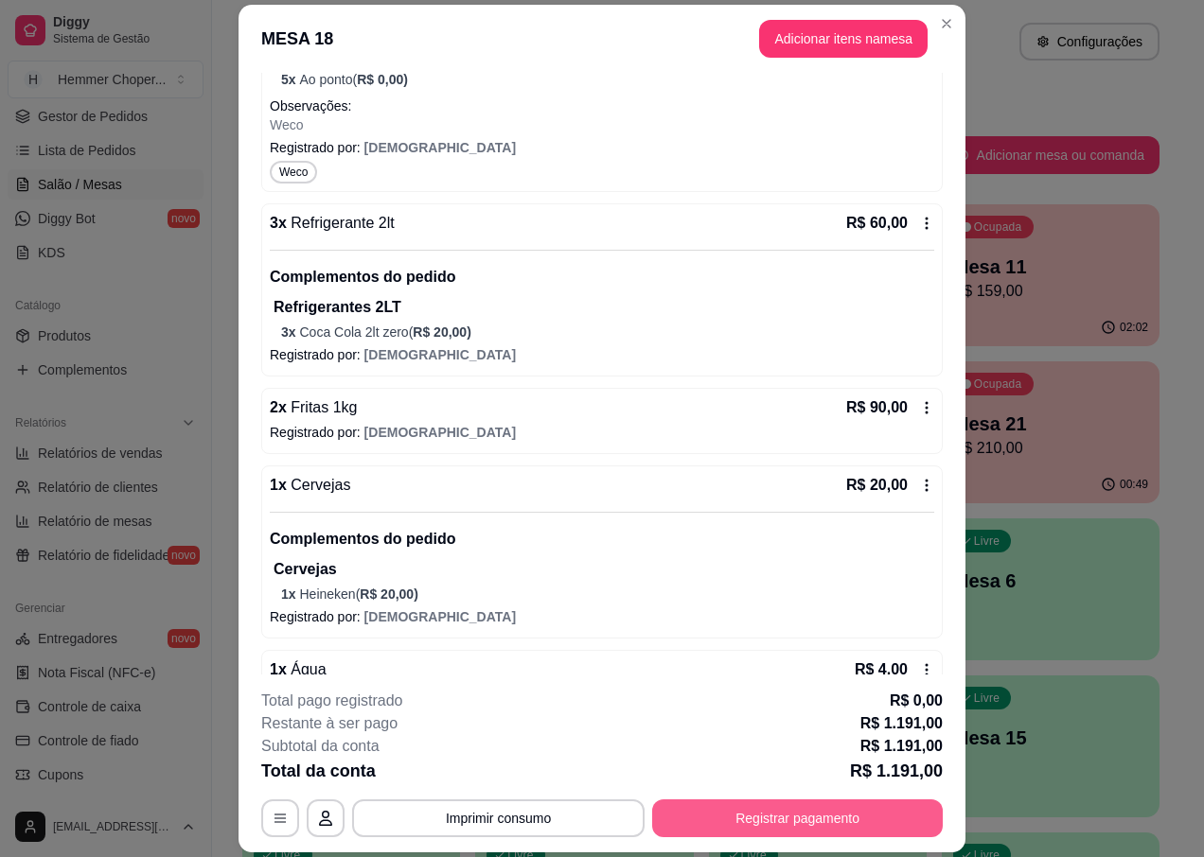
click at [859, 832] on button "Registrar pagamento" at bounding box center [797, 819] width 291 height 38
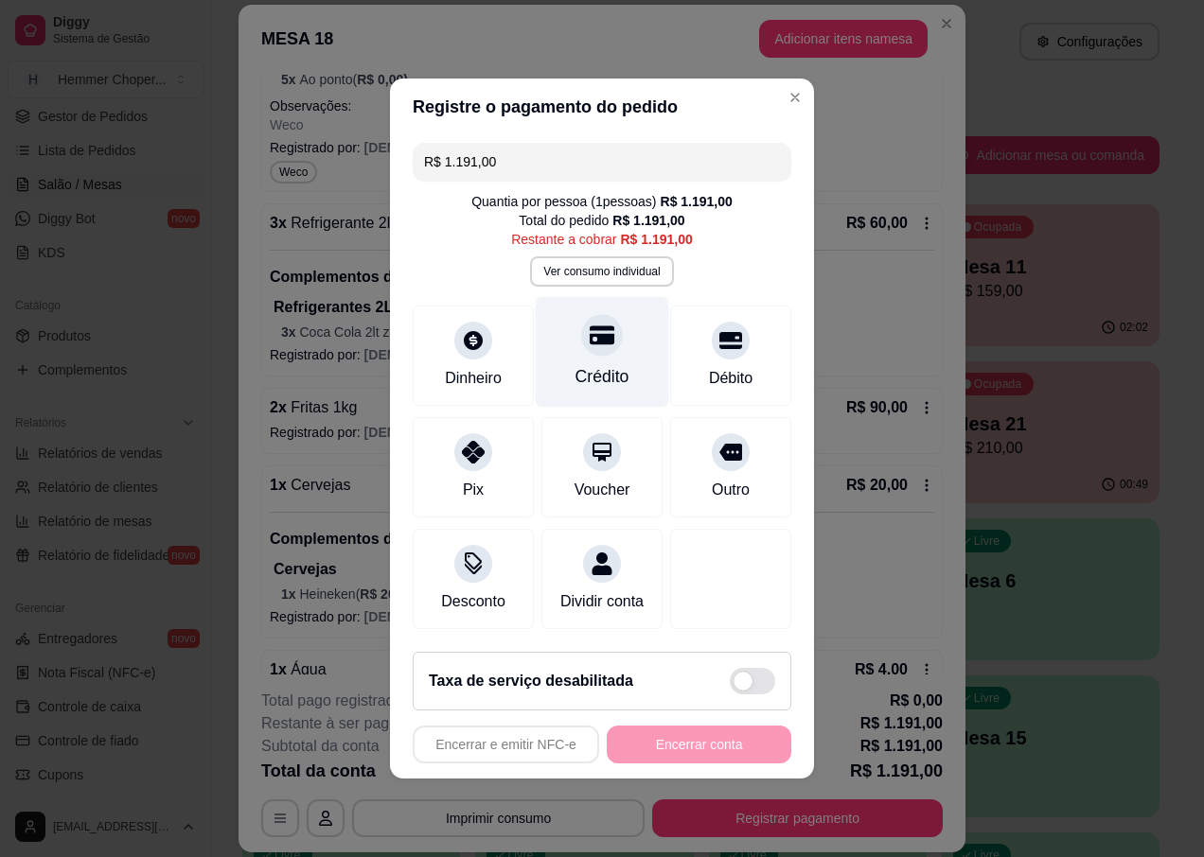
click at [596, 323] on icon at bounding box center [602, 335] width 25 height 25
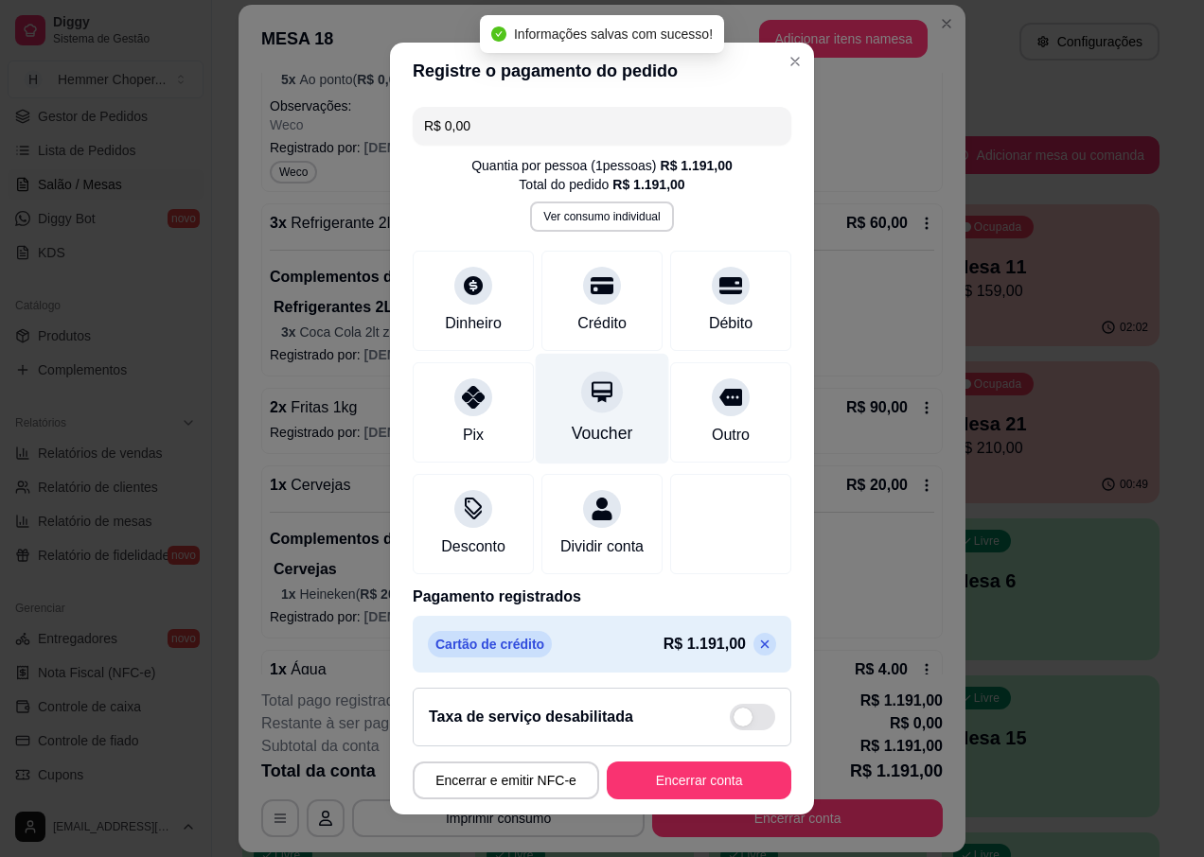
type input "R$ 0,00"
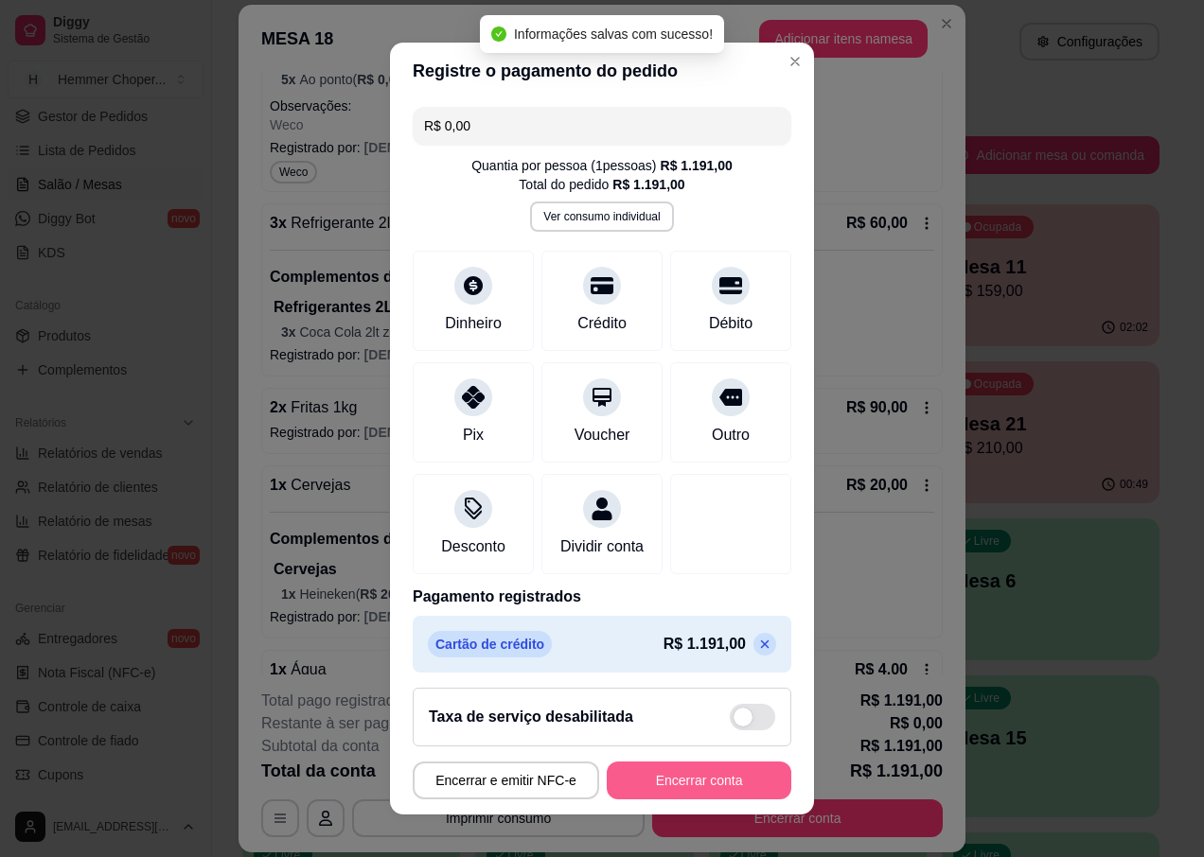
click at [692, 783] on button "Encerrar conta" at bounding box center [699, 781] width 185 height 38
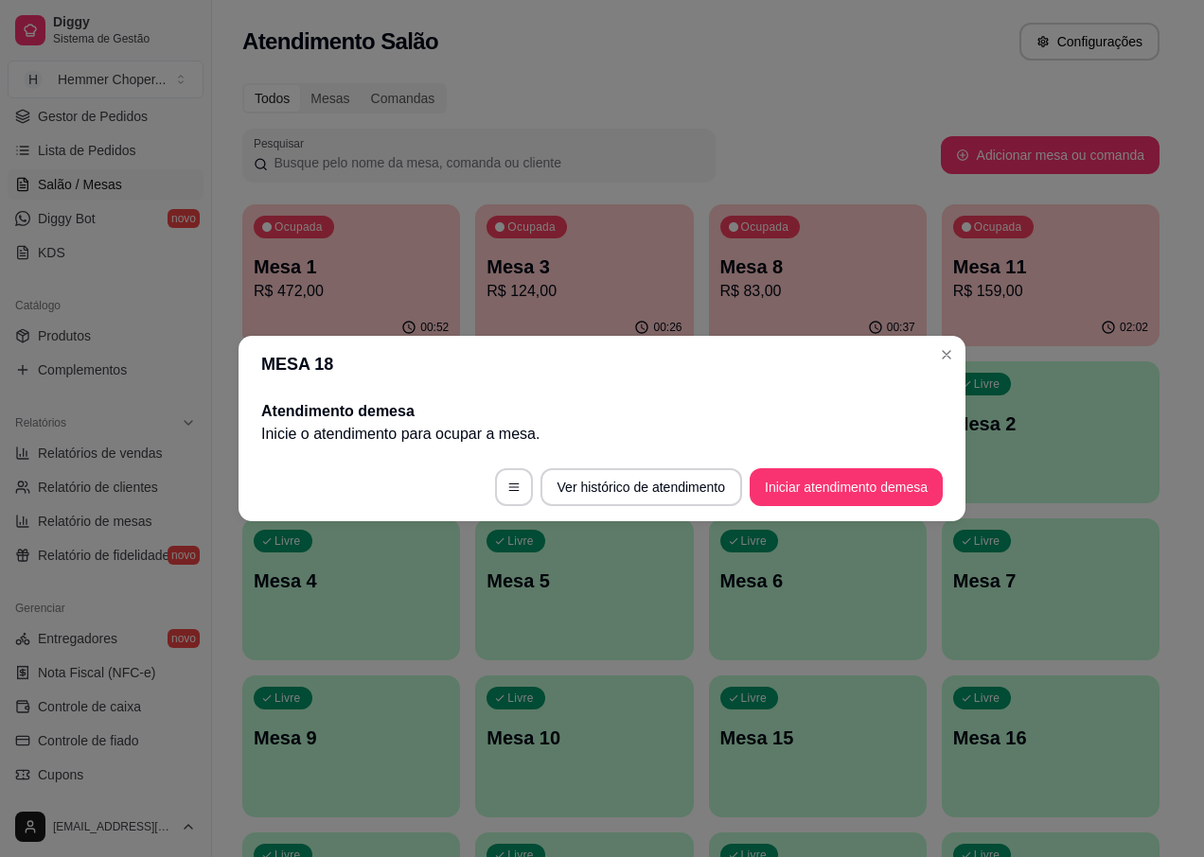
scroll to position [0, 0]
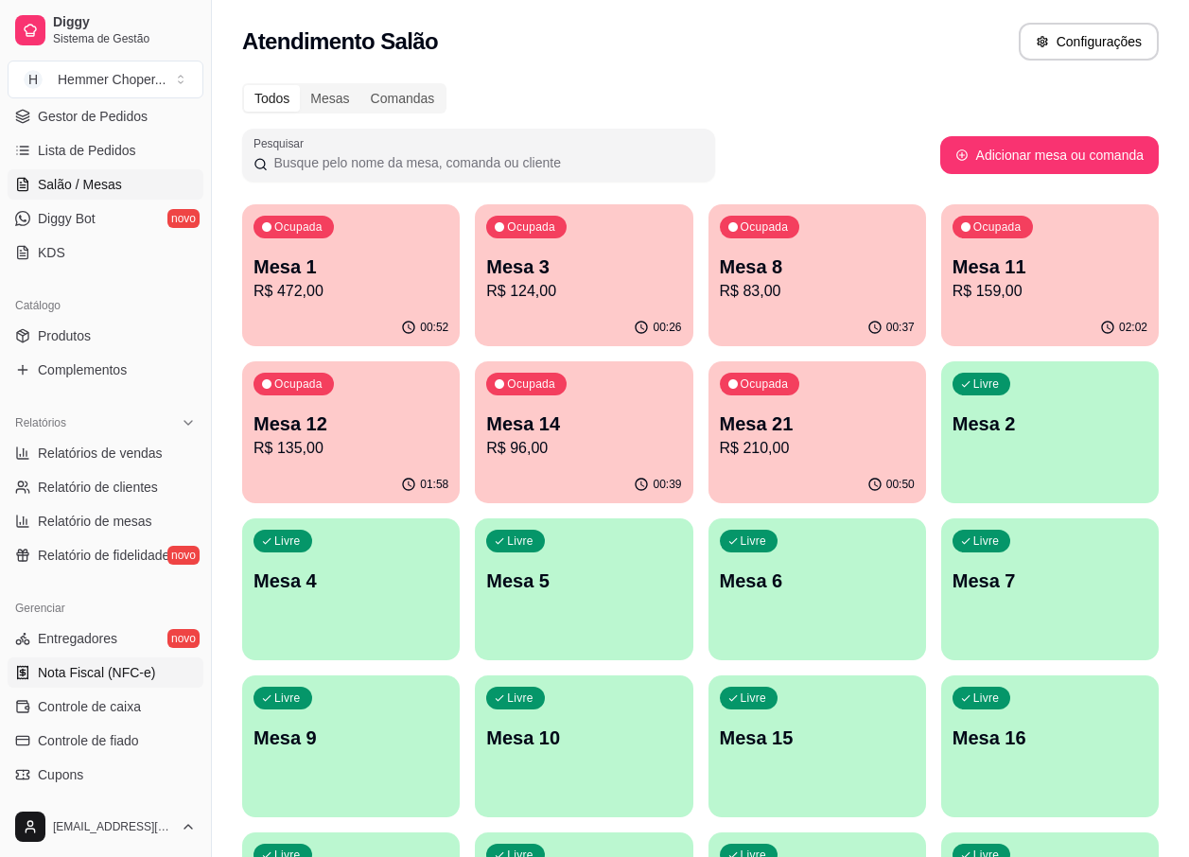
click at [108, 678] on span "Nota Fiscal (NFC-e)" at bounding box center [96, 672] width 117 height 19
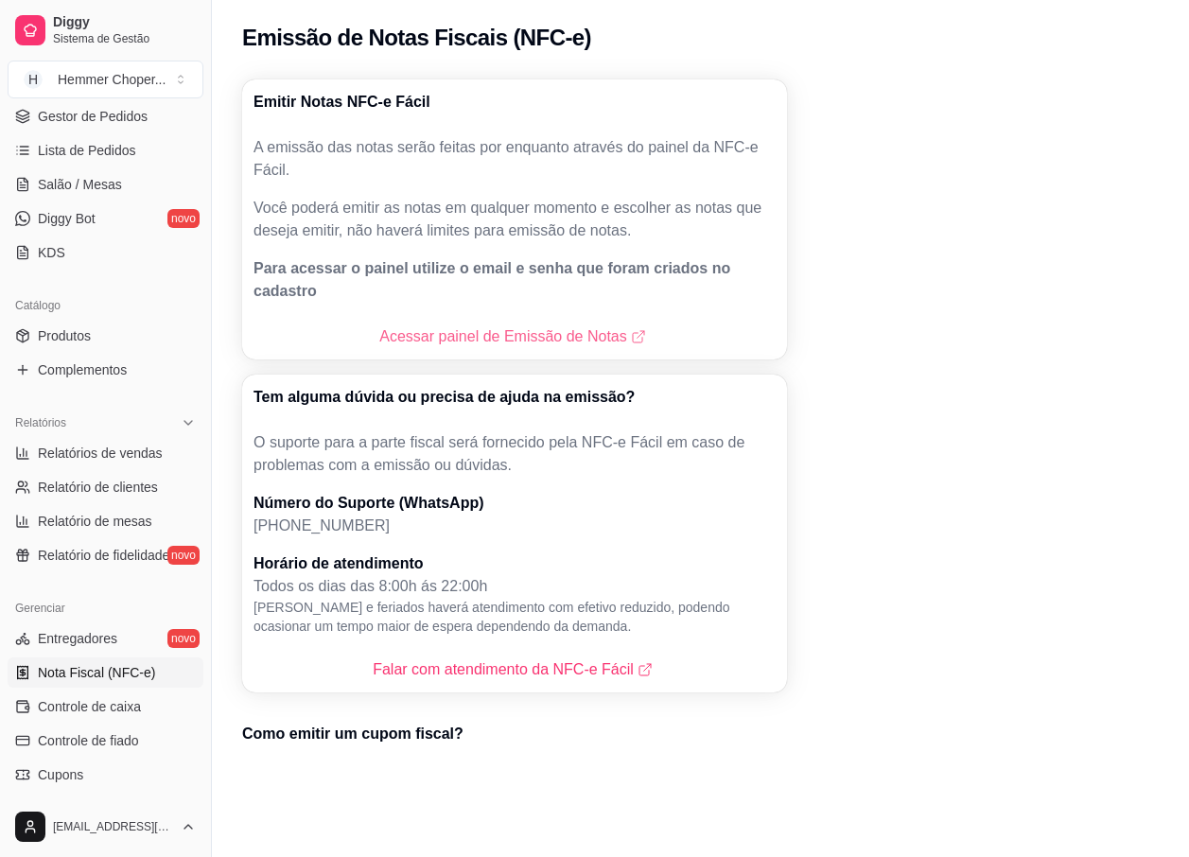
click at [437, 326] on link "Acessar painel de Emissão de Notas" at bounding box center [514, 337] width 270 height 23
click at [96, 186] on span "Salão / Mesas" at bounding box center [80, 184] width 84 height 19
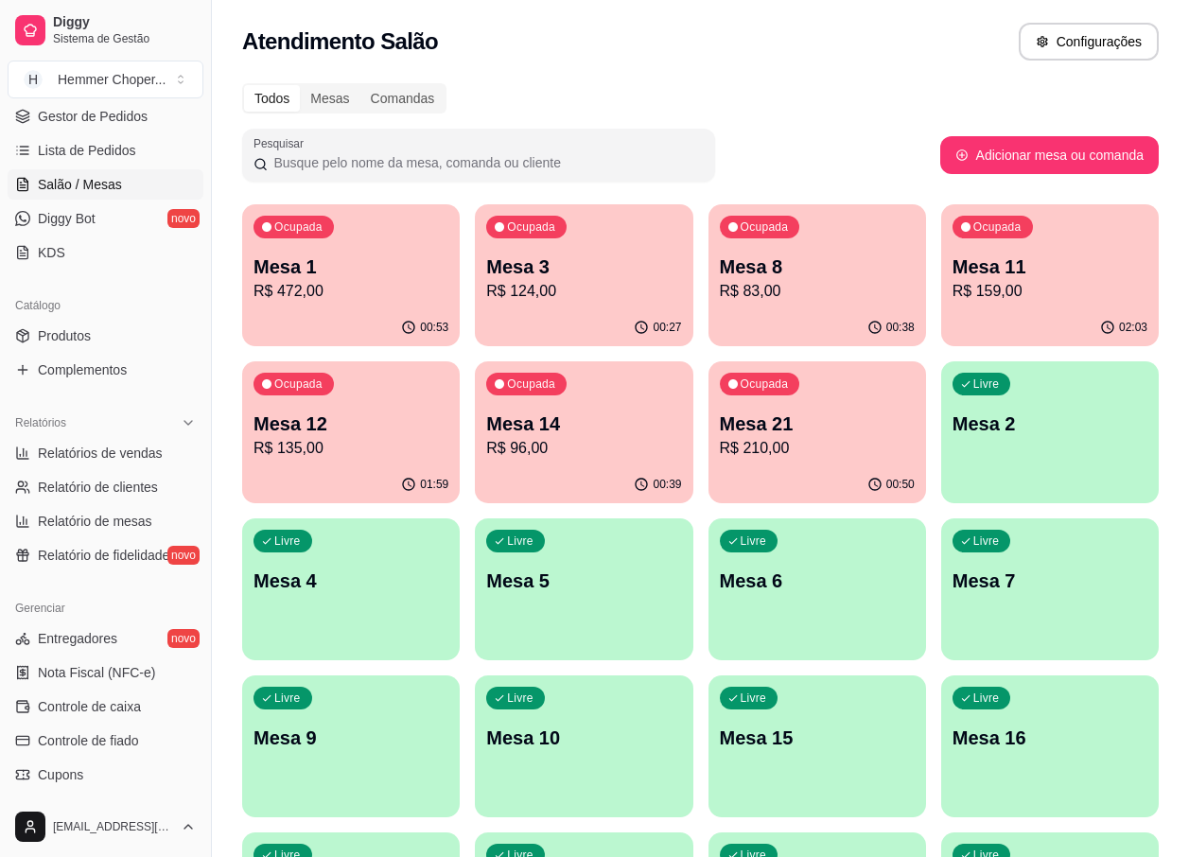
click at [596, 309] on div "00:27" at bounding box center [584, 327] width 218 height 37
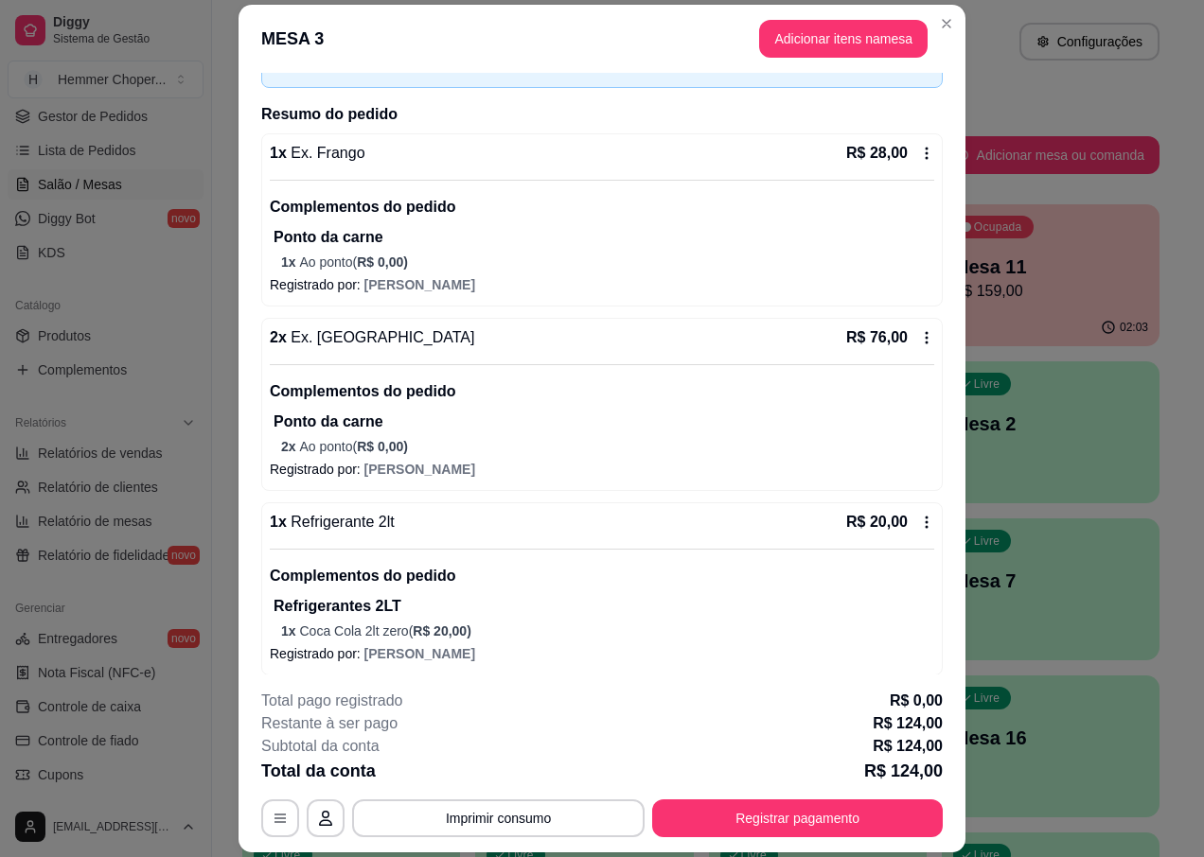
scroll to position [126, 0]
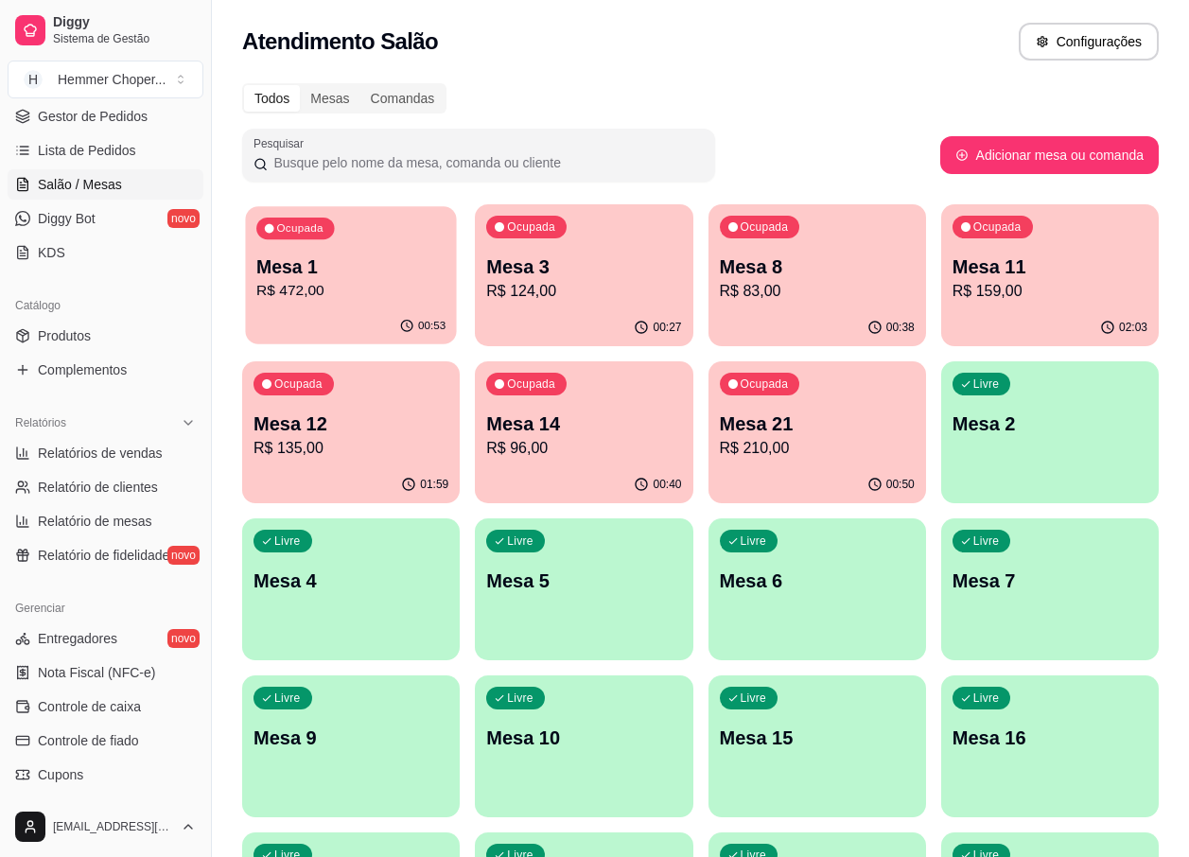
click at [405, 289] on p "R$ 472,00" at bounding box center [350, 291] width 189 height 22
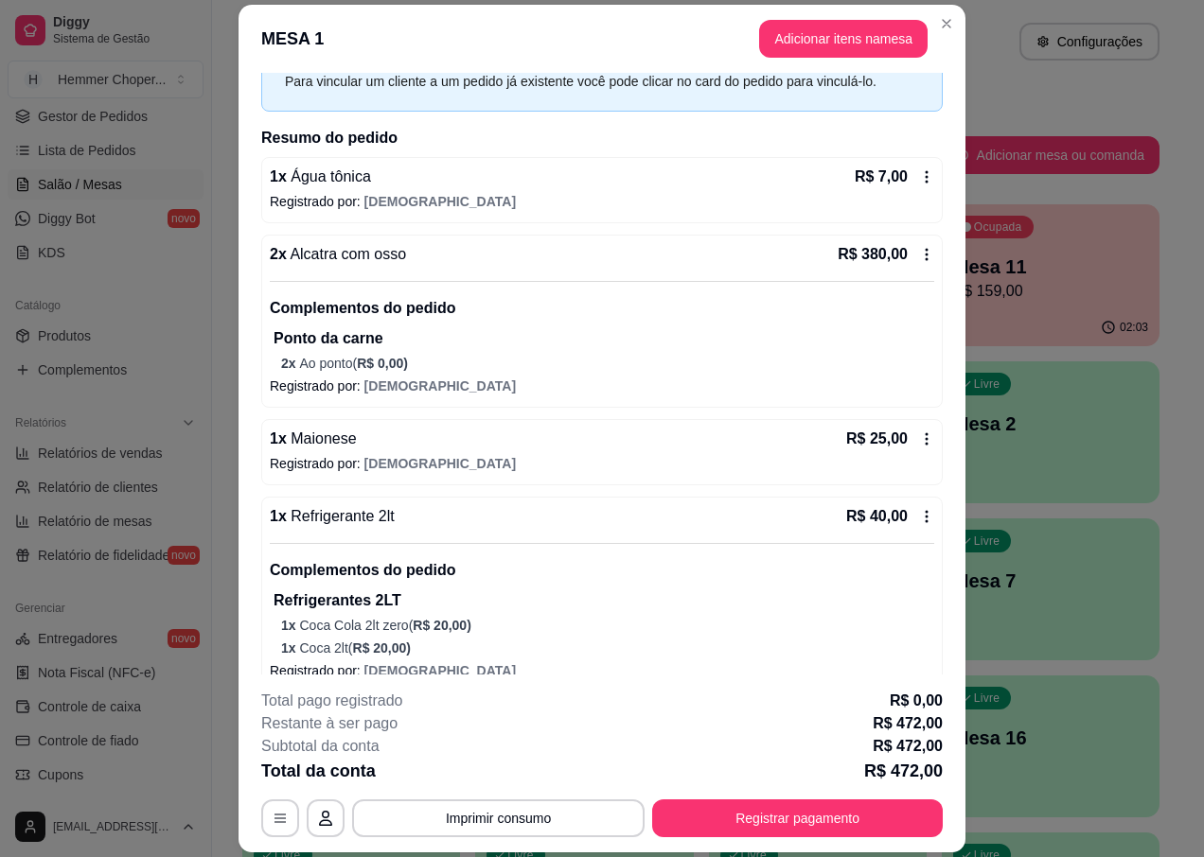
scroll to position [304, 0]
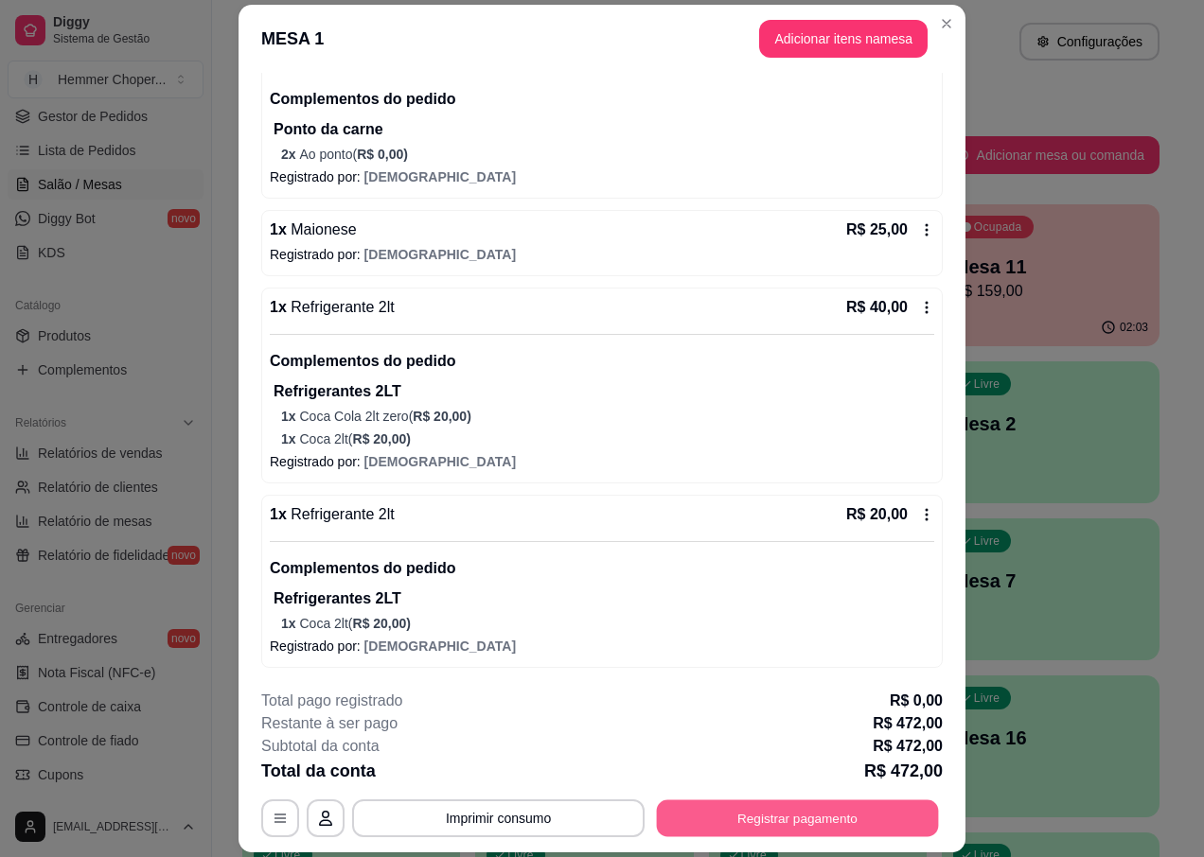
click at [784, 820] on button "Registrar pagamento" at bounding box center [798, 819] width 282 height 37
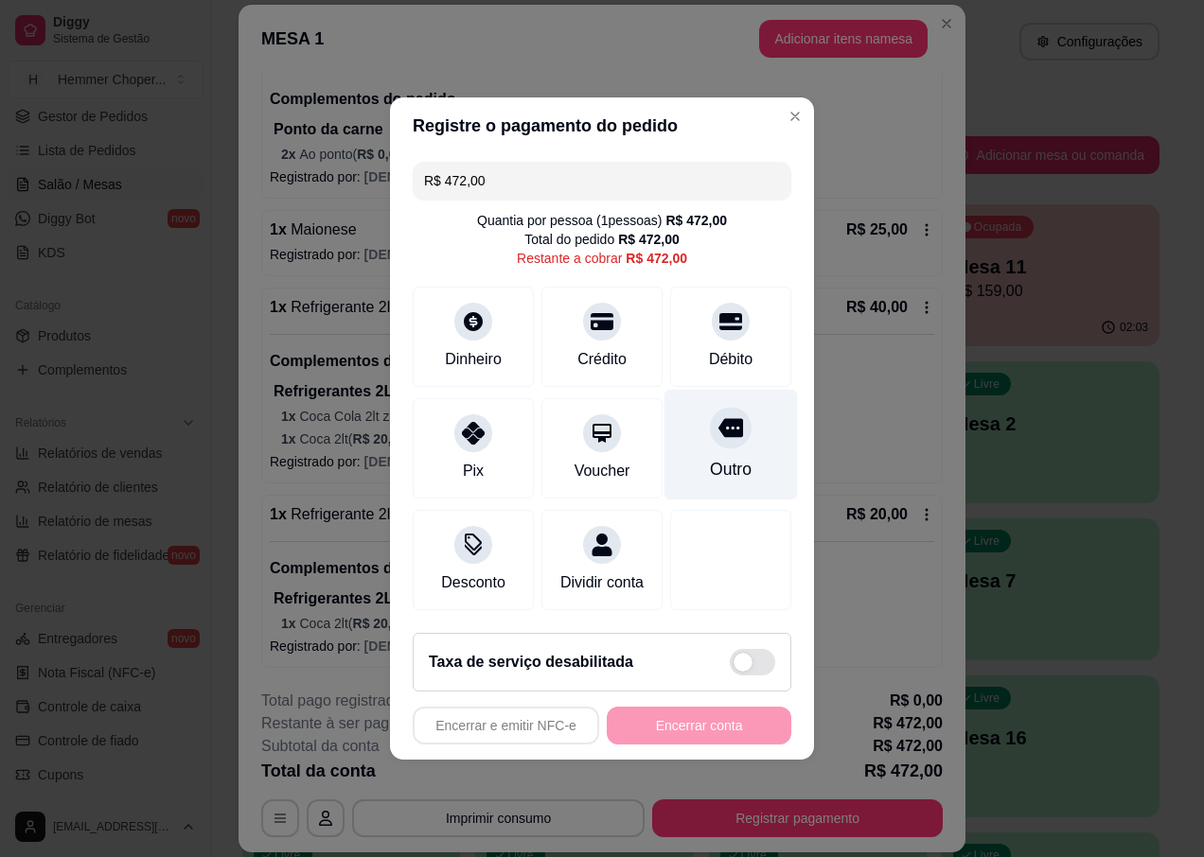
click at [718, 422] on icon at bounding box center [730, 427] width 25 height 25
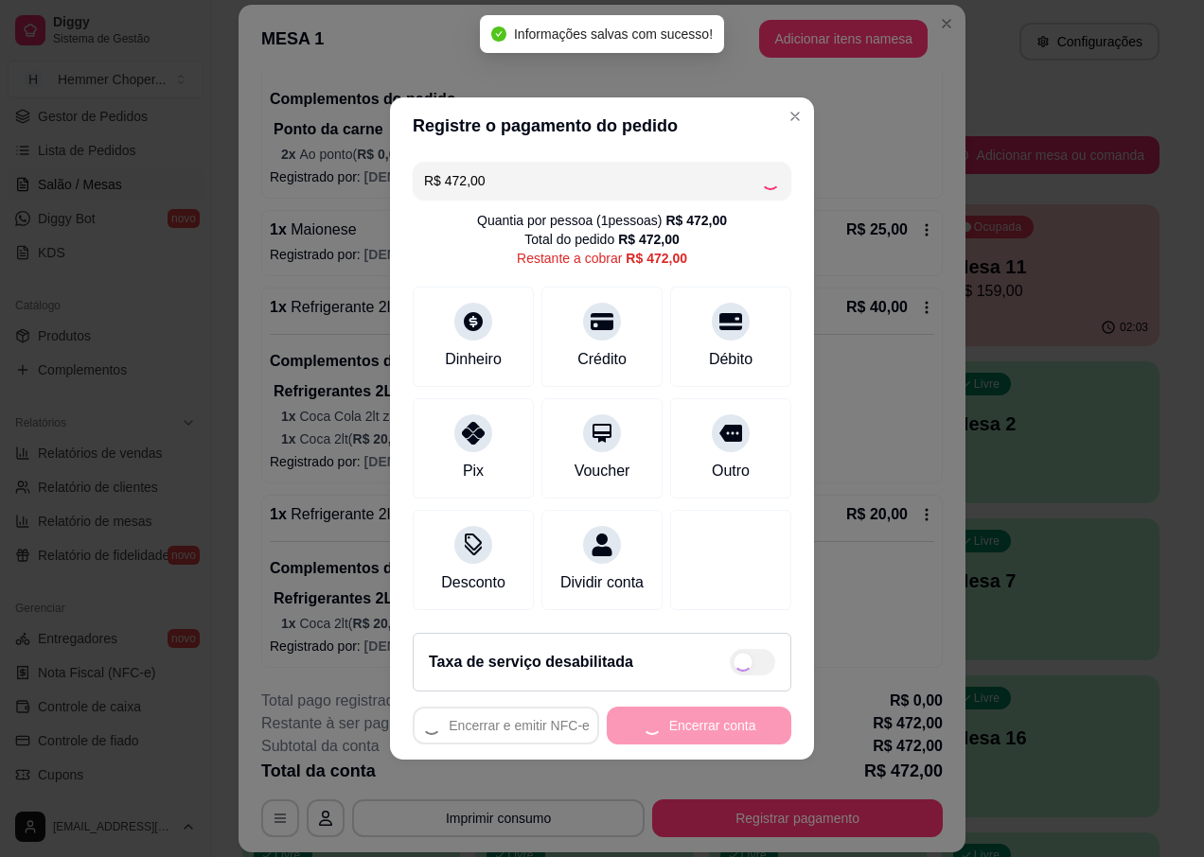
type input "R$ 0,00"
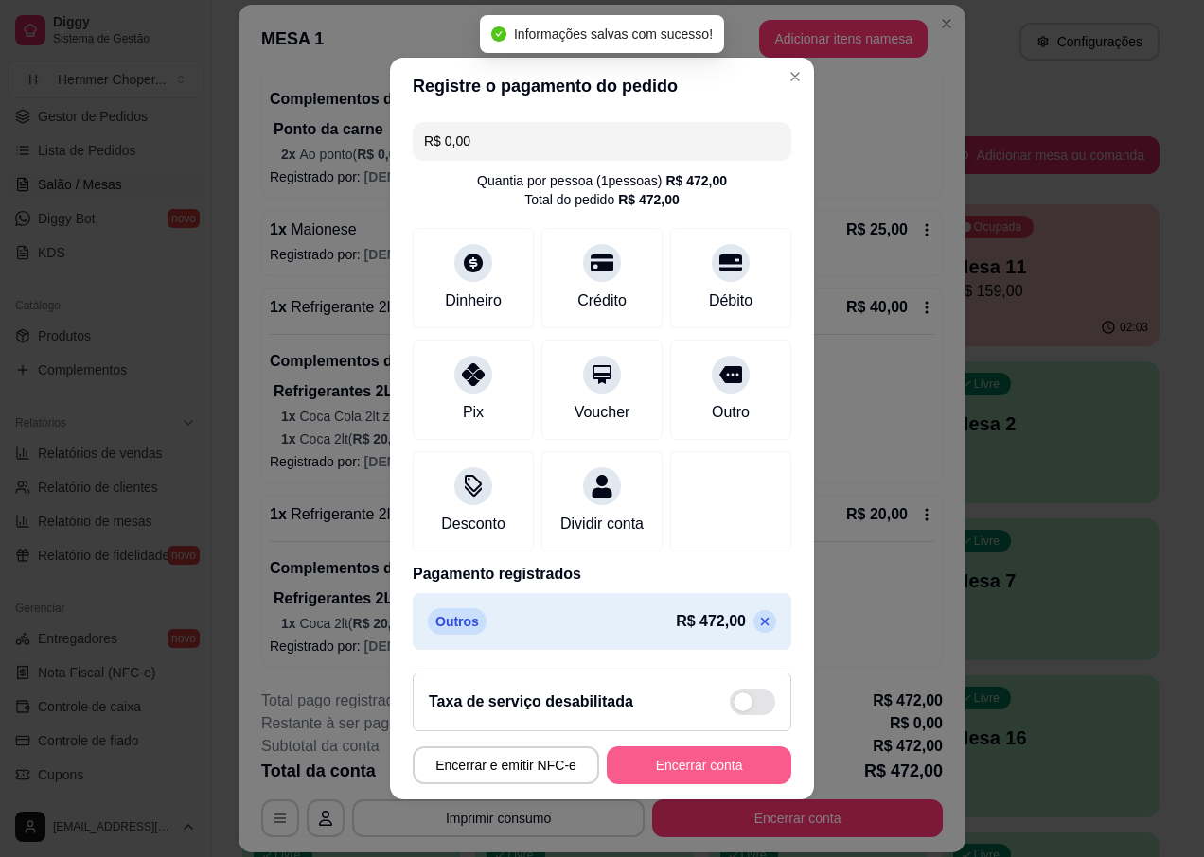
click at [717, 768] on button "Encerrar conta" at bounding box center [699, 766] width 185 height 38
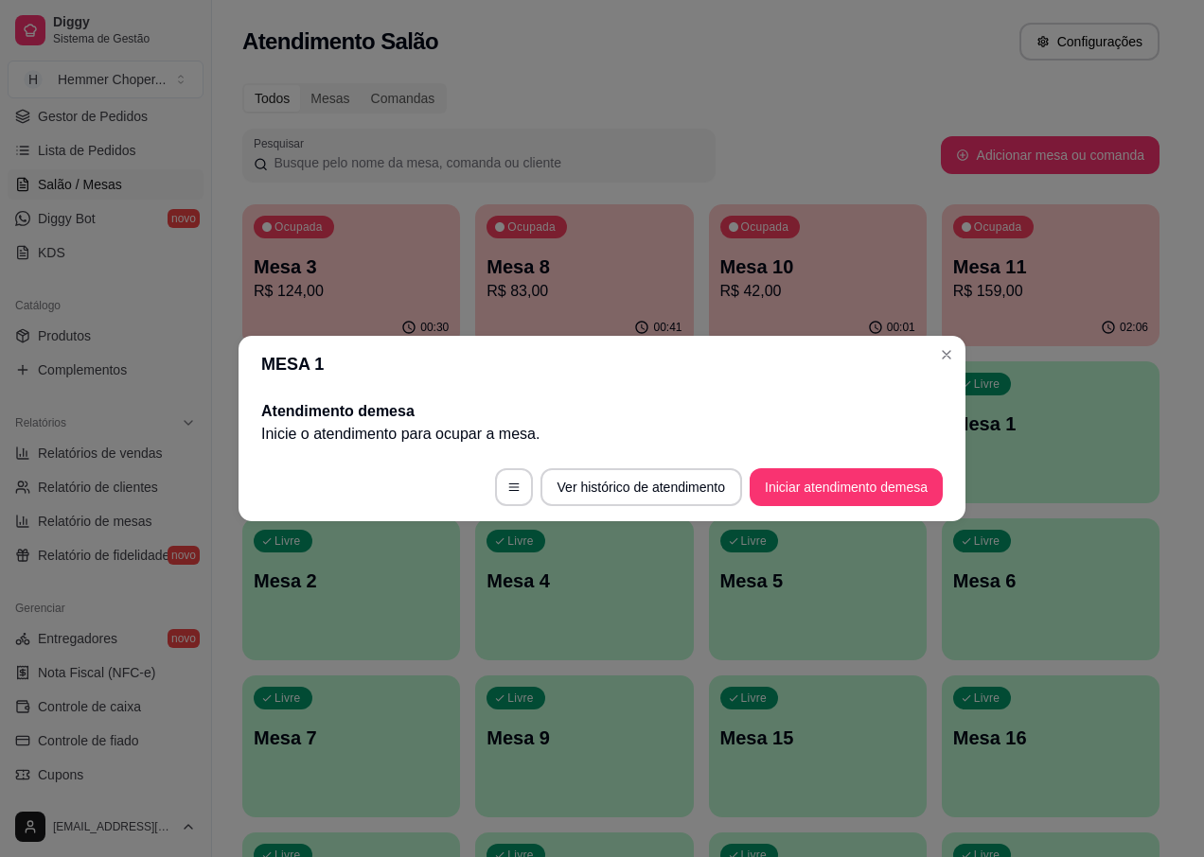
scroll to position [0, 0]
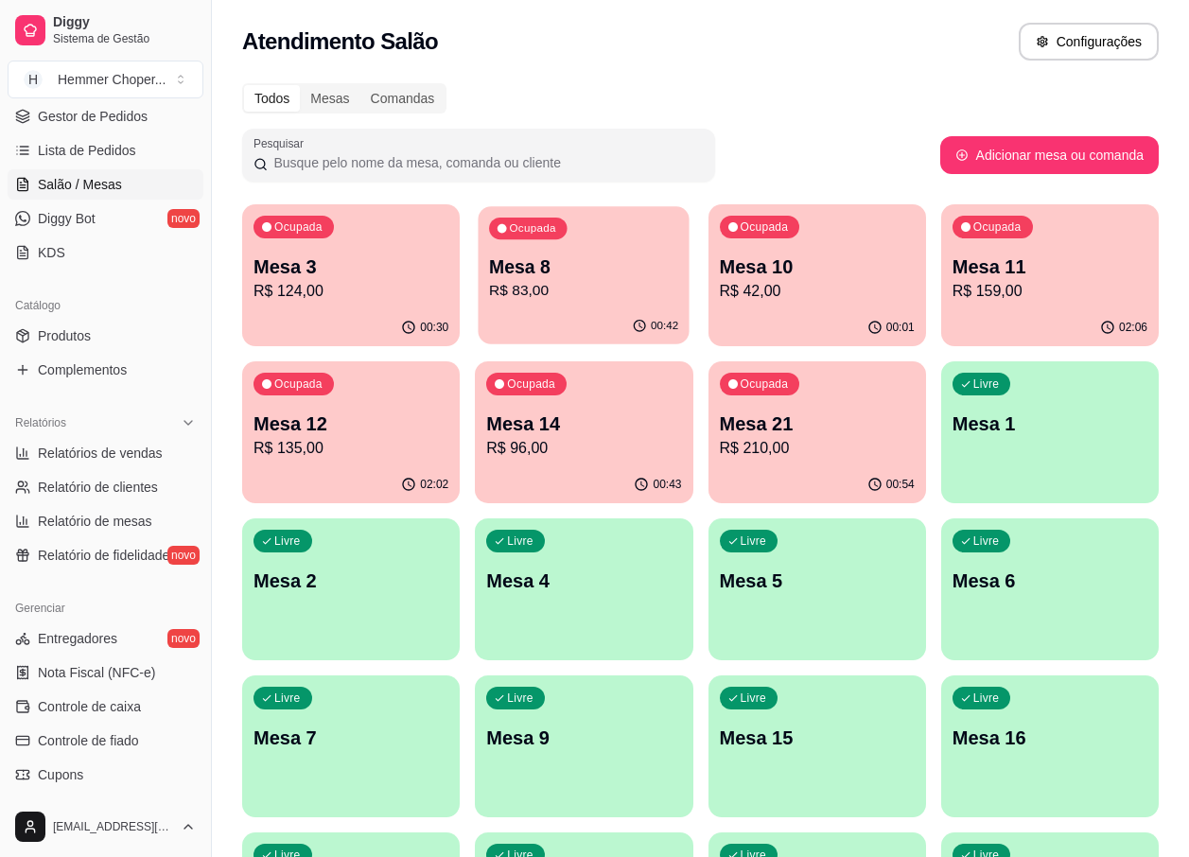
click at [629, 271] on p "Mesa 8" at bounding box center [583, 268] width 189 height 26
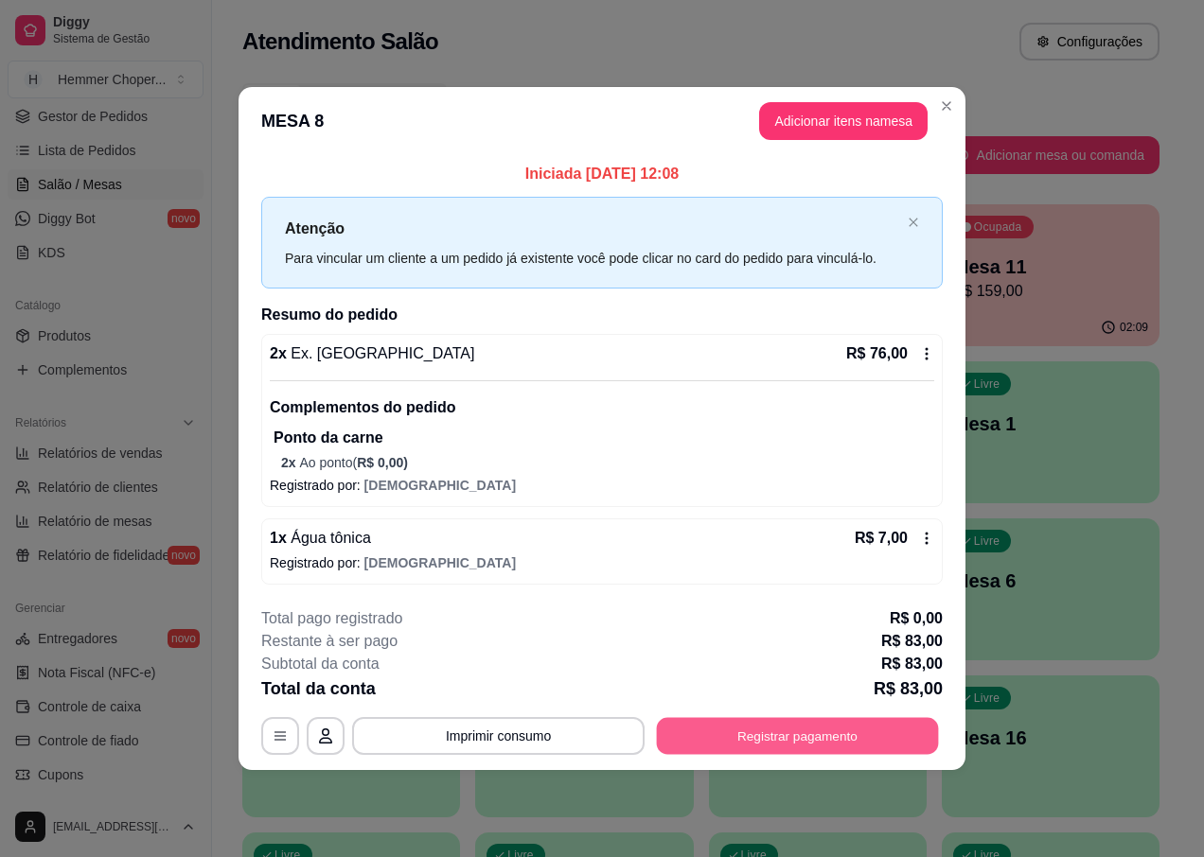
click at [830, 743] on button "Registrar pagamento" at bounding box center [798, 736] width 282 height 37
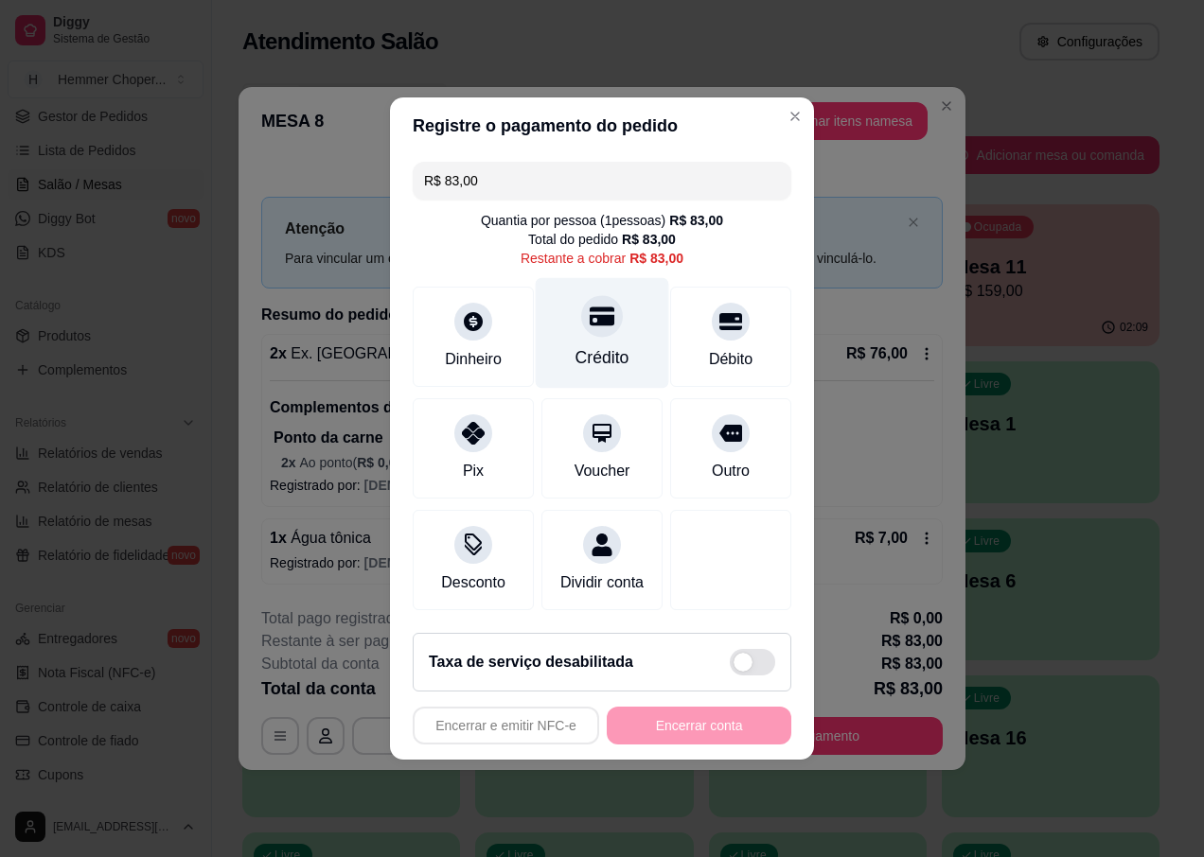
click at [608, 330] on div "Crédito" at bounding box center [602, 333] width 133 height 111
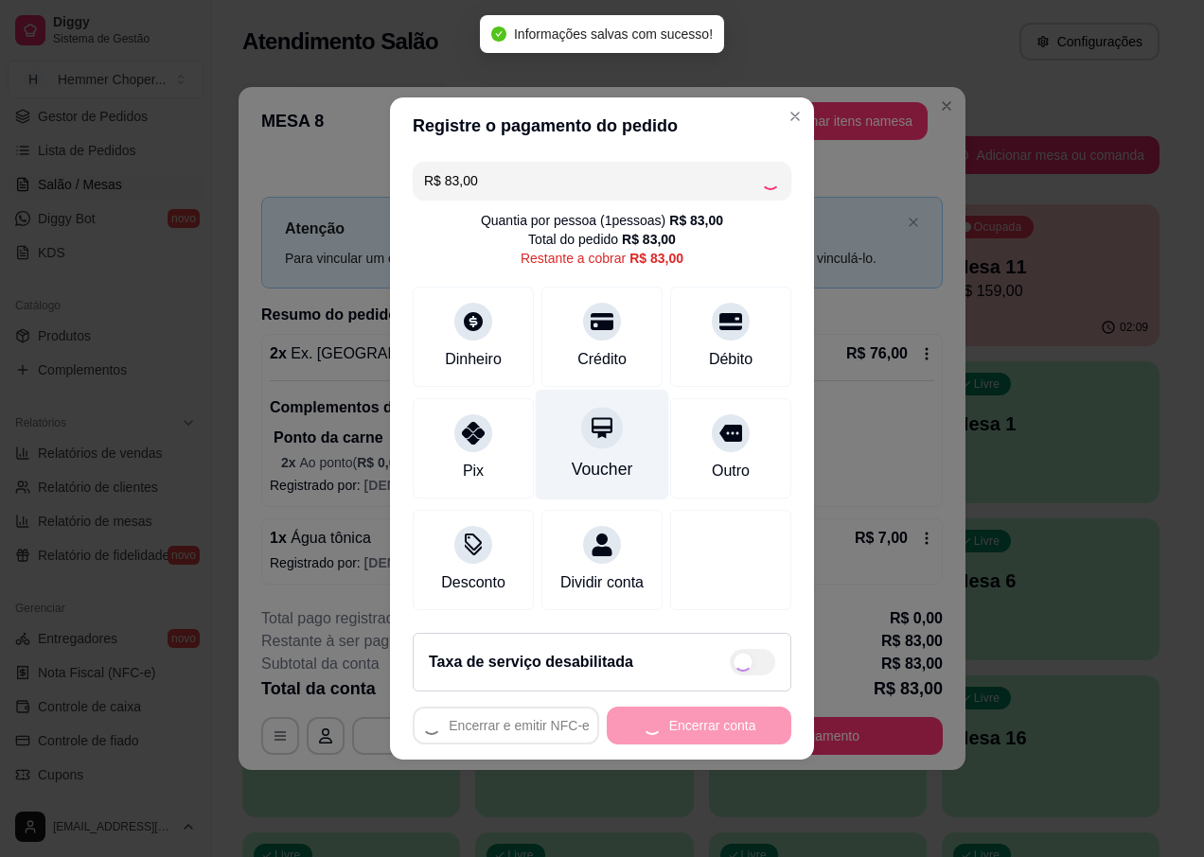
type input "R$ 0,00"
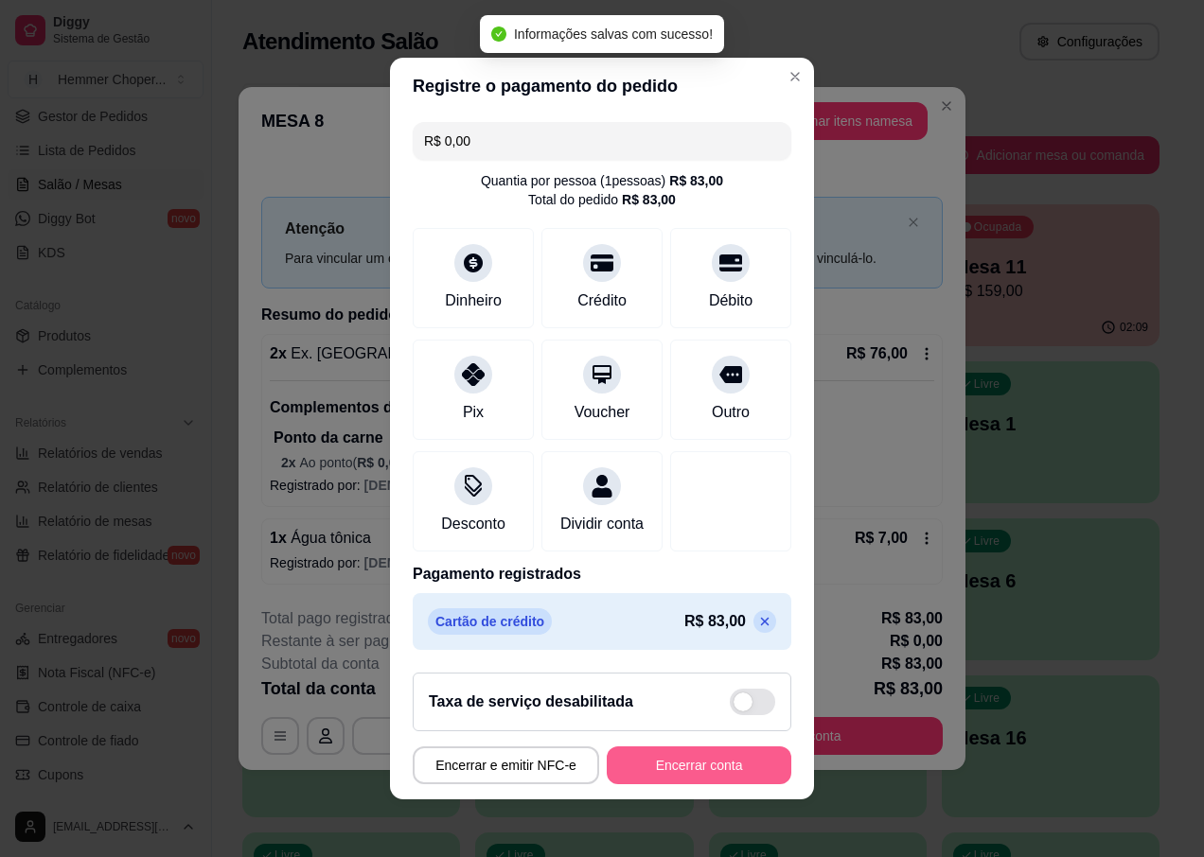
click at [680, 766] on button "Encerrar conta" at bounding box center [699, 766] width 185 height 38
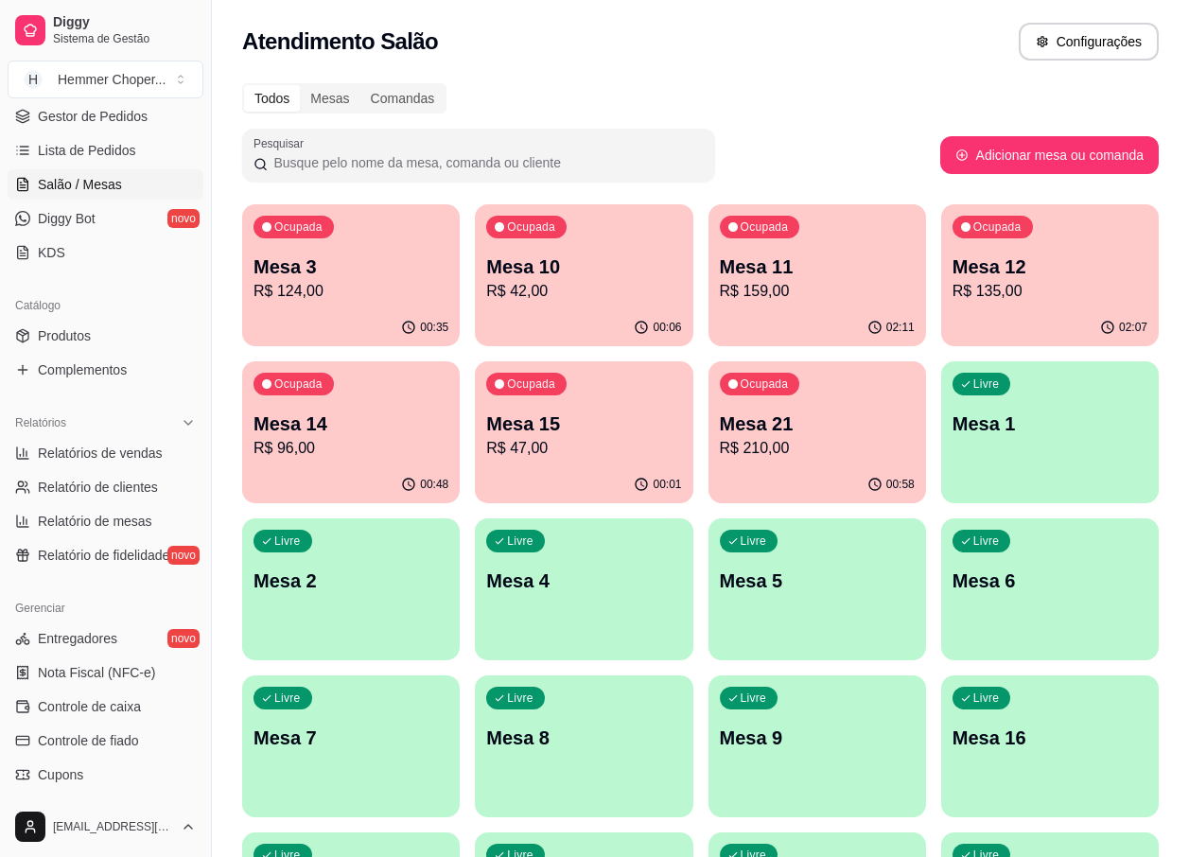
click at [356, 436] on div "Mesa 14 R$ 96,00" at bounding box center [351, 435] width 195 height 49
click at [596, 431] on p "Mesa 15" at bounding box center [583, 425] width 189 height 26
click at [997, 270] on p "Mesa 12" at bounding box center [1050, 267] width 195 height 26
click at [841, 266] on p "Mesa 11" at bounding box center [817, 267] width 195 height 26
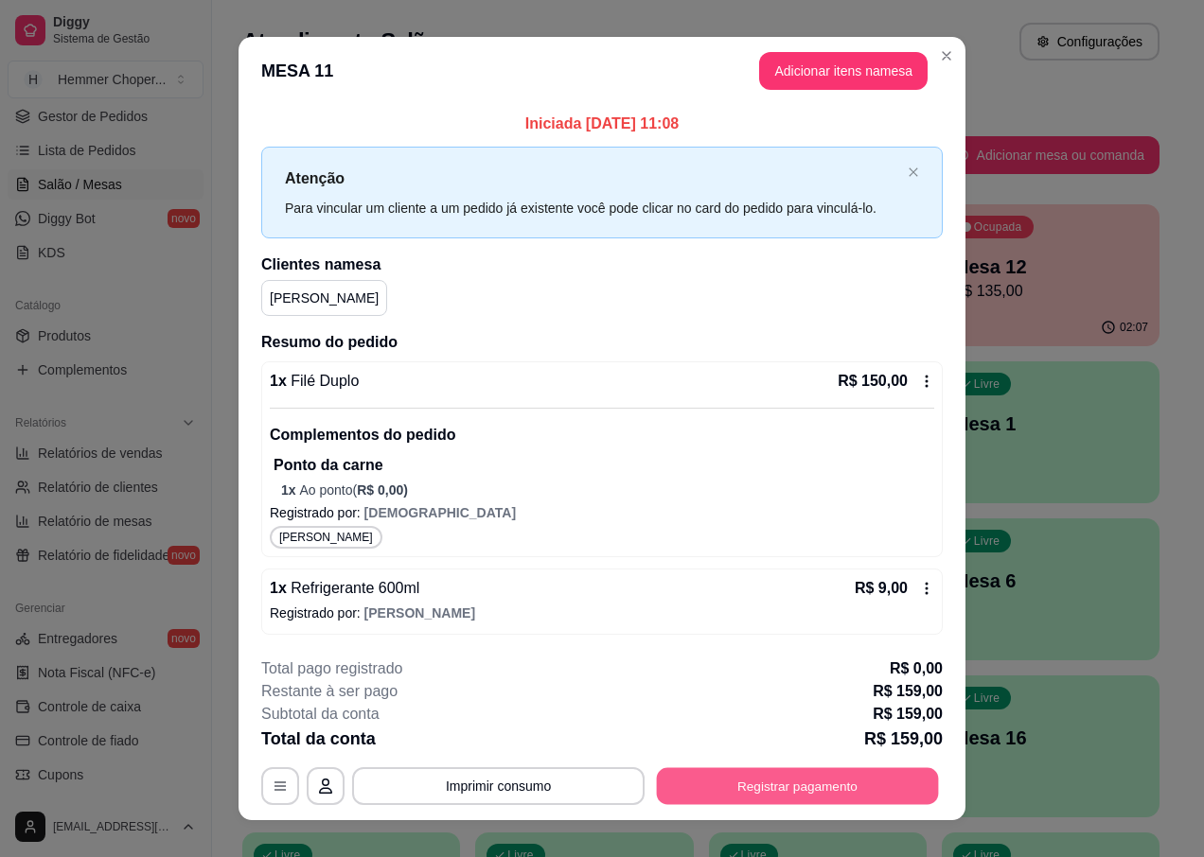
click at [764, 779] on button "Registrar pagamento" at bounding box center [798, 786] width 282 height 37
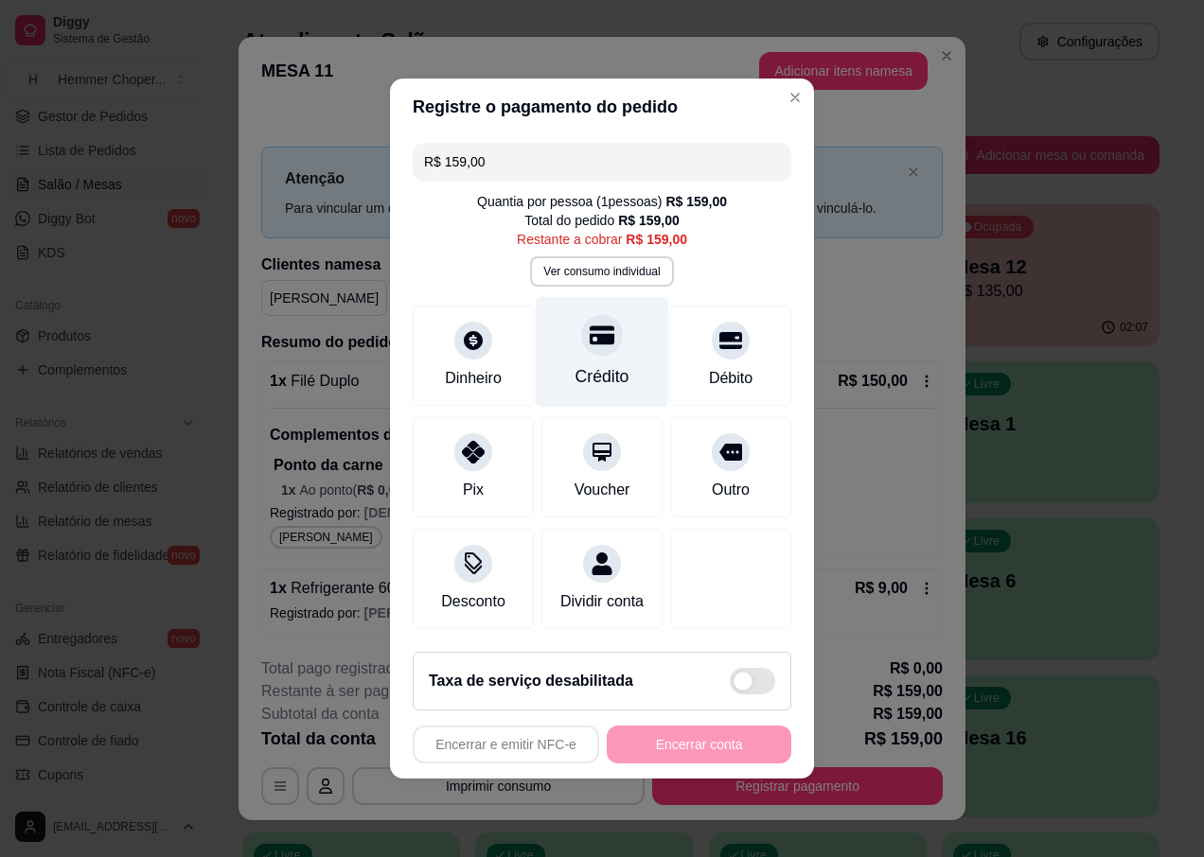
click at [604, 364] on div "Crédito" at bounding box center [602, 376] width 54 height 25
type input "R$ 0,00"
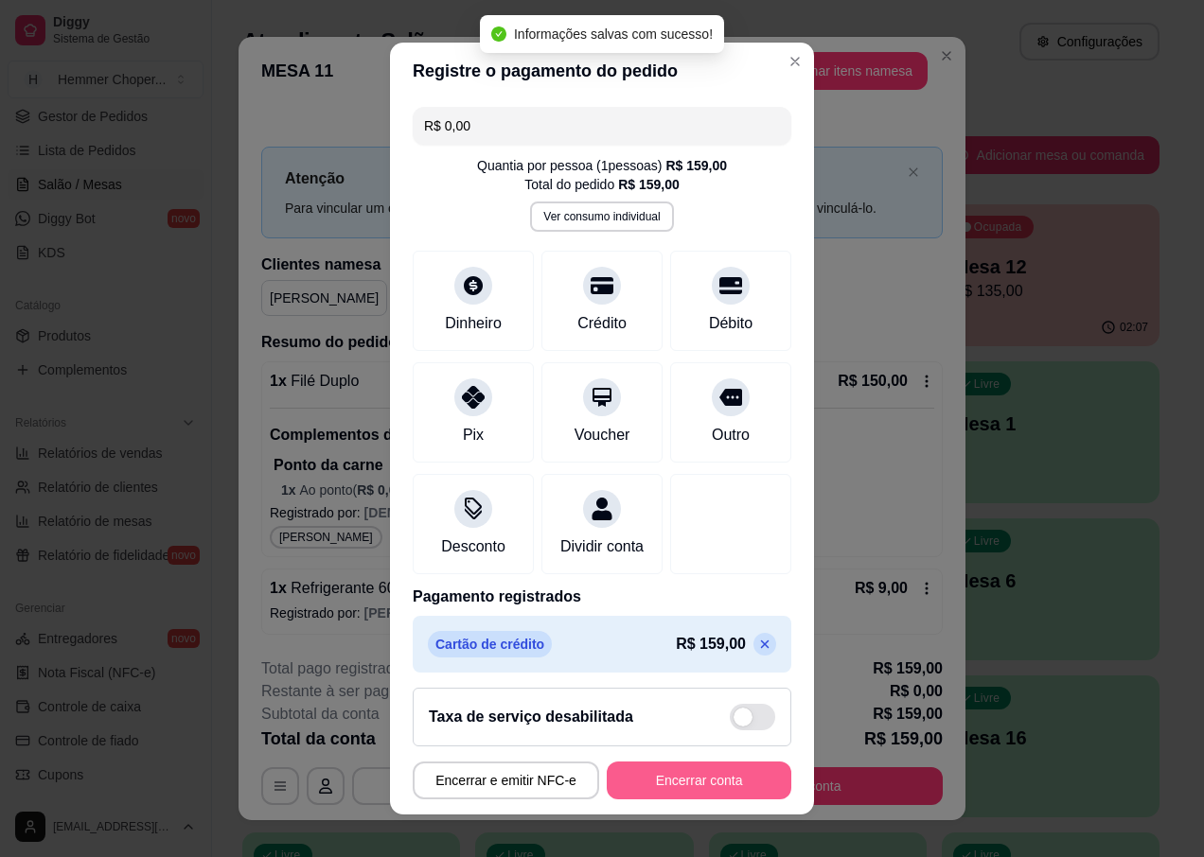
click at [704, 777] on button "Encerrar conta" at bounding box center [699, 781] width 185 height 38
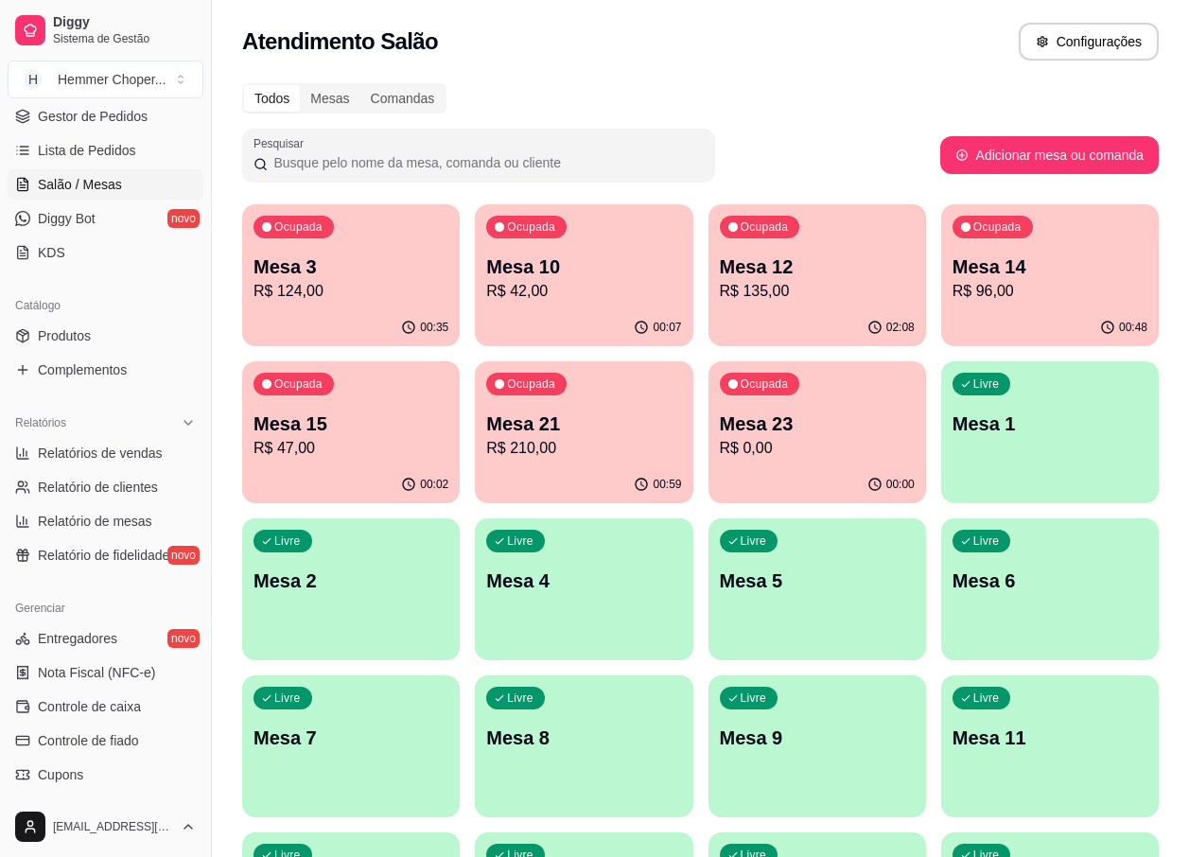
click at [984, 281] on p "R$ 96,00" at bounding box center [1050, 291] width 195 height 23
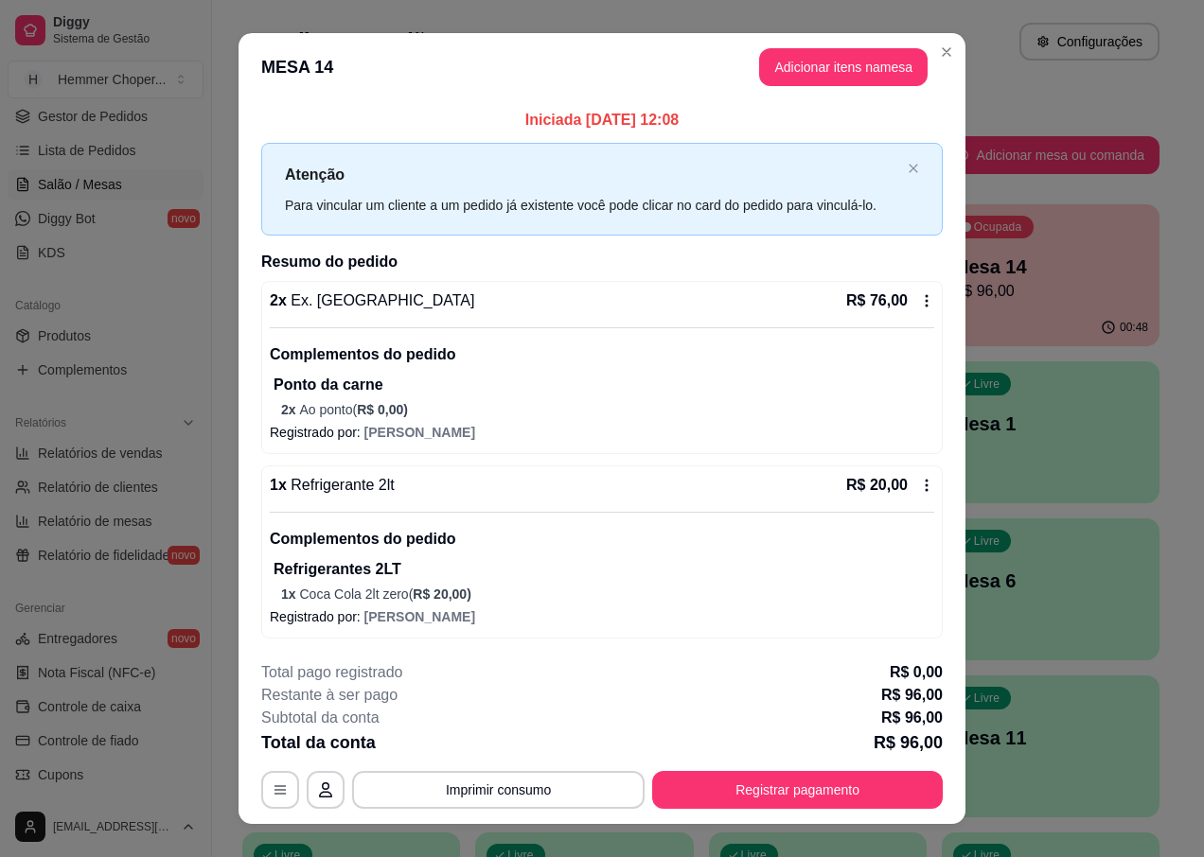
scroll to position [27, 0]
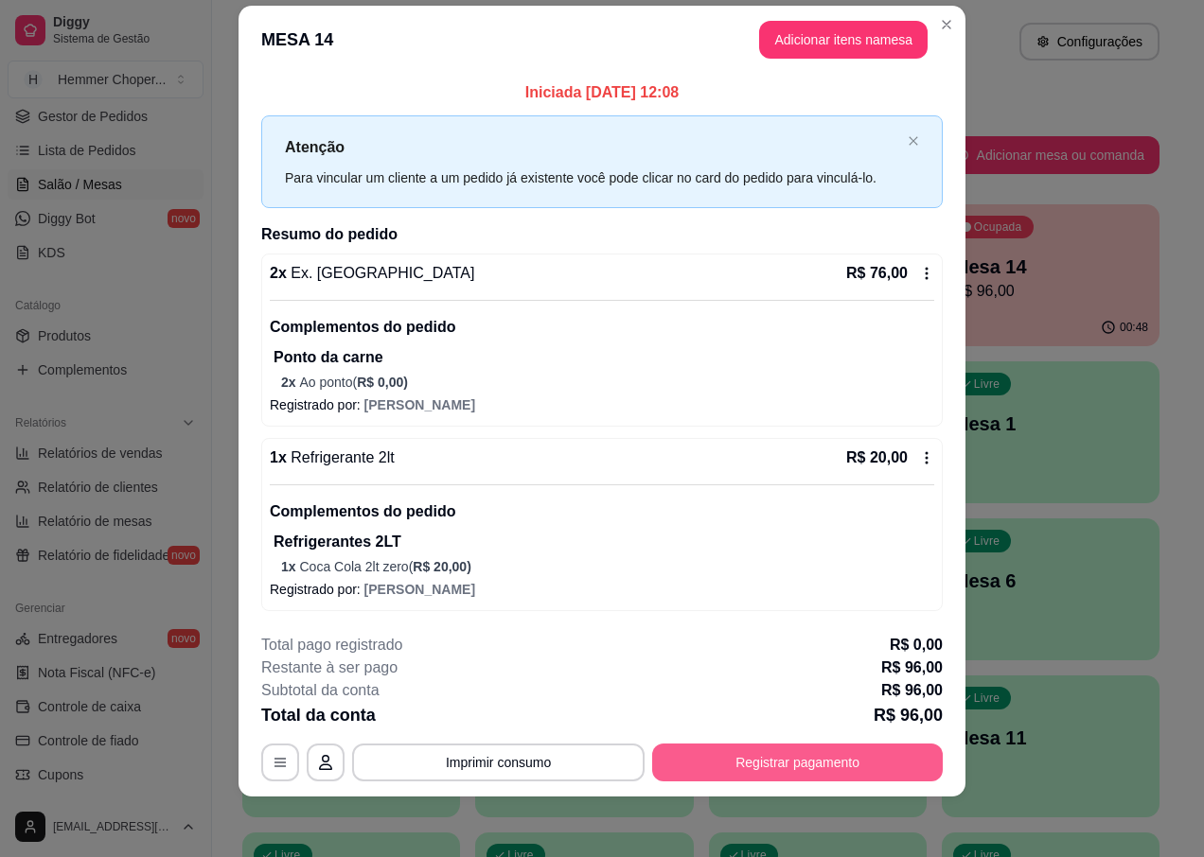
click at [820, 766] on button "Registrar pagamento" at bounding box center [797, 763] width 291 height 38
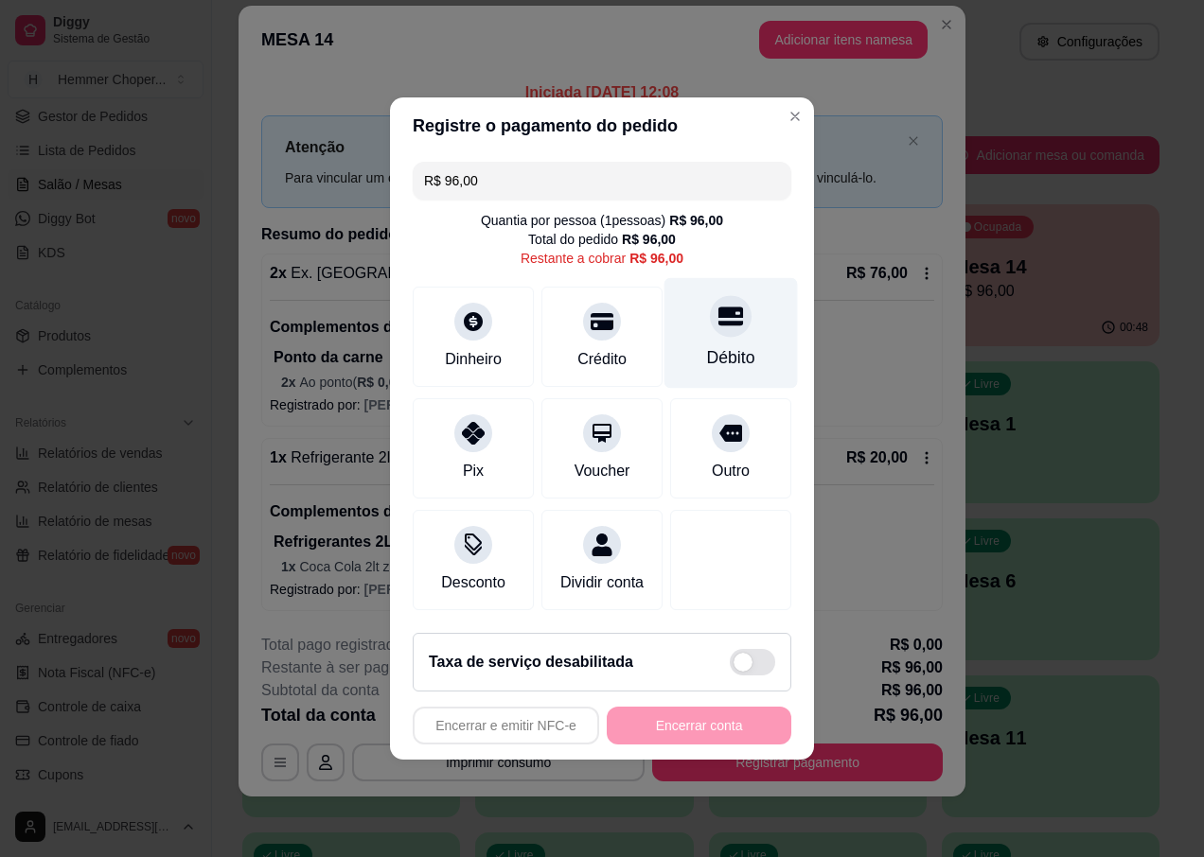
click at [720, 345] on div "Débito" at bounding box center [731, 357] width 48 height 25
type input "R$ 0,00"
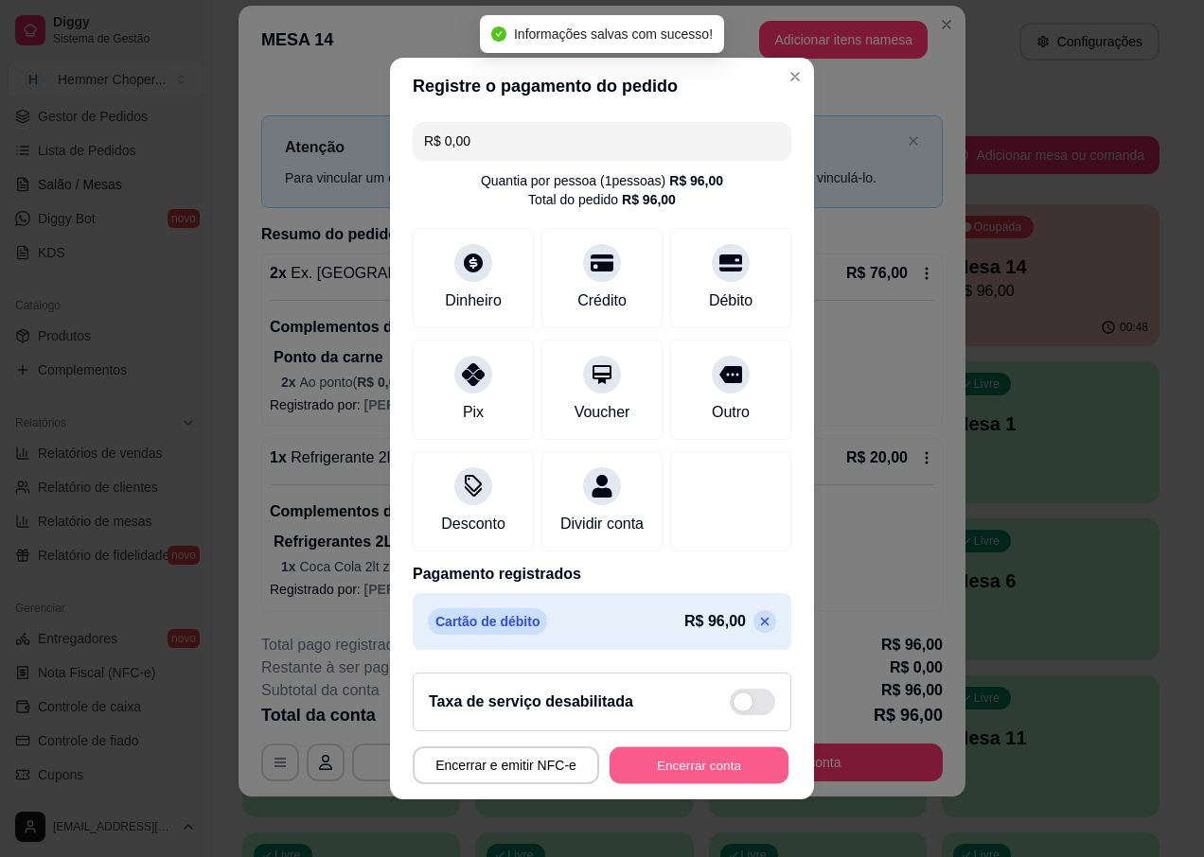
click at [709, 782] on button "Encerrar conta" at bounding box center [698, 766] width 179 height 37
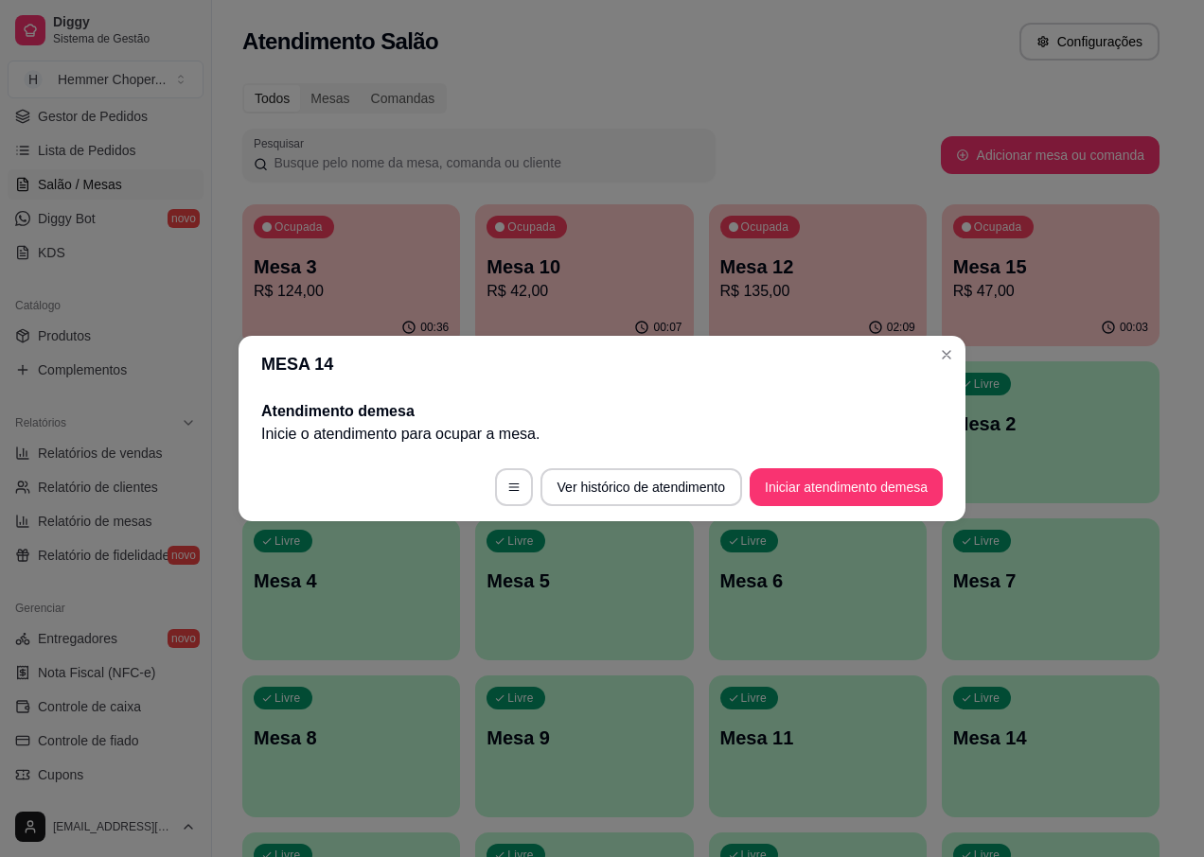
scroll to position [0, 0]
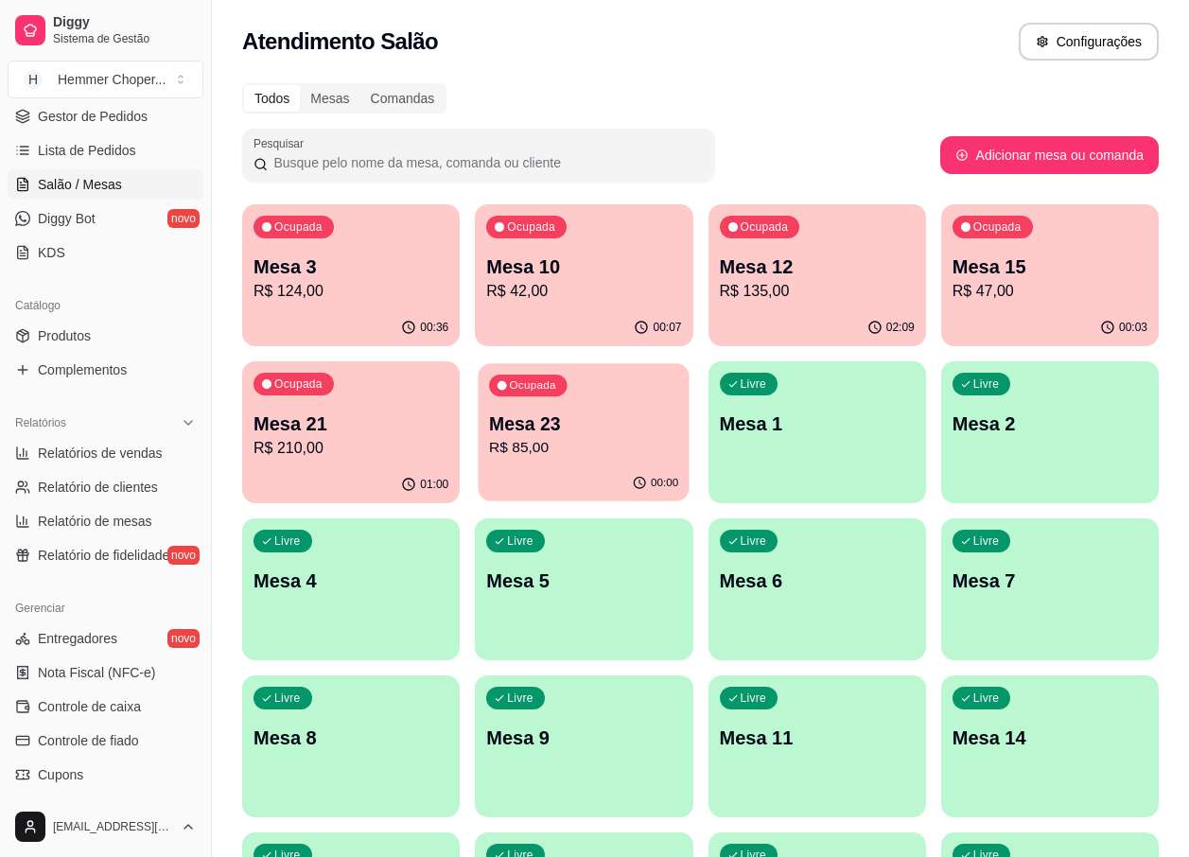
click at [620, 457] on p "R$ 85,00" at bounding box center [583, 448] width 189 height 22
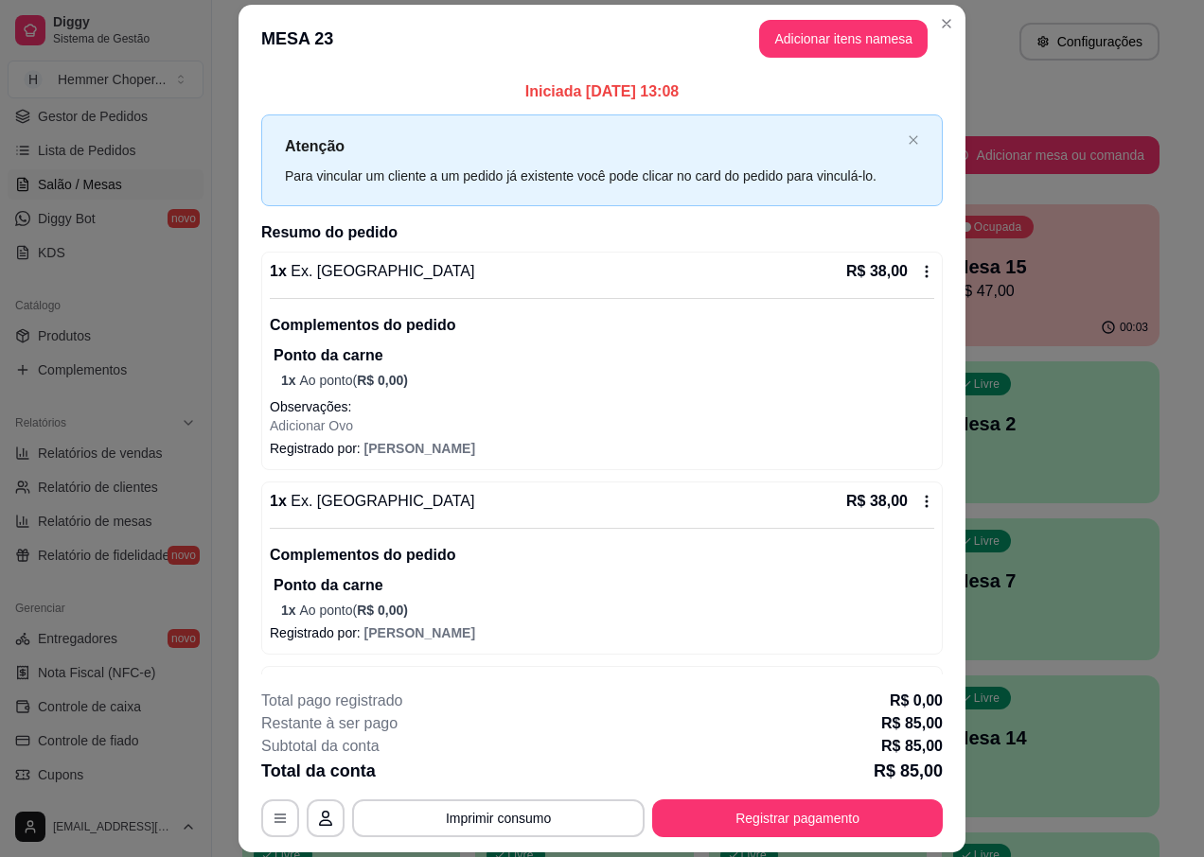
scroll to position [64, 0]
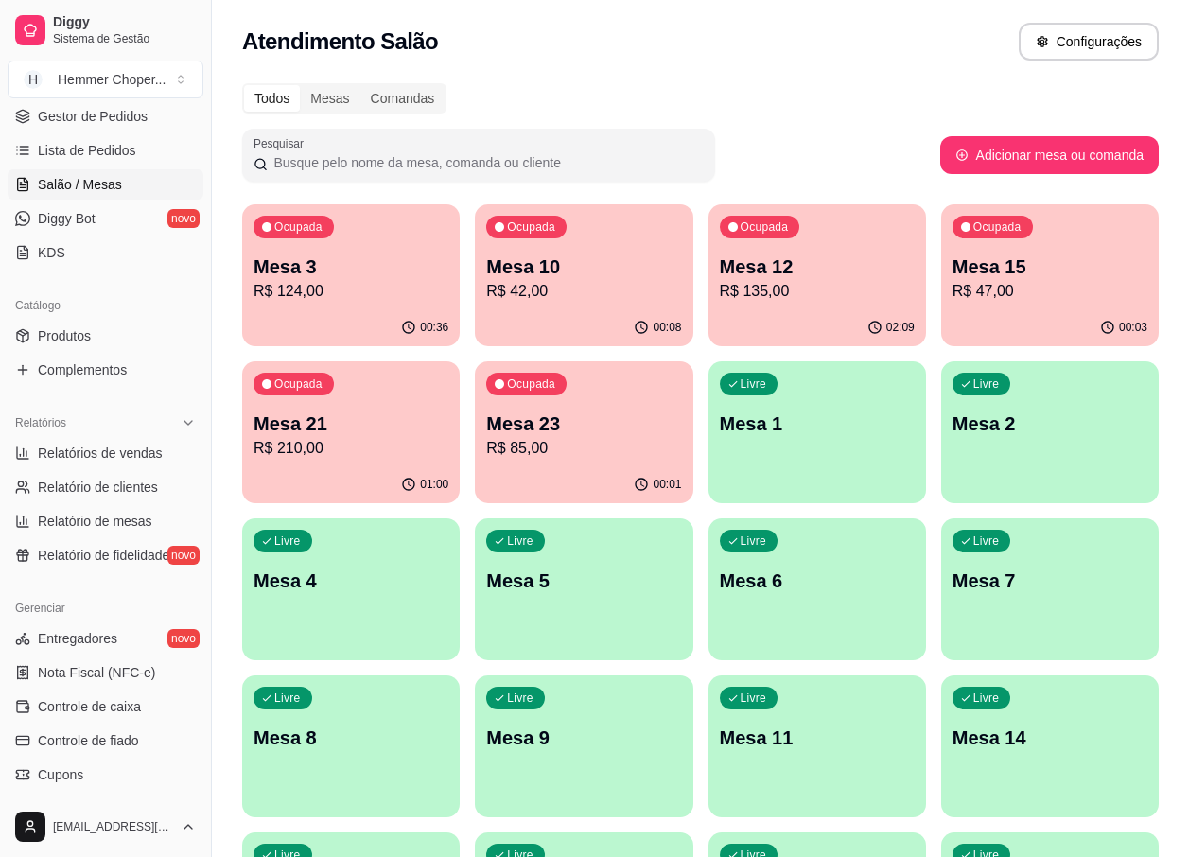
click at [376, 448] on p "R$ 210,00" at bounding box center [351, 448] width 195 height 23
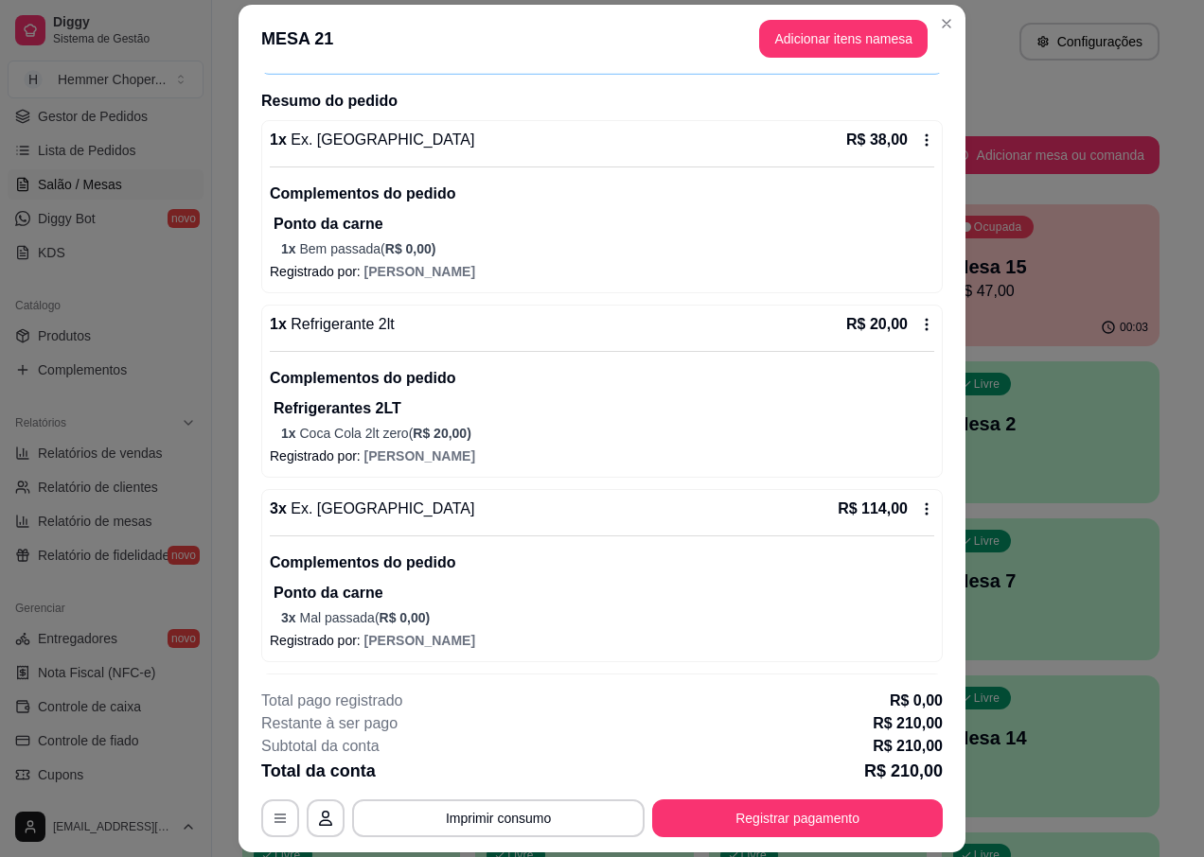
scroll to position [122, 0]
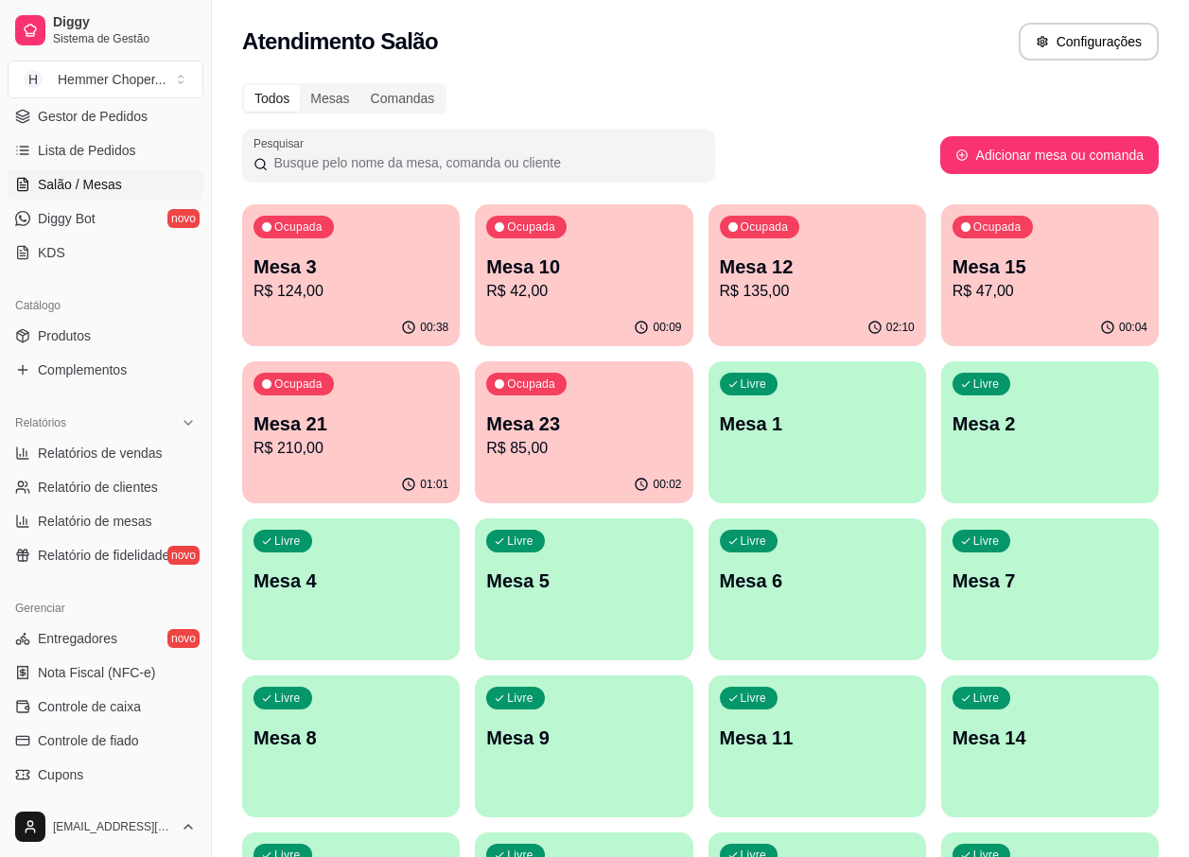
click at [830, 466] on div "Livre Mesa 1" at bounding box center [818, 420] width 218 height 119
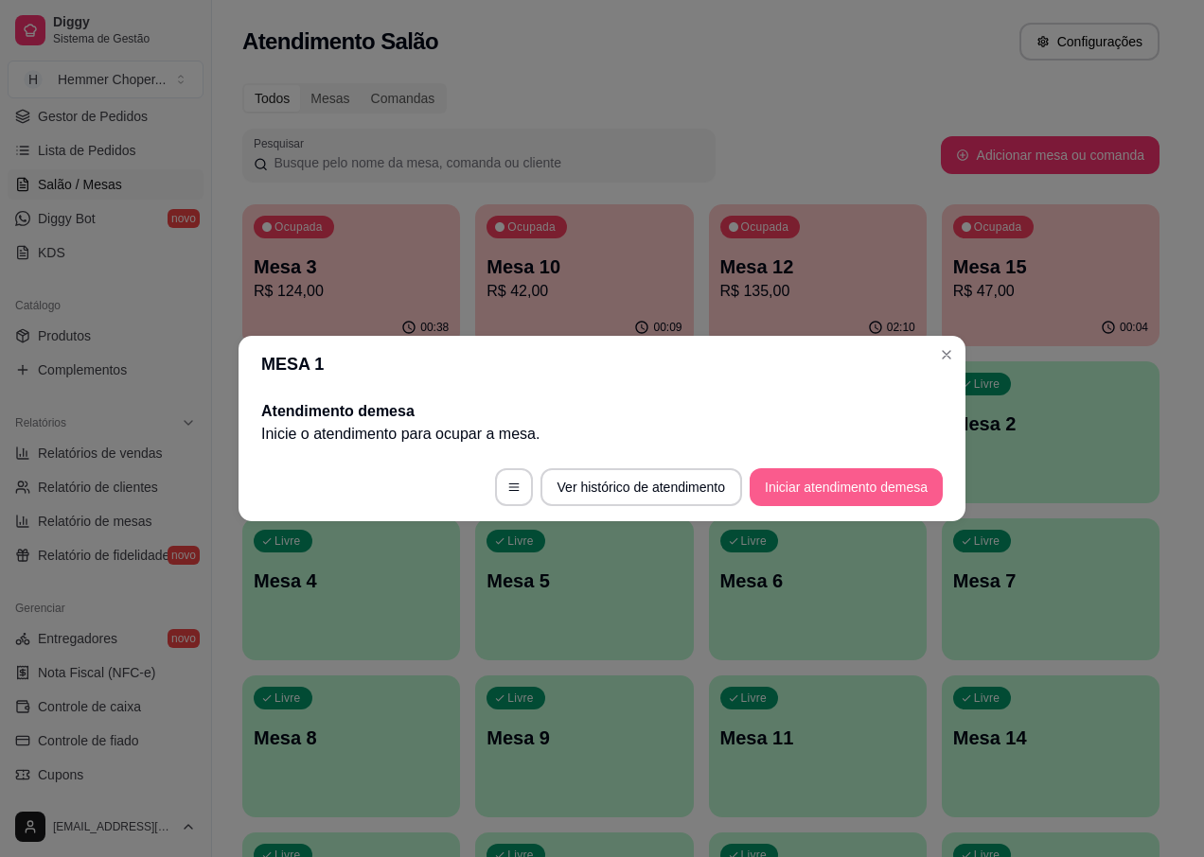
click at [822, 475] on button "Iniciar atendimento de mesa" at bounding box center [845, 487] width 193 height 38
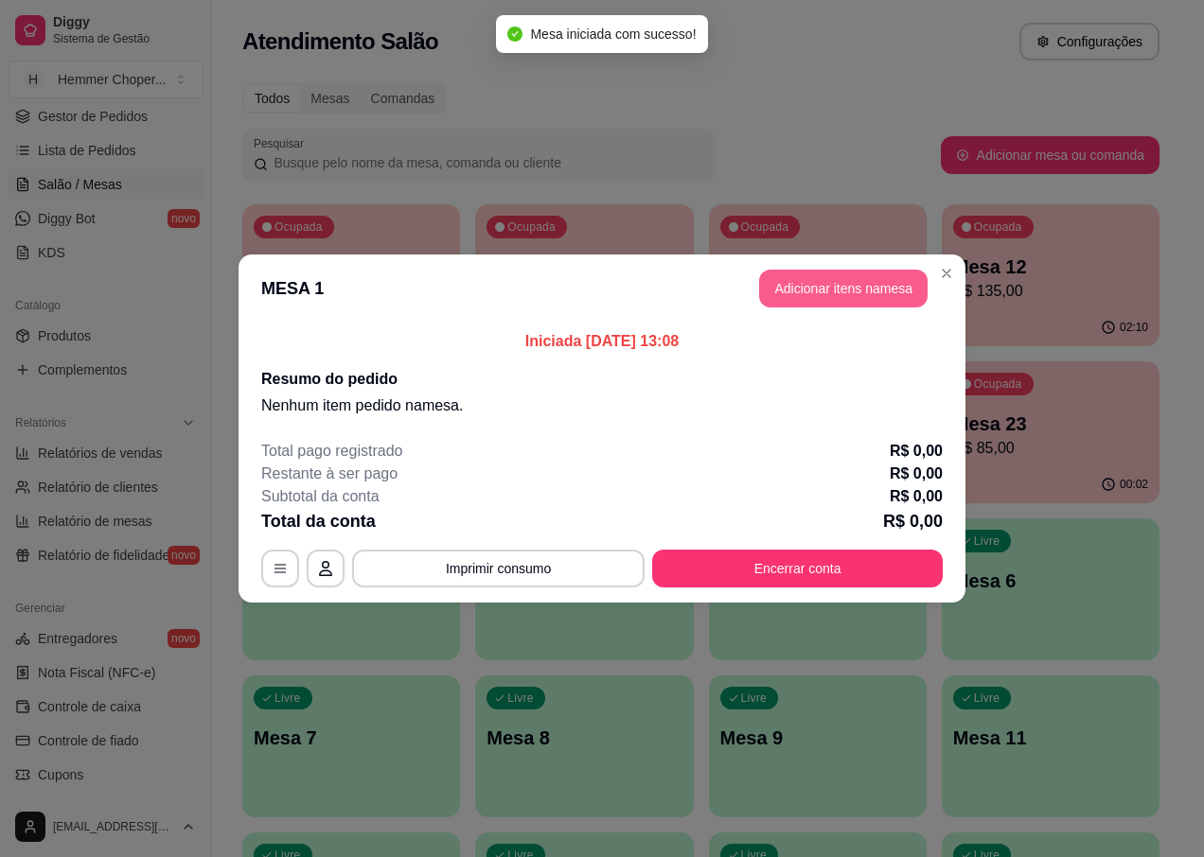
click at [855, 292] on button "Adicionar itens na mesa" at bounding box center [843, 289] width 168 height 38
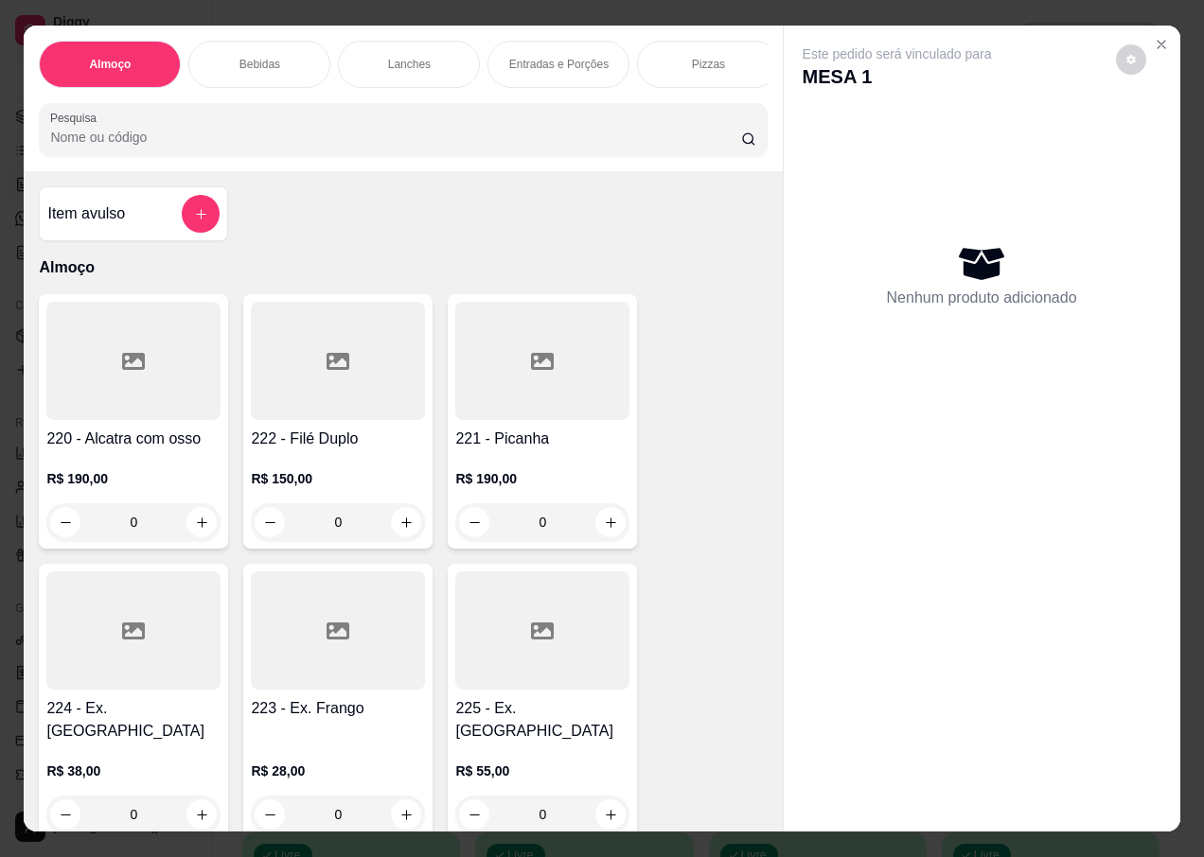
scroll to position [284, 0]
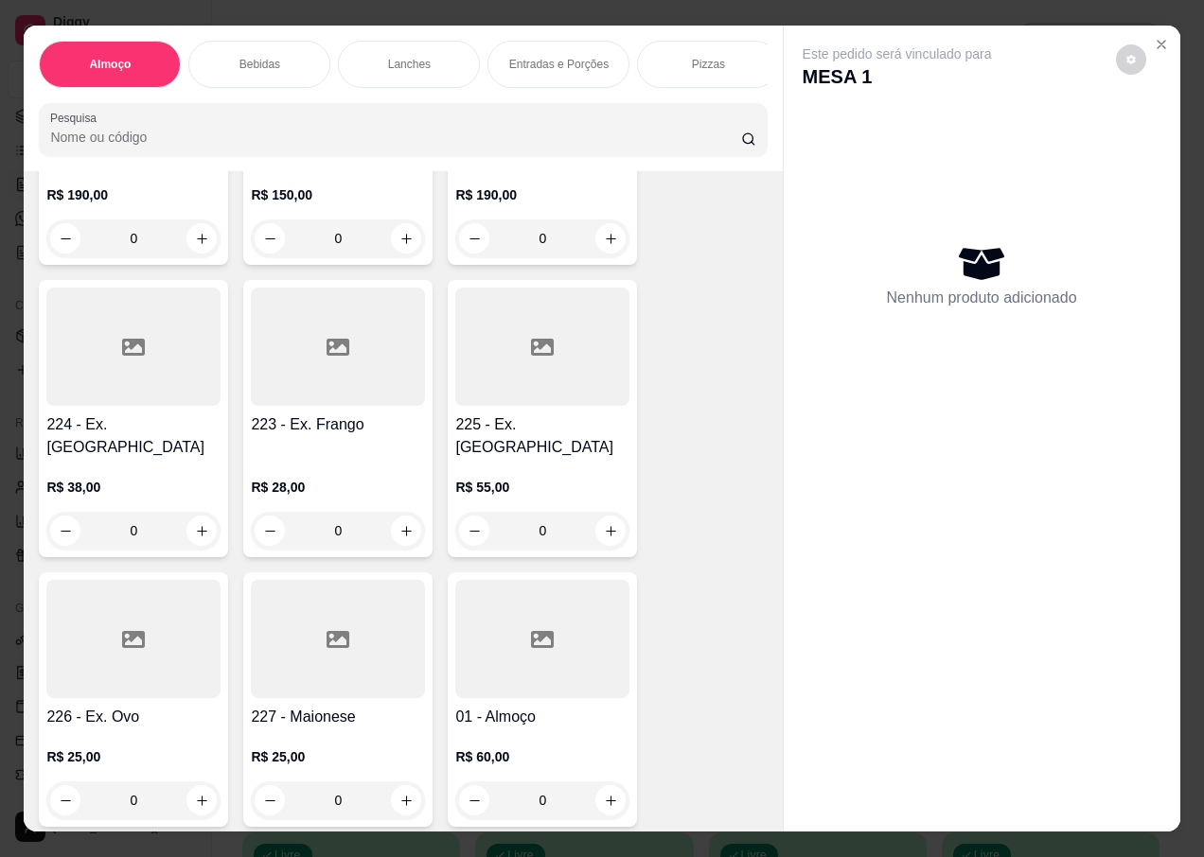
click at [200, 517] on div "0" at bounding box center [133, 531] width 174 height 38
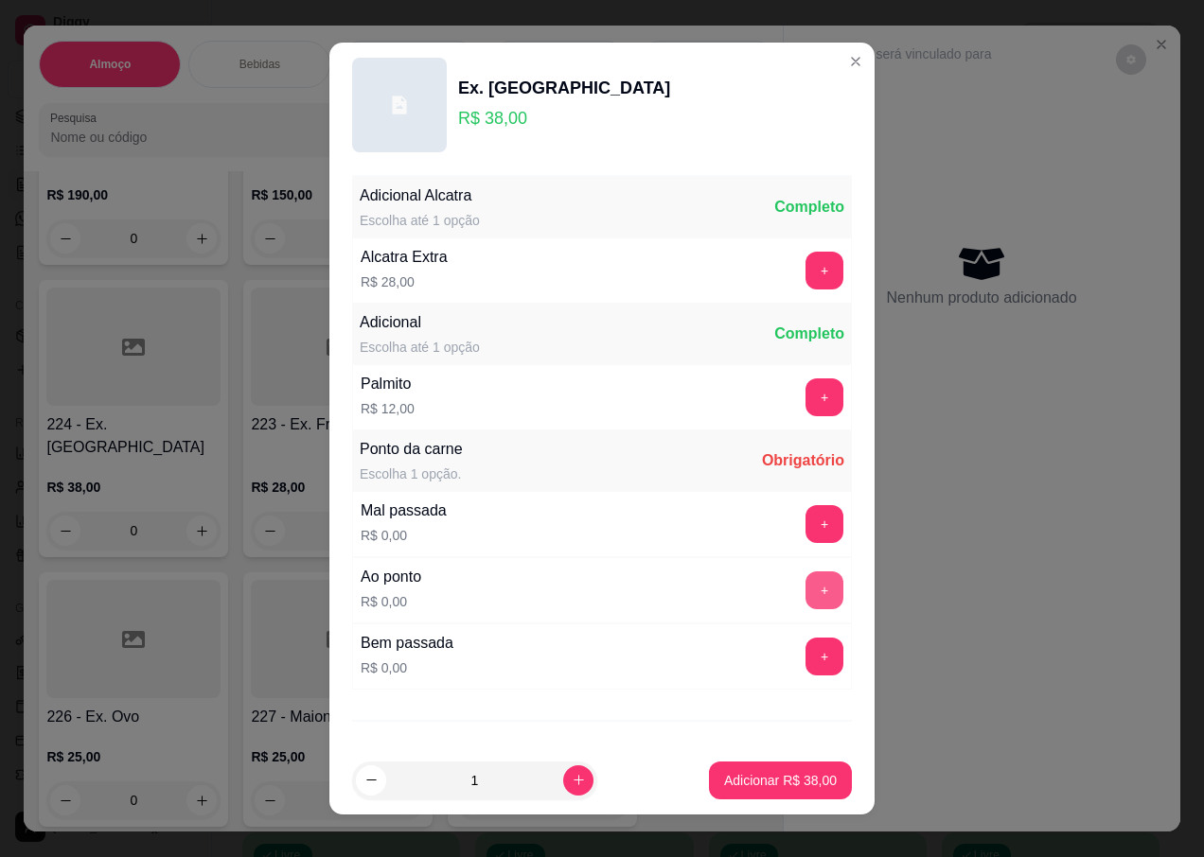
click at [805, 592] on button "+" at bounding box center [824, 591] width 38 height 38
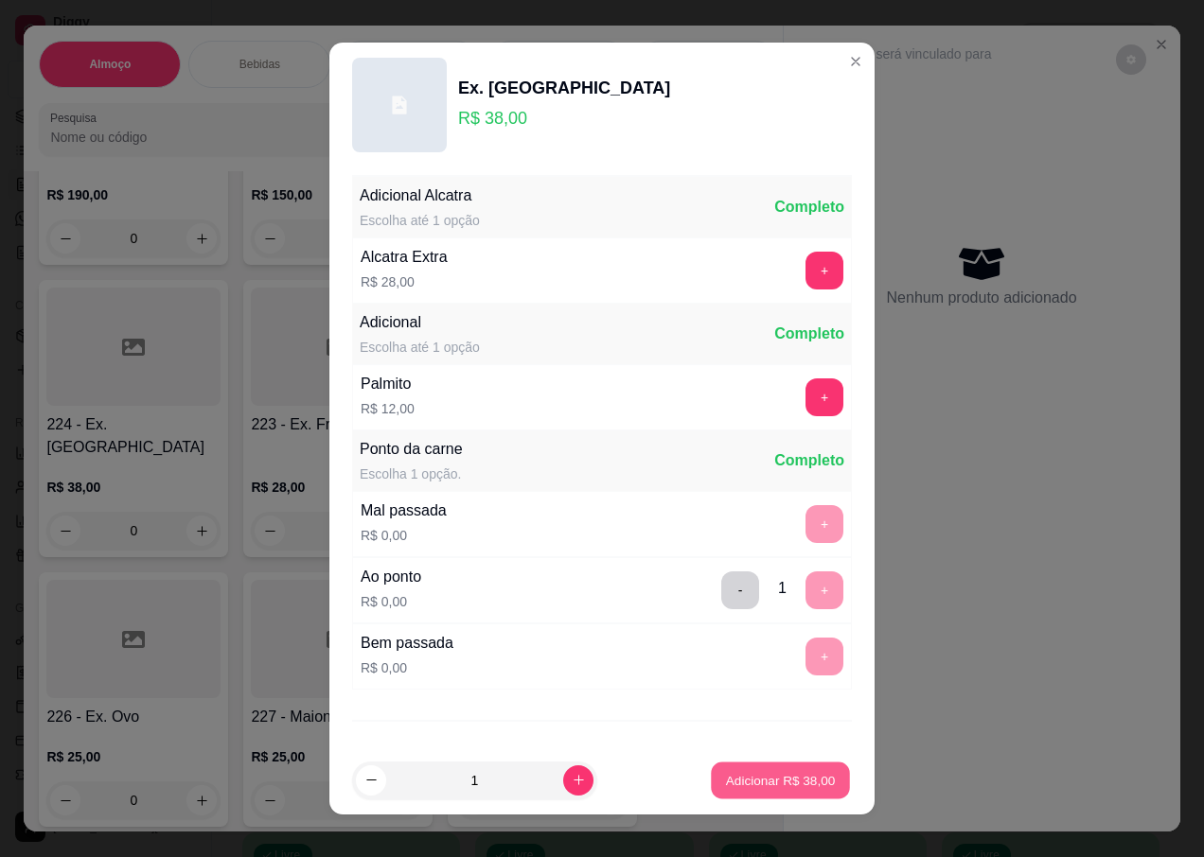
click at [773, 779] on p "Adicionar R$ 38,00" at bounding box center [781, 780] width 110 height 18
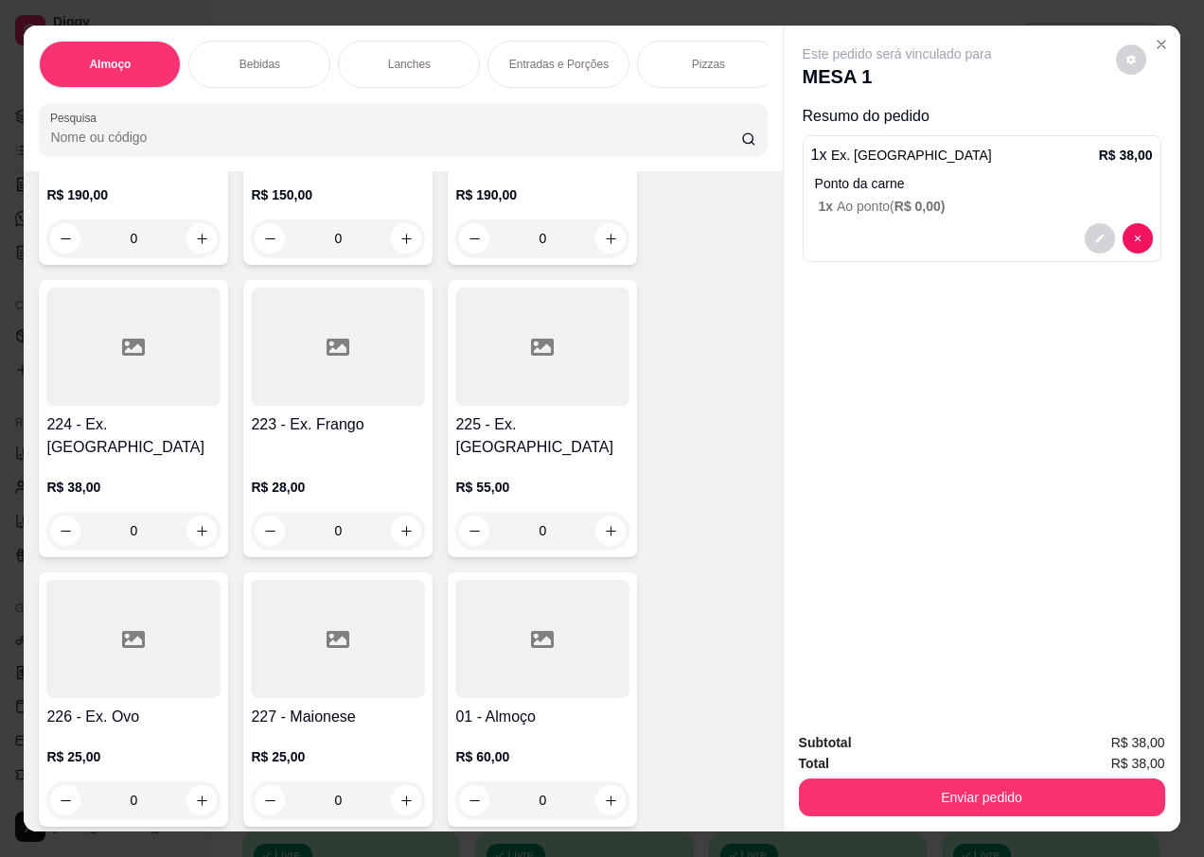
scroll to position [662, 0]
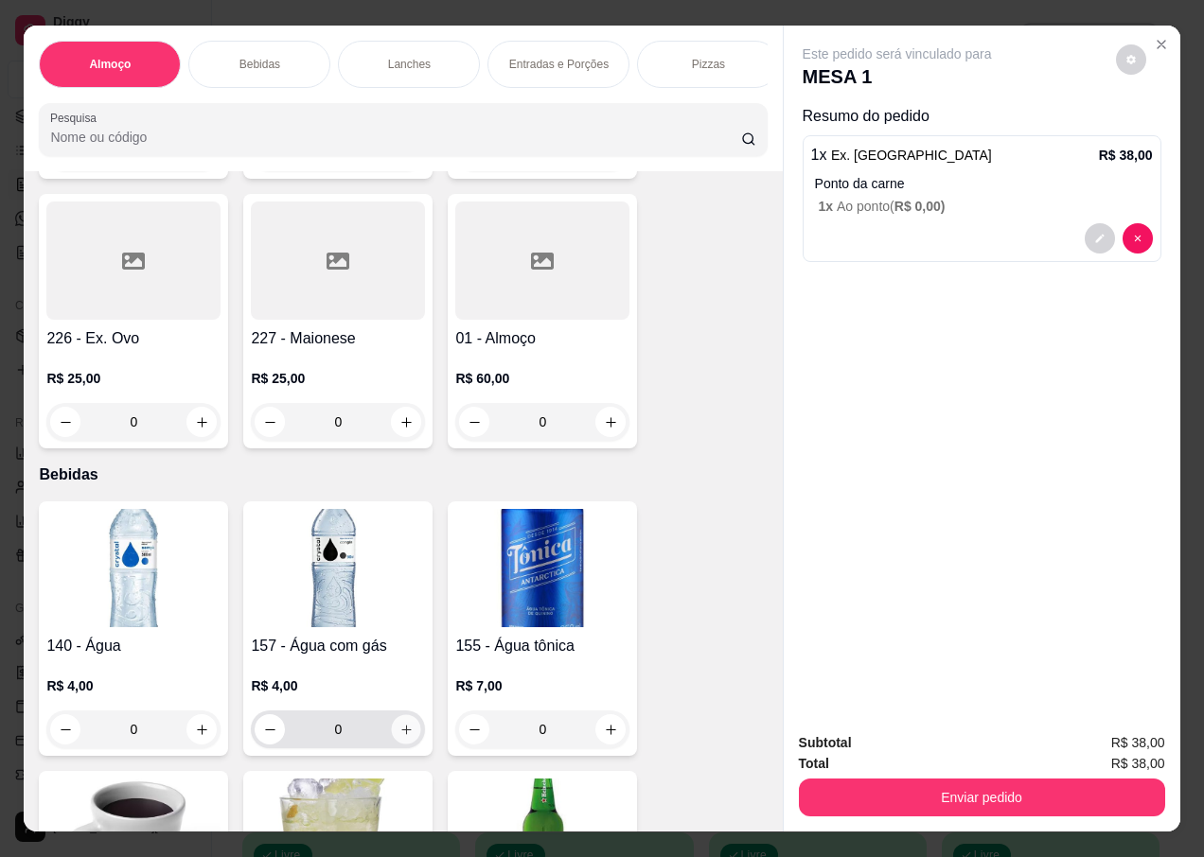
click at [400, 723] on icon "increase-product-quantity" at bounding box center [406, 730] width 14 height 14
type input "1"
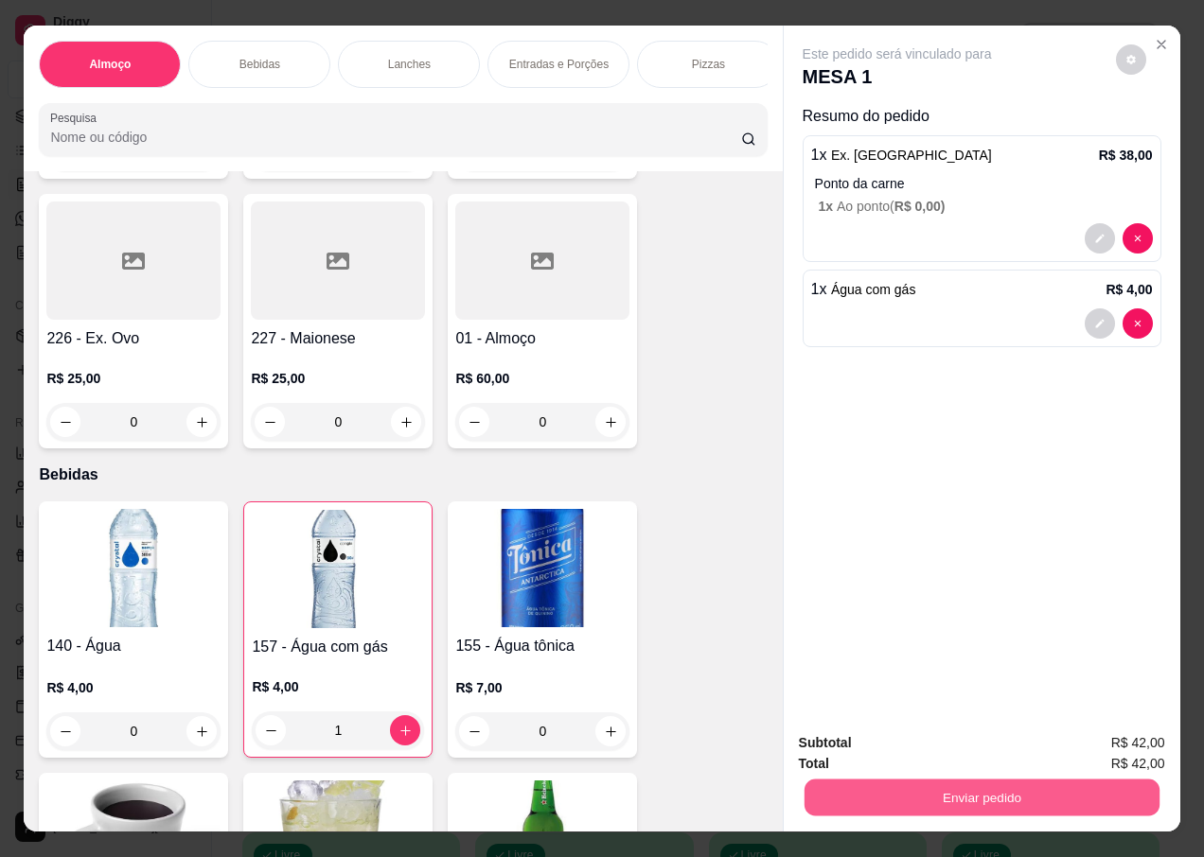
click at [973, 793] on button "Enviar pedido" at bounding box center [980, 797] width 355 height 37
click at [941, 737] on button "Não registrar e enviar pedido" at bounding box center [918, 744] width 197 height 36
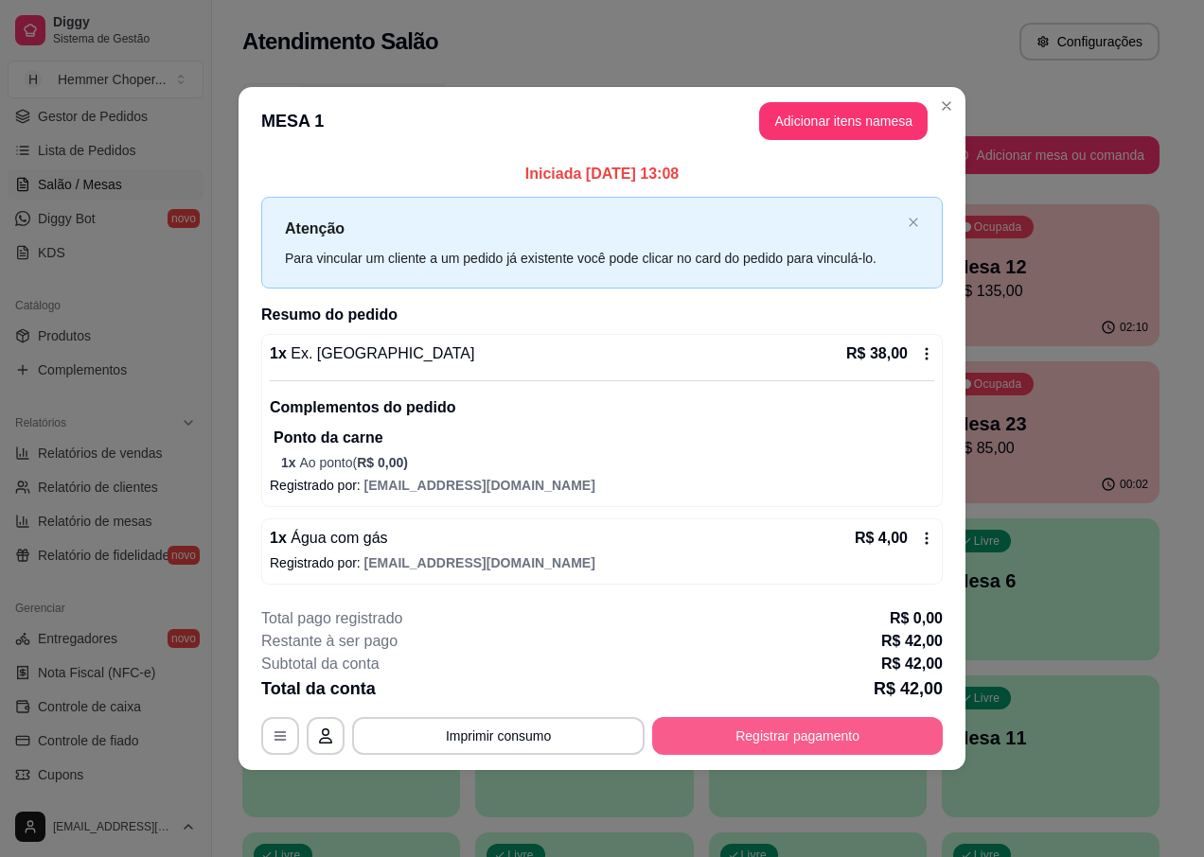
click at [866, 737] on button "Registrar pagamento" at bounding box center [797, 736] width 291 height 38
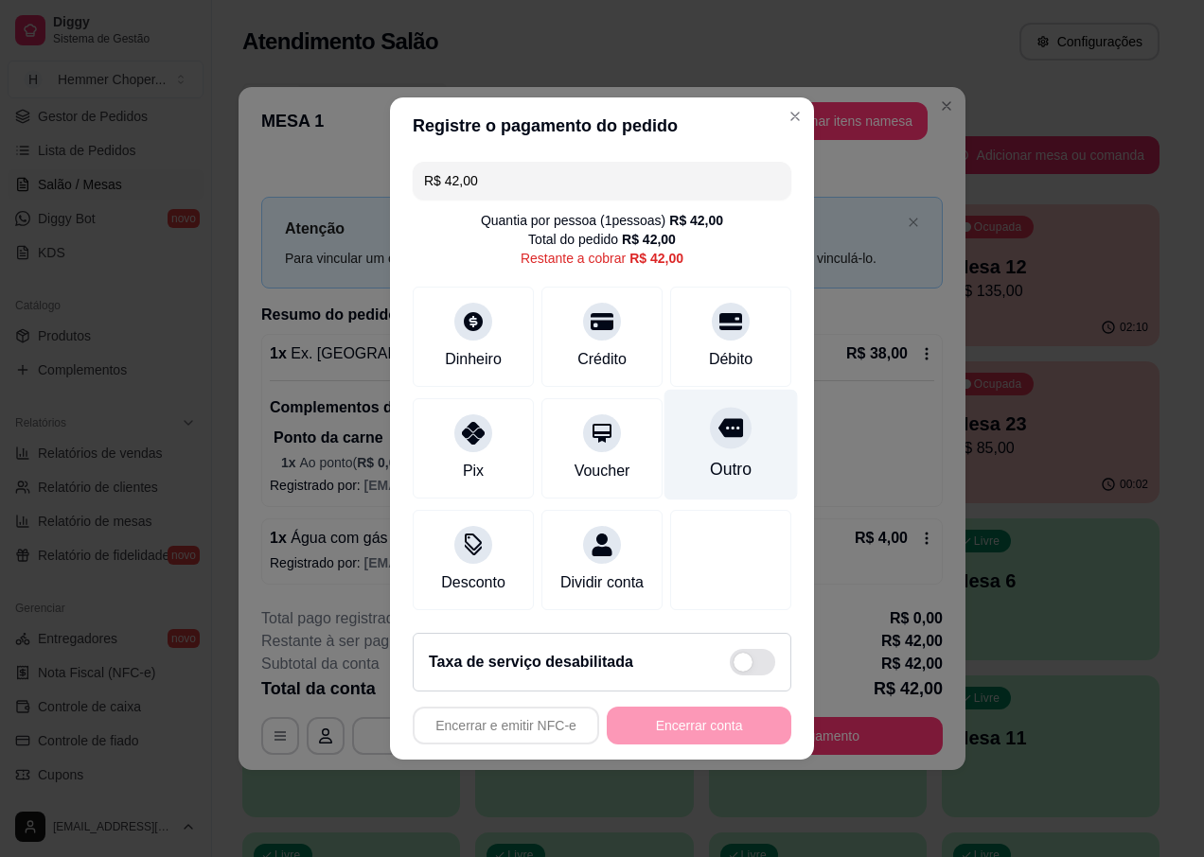
click at [707, 434] on div "Outro" at bounding box center [730, 445] width 133 height 111
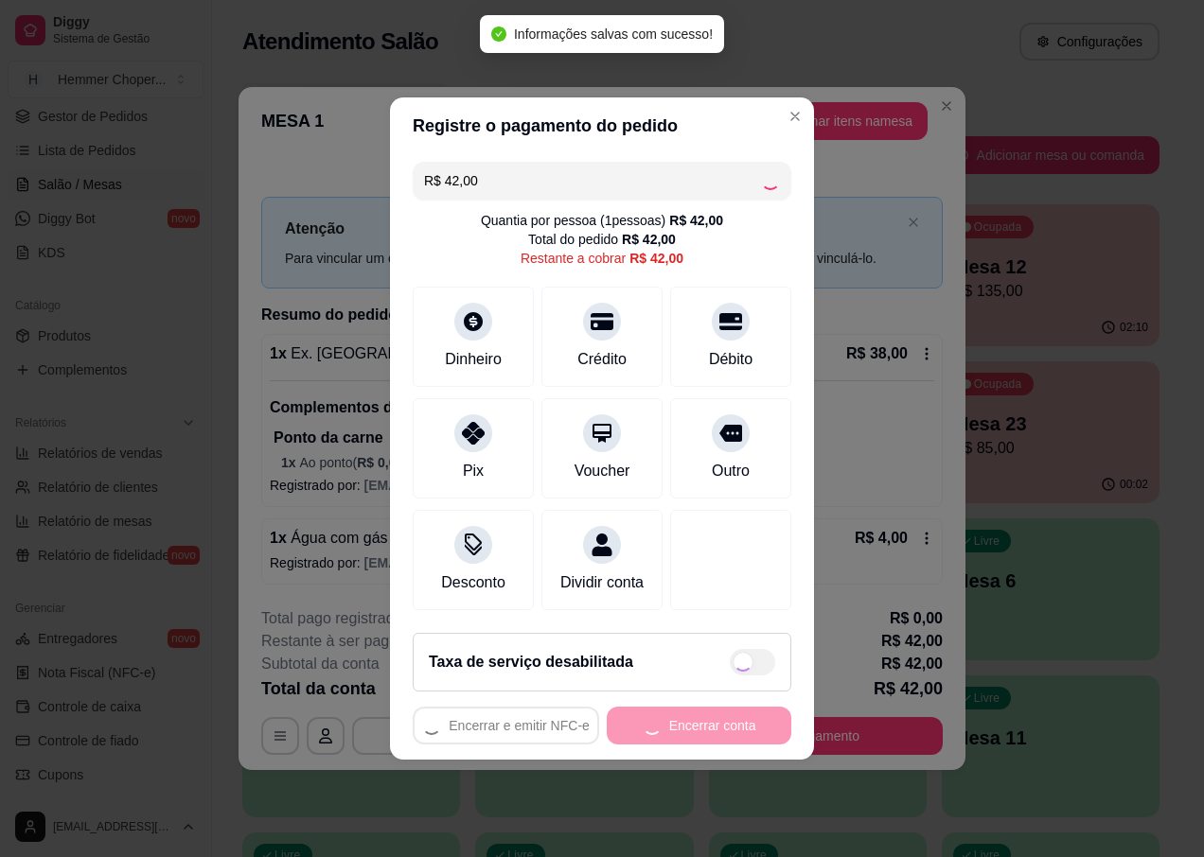
type input "R$ 0,00"
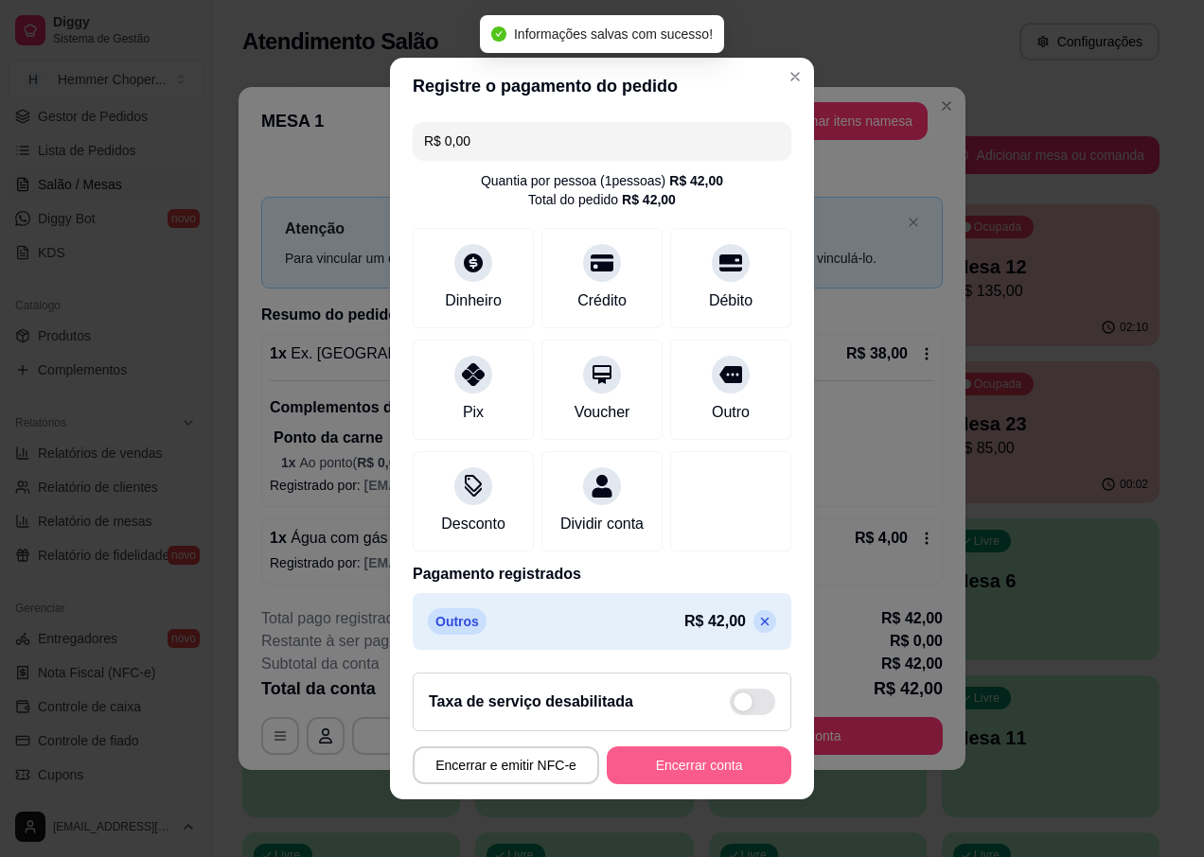
click at [725, 784] on button "Encerrar conta" at bounding box center [699, 766] width 185 height 38
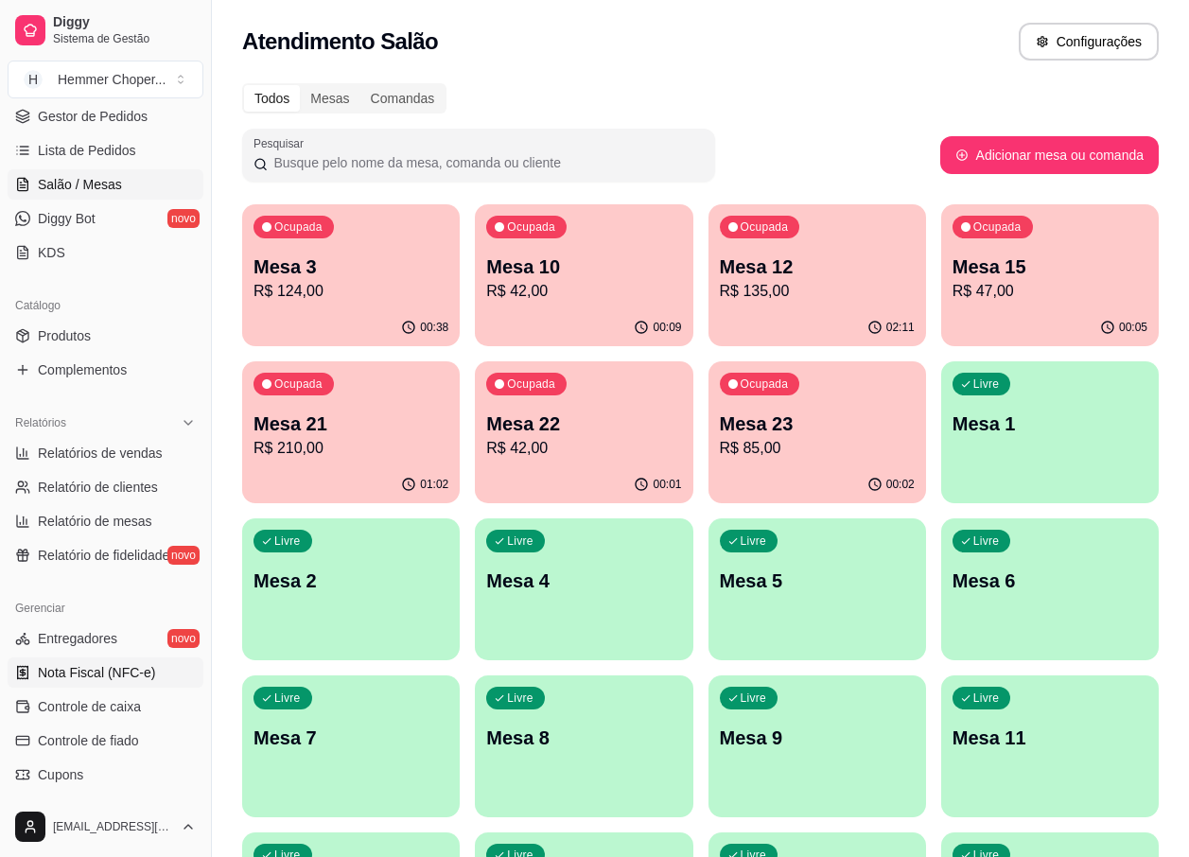
click at [99, 671] on span "Nota Fiscal (NFC-e)" at bounding box center [96, 672] width 117 height 19
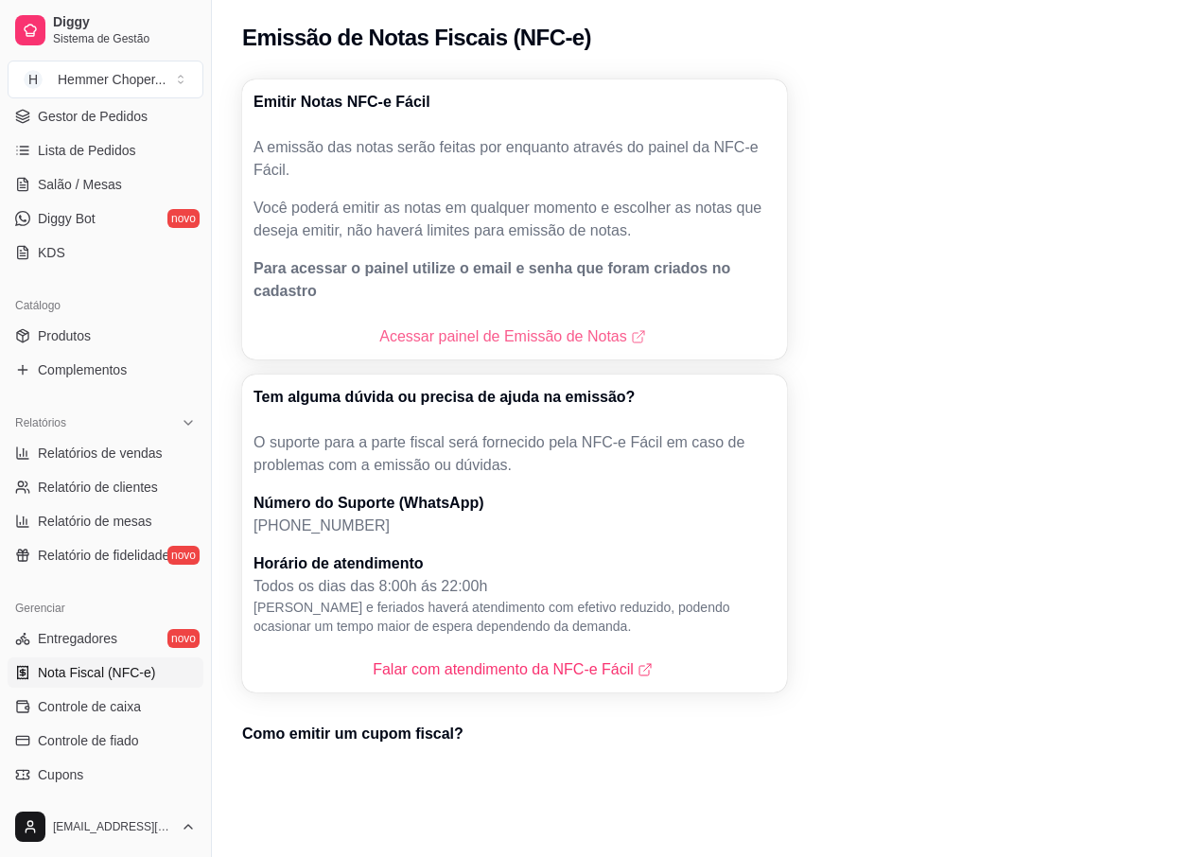
click at [464, 326] on link "Acessar painel de Emissão de Notas" at bounding box center [514, 337] width 270 height 23
click at [53, 196] on link "Salão / Mesas" at bounding box center [106, 184] width 196 height 30
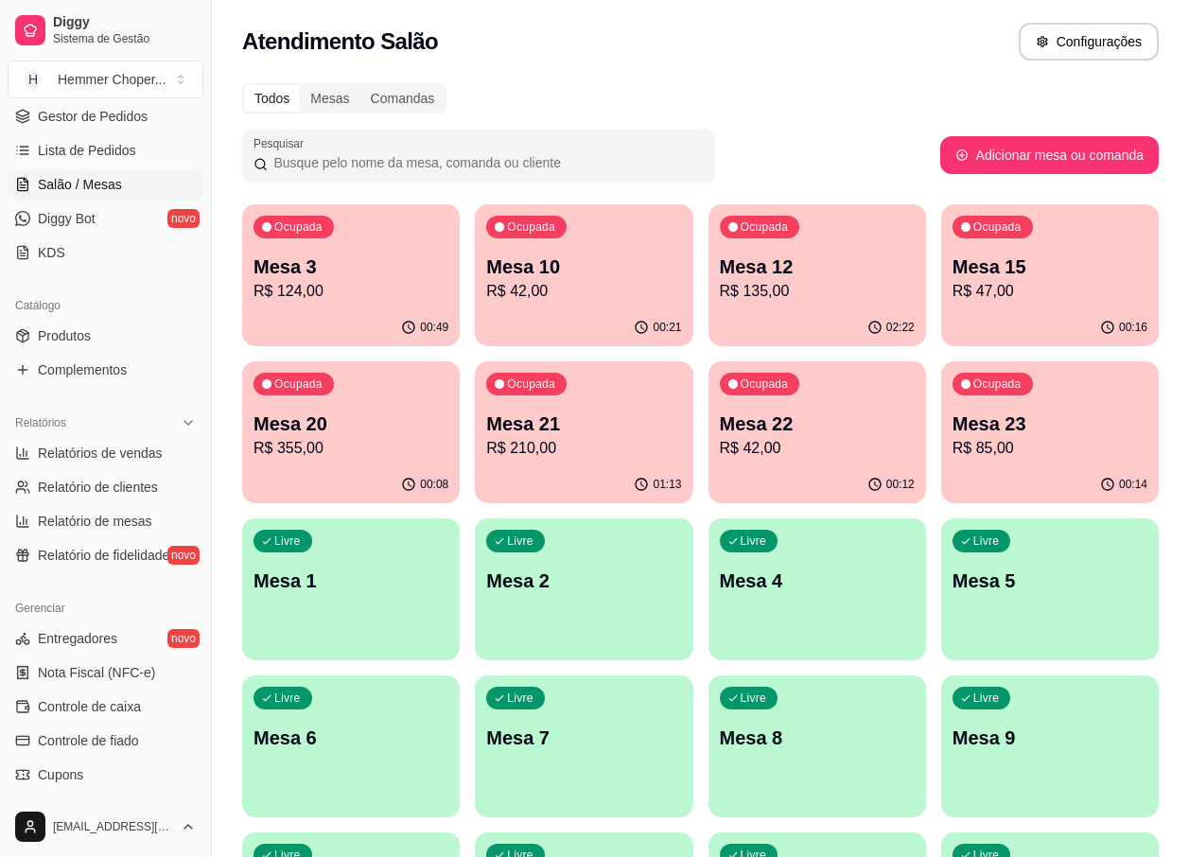
click at [384, 286] on p "R$ 124,00" at bounding box center [351, 291] width 195 height 23
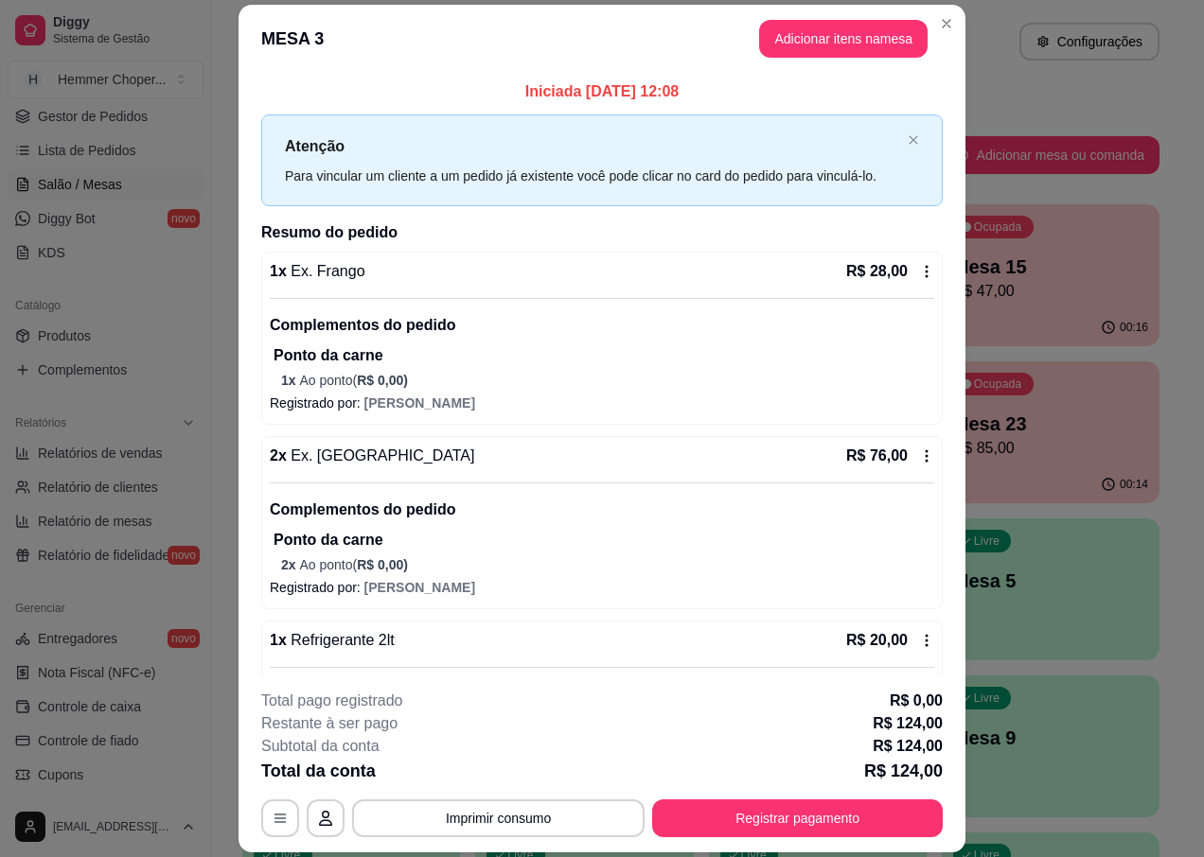
scroll to position [126, 0]
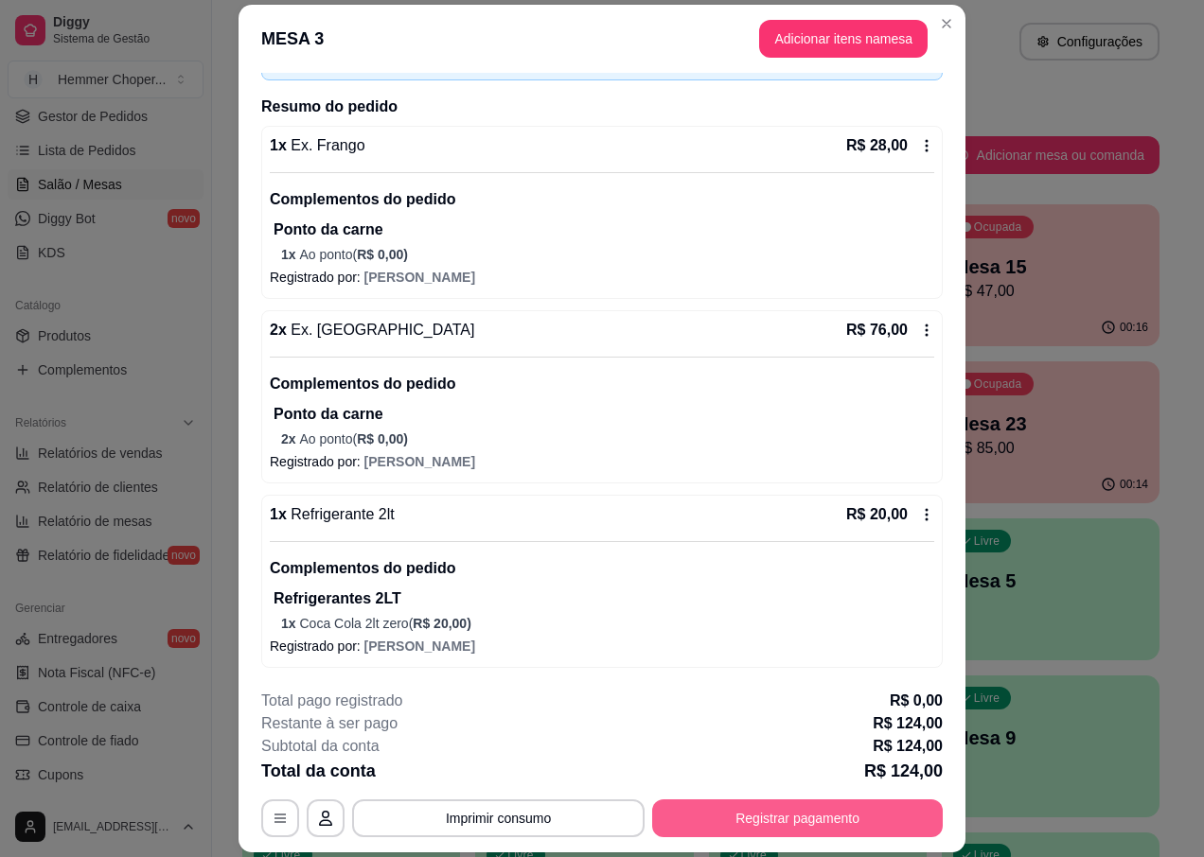
click at [839, 817] on button "Registrar pagamento" at bounding box center [797, 819] width 291 height 38
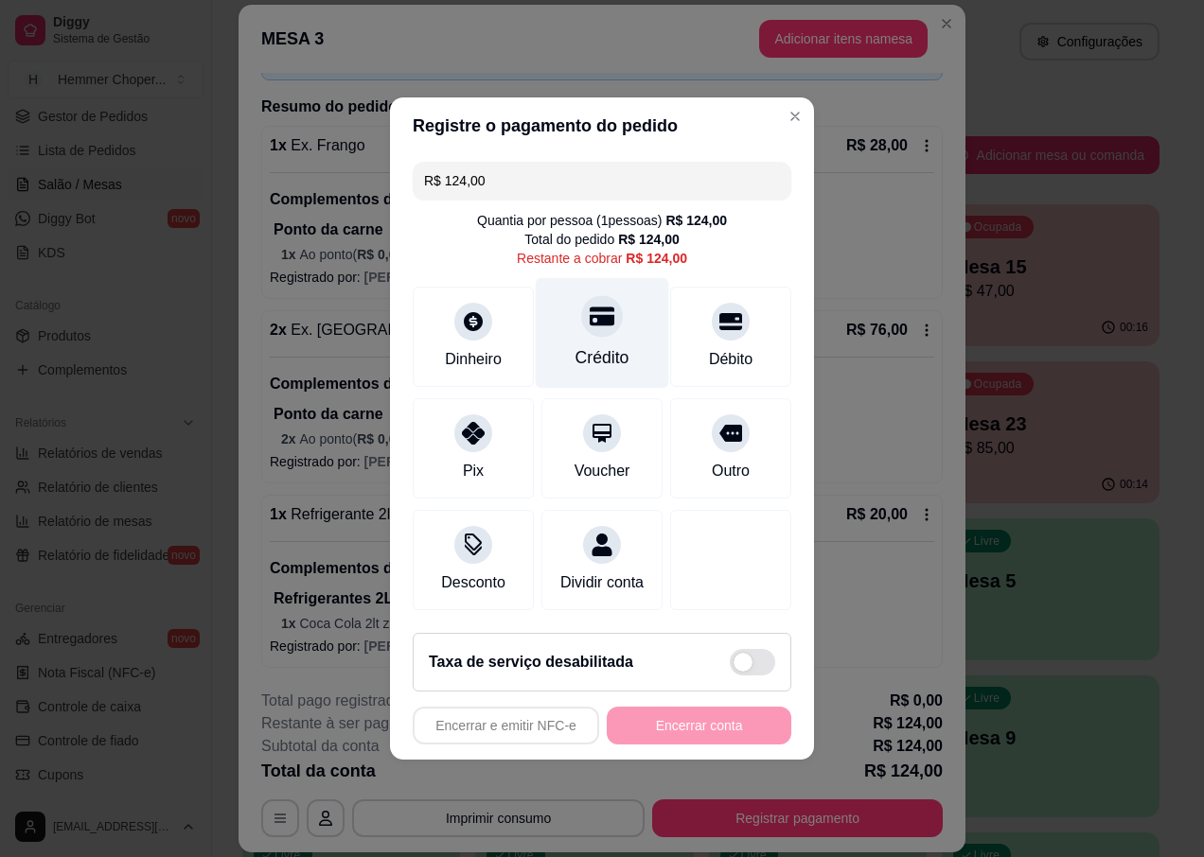
click at [596, 345] on div "Crédito" at bounding box center [602, 357] width 54 height 25
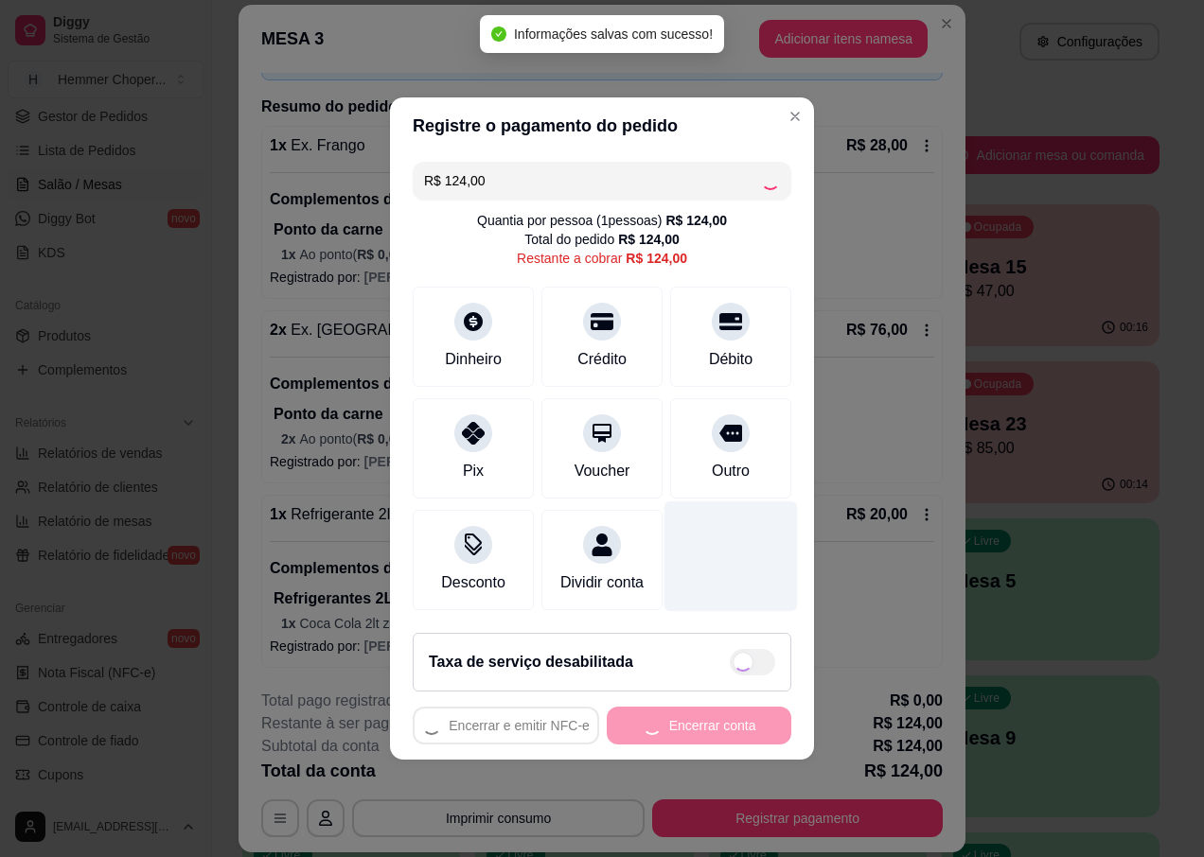
type input "R$ 0,00"
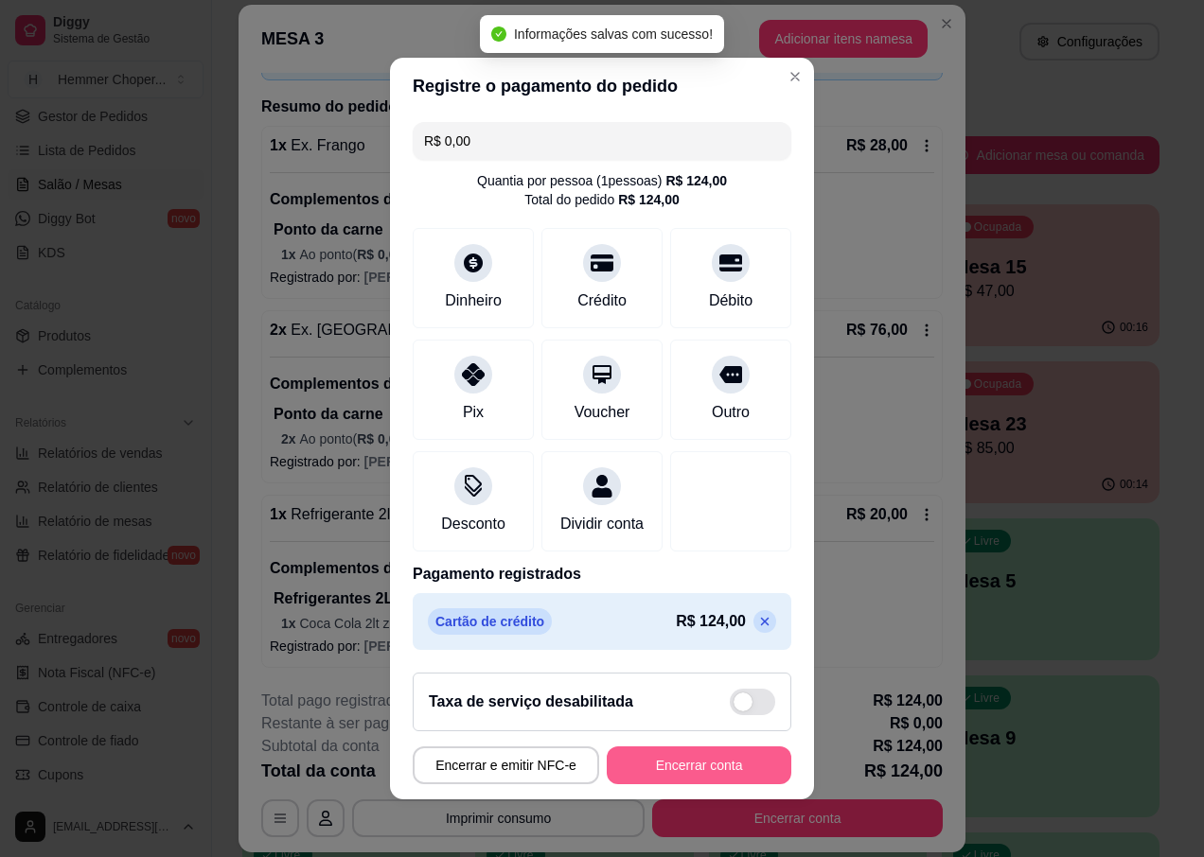
click at [683, 783] on button "Encerrar conta" at bounding box center [699, 766] width 185 height 38
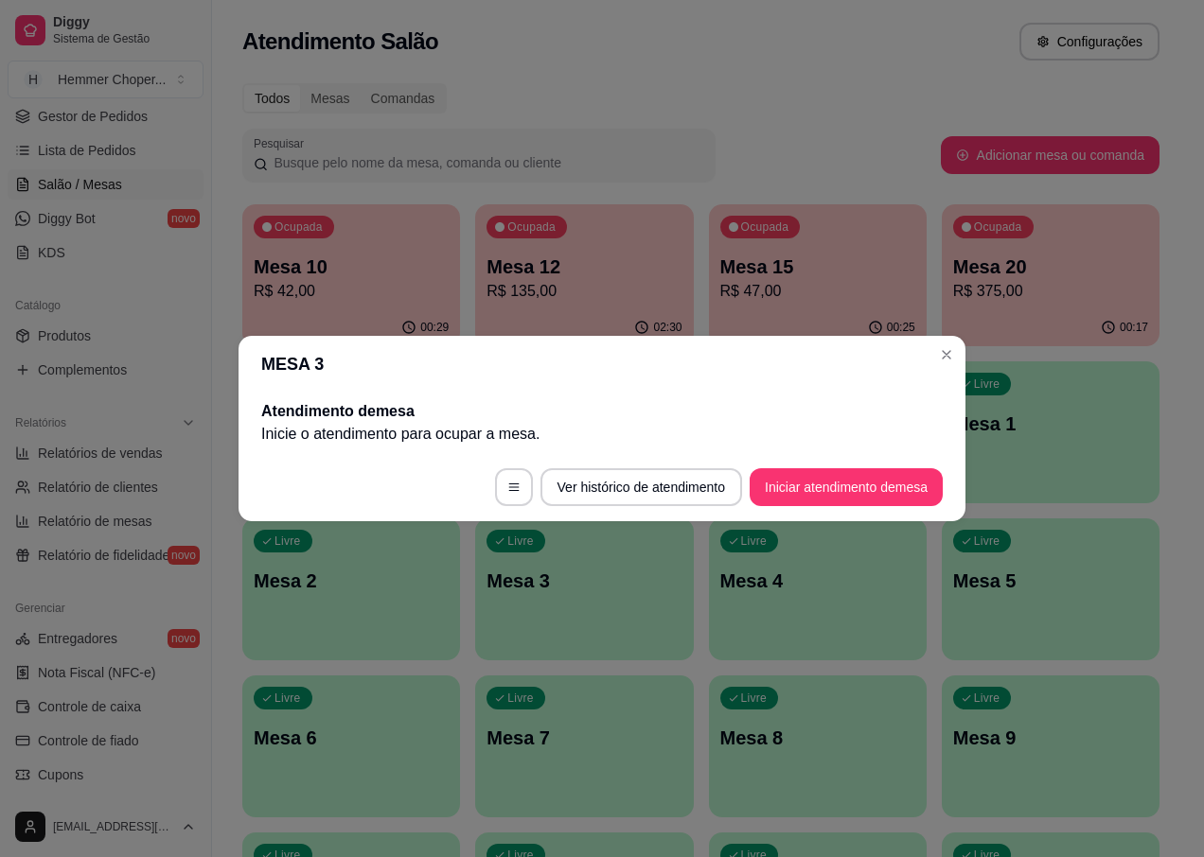
scroll to position [0, 0]
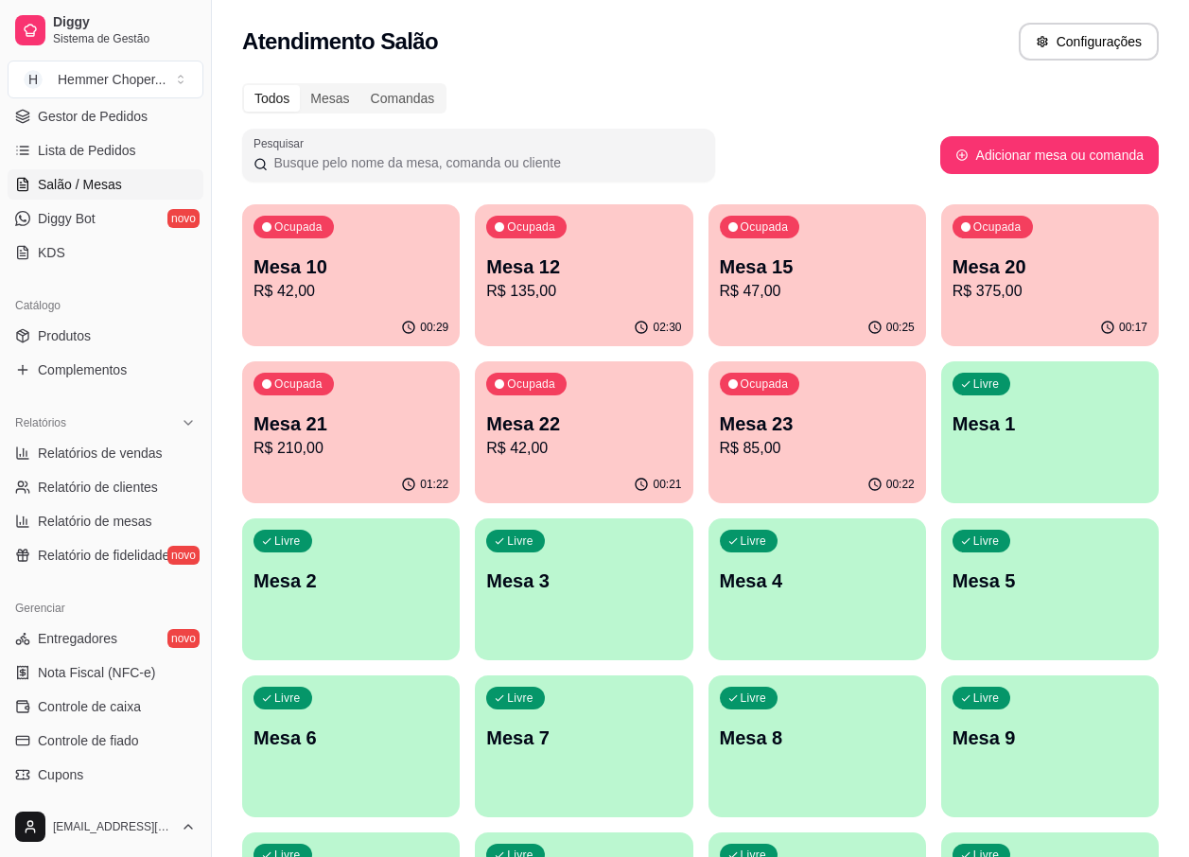
click at [971, 309] on div "00:17" at bounding box center [1051, 327] width 218 height 37
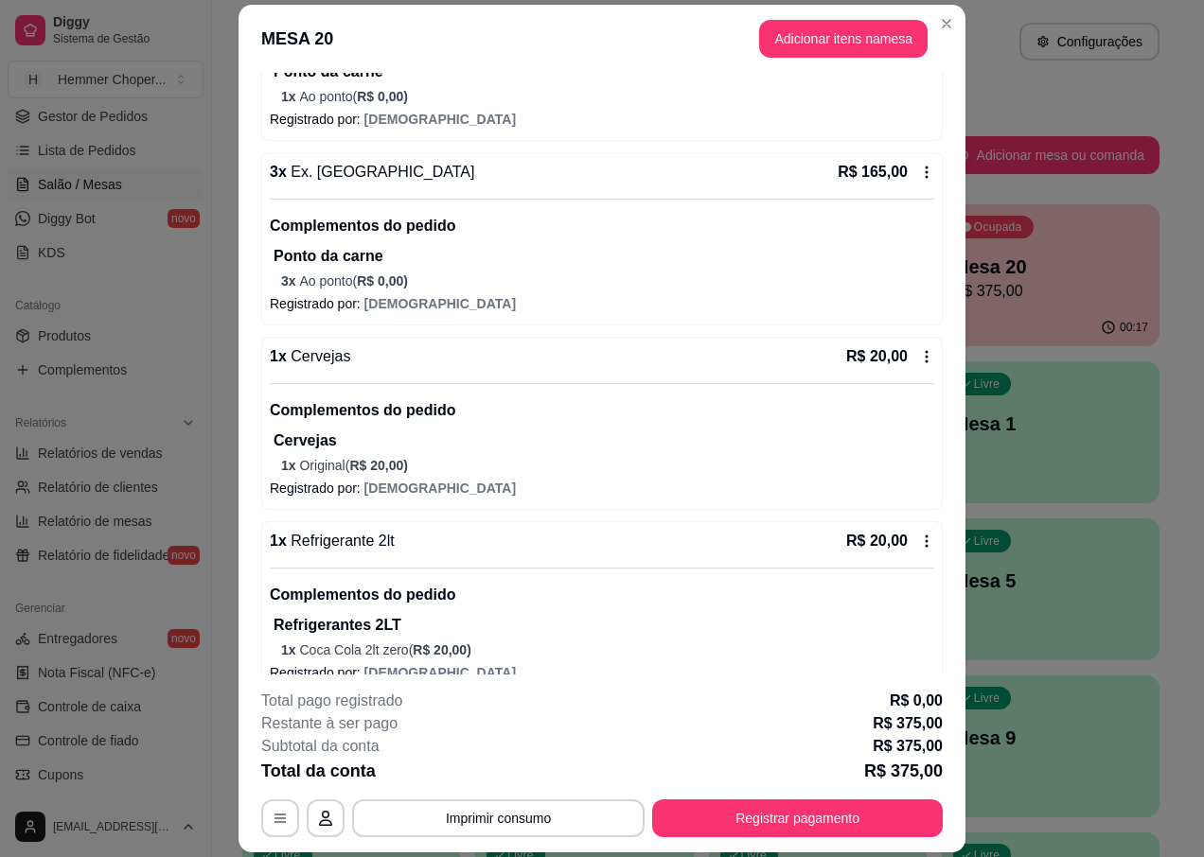
scroll to position [473, 0]
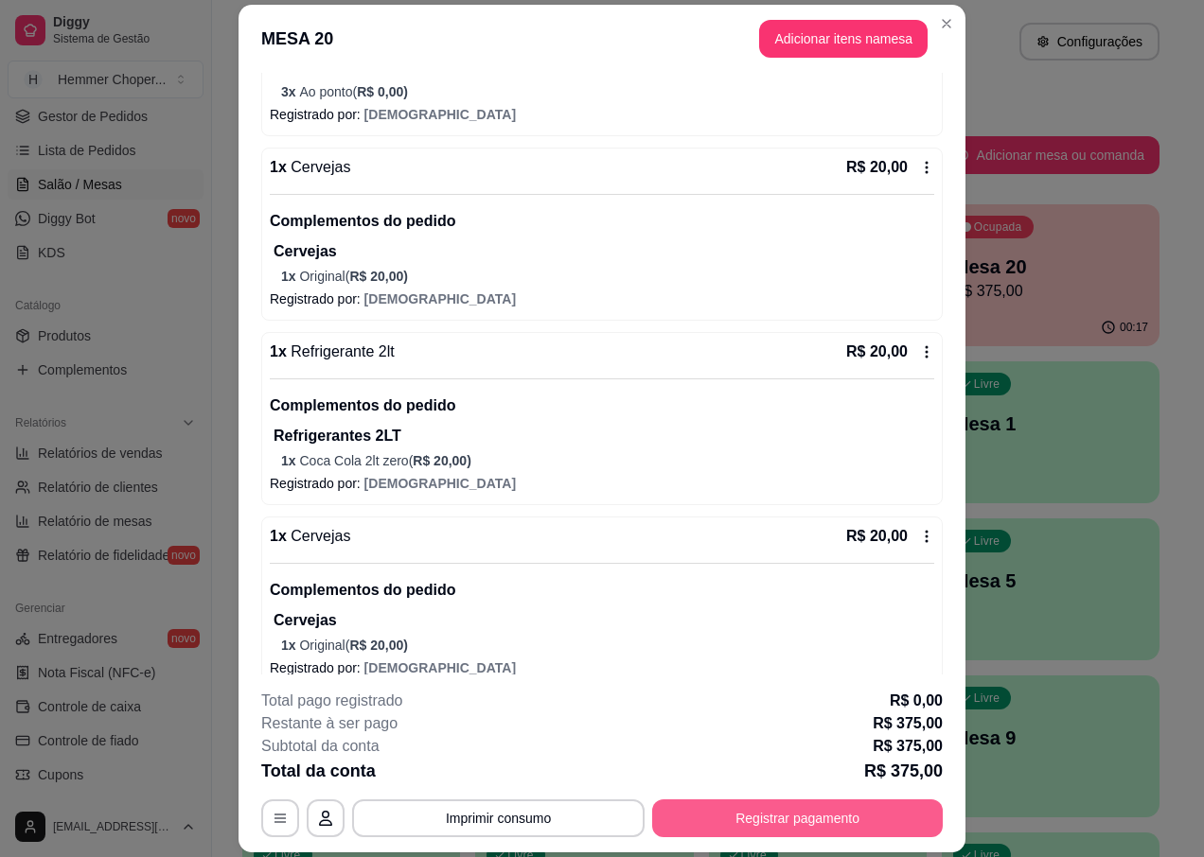
click at [726, 831] on button "Registrar pagamento" at bounding box center [797, 819] width 291 height 38
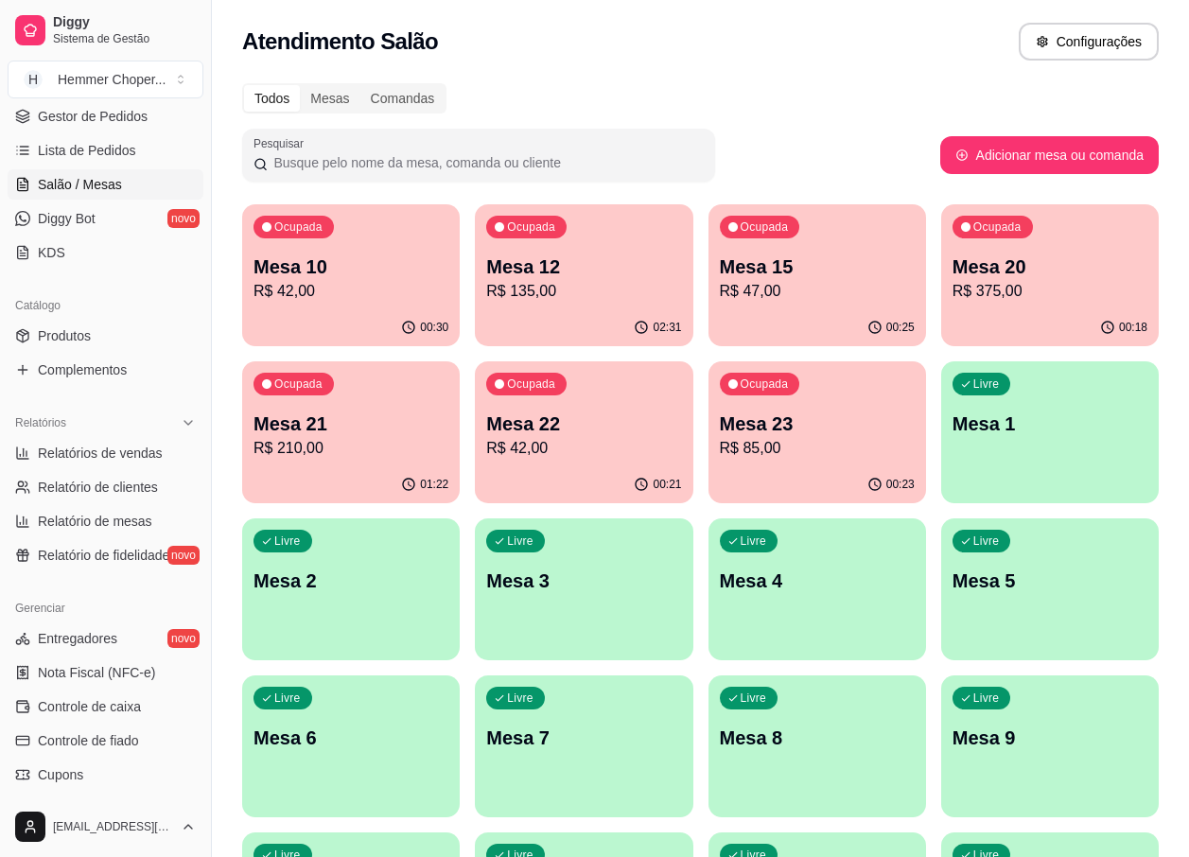
click at [431, 430] on p "Mesa 21" at bounding box center [351, 424] width 195 height 26
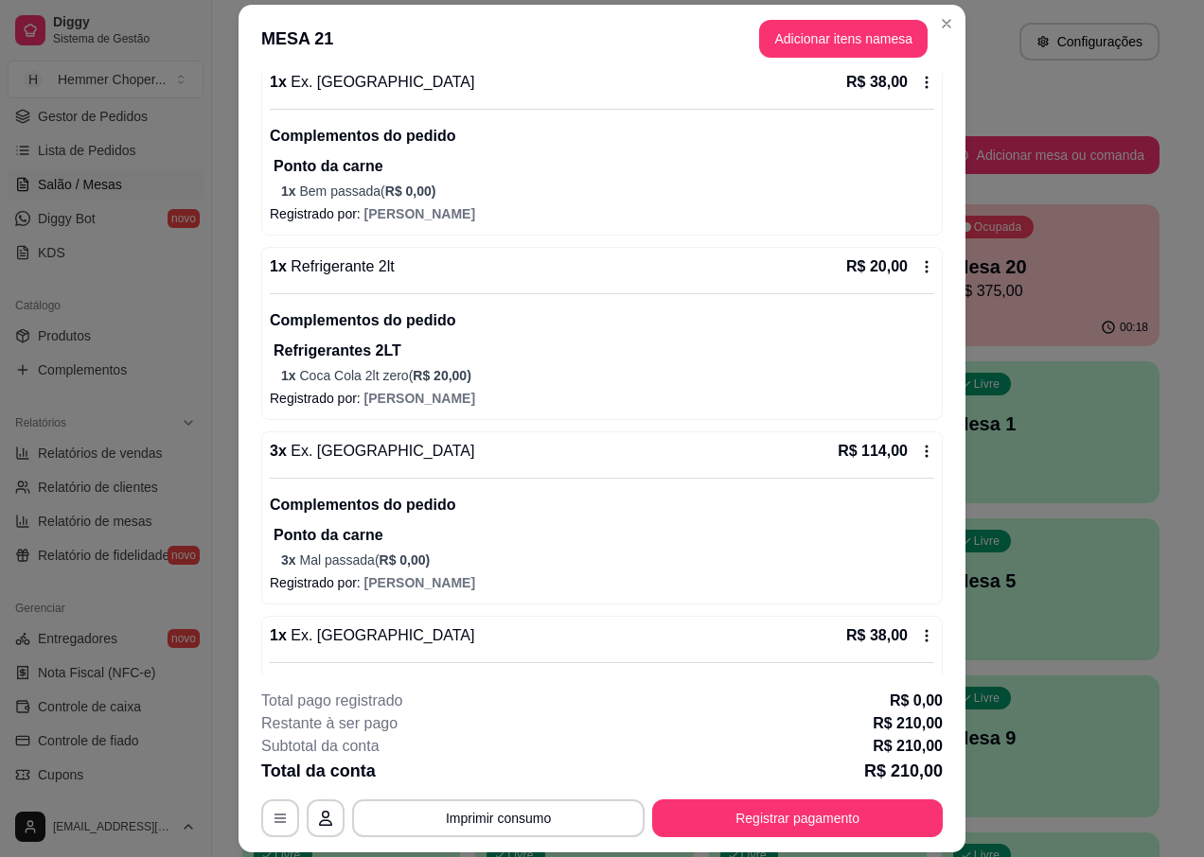
scroll to position [310, 0]
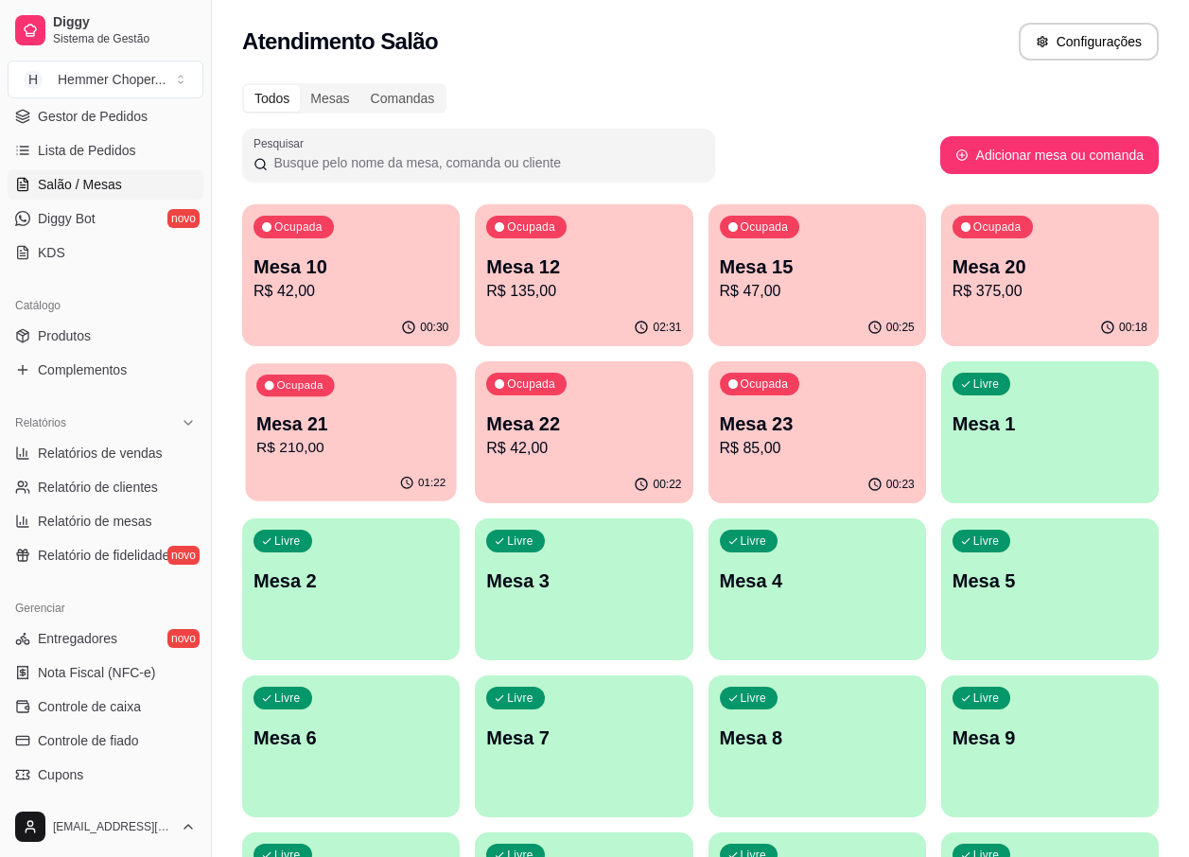
click at [444, 442] on p "R$ 210,00" at bounding box center [350, 448] width 189 height 22
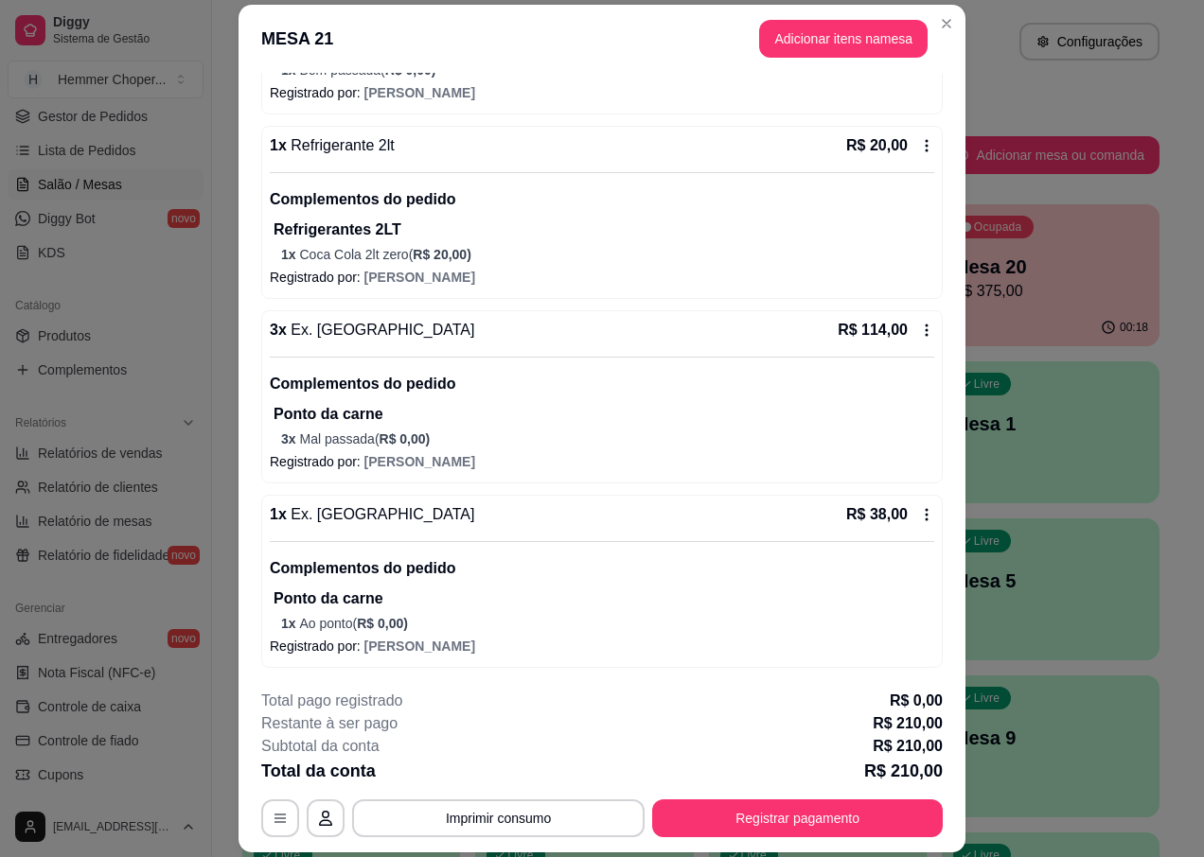
scroll to position [56, 0]
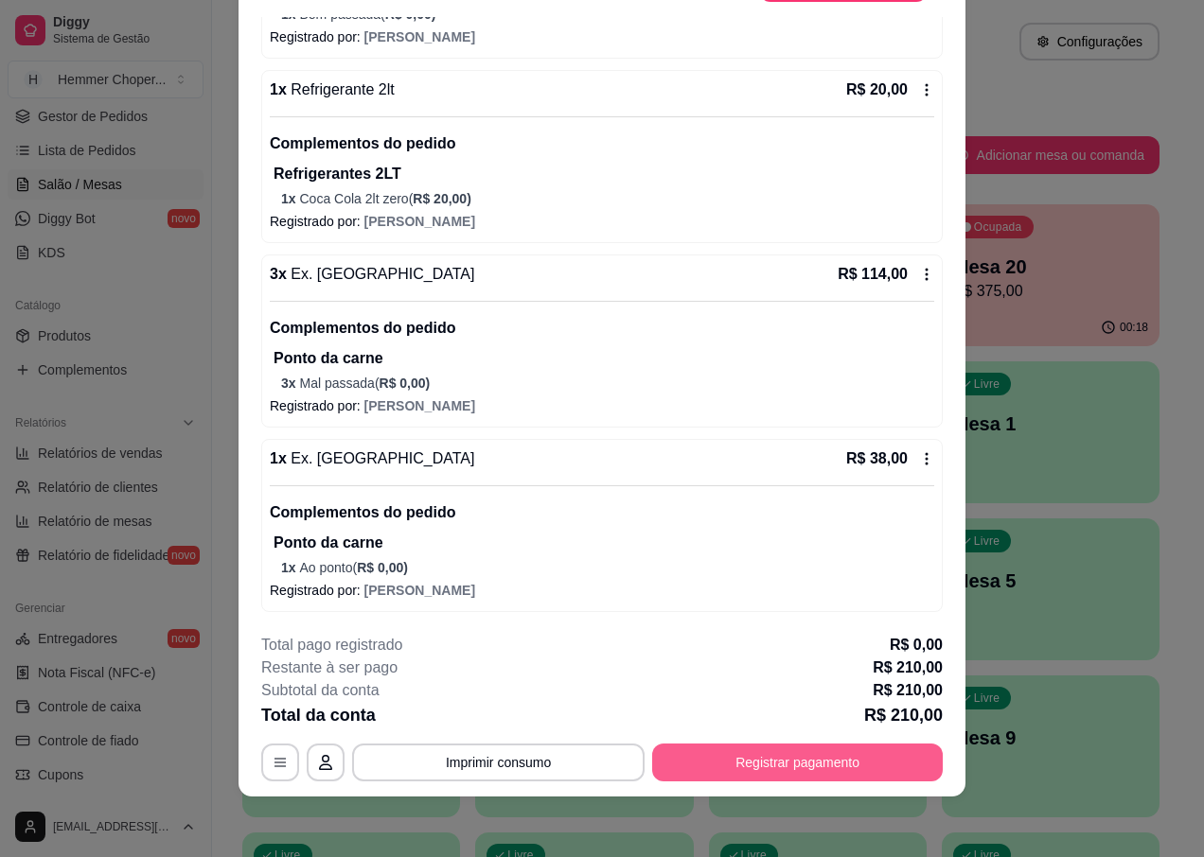
click at [728, 754] on button "Registrar pagamento" at bounding box center [797, 763] width 291 height 38
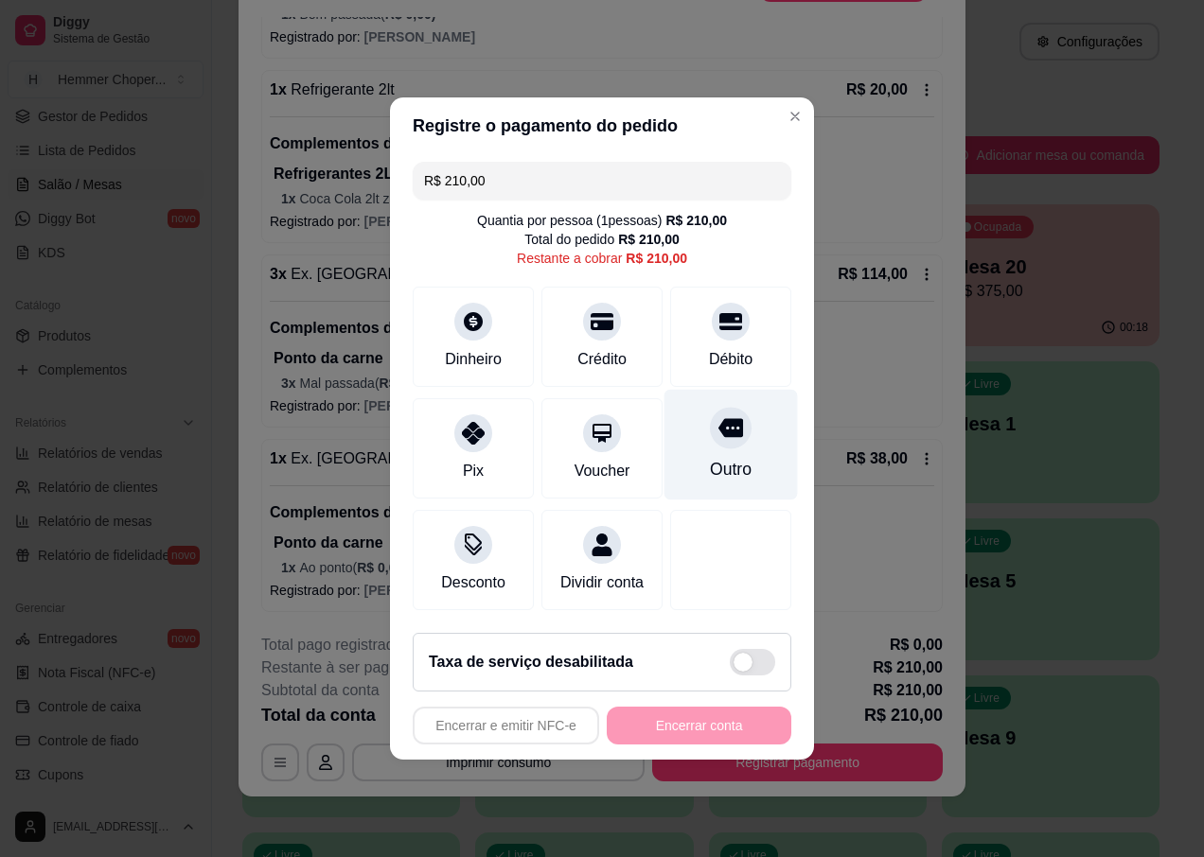
click at [730, 439] on div "Outro" at bounding box center [730, 445] width 133 height 111
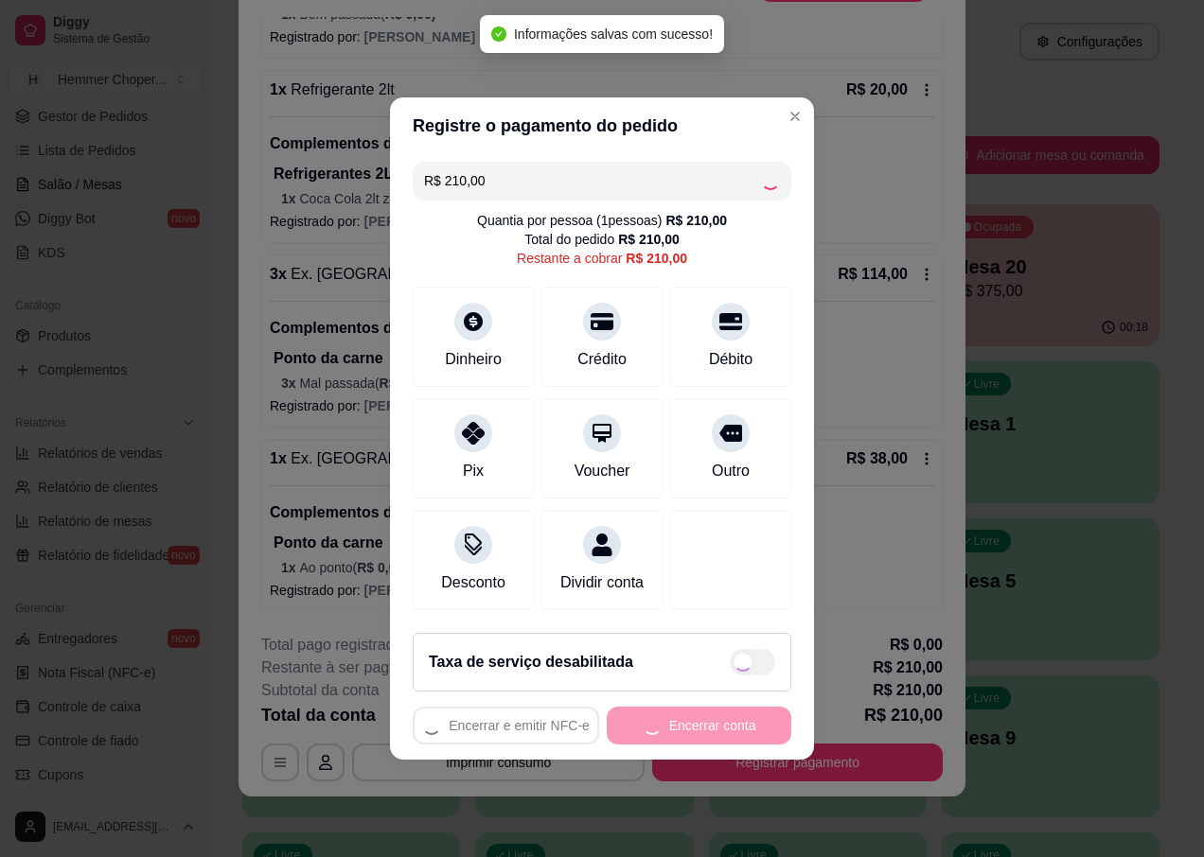
type input "R$ 0,00"
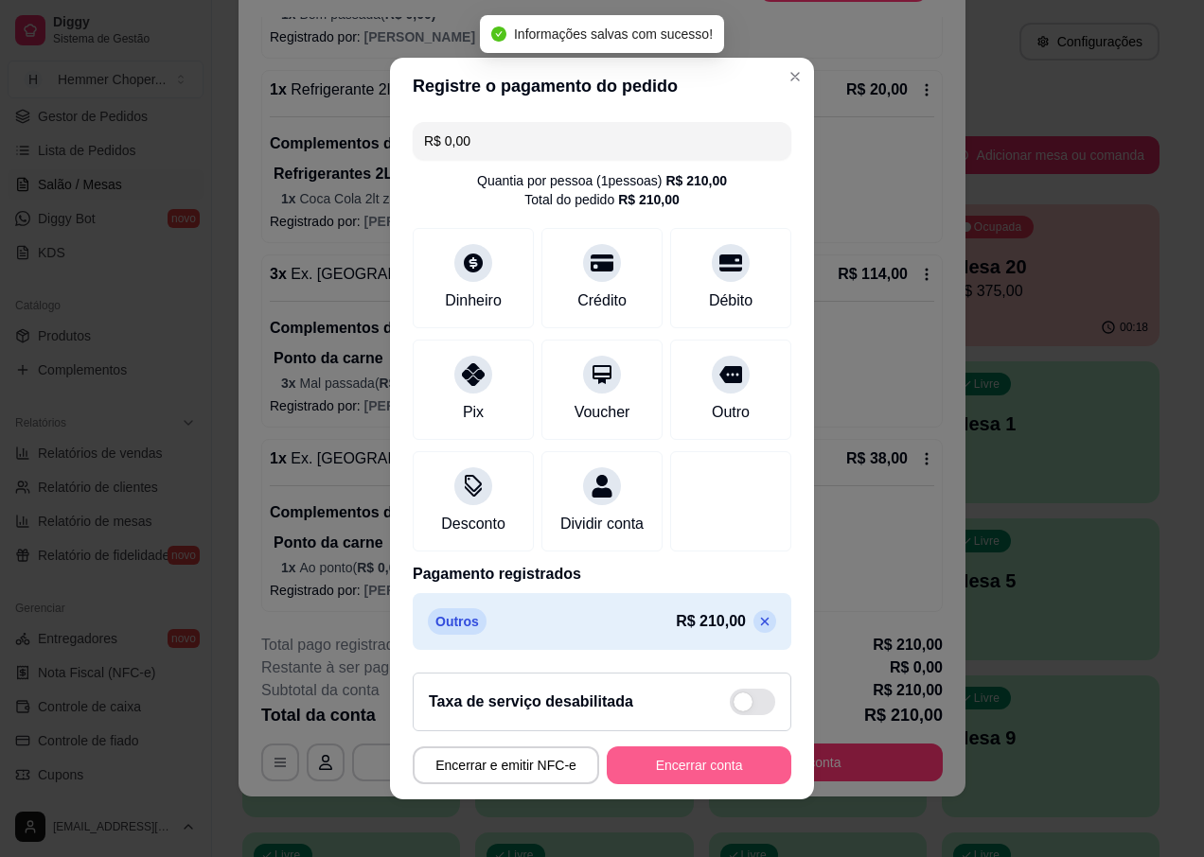
click at [674, 784] on button "Encerrar conta" at bounding box center [699, 766] width 185 height 38
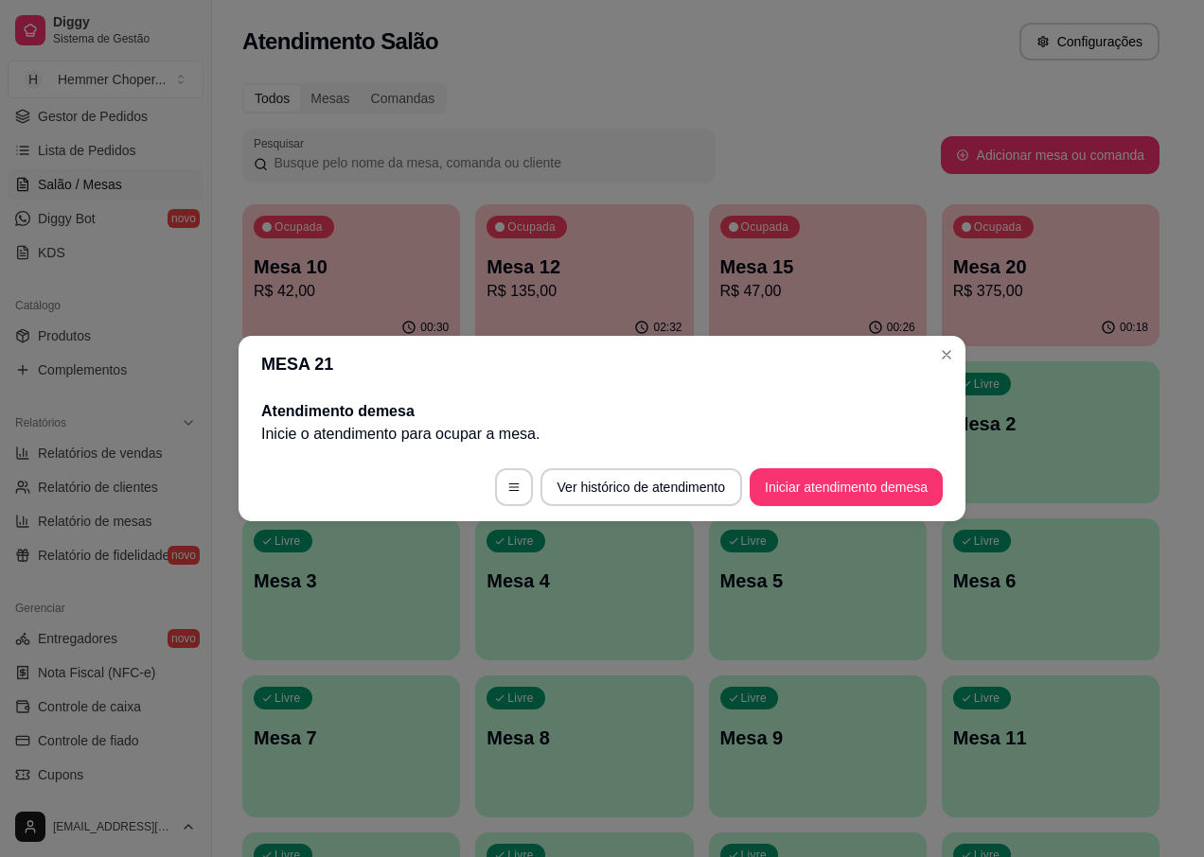
scroll to position [0, 0]
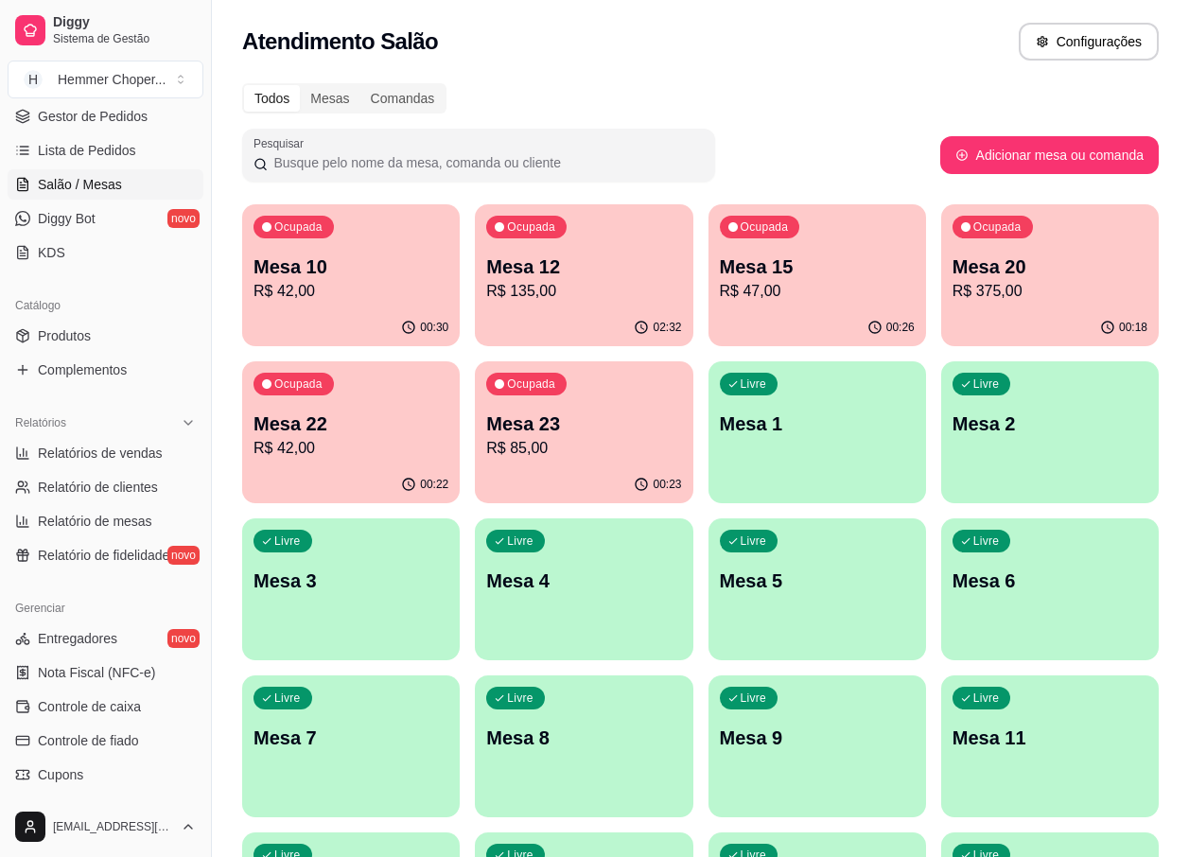
click at [374, 485] on div "00:22" at bounding box center [351, 485] width 218 height 37
click at [636, 443] on p "R$ 85,00" at bounding box center [583, 448] width 195 height 23
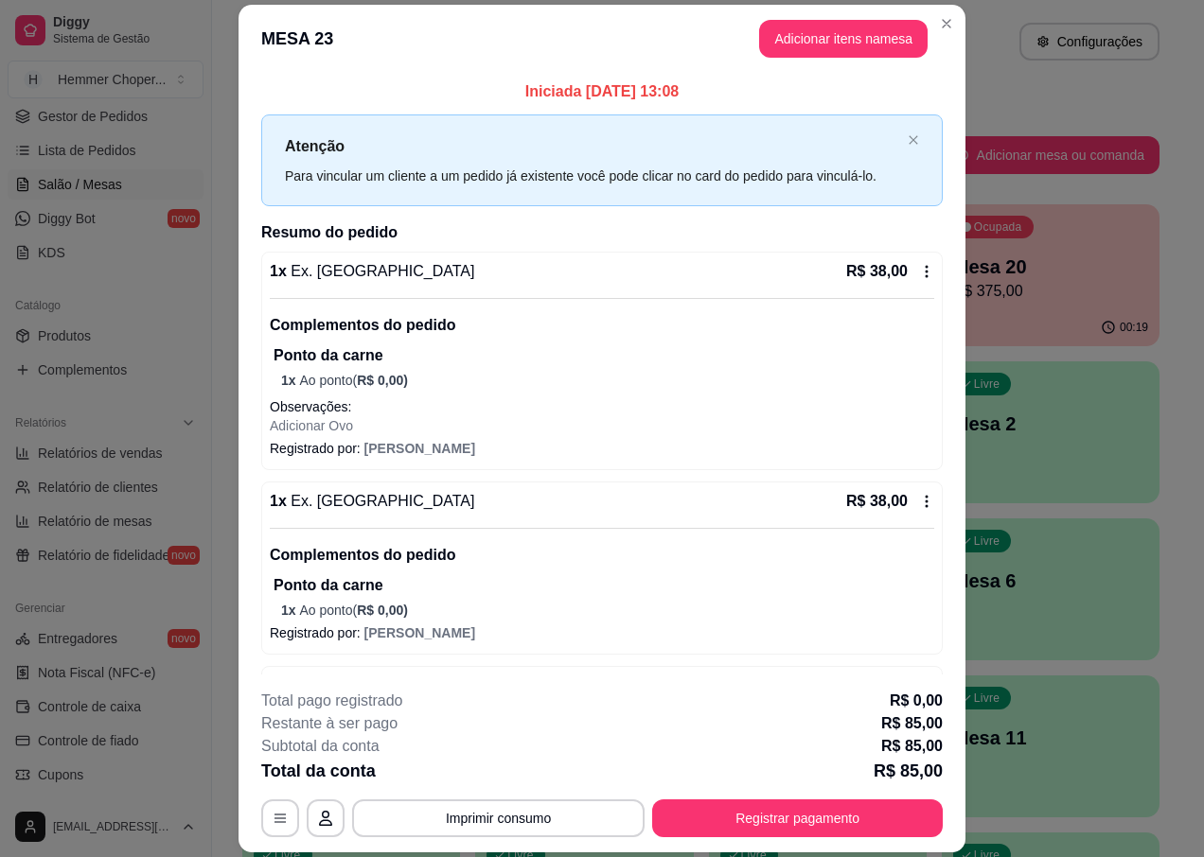
scroll to position [64, 0]
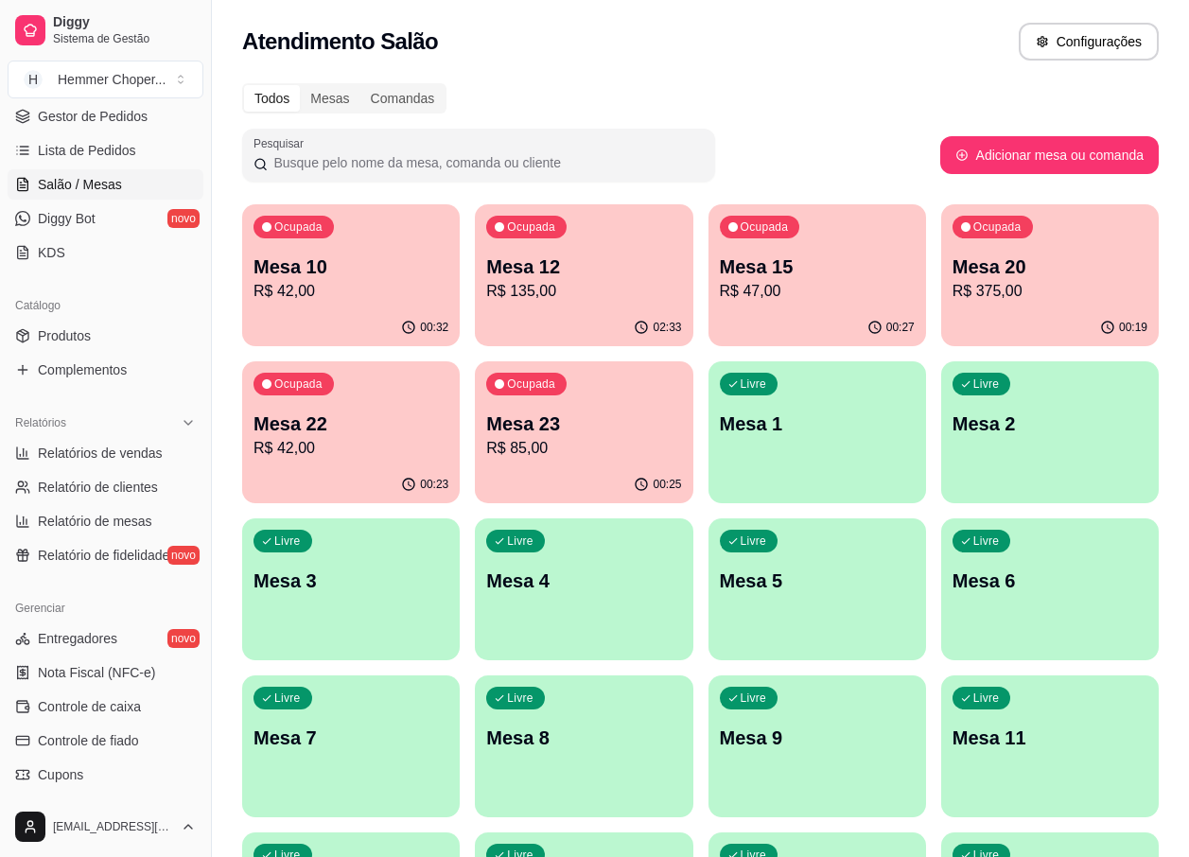
click at [825, 315] on div "00:27" at bounding box center [818, 327] width 218 height 37
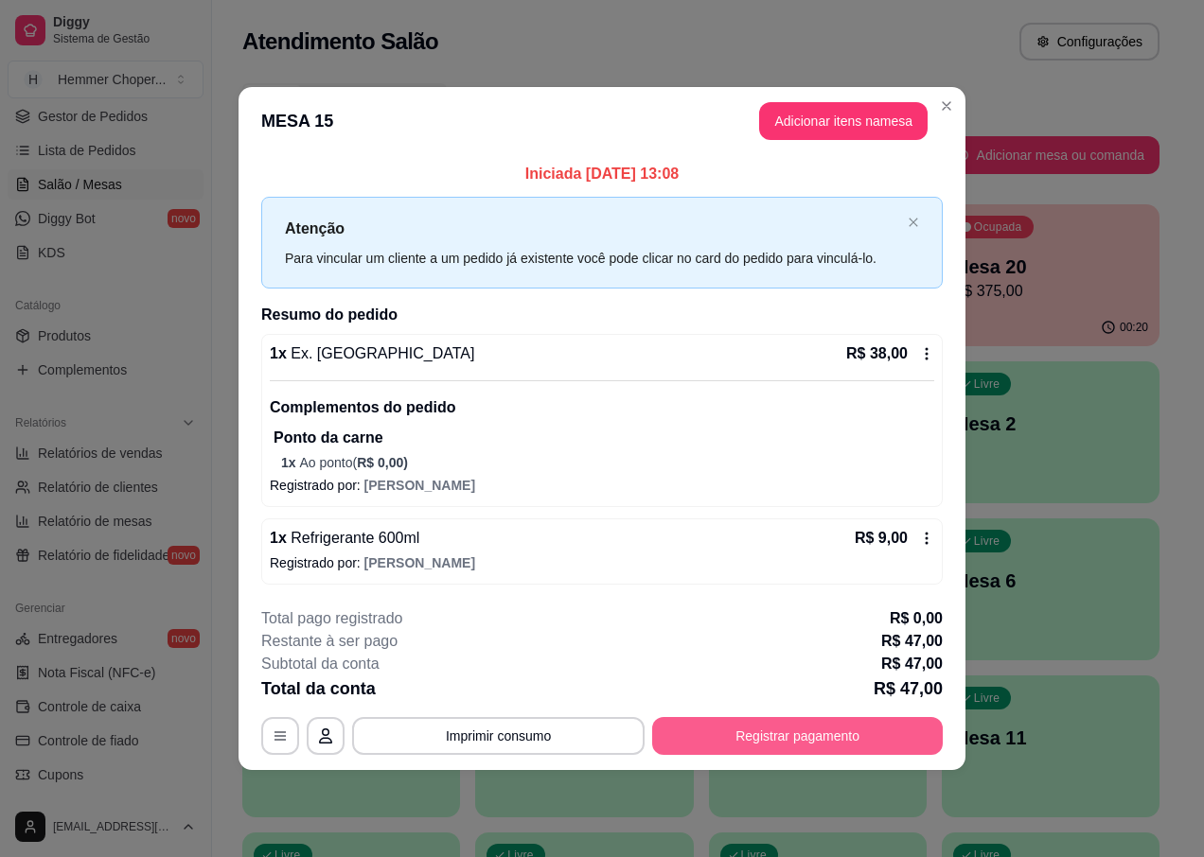
click at [853, 743] on button "Registrar pagamento" at bounding box center [797, 736] width 291 height 38
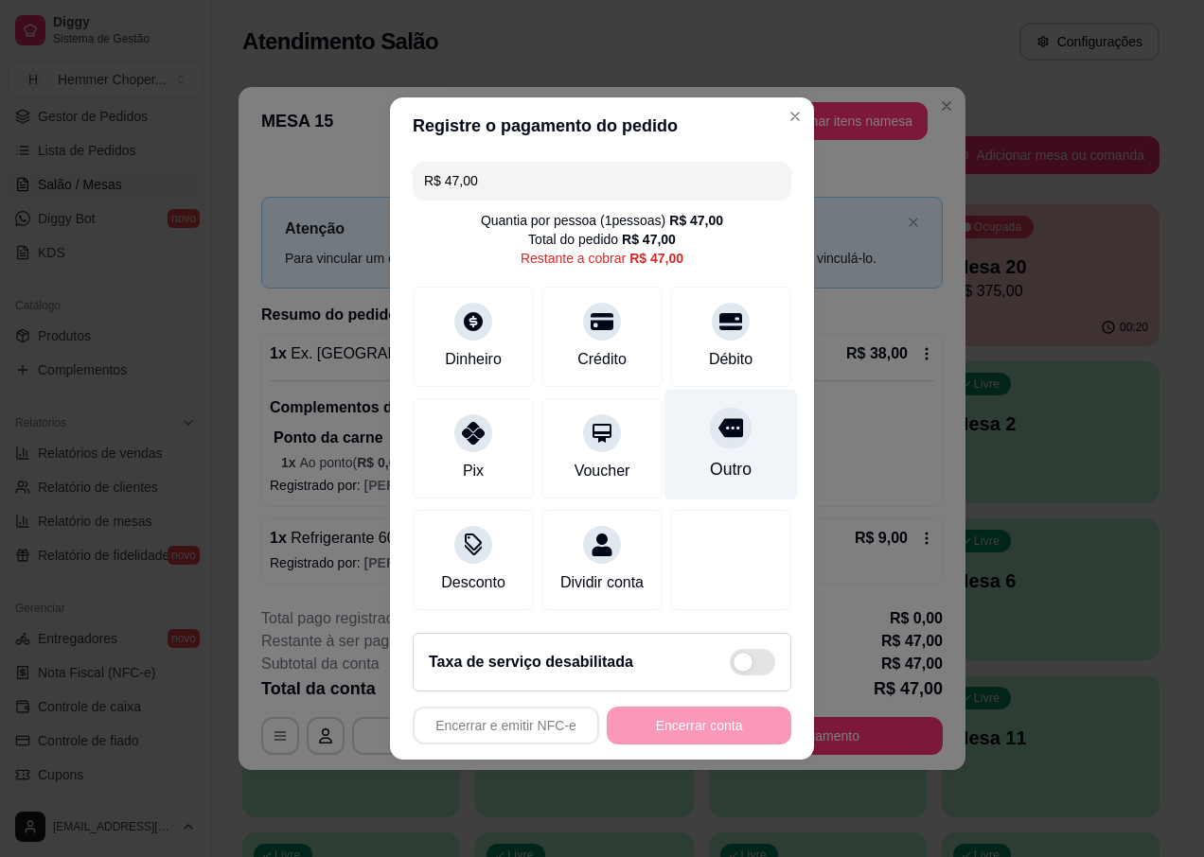
click at [718, 429] on icon at bounding box center [730, 427] width 25 height 25
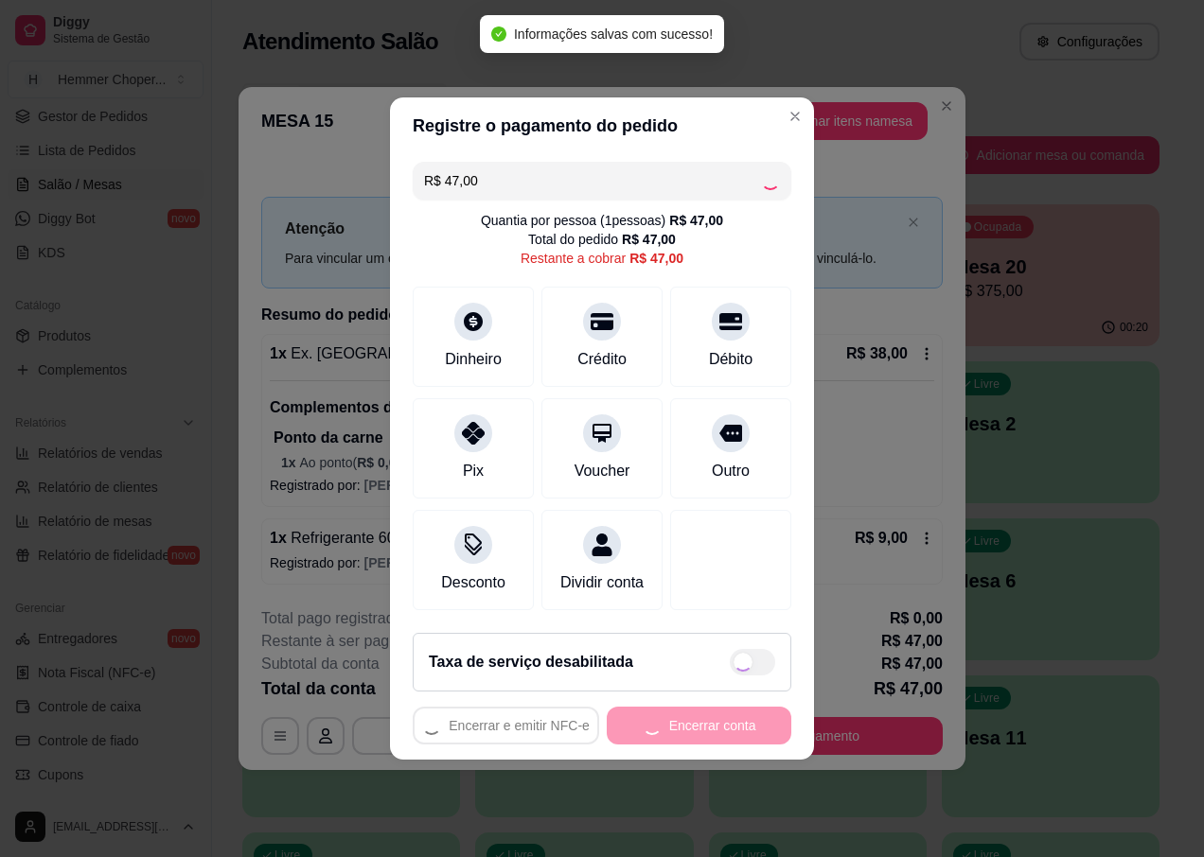
type input "R$ 0,00"
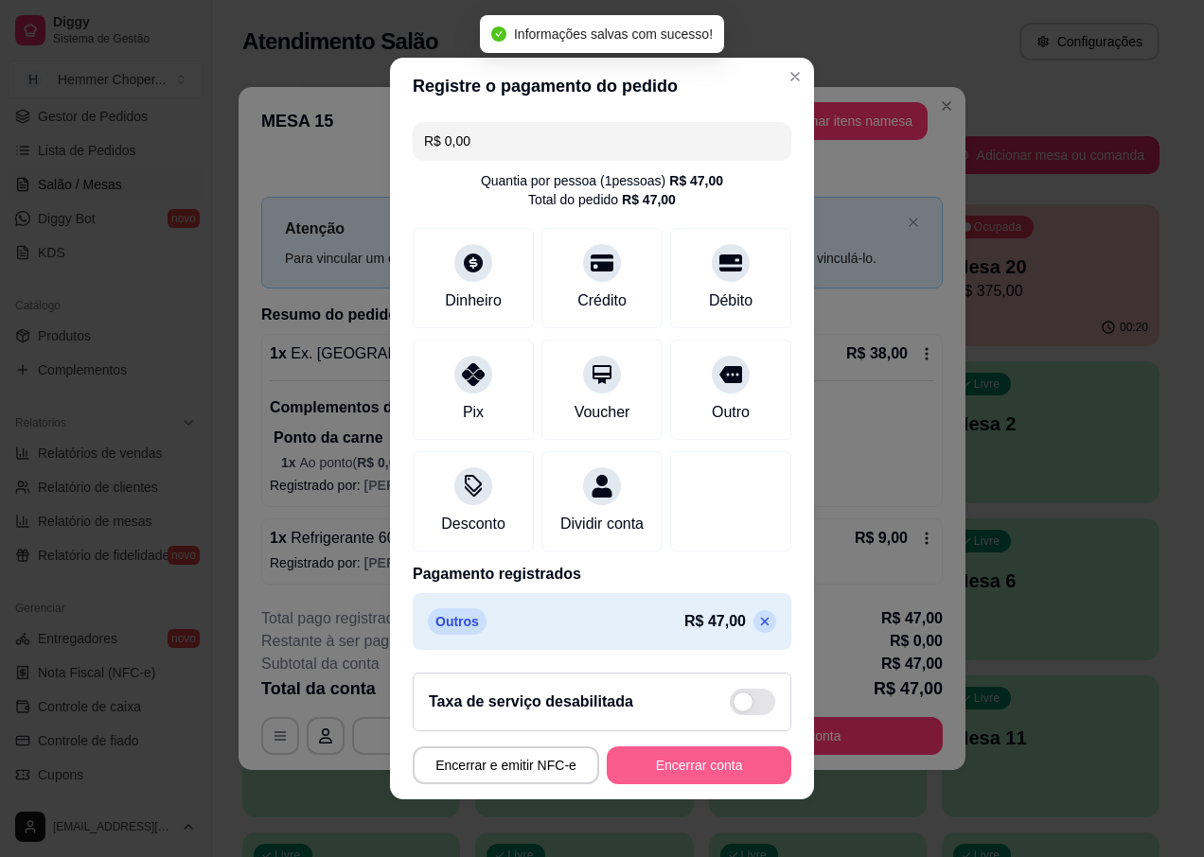
click at [737, 772] on button "Encerrar conta" at bounding box center [699, 766] width 185 height 38
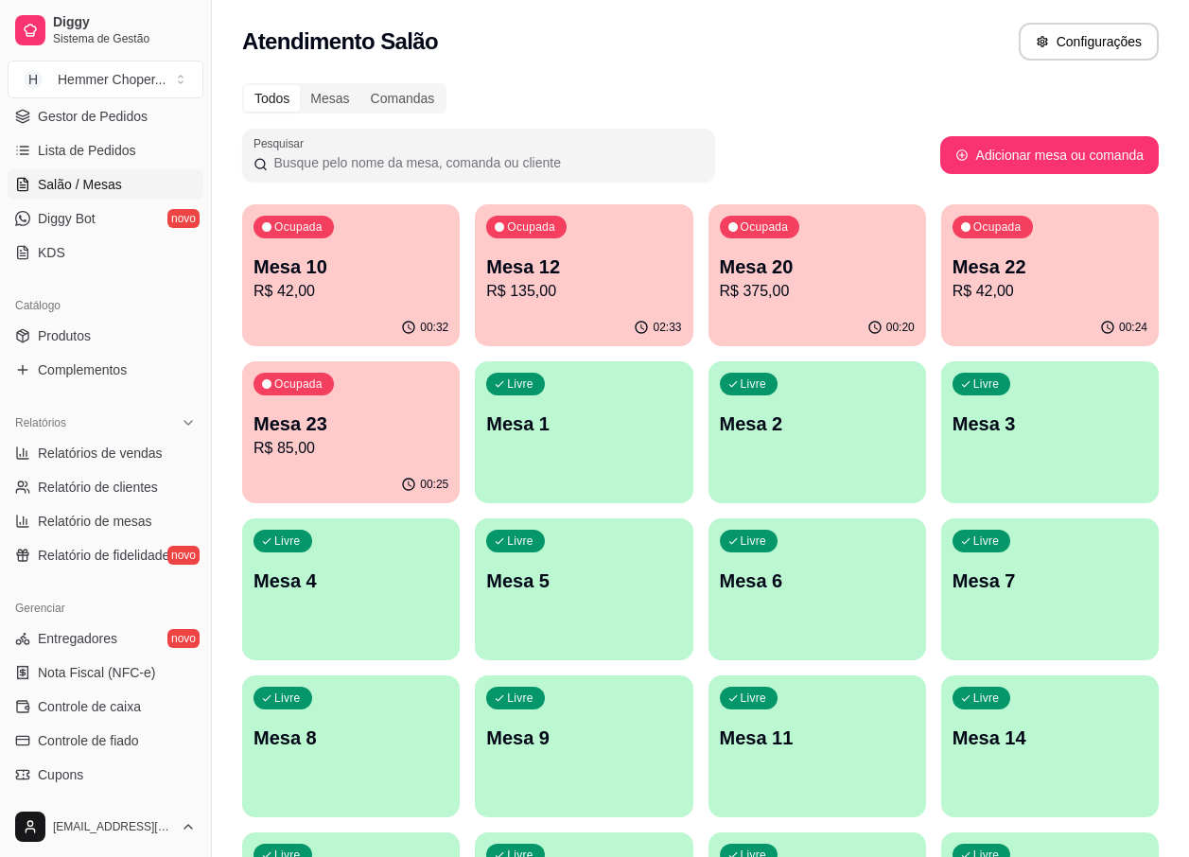
click at [351, 456] on p "R$ 85,00" at bounding box center [351, 448] width 195 height 23
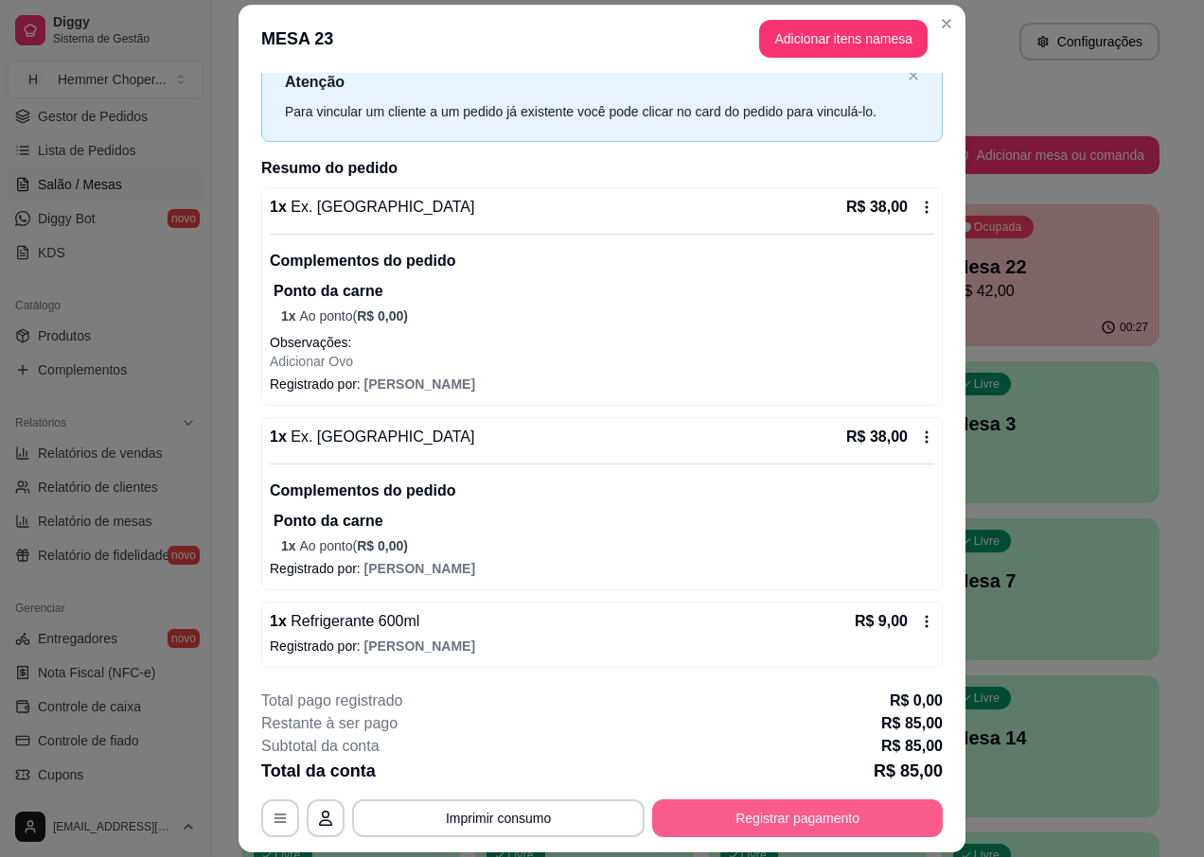
click at [806, 828] on button "Registrar pagamento" at bounding box center [797, 819] width 291 height 38
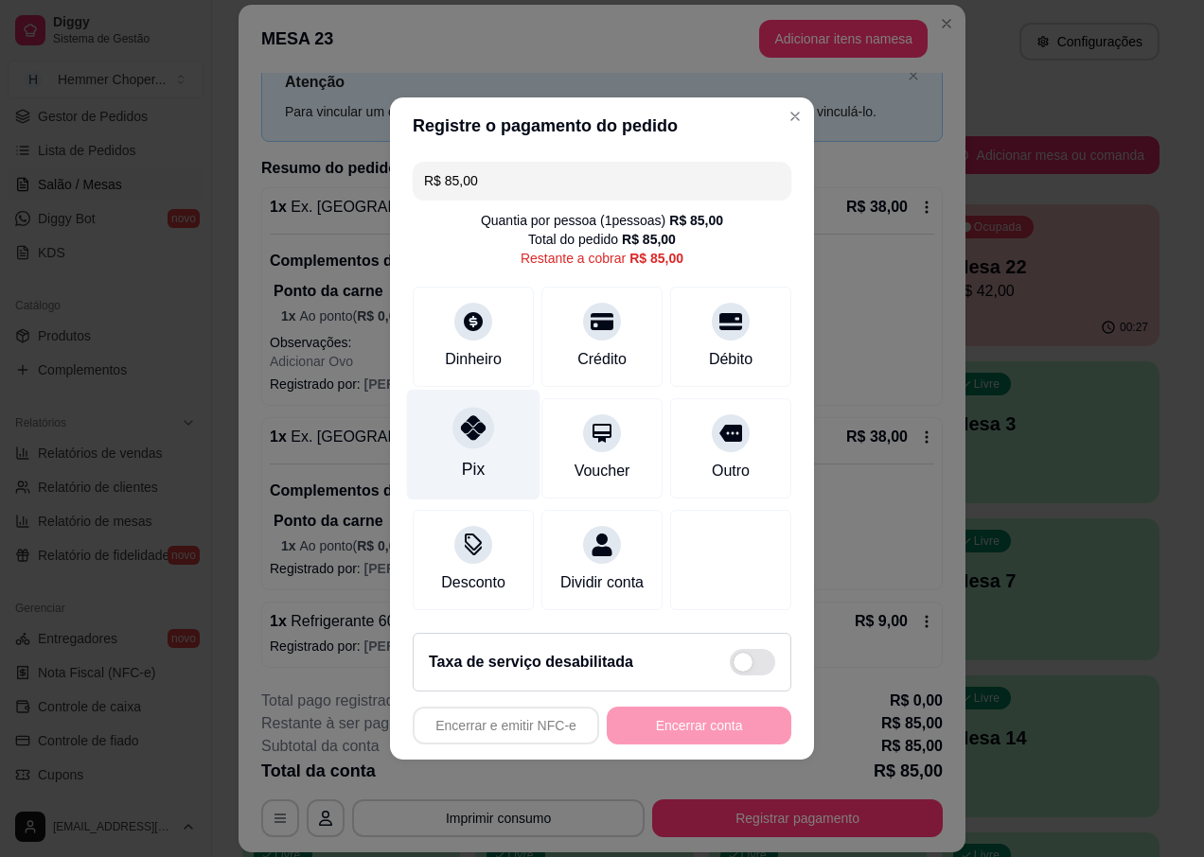
click at [476, 440] on div "Pix" at bounding box center [473, 445] width 133 height 111
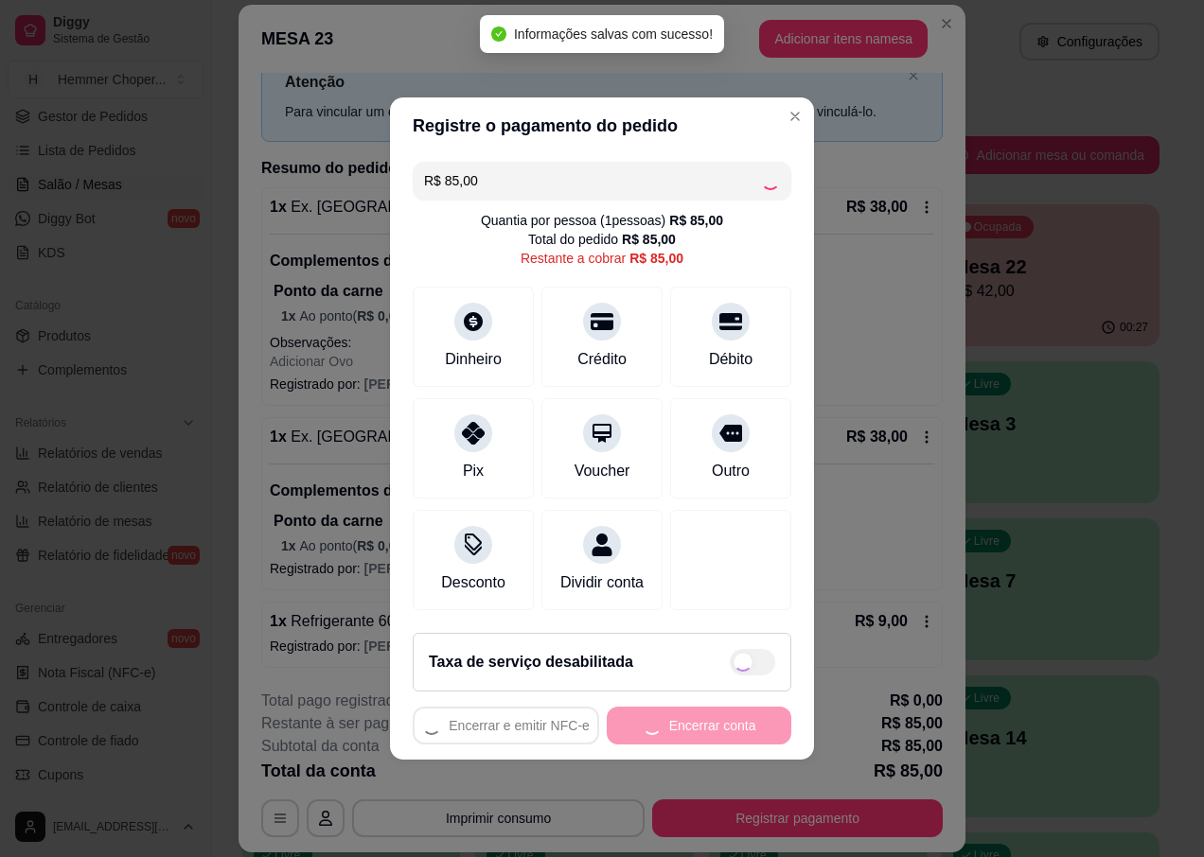
type input "R$ 0,00"
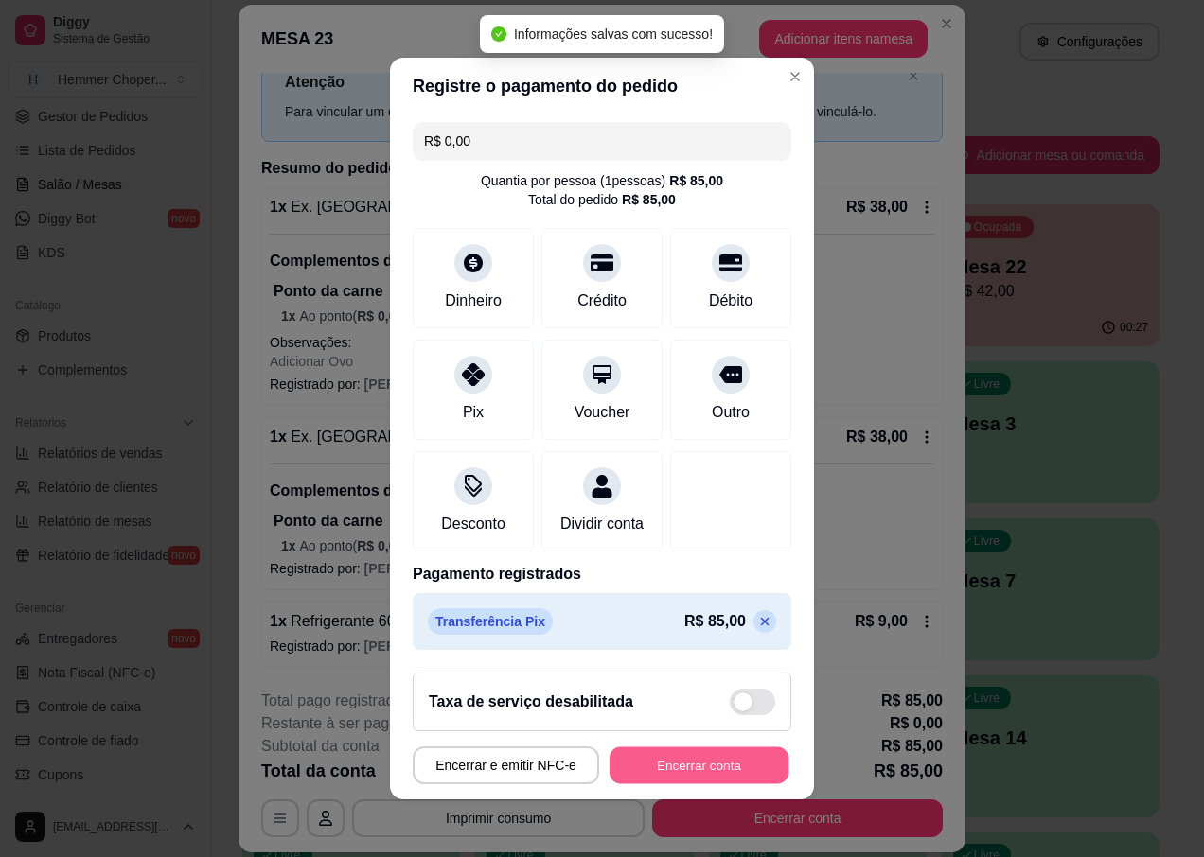
click at [700, 771] on button "Encerrar conta" at bounding box center [698, 766] width 179 height 37
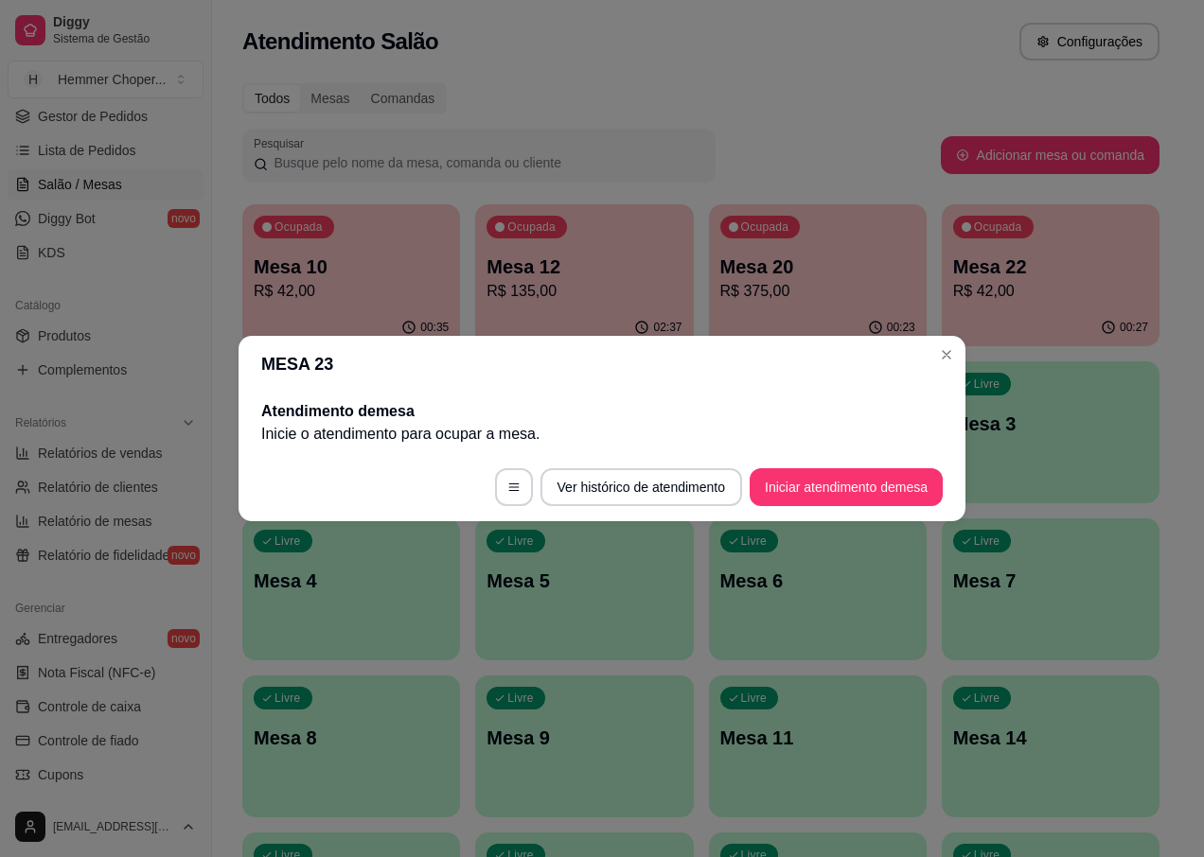
scroll to position [0, 0]
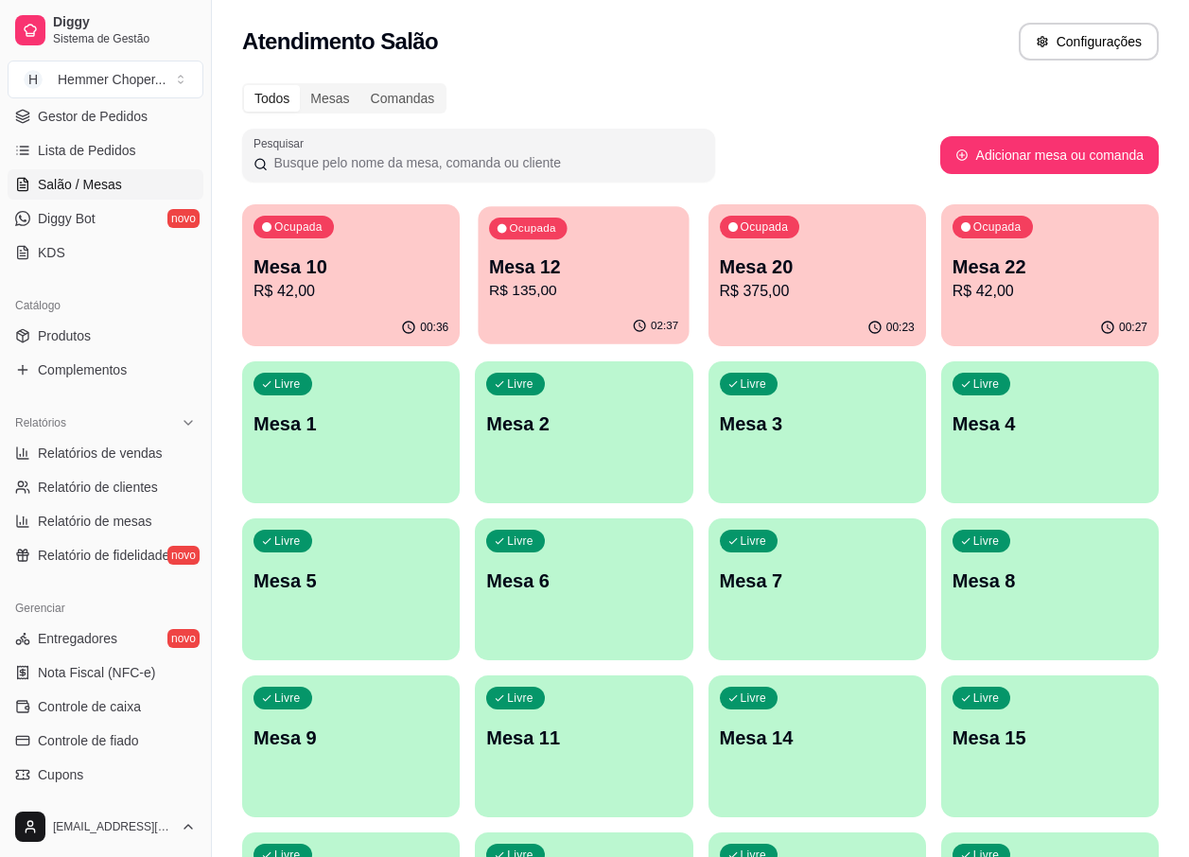
click at [532, 253] on div "Ocupada Mesa 12 R$ 135,00" at bounding box center [584, 257] width 211 height 102
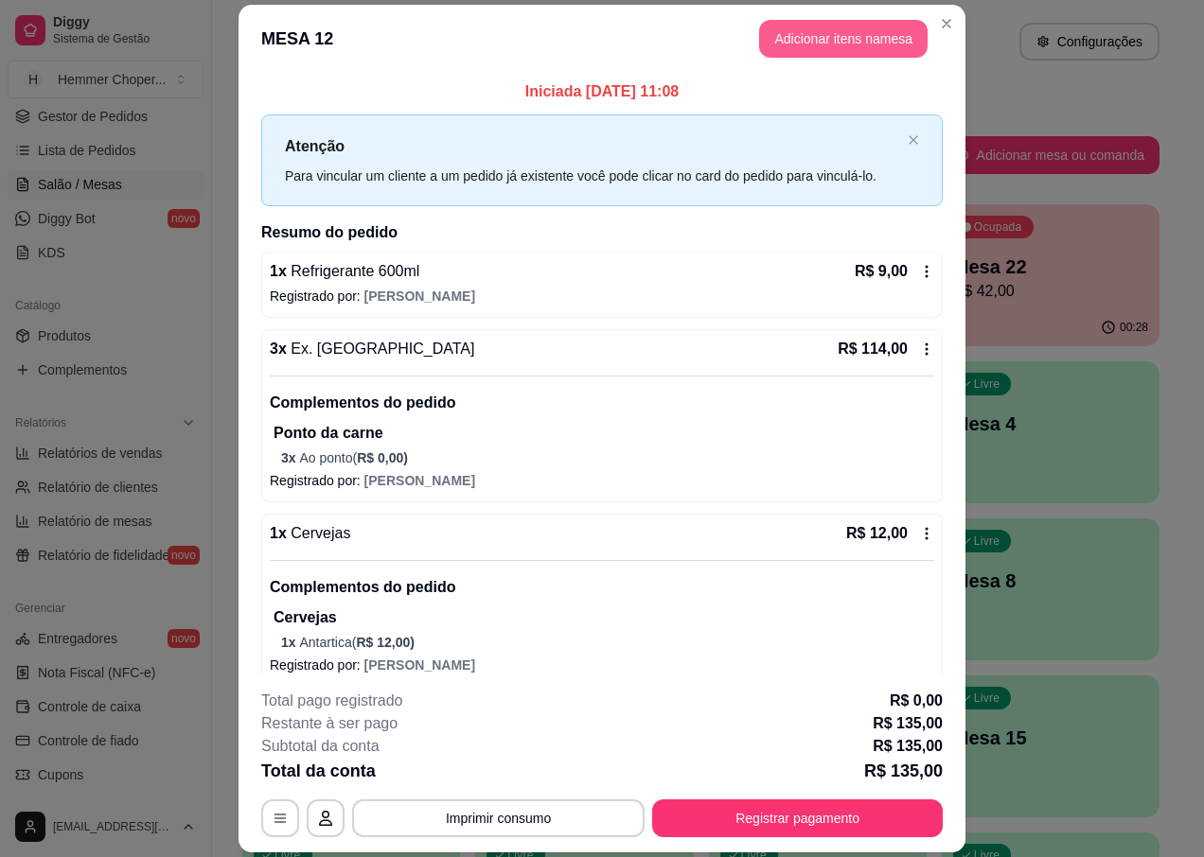
click at [834, 43] on button "Adicionar itens na mesa" at bounding box center [843, 39] width 168 height 38
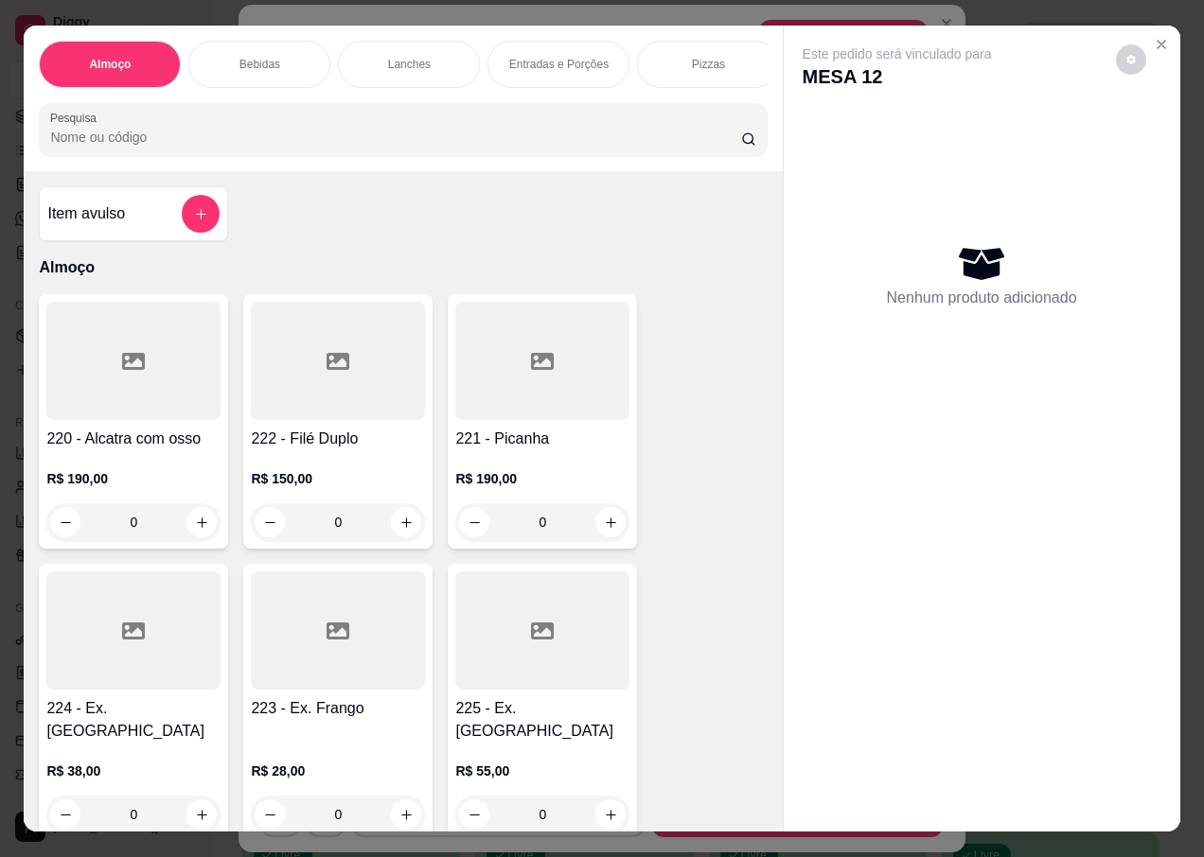
scroll to position [0, 311]
click at [698, 63] on p "Sobremesas" at bounding box center [695, 64] width 63 height 15
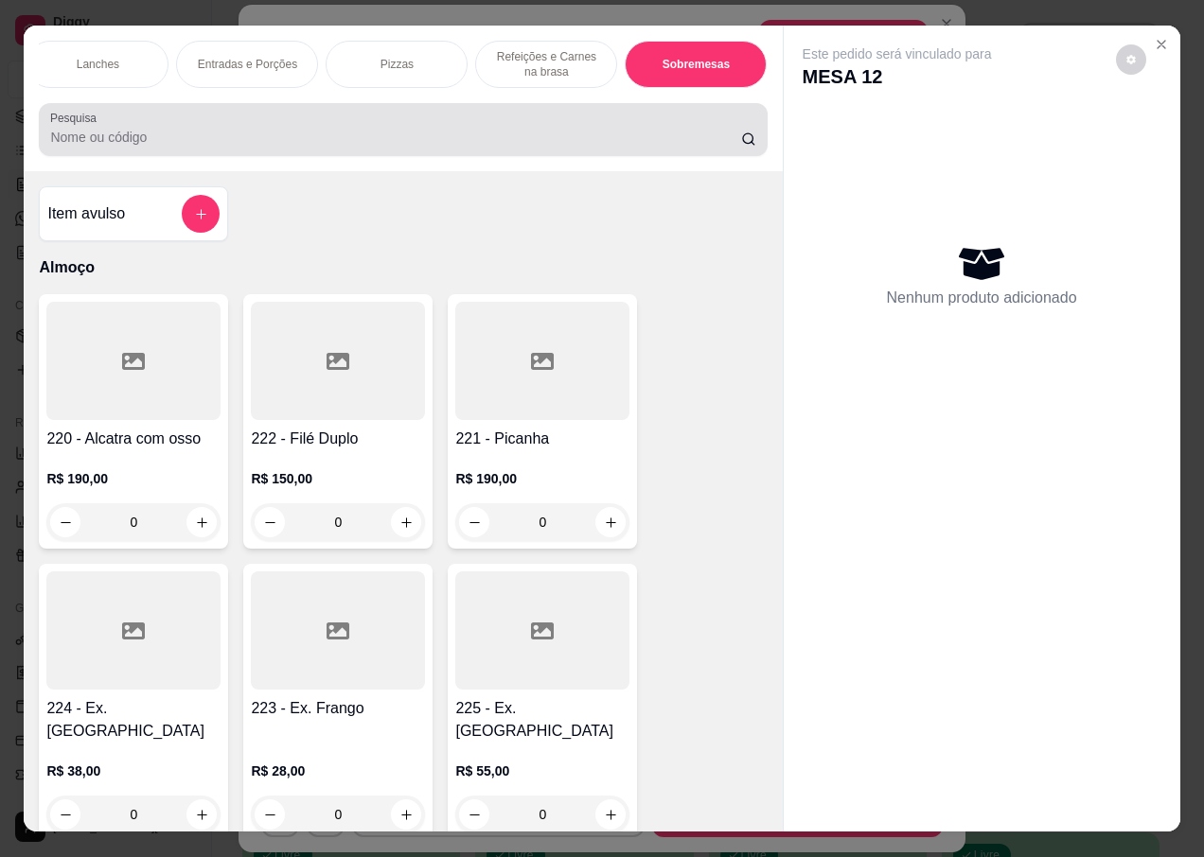
scroll to position [42, 0]
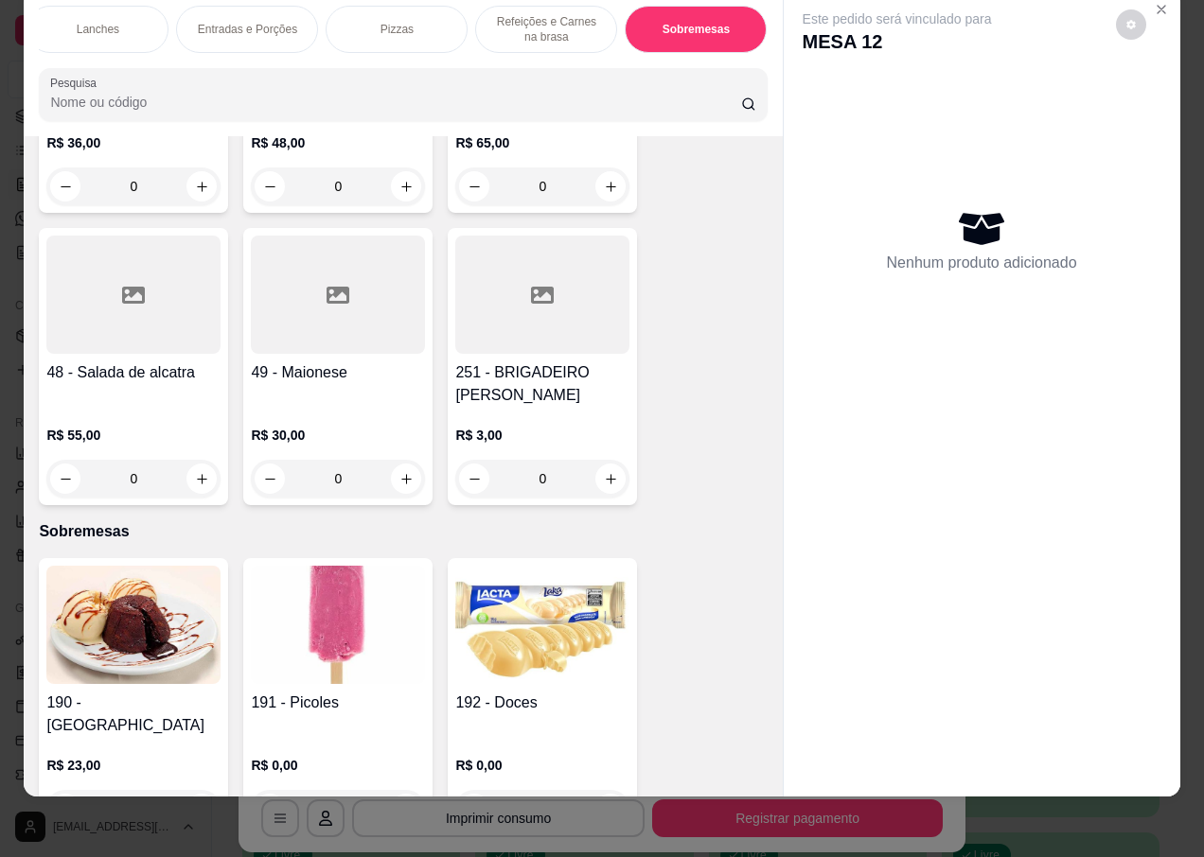
click at [400, 790] on div "0" at bounding box center [338, 809] width 174 height 38
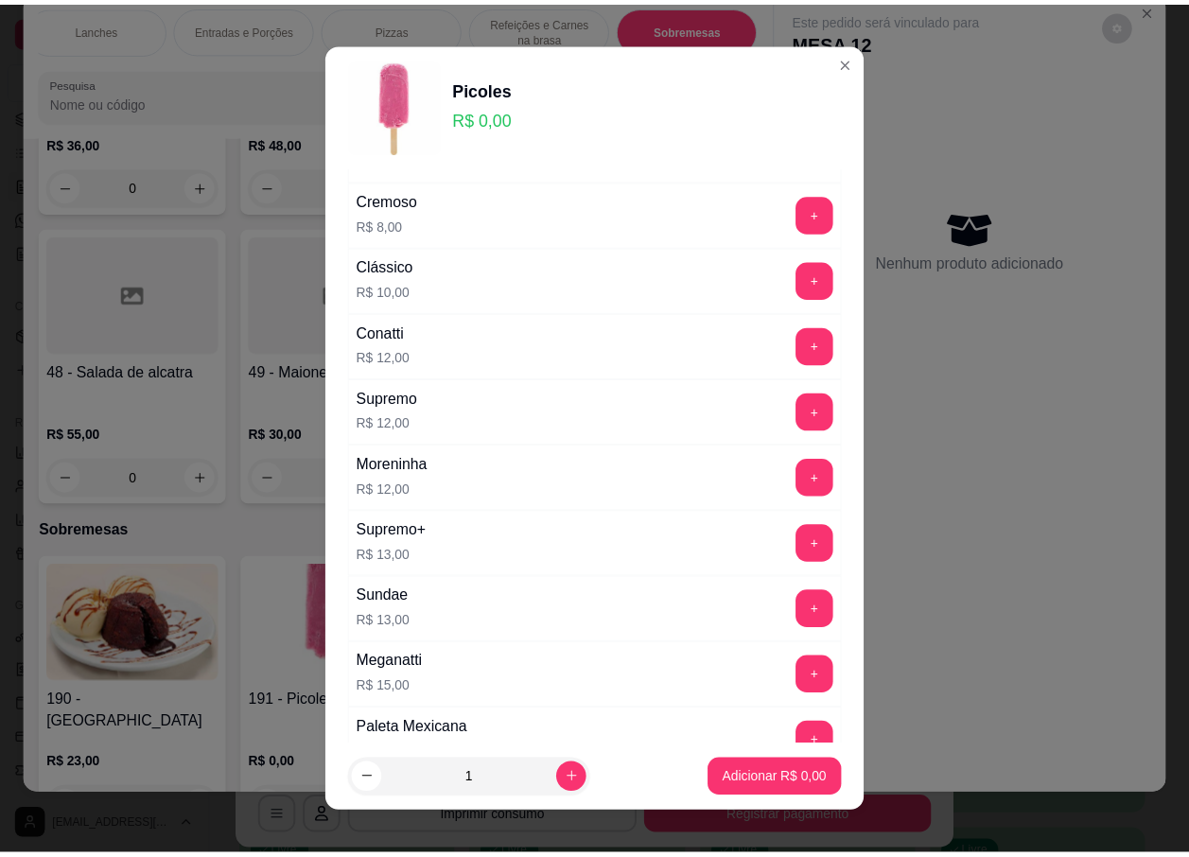
scroll to position [361, 0]
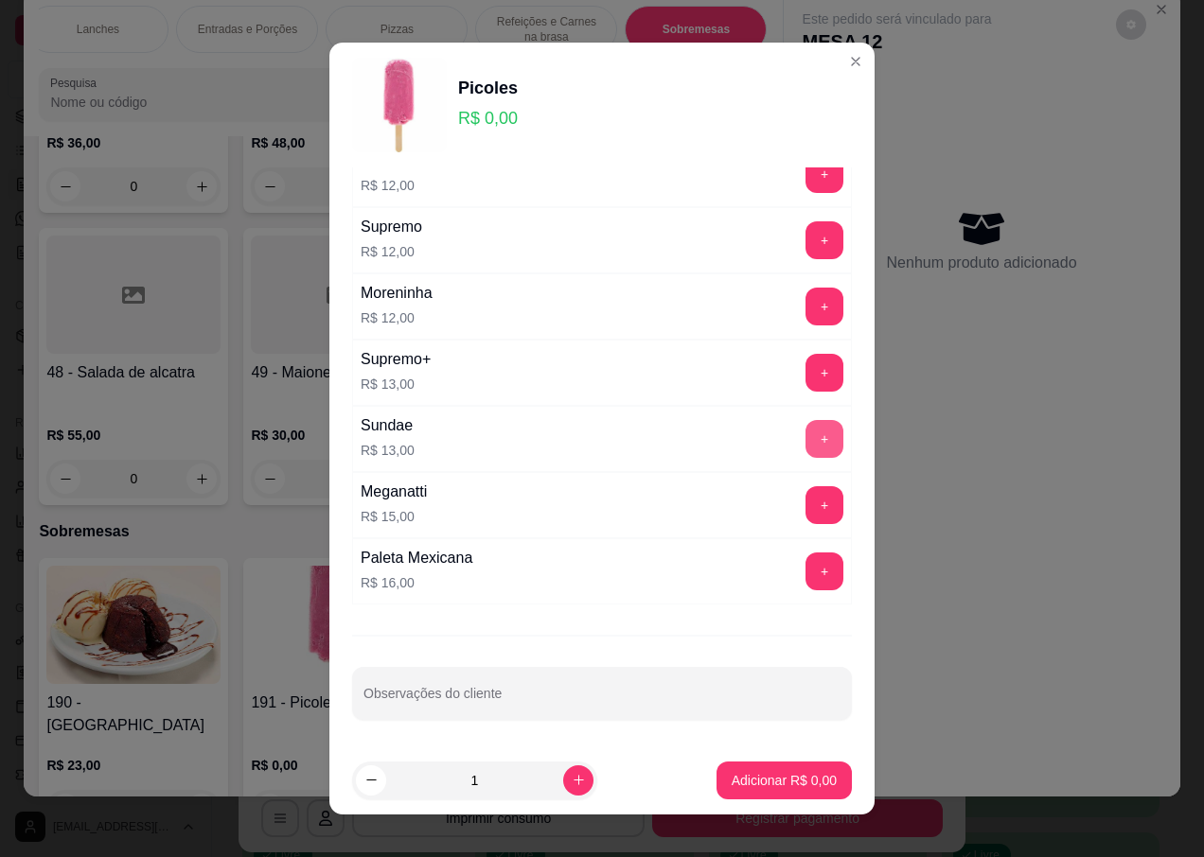
click at [805, 450] on button "+" at bounding box center [824, 439] width 38 height 38
click at [771, 777] on p "Adicionar R$ 13,00" at bounding box center [780, 780] width 113 height 19
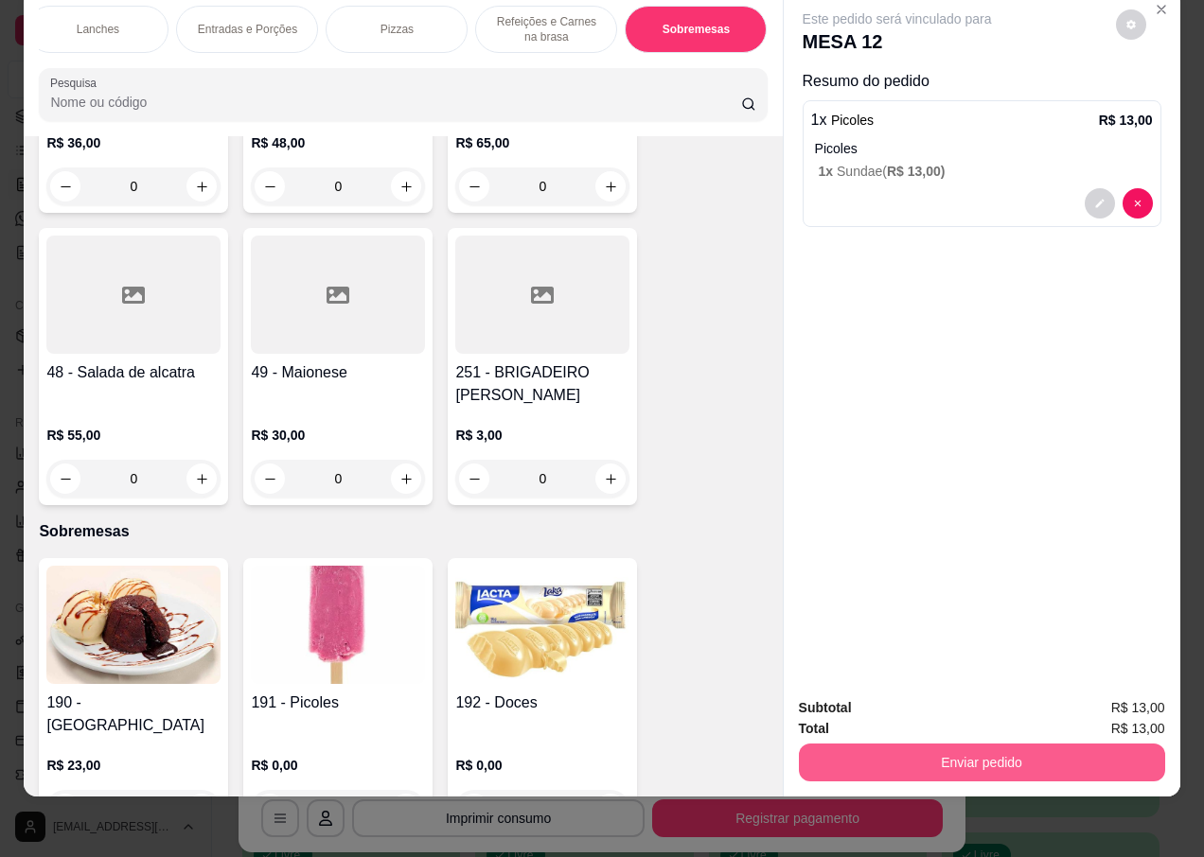
click at [945, 744] on button "Enviar pedido" at bounding box center [982, 763] width 366 height 38
click at [944, 704] on button "Não registrar e enviar pedido" at bounding box center [918, 701] width 191 height 35
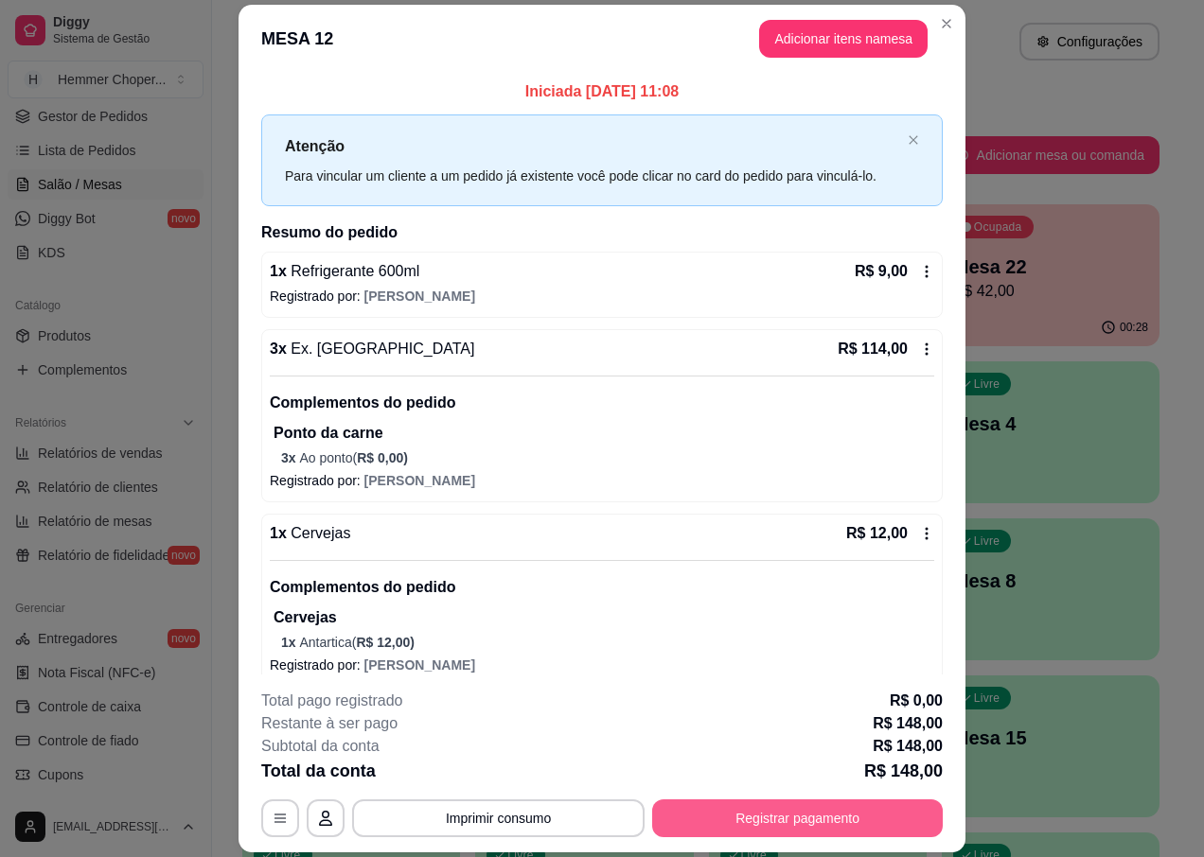
click at [849, 813] on button "Registrar pagamento" at bounding box center [797, 819] width 291 height 38
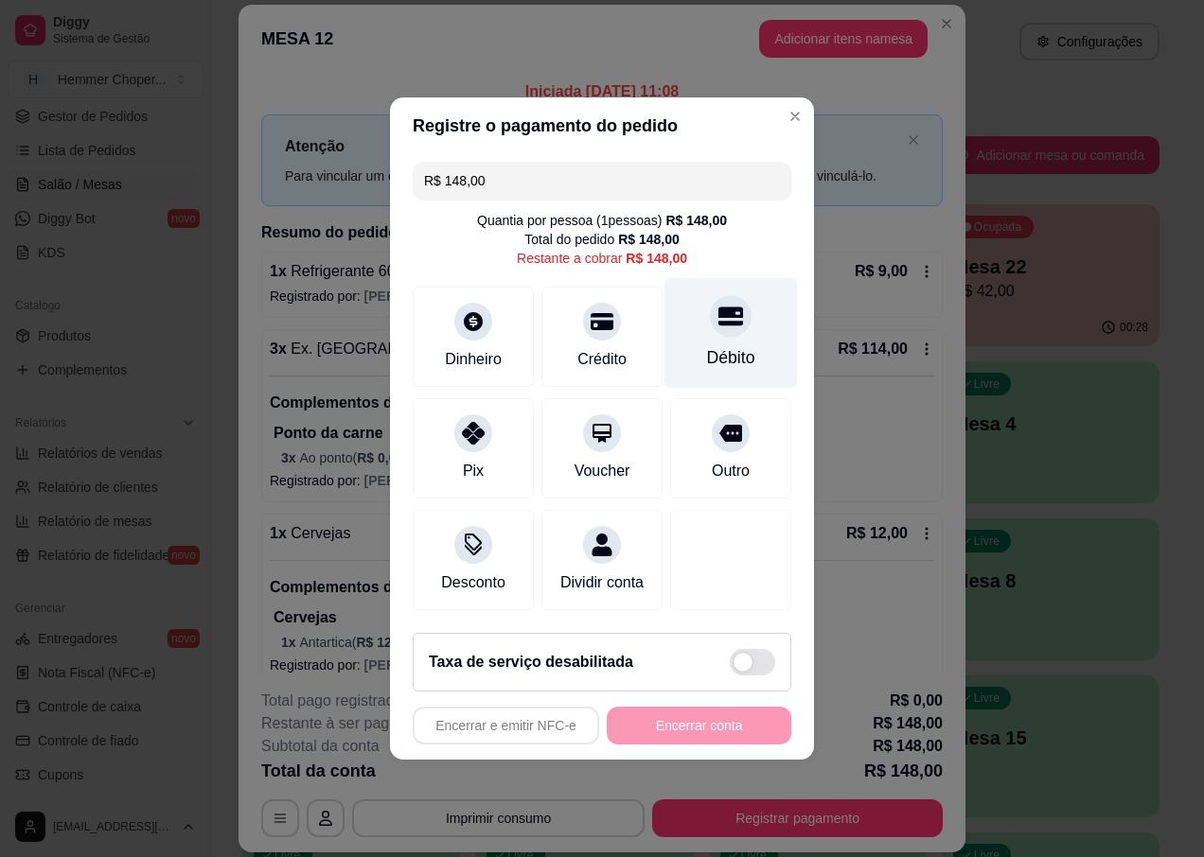
click at [726, 324] on div at bounding box center [731, 316] width 42 height 42
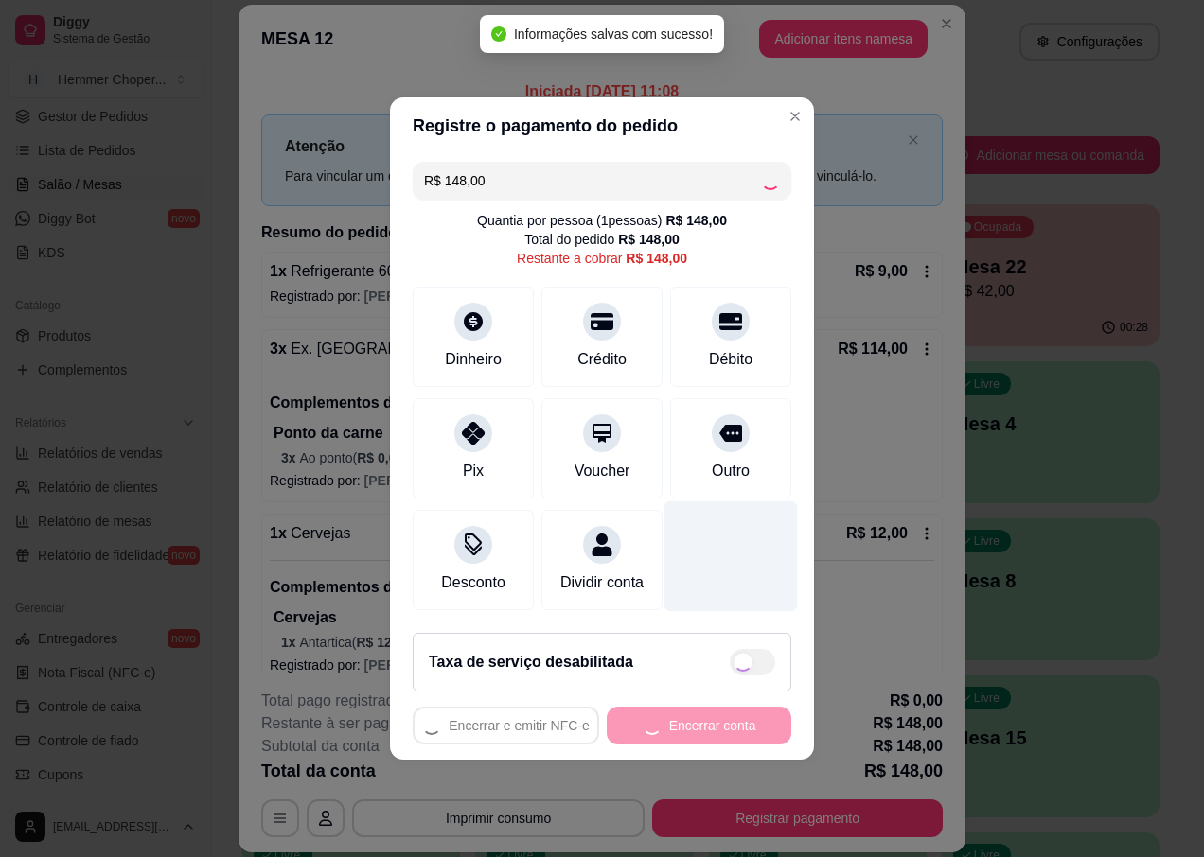
type input "R$ 0,00"
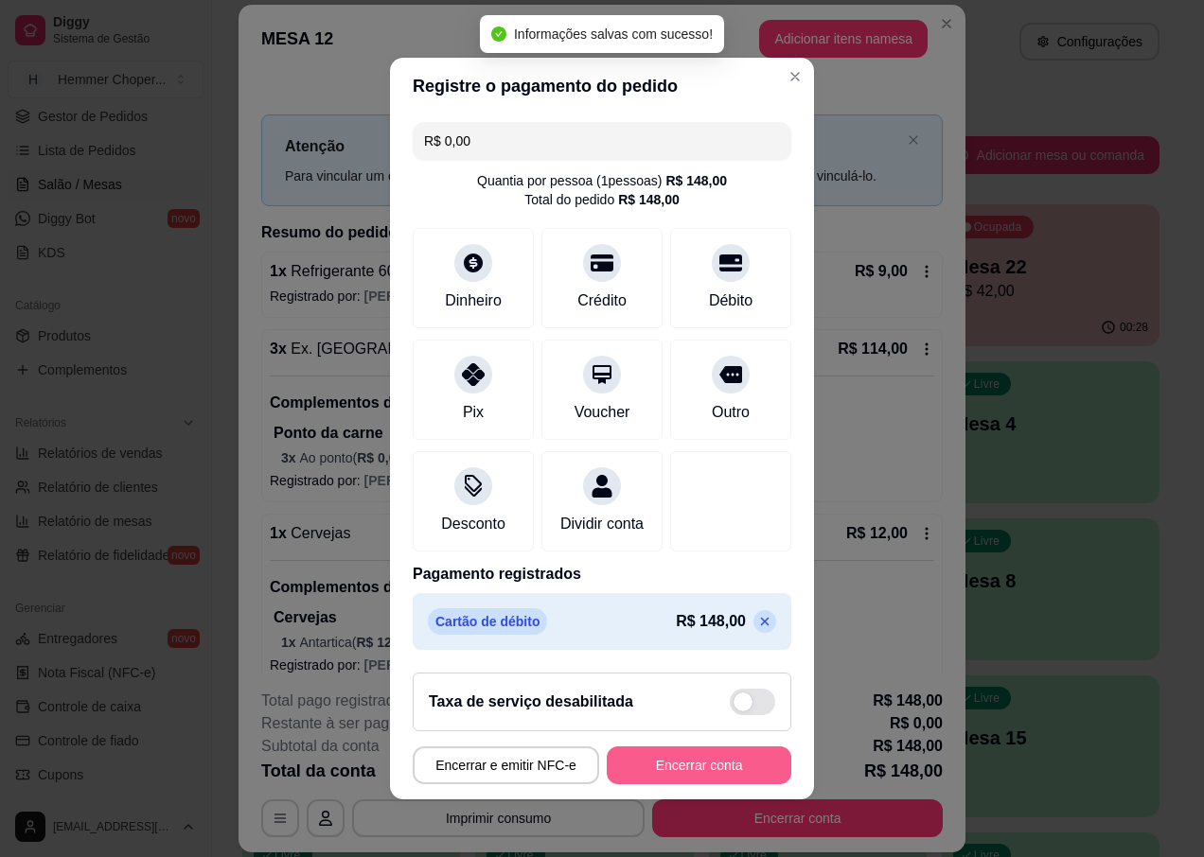
click at [707, 784] on button "Encerrar conta" at bounding box center [699, 766] width 185 height 38
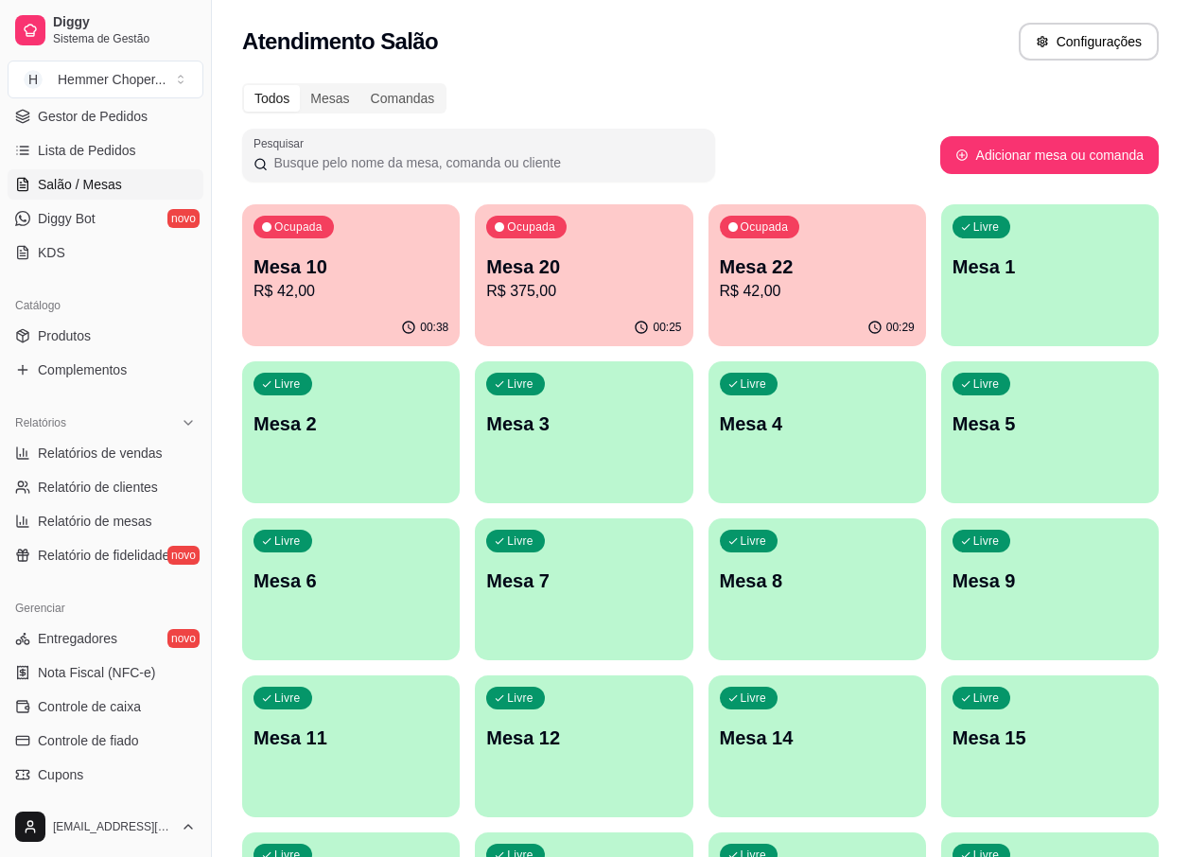
click at [350, 295] on p "R$ 42,00" at bounding box center [351, 291] width 195 height 23
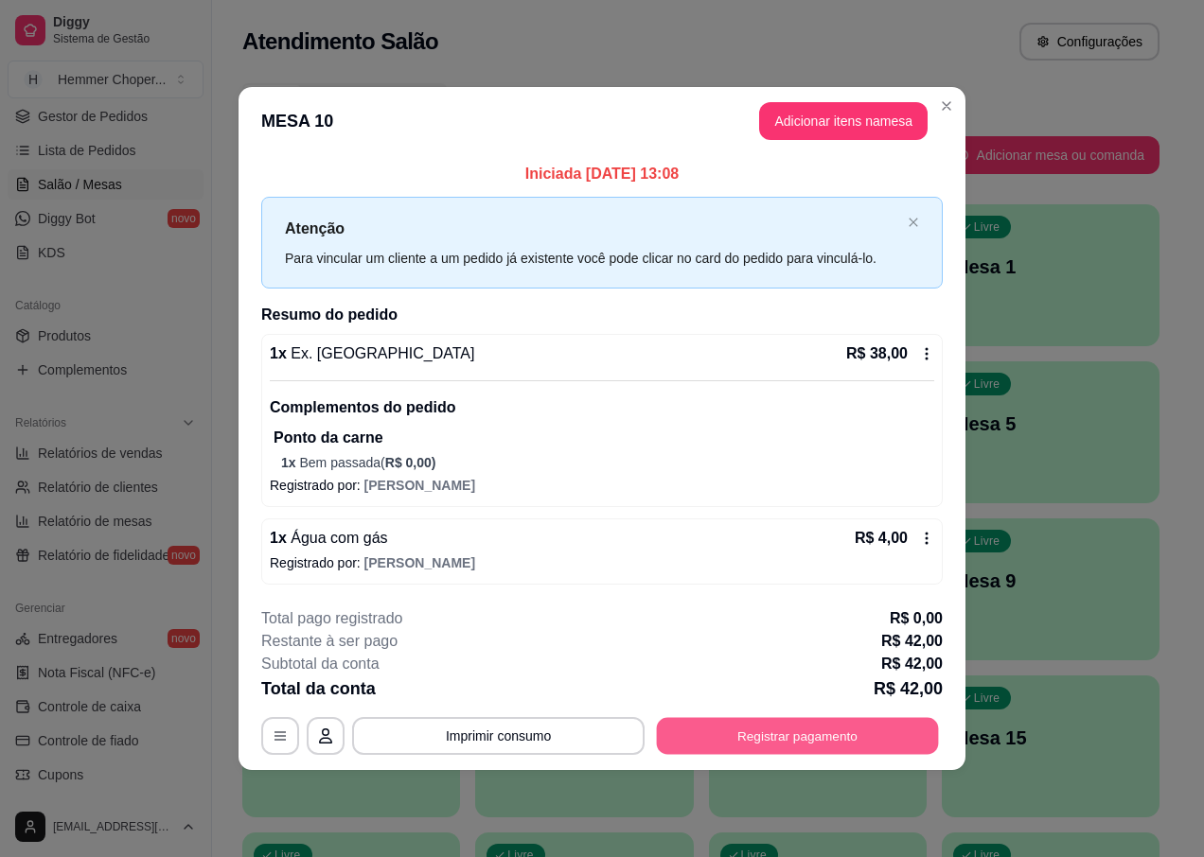
click at [873, 728] on button "Registrar pagamento" at bounding box center [798, 736] width 282 height 37
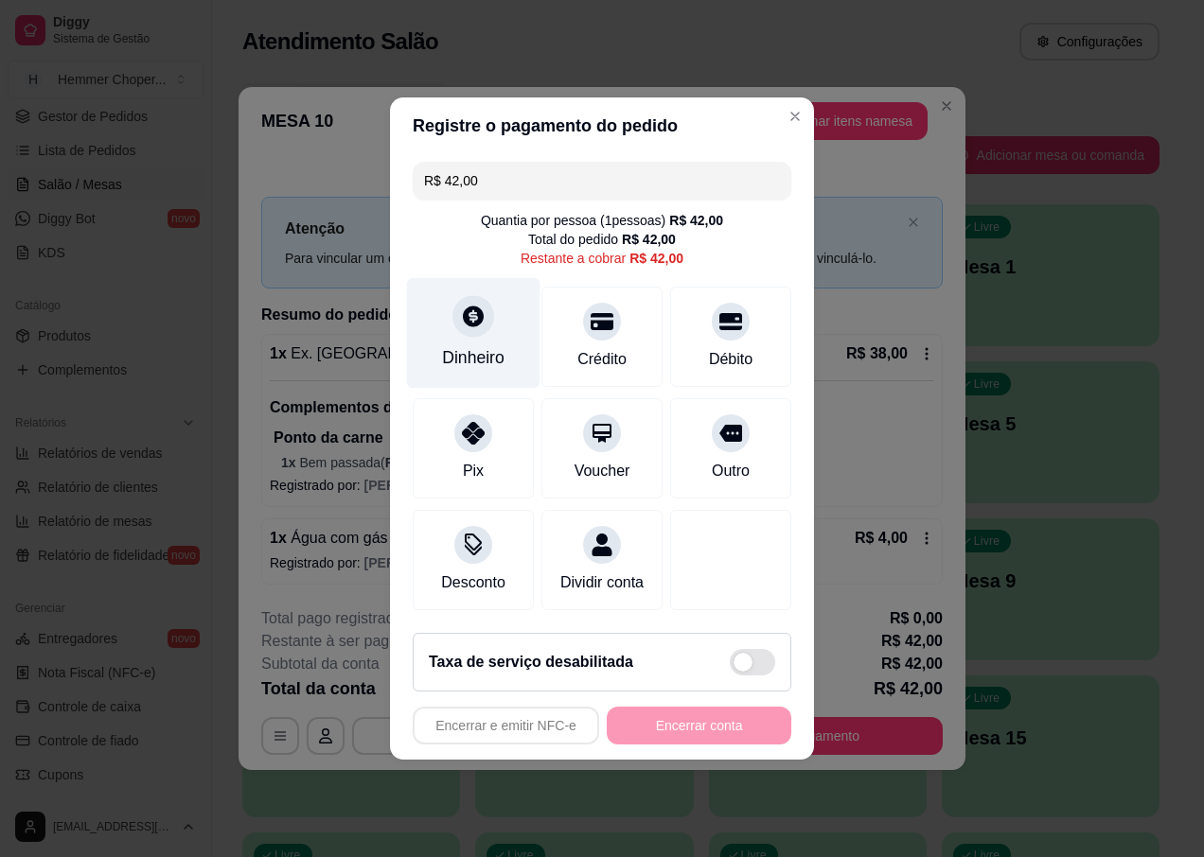
click at [459, 321] on div at bounding box center [473, 316] width 42 height 42
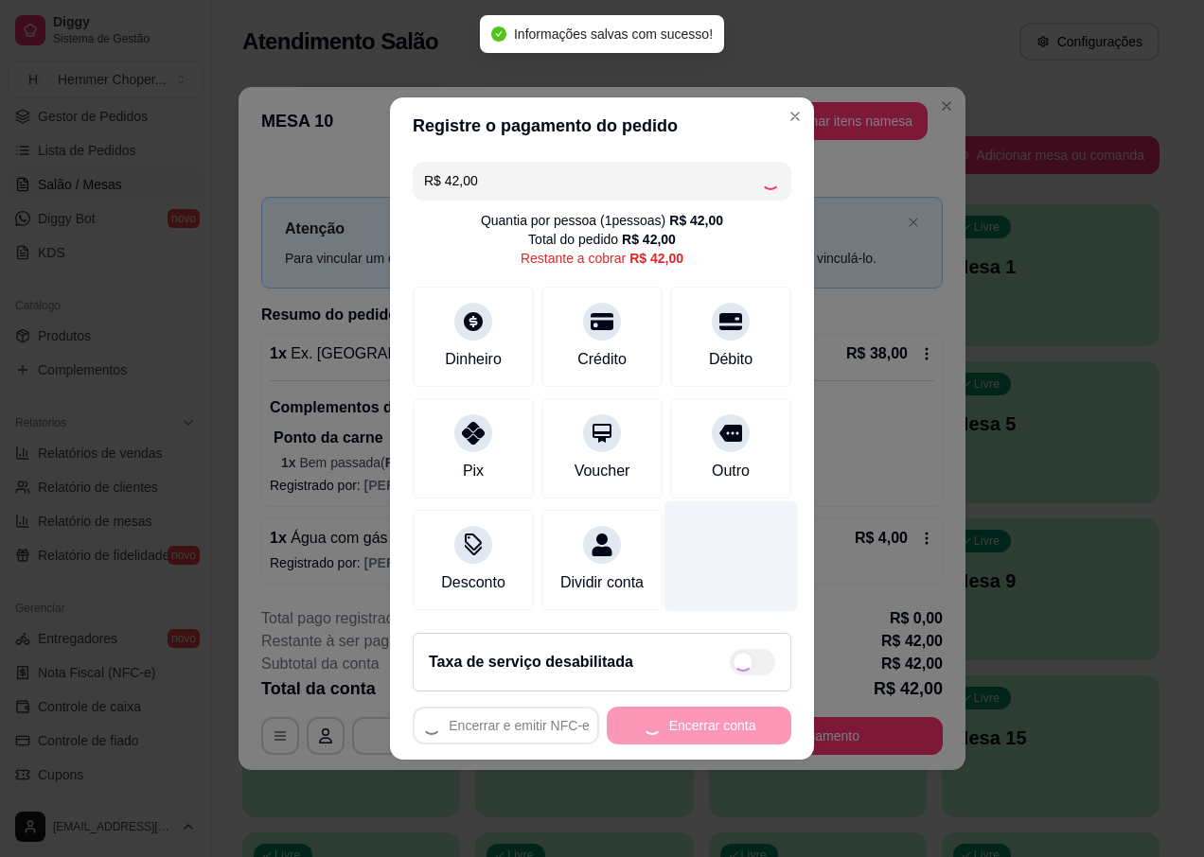
type input "R$ 0,00"
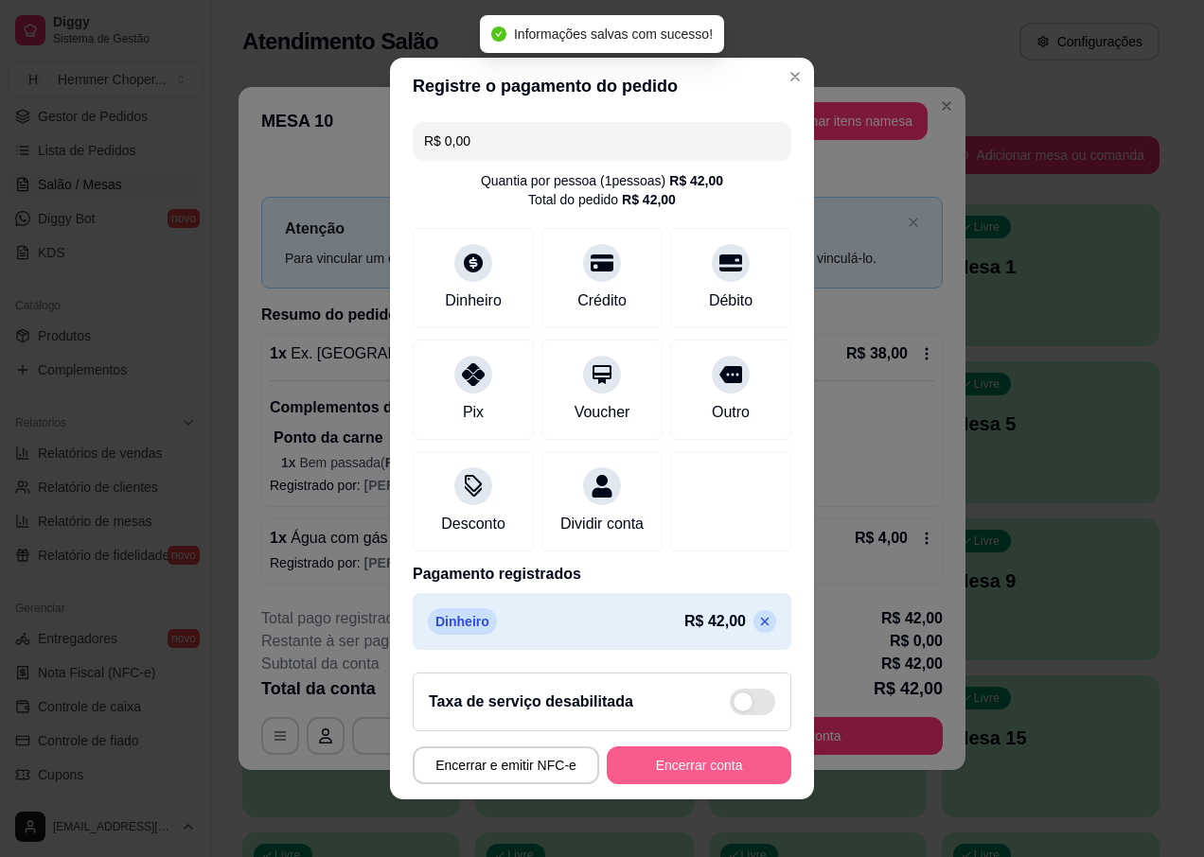
click at [742, 784] on button "Encerrar conta" at bounding box center [699, 766] width 185 height 38
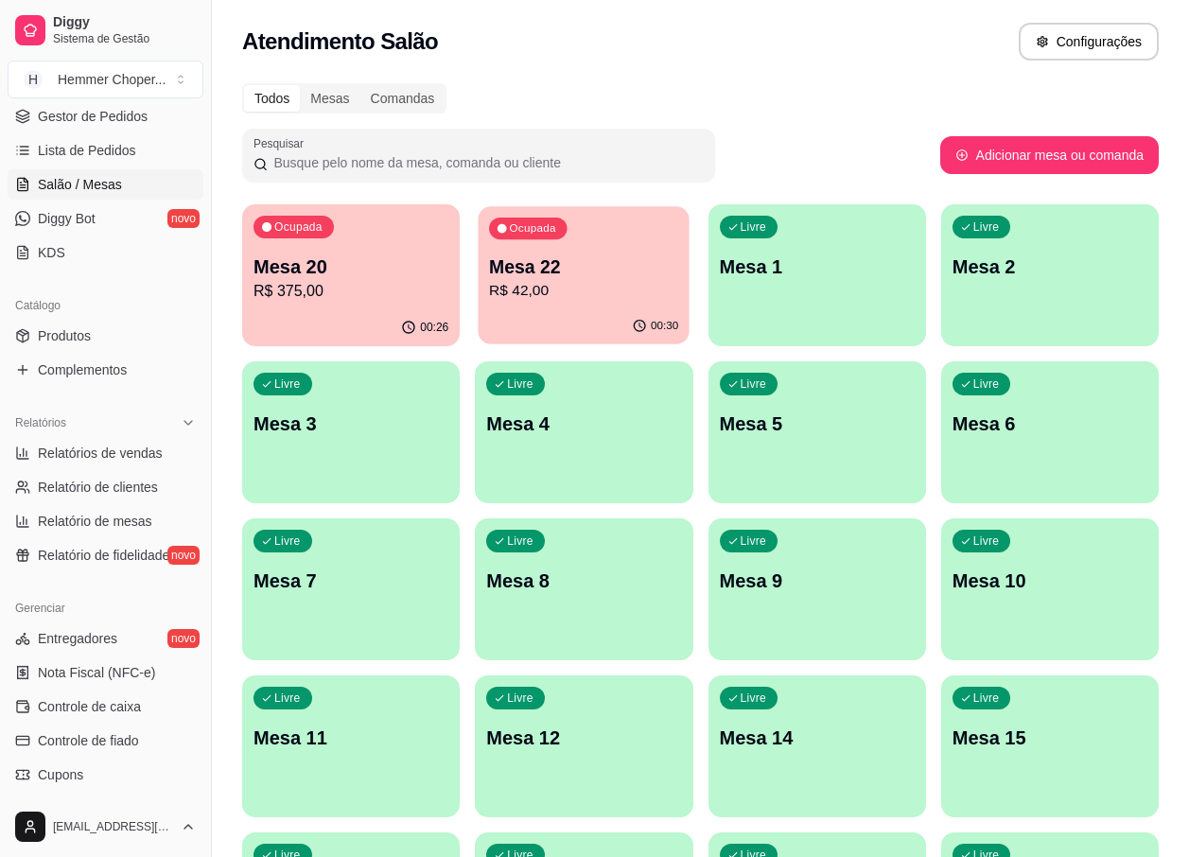
click at [580, 311] on div "00:30" at bounding box center [584, 326] width 211 height 36
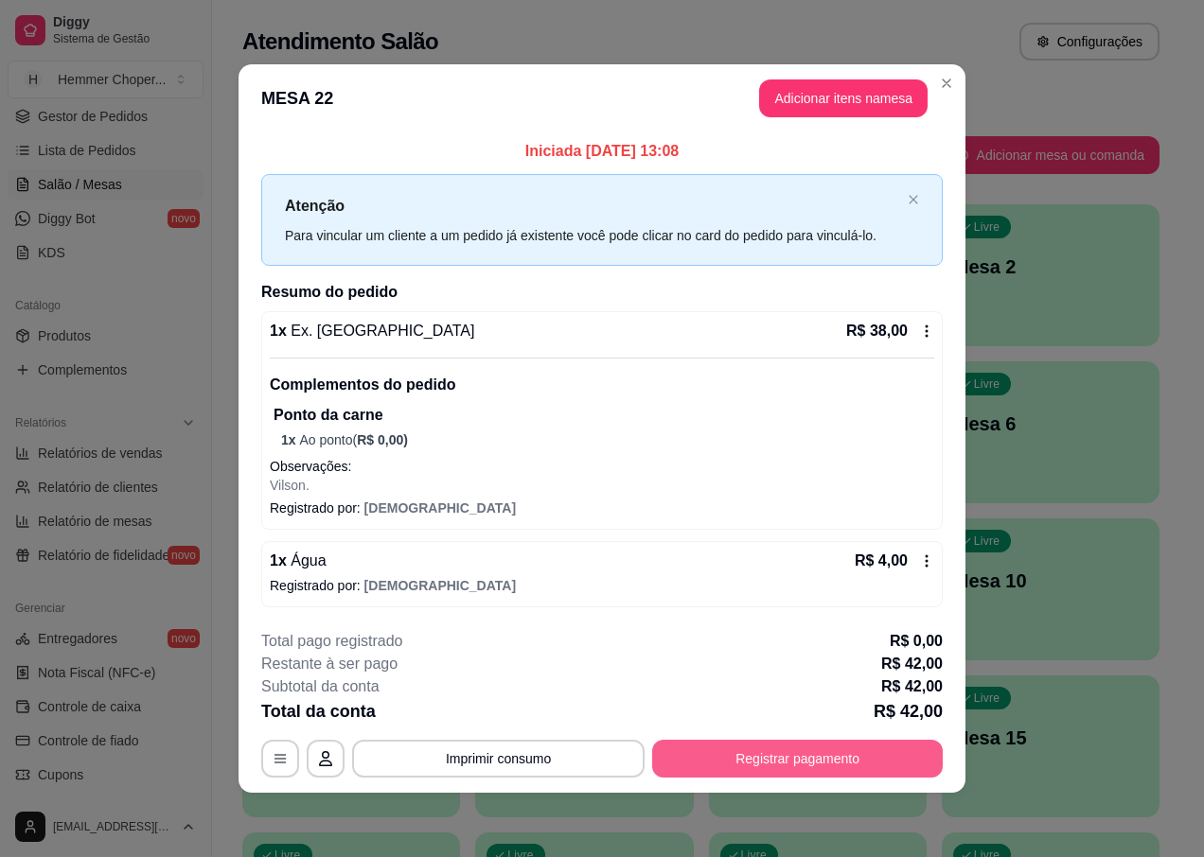
click at [809, 764] on button "Registrar pagamento" at bounding box center [797, 759] width 291 height 38
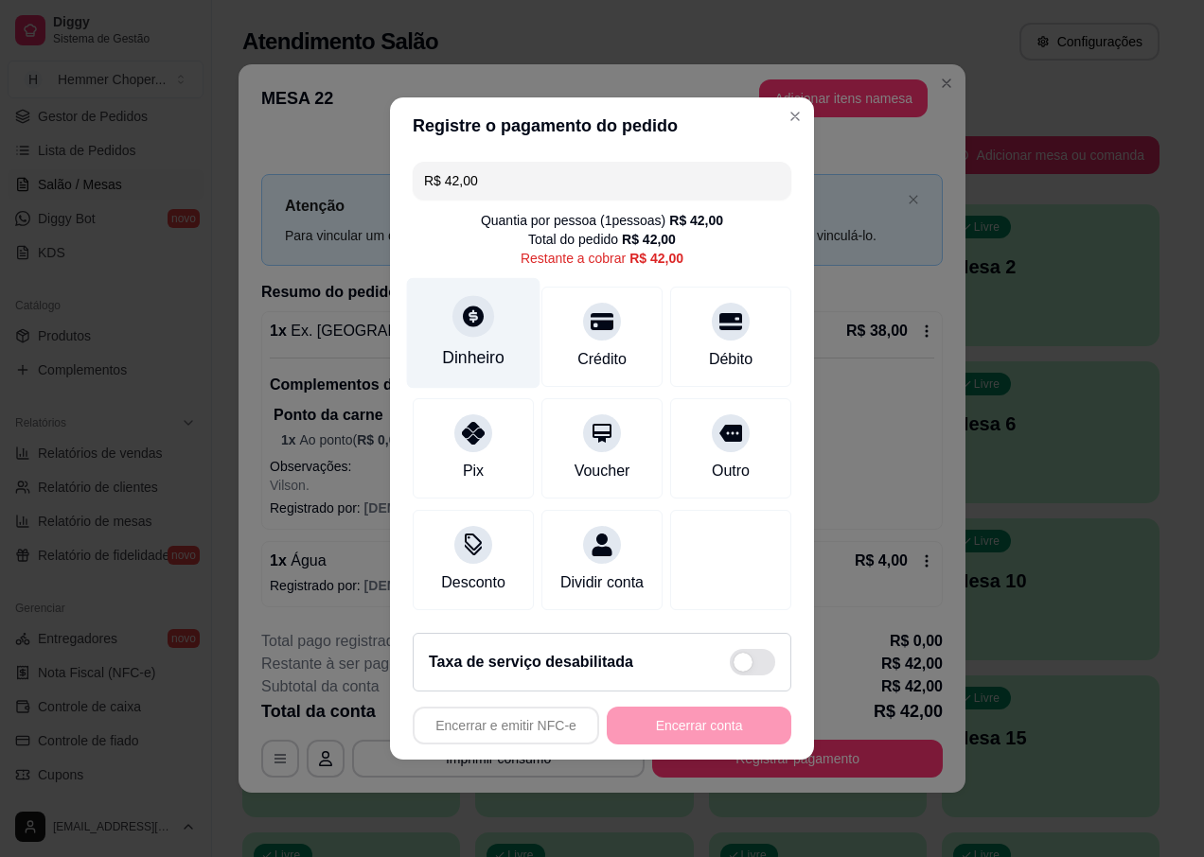
click at [453, 330] on div "Dinheiro" at bounding box center [473, 333] width 133 height 111
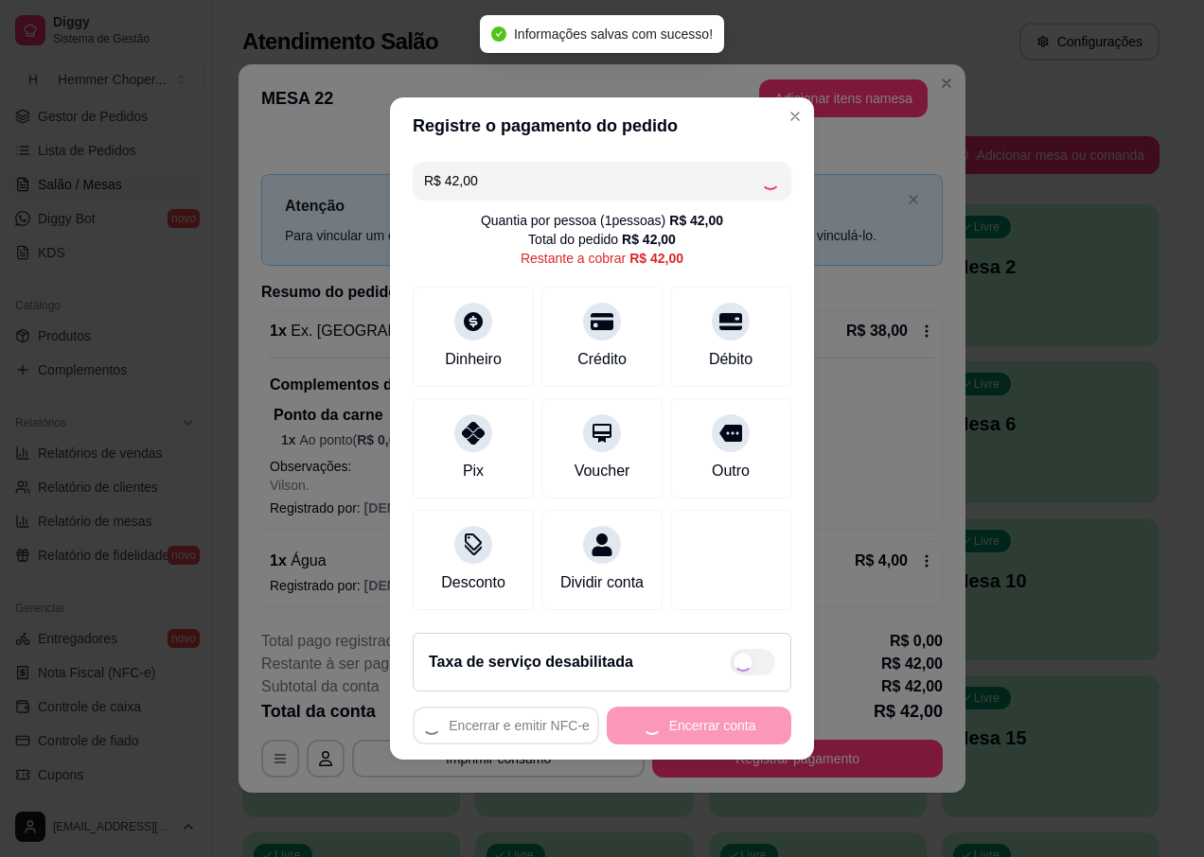
type input "R$ 0,00"
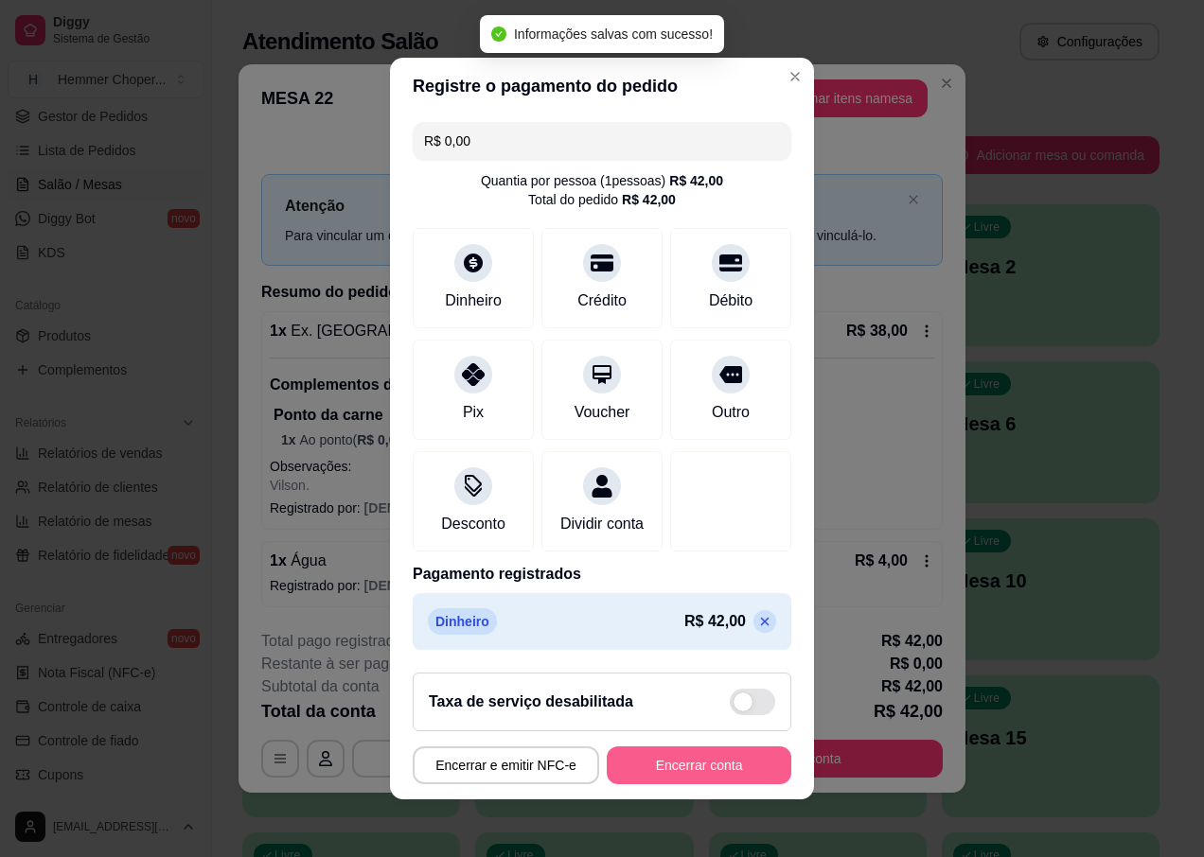
click at [683, 763] on button "Encerrar conta" at bounding box center [699, 766] width 185 height 38
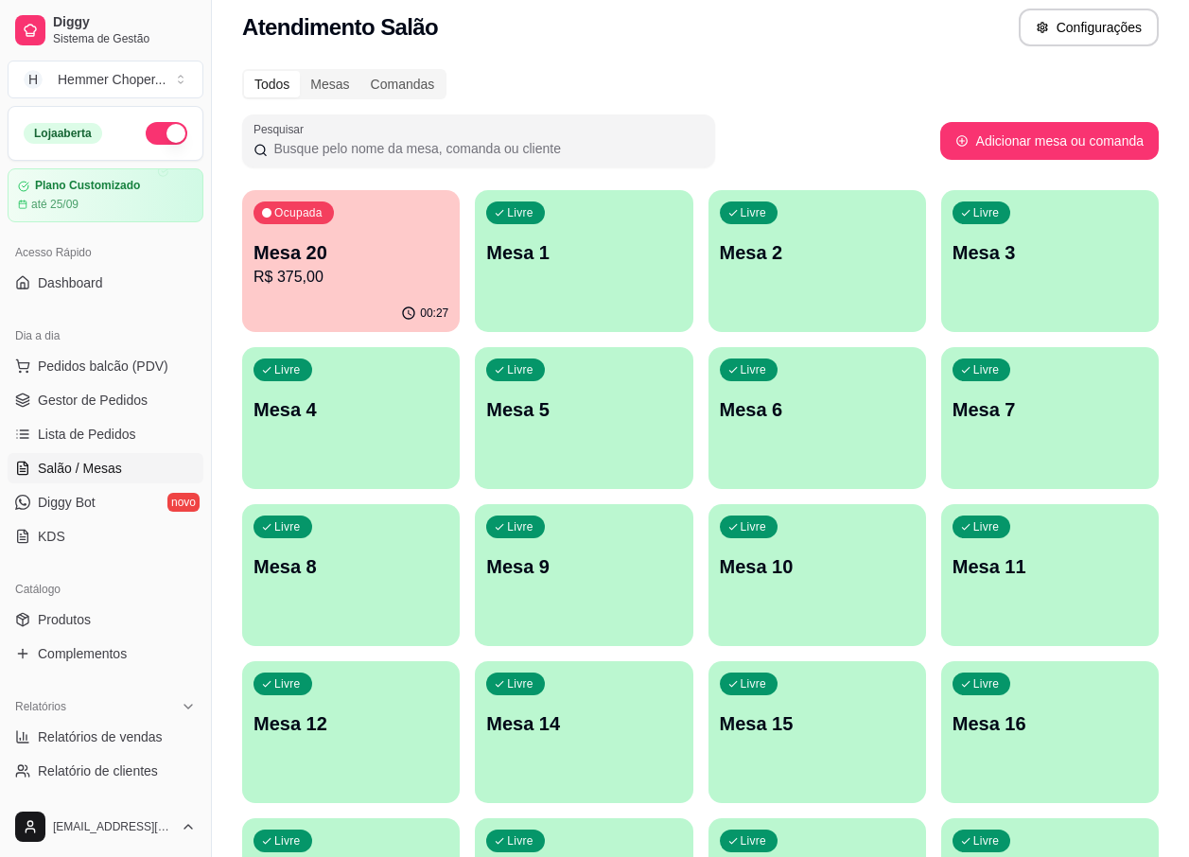
scroll to position [0, 0]
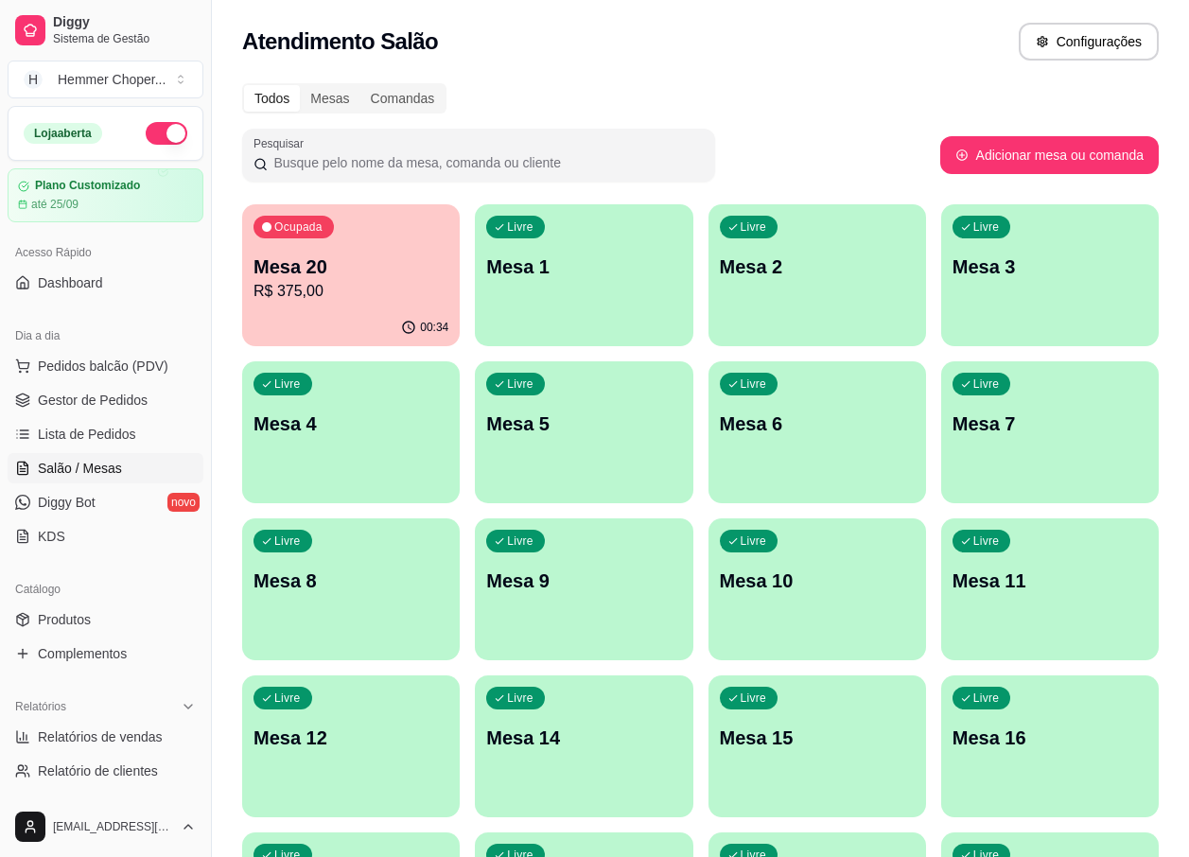
click at [379, 280] on p "R$ 375,00" at bounding box center [351, 291] width 195 height 23
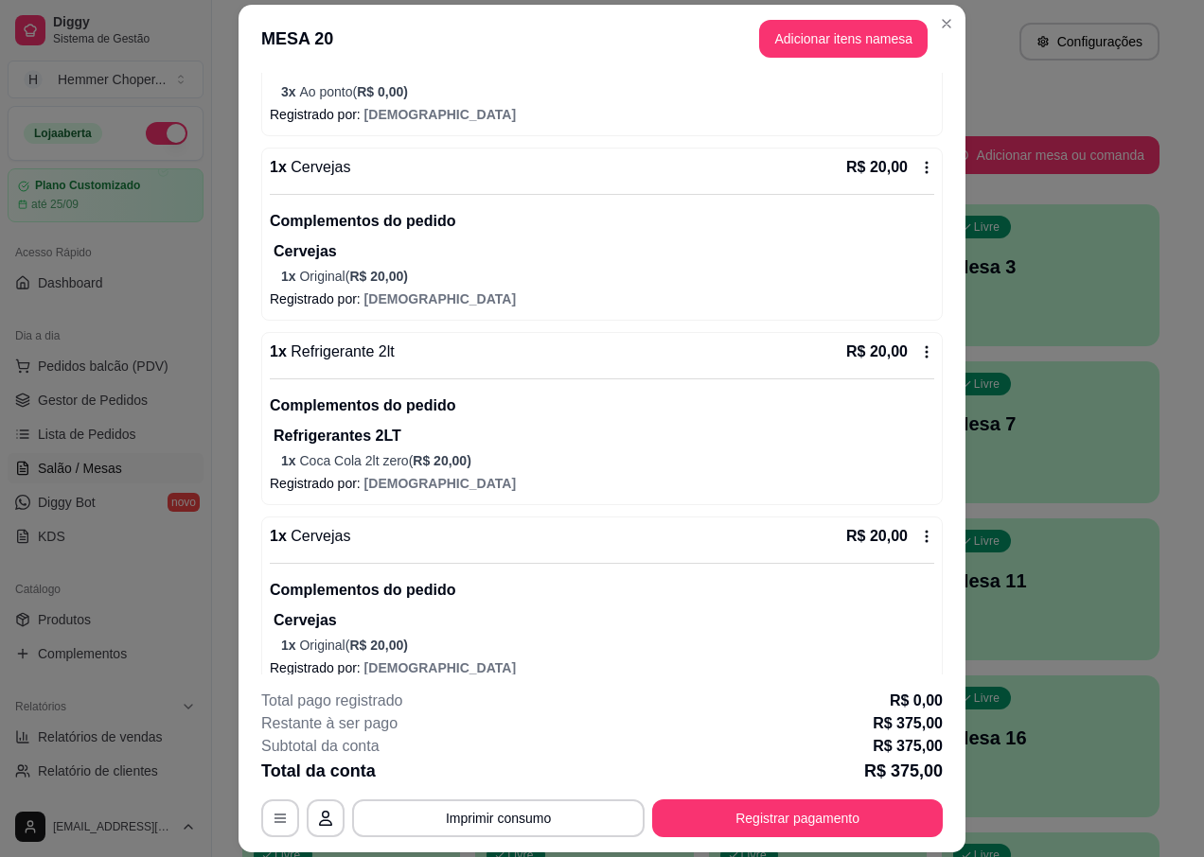
scroll to position [495, 0]
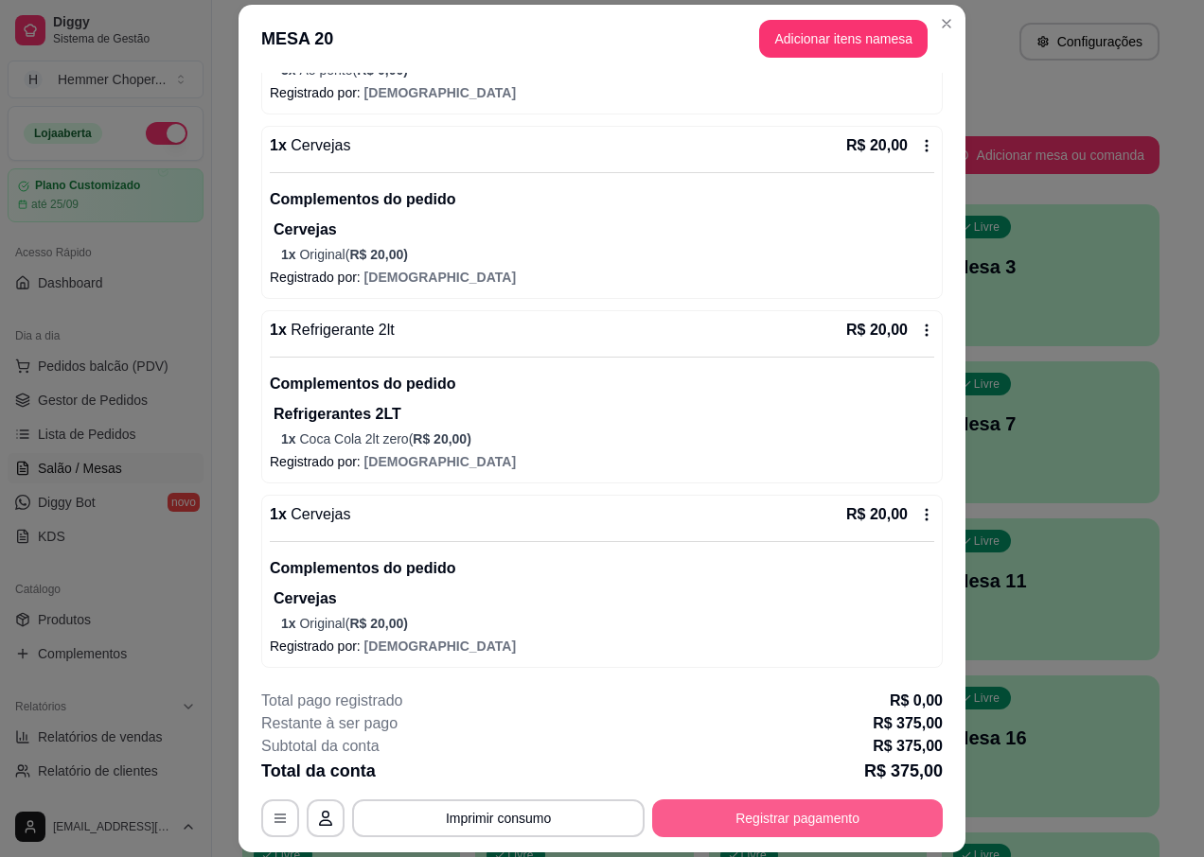
click at [809, 825] on button "Registrar pagamento" at bounding box center [797, 819] width 291 height 38
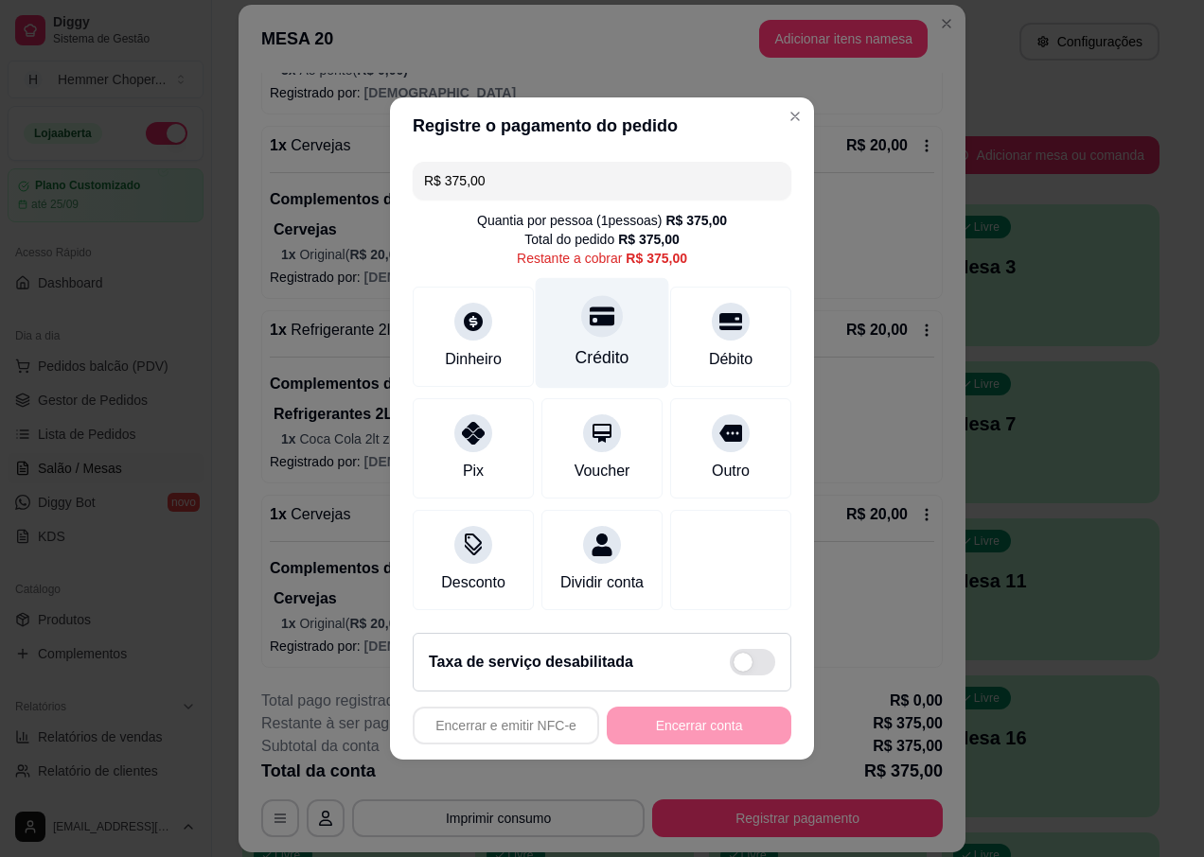
click at [601, 321] on div at bounding box center [602, 316] width 42 height 42
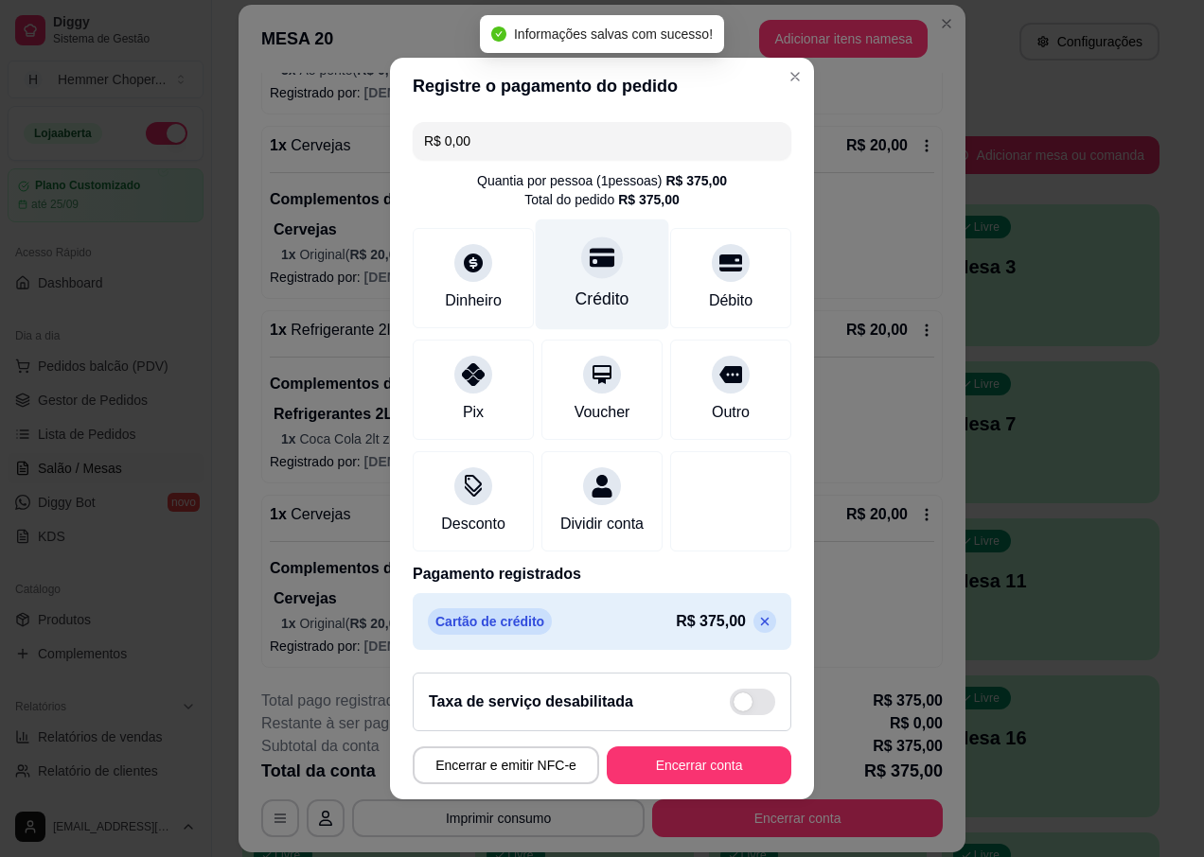
type input "R$ 0,00"
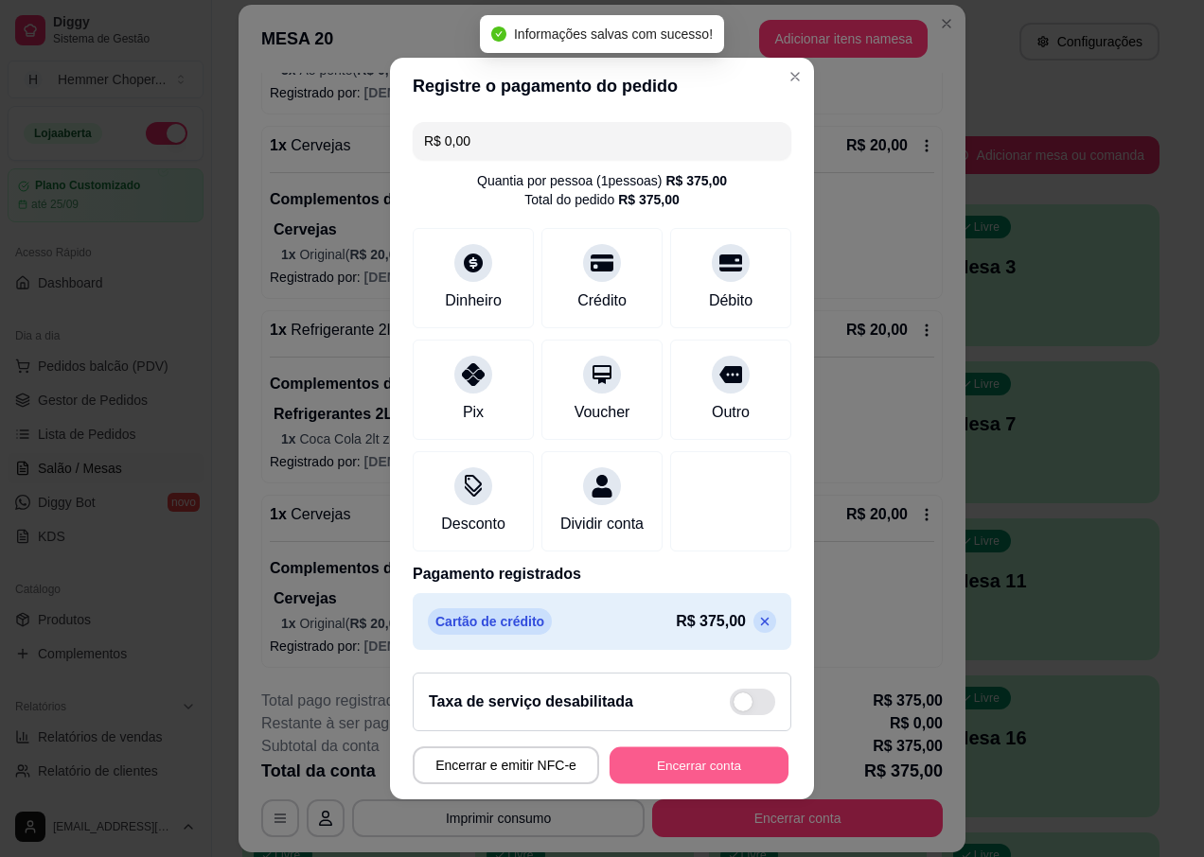
click at [661, 778] on button "Encerrar conta" at bounding box center [698, 766] width 179 height 37
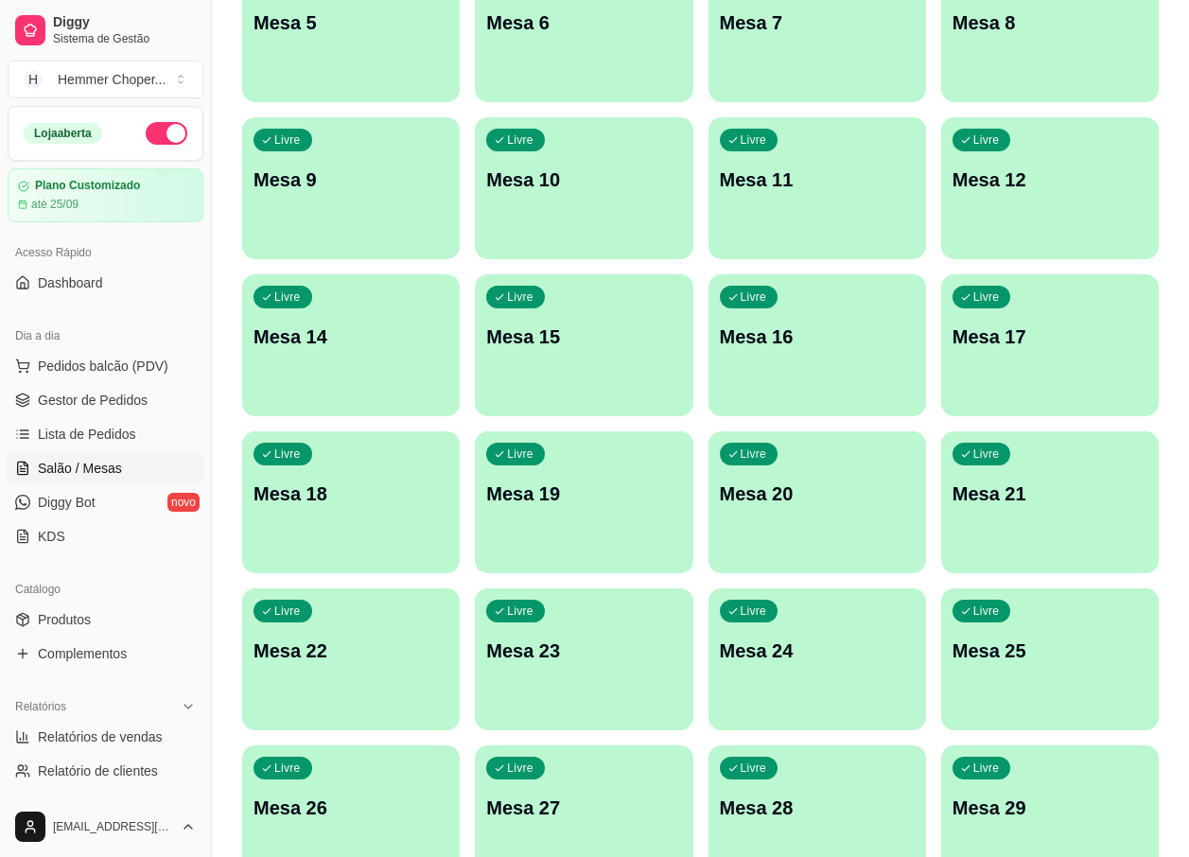
scroll to position [473, 0]
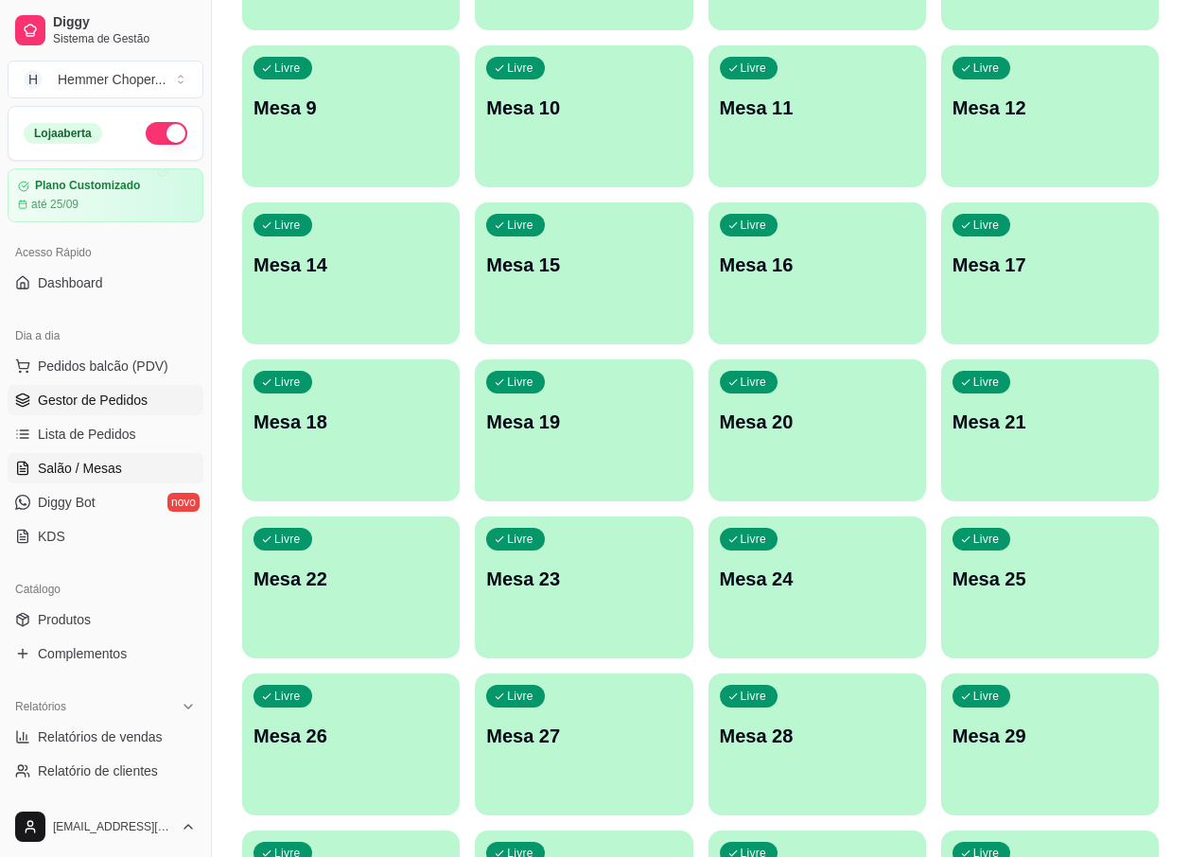
click at [98, 405] on span "Gestor de Pedidos" at bounding box center [93, 400] width 110 height 19
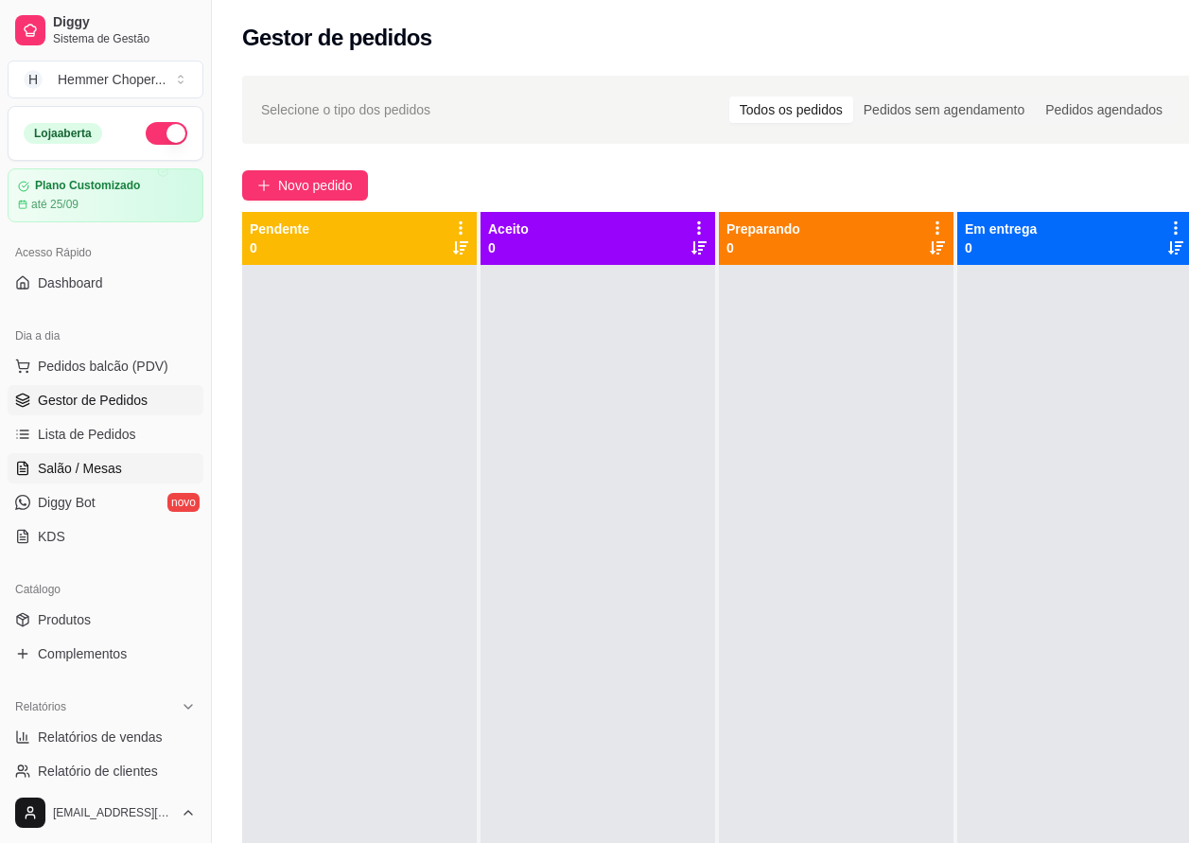
click at [83, 467] on span "Salão / Mesas" at bounding box center [80, 468] width 84 height 19
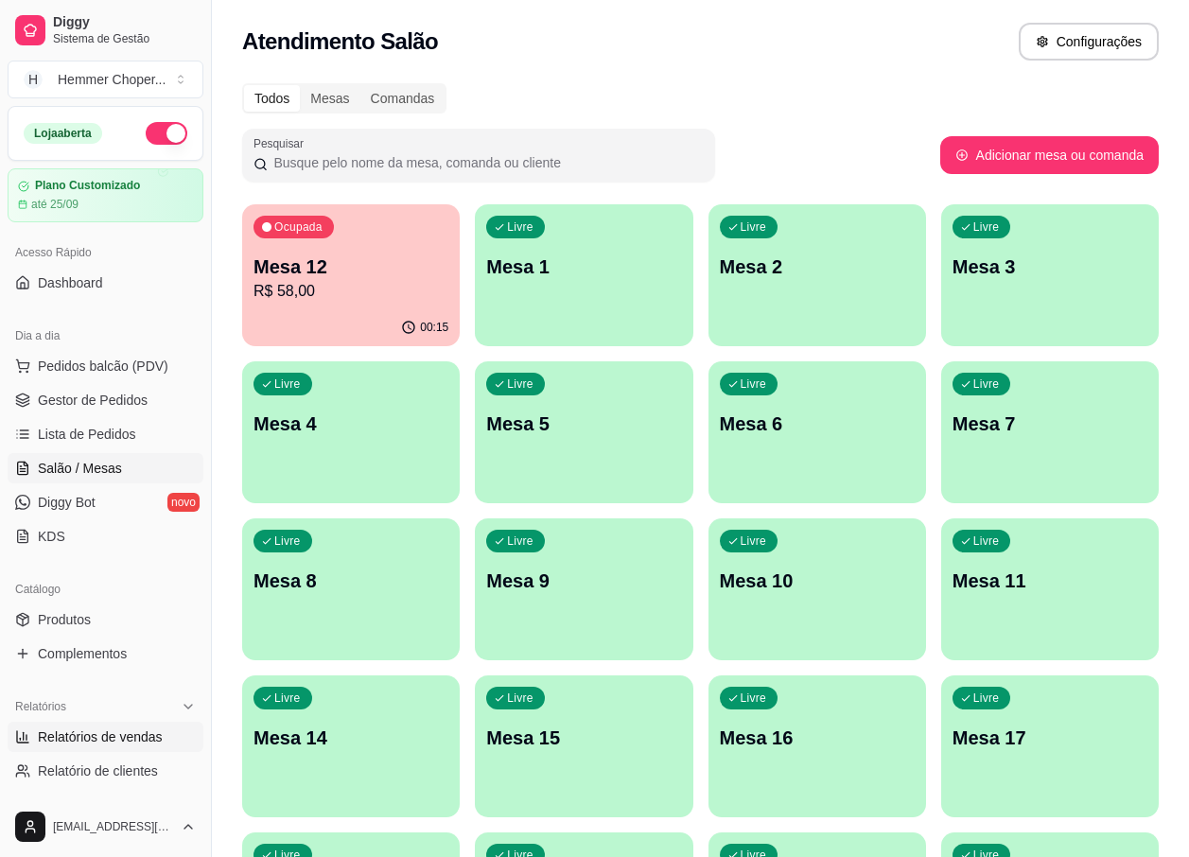
click at [135, 743] on span "Relatórios de vendas" at bounding box center [100, 737] width 125 height 19
select select "ALL"
select select "0"
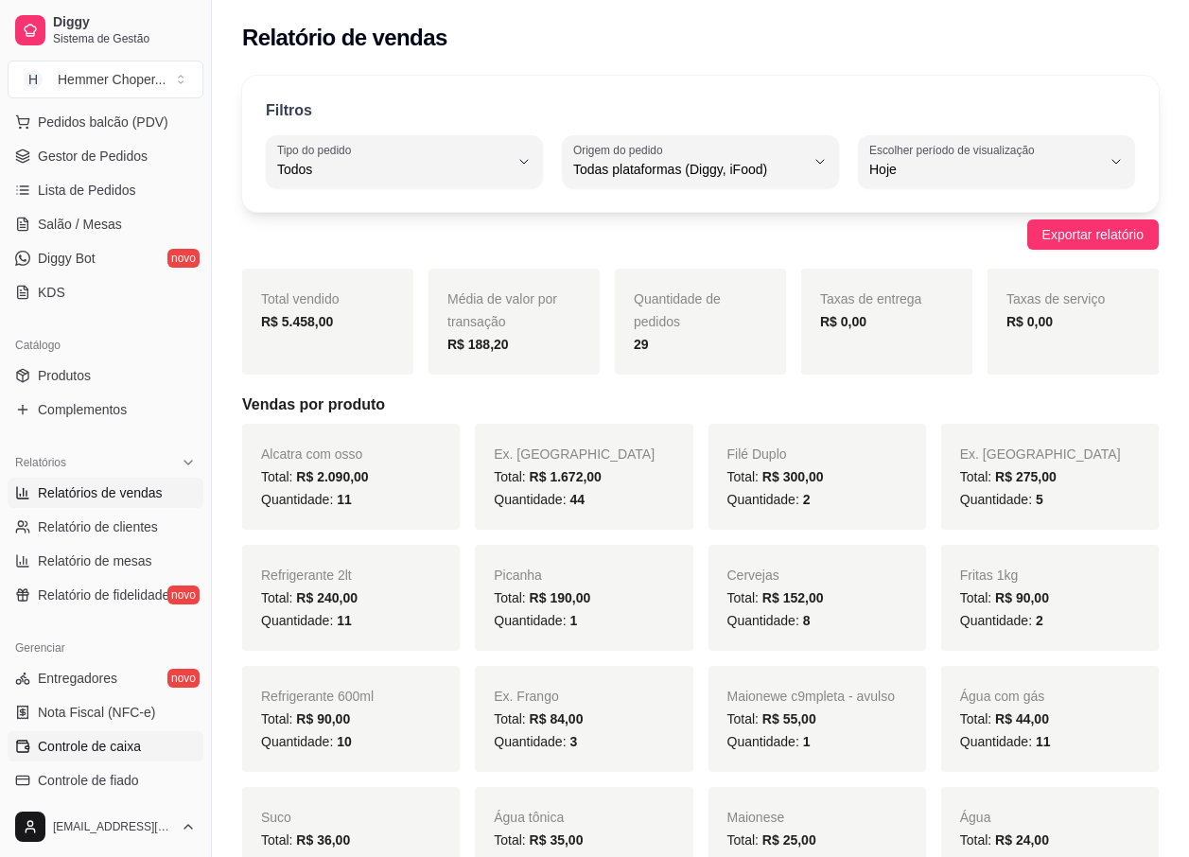
scroll to position [284, 0]
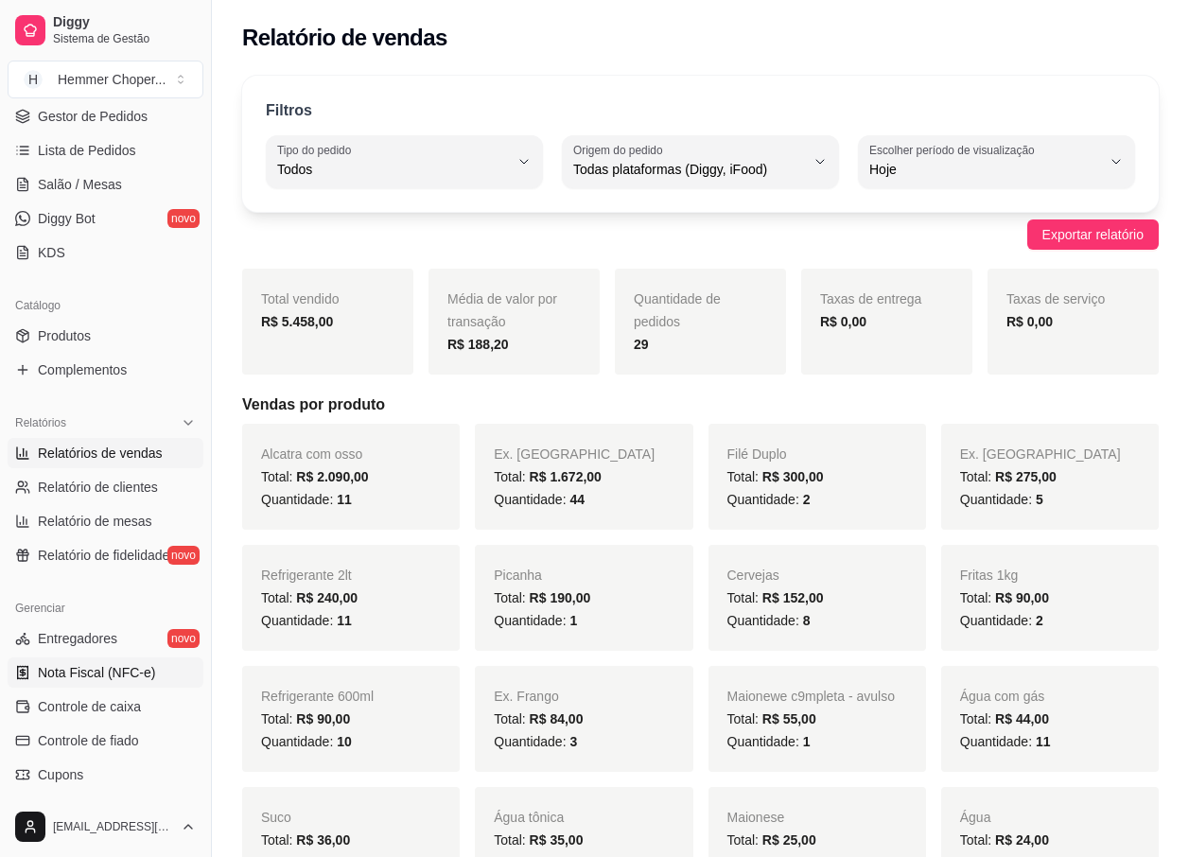
click at [84, 674] on span "Nota Fiscal (NFC-e)" at bounding box center [96, 672] width 117 height 19
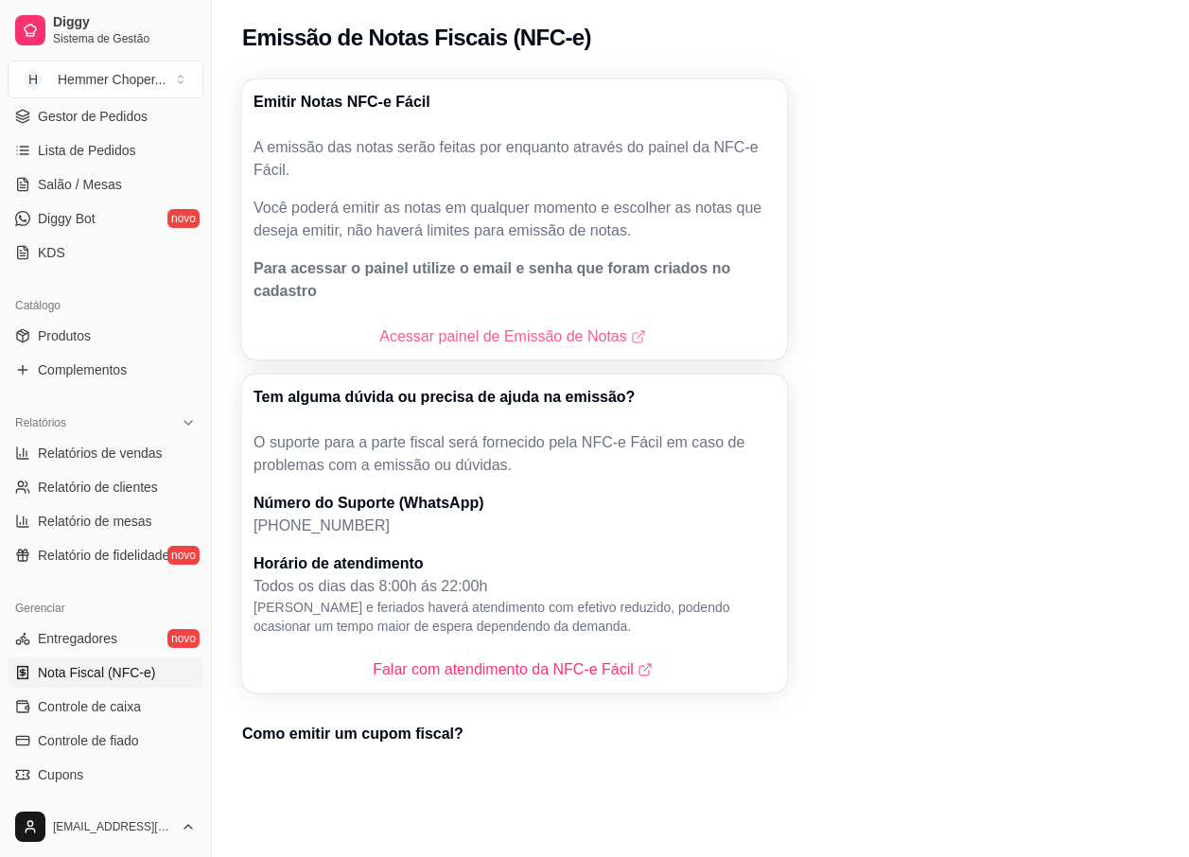
click at [482, 326] on link "Acessar painel de Emissão de Notas" at bounding box center [514, 337] width 270 height 23
click at [69, 189] on span "Salão / Mesas" at bounding box center [80, 184] width 84 height 19
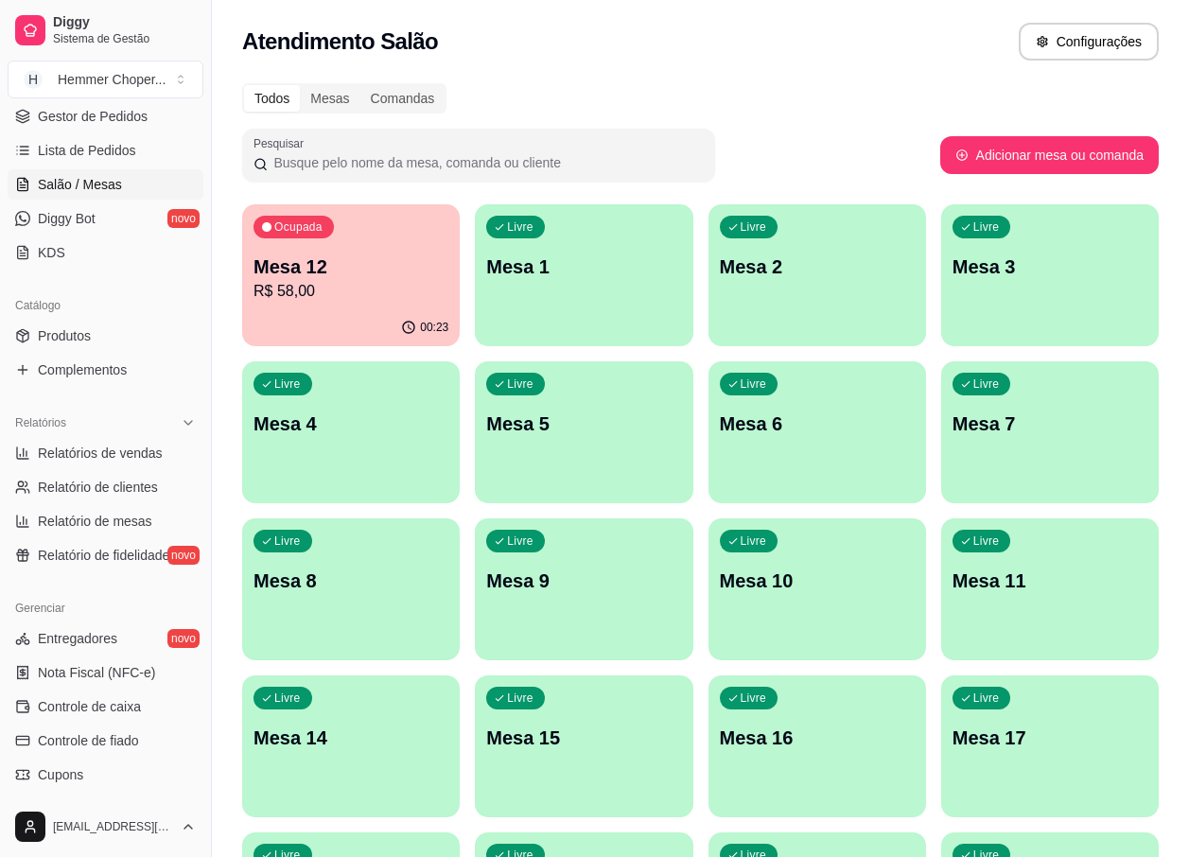
click at [333, 272] on p "Mesa 12" at bounding box center [351, 267] width 195 height 26
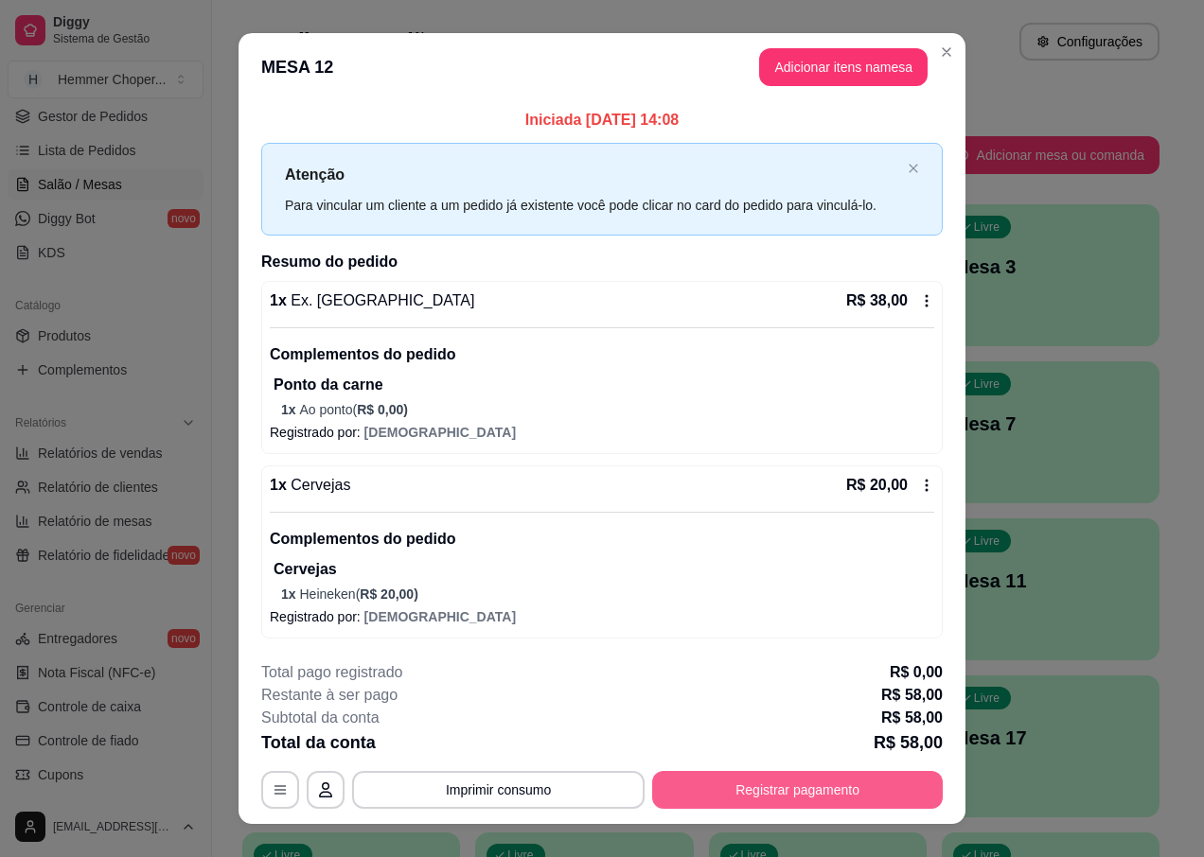
click at [804, 800] on button "Registrar pagamento" at bounding box center [797, 790] width 291 height 38
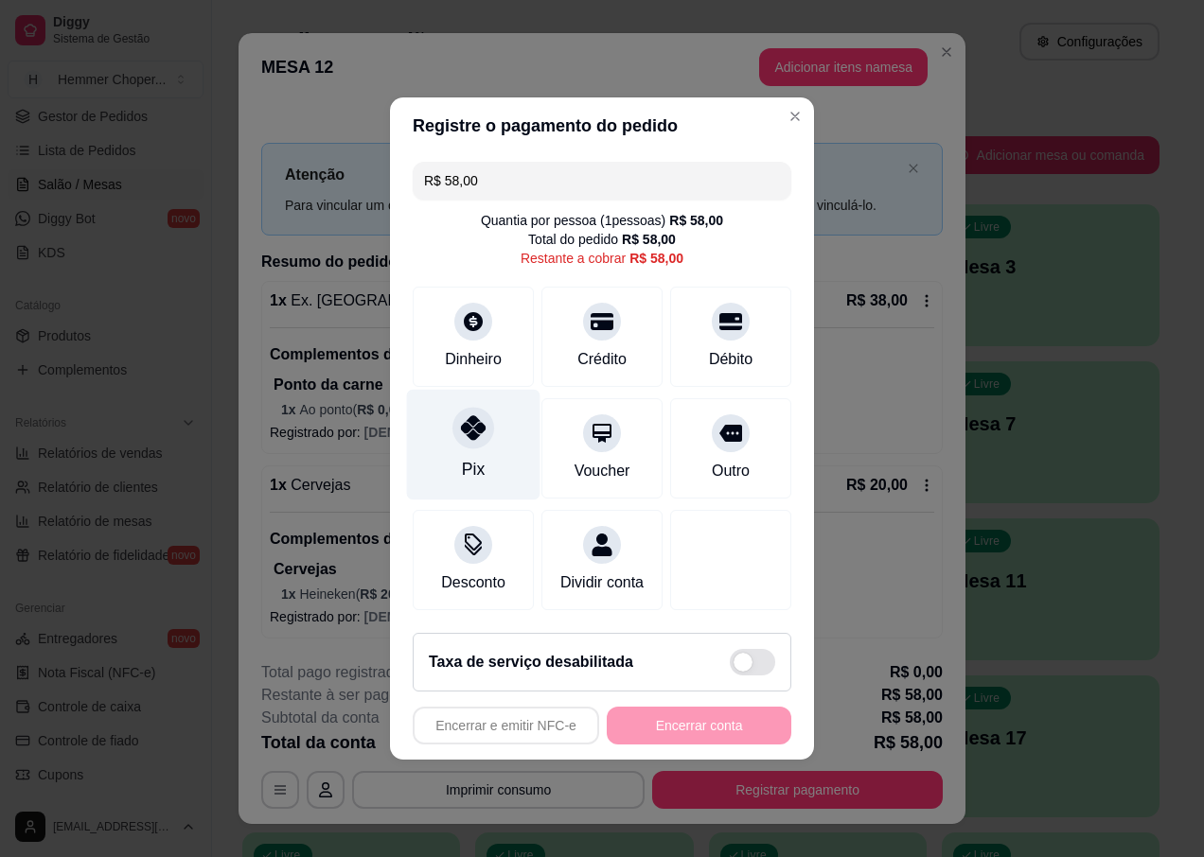
click at [461, 432] on div at bounding box center [473, 428] width 42 height 42
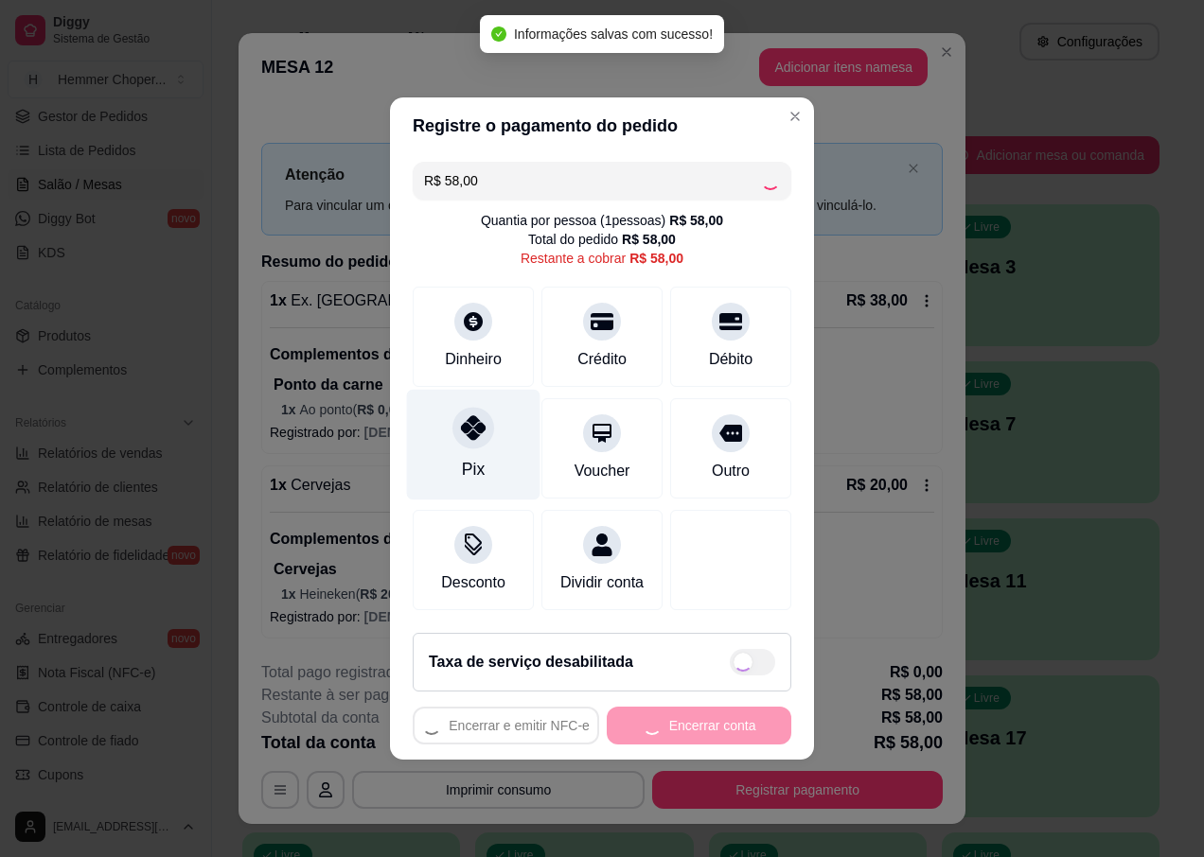
type input "R$ 0,00"
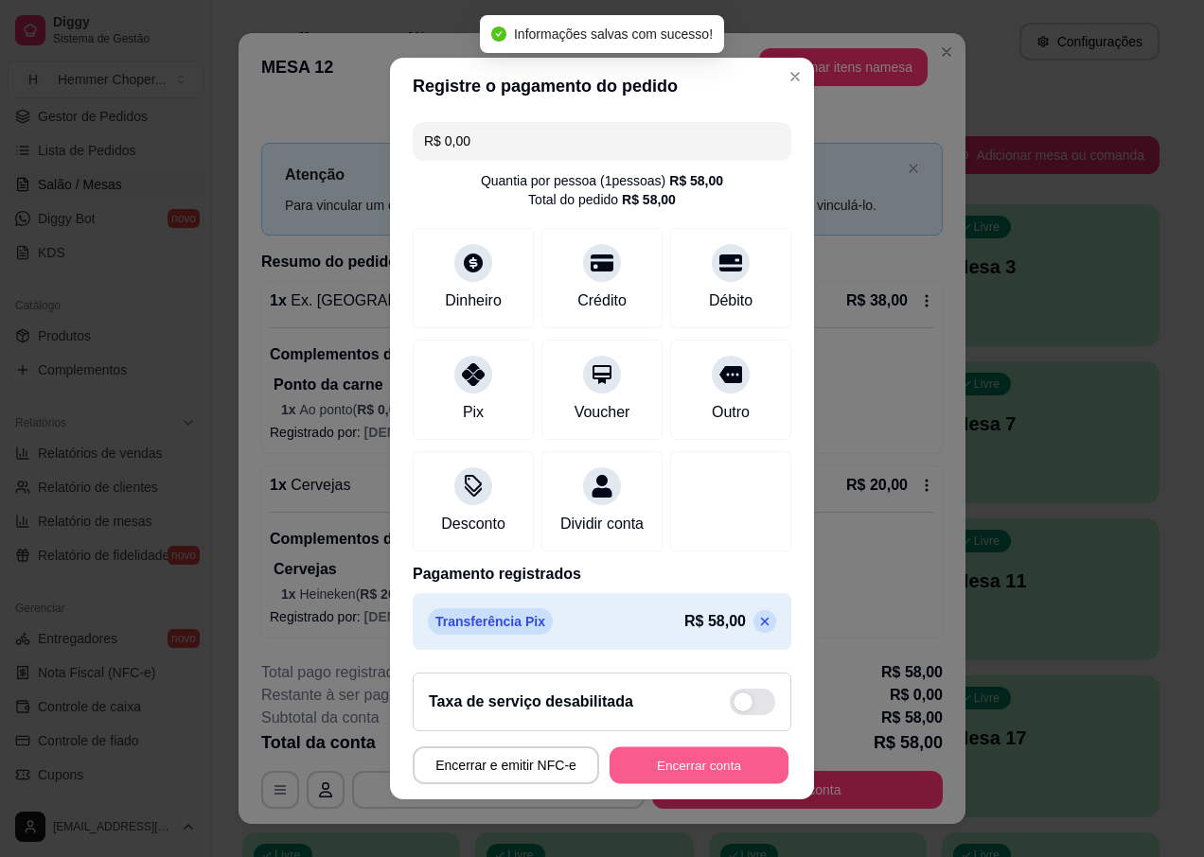
click at [701, 778] on button "Encerrar conta" at bounding box center [698, 766] width 179 height 37
